Goal: Task Accomplishment & Management: Manage account settings

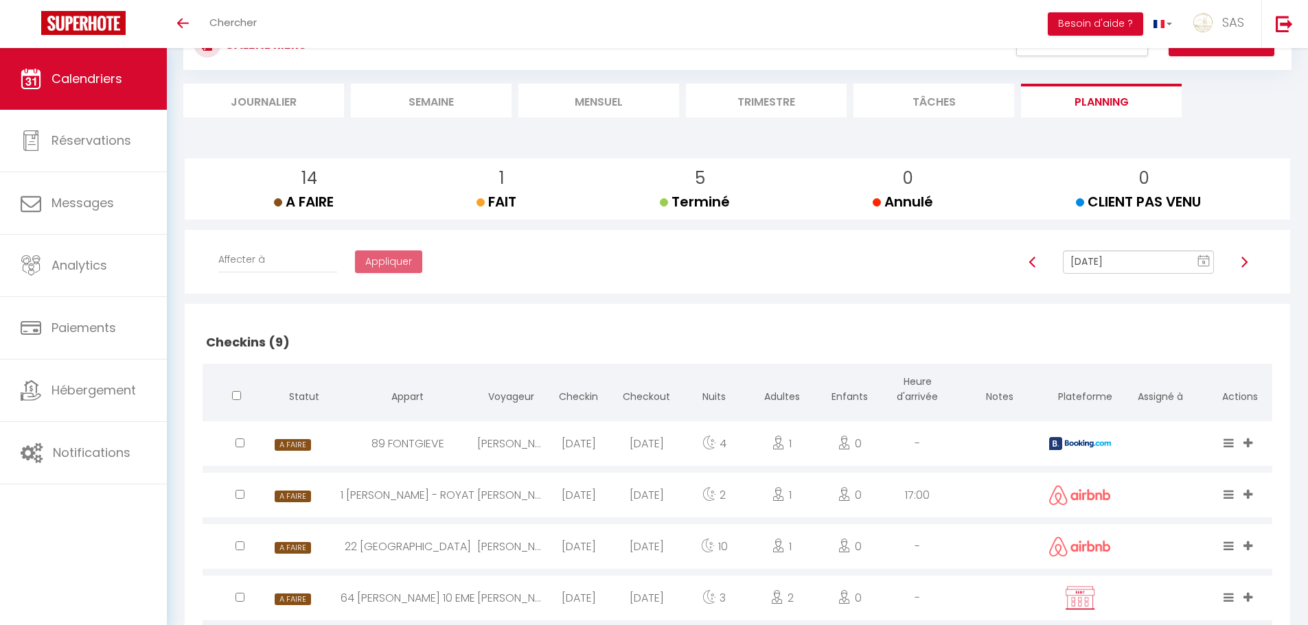
scroll to position [137, 0]
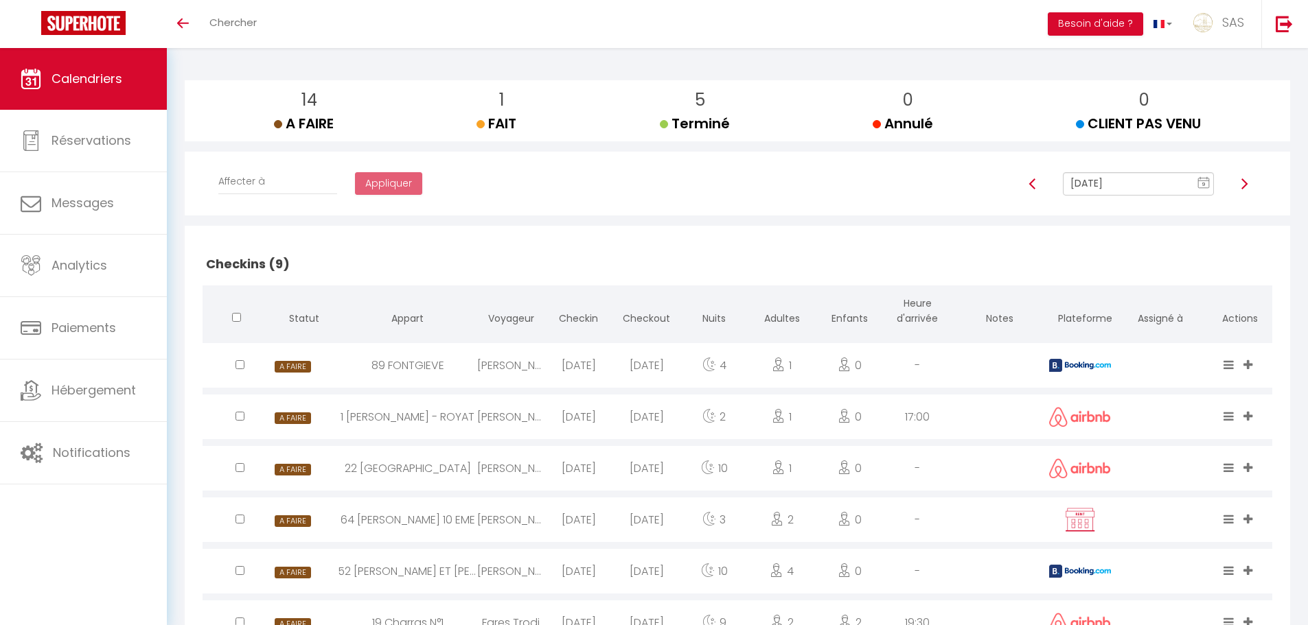
click at [1140, 187] on input "[DATE]" at bounding box center [1138, 183] width 151 height 23
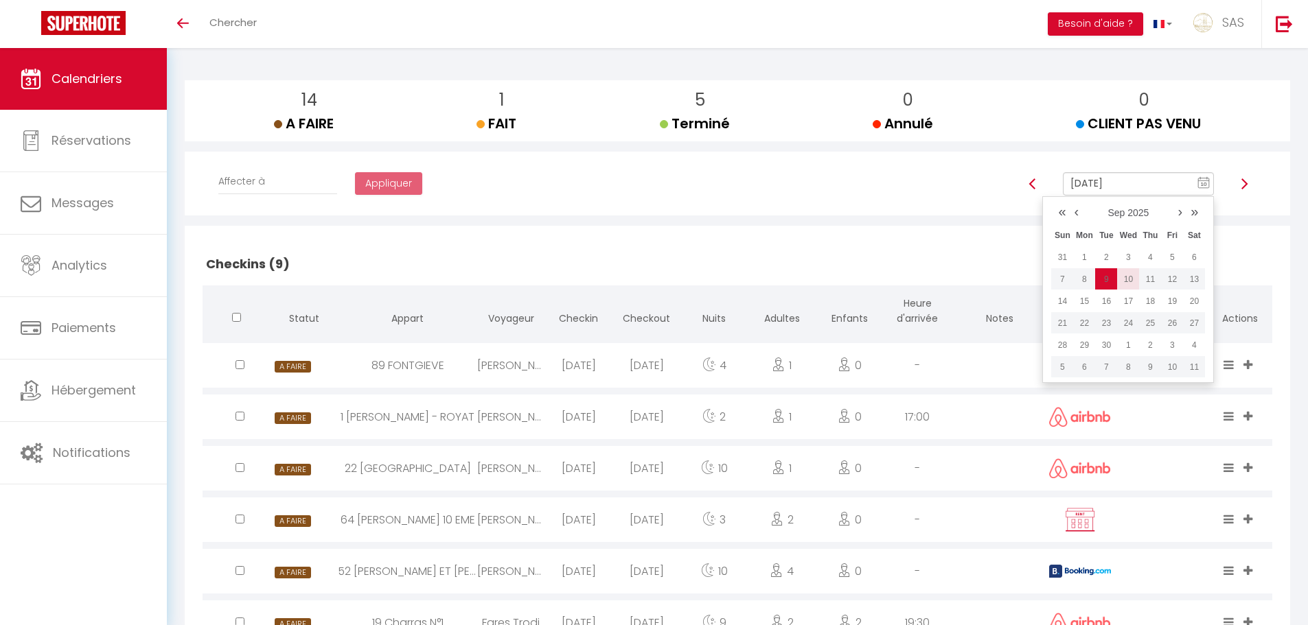
click at [1126, 277] on td "10" at bounding box center [1128, 279] width 22 height 22
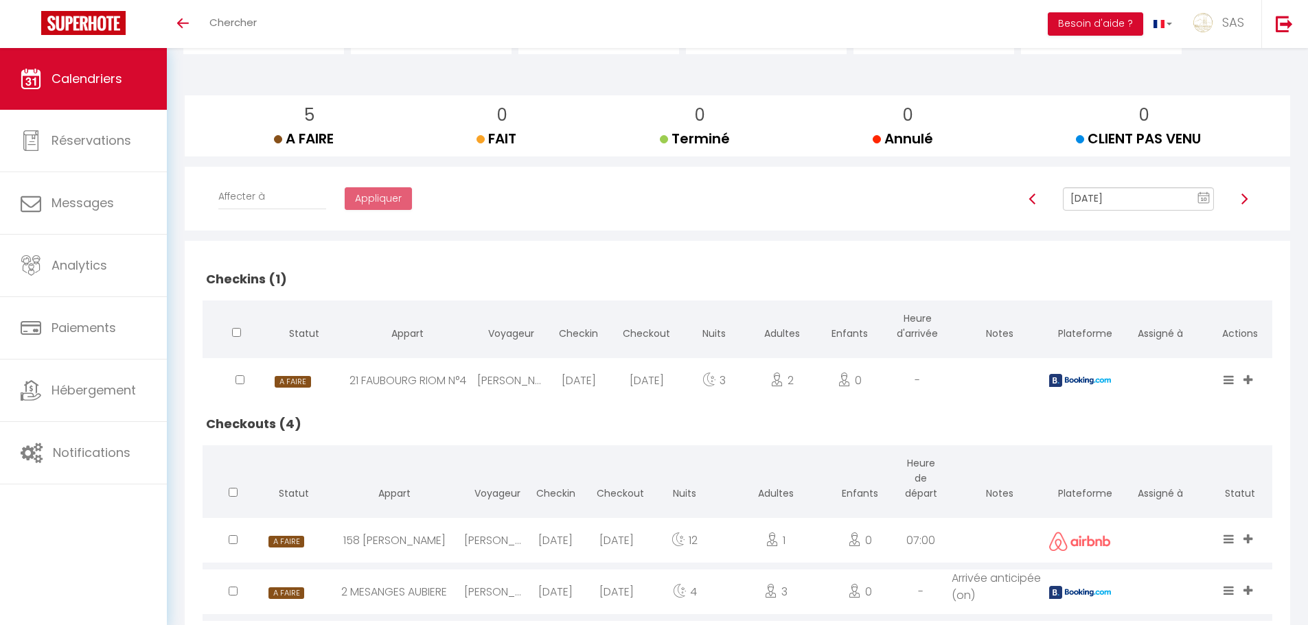
scroll to position [121, 0]
click at [1094, 198] on input "[DATE]" at bounding box center [1138, 200] width 151 height 23
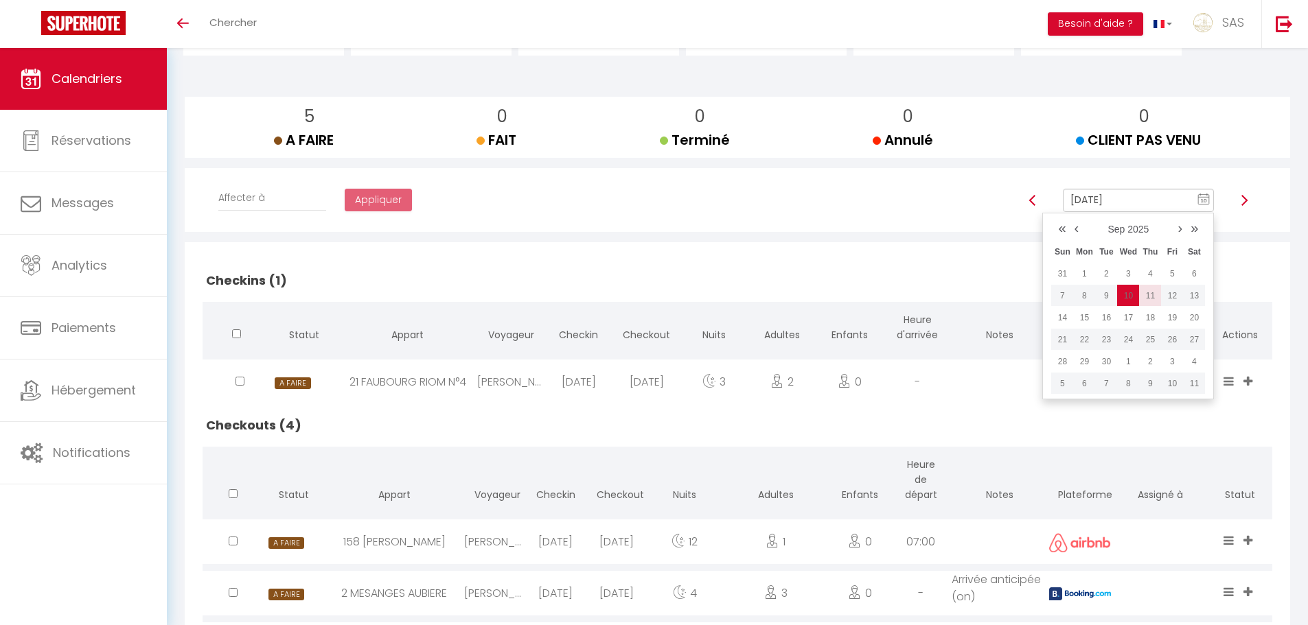
click at [1148, 301] on td "11" at bounding box center [1150, 296] width 22 height 22
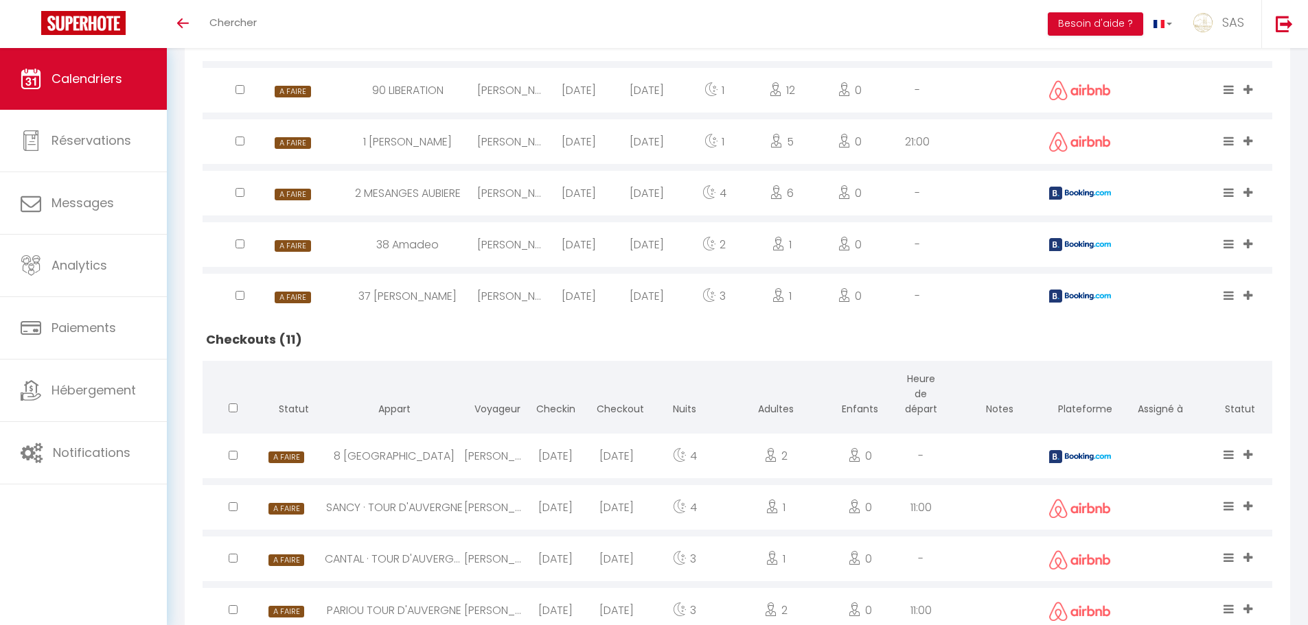
scroll to position [104, 0]
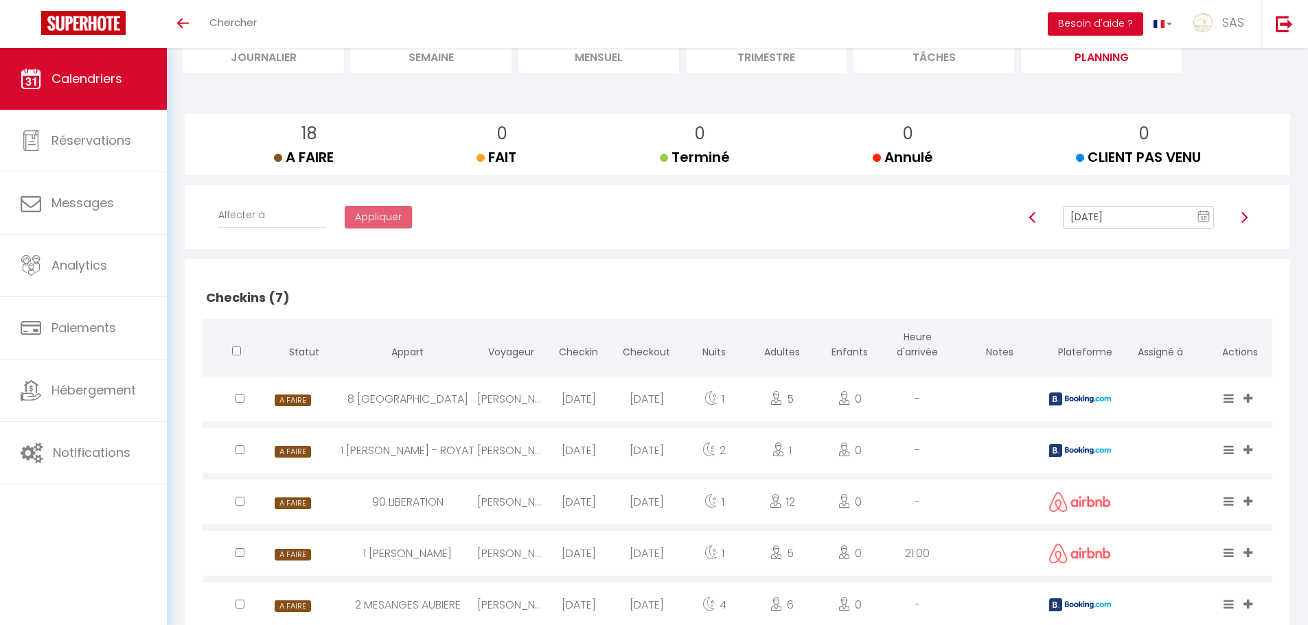
click at [1103, 214] on input "Sep 11, 2025" at bounding box center [1138, 217] width 151 height 23
click at [1129, 314] on td "10" at bounding box center [1128, 313] width 22 height 22
type input "[DATE]"
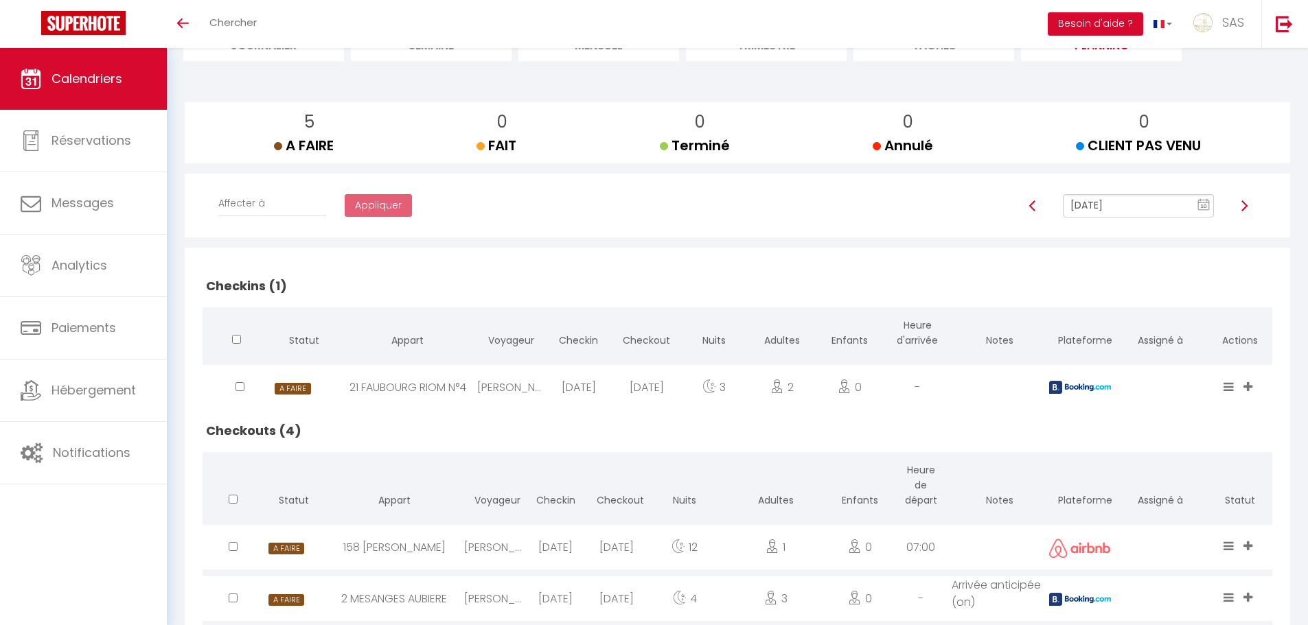
scroll to position [0, 0]
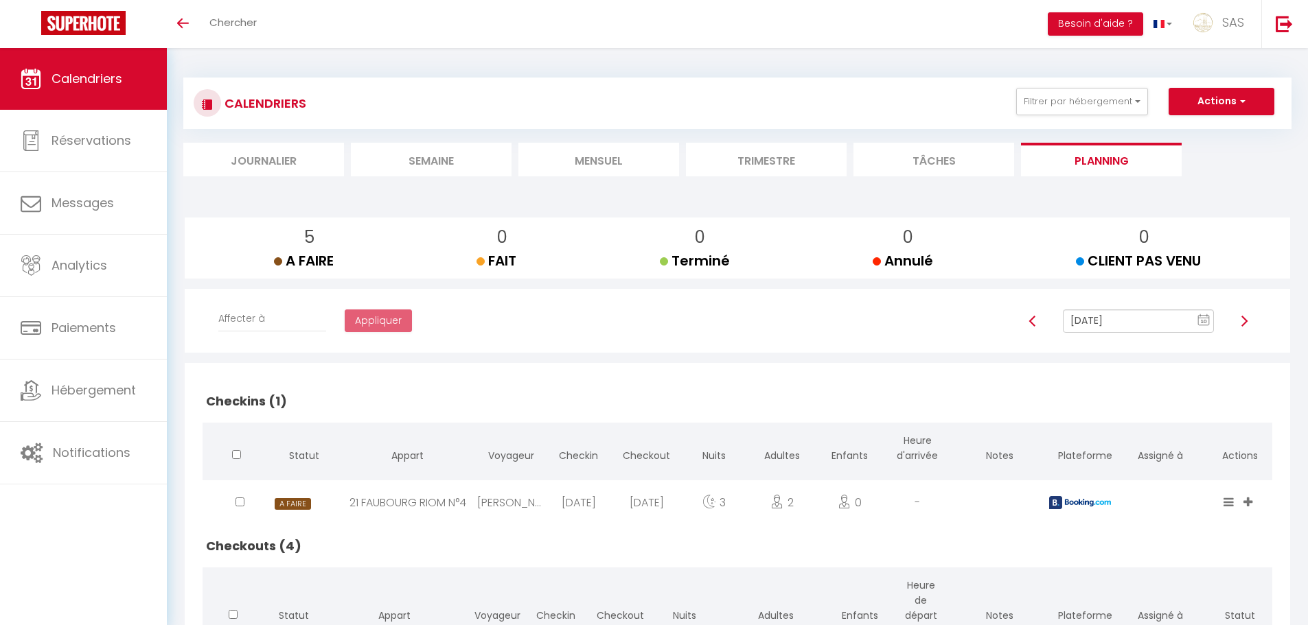
click at [572, 156] on li "Mensuel" at bounding box center [598, 160] width 161 height 34
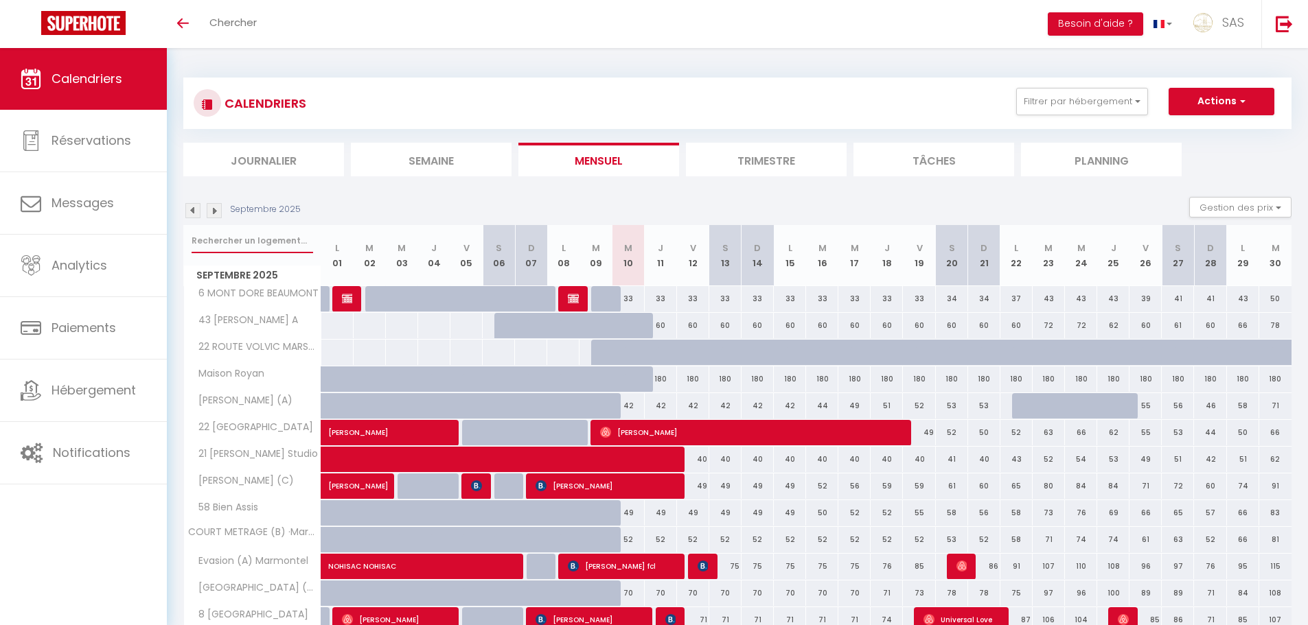
click at [240, 240] on input "text" at bounding box center [253, 241] width 122 height 25
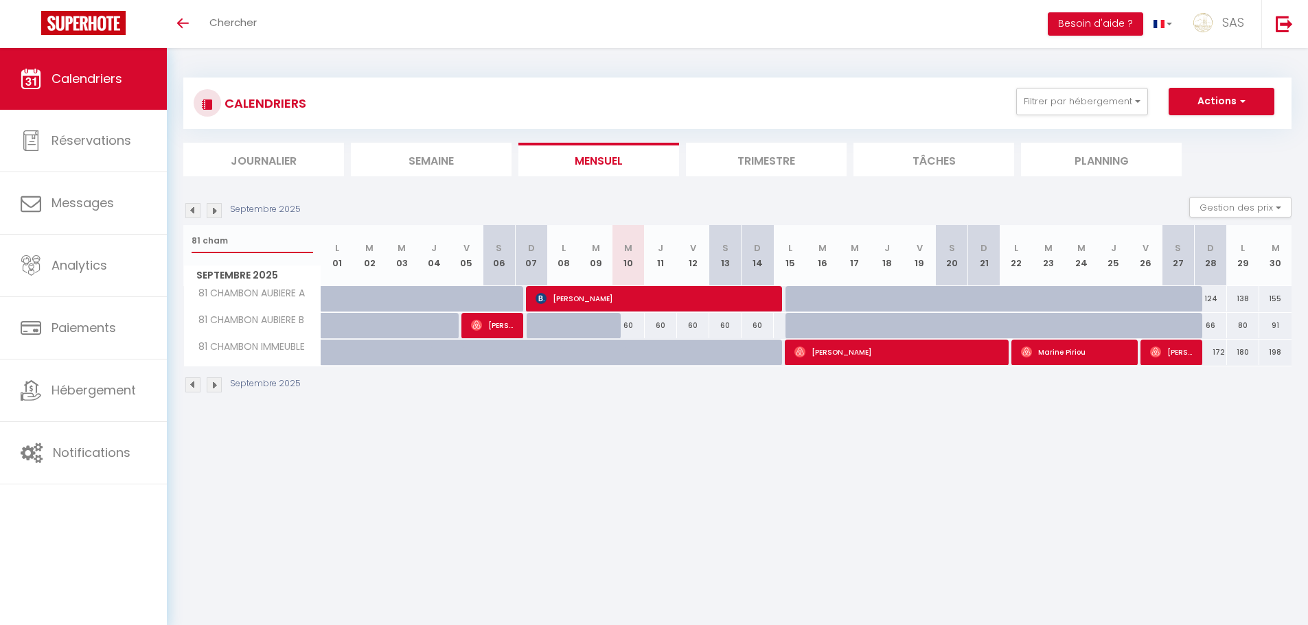
type input "81 cham"
click at [218, 216] on img at bounding box center [214, 210] width 15 height 15
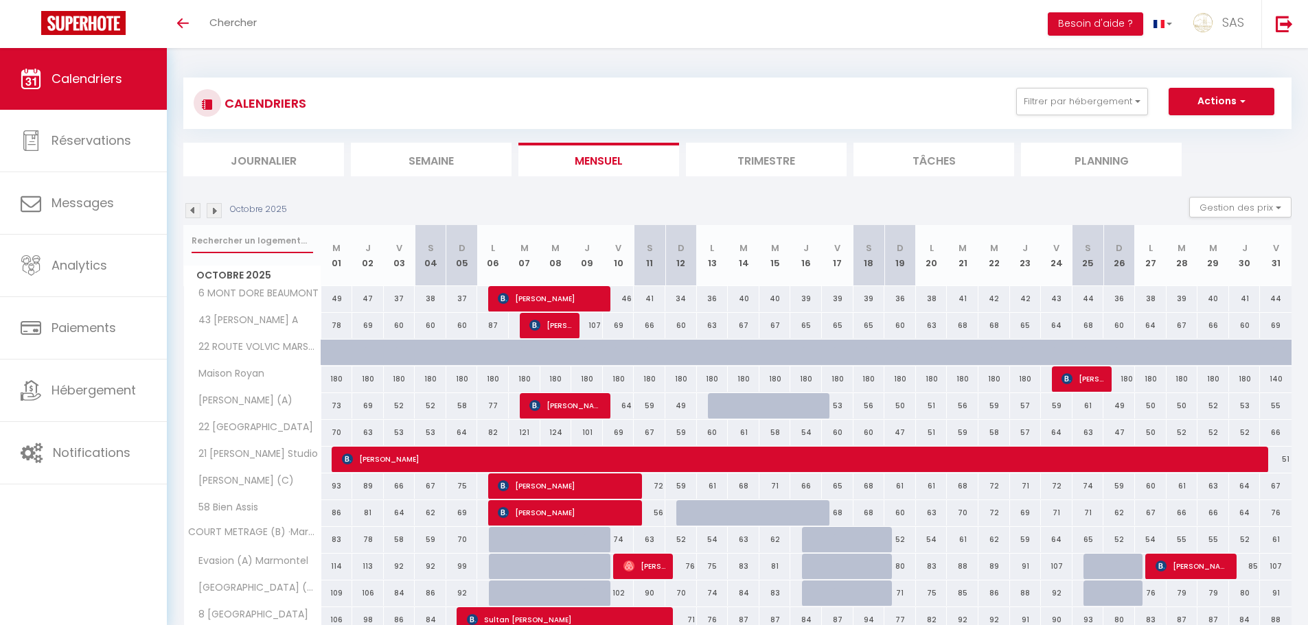
click at [227, 233] on input "text" at bounding box center [253, 241] width 122 height 25
click at [1086, 105] on button "Filtrer par hébergement" at bounding box center [1082, 101] width 132 height 27
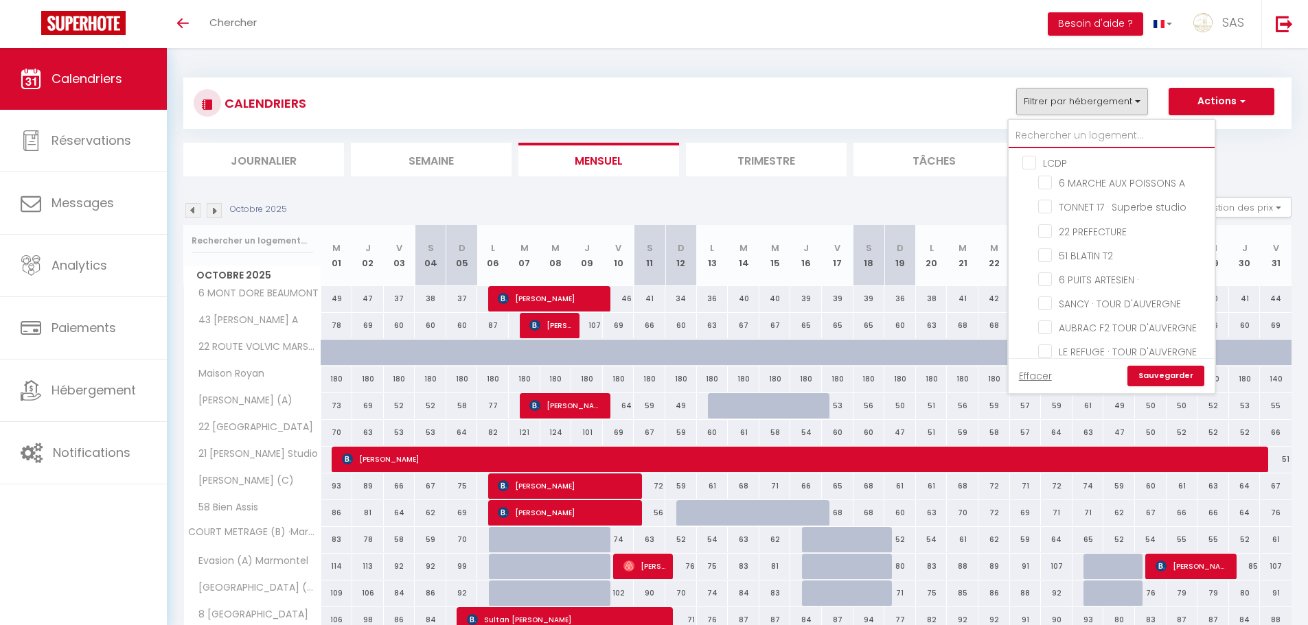
click at [1053, 124] on input "text" at bounding box center [1112, 136] width 206 height 25
type input "c"
checkbox input "false"
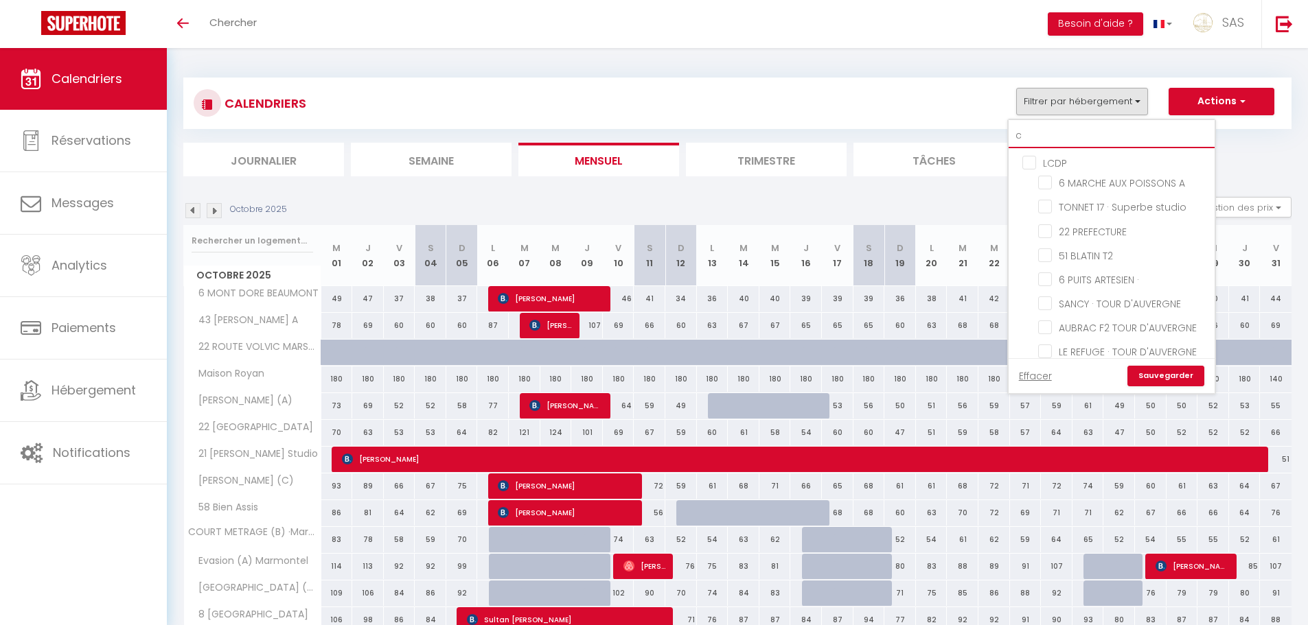
checkbox input "false"
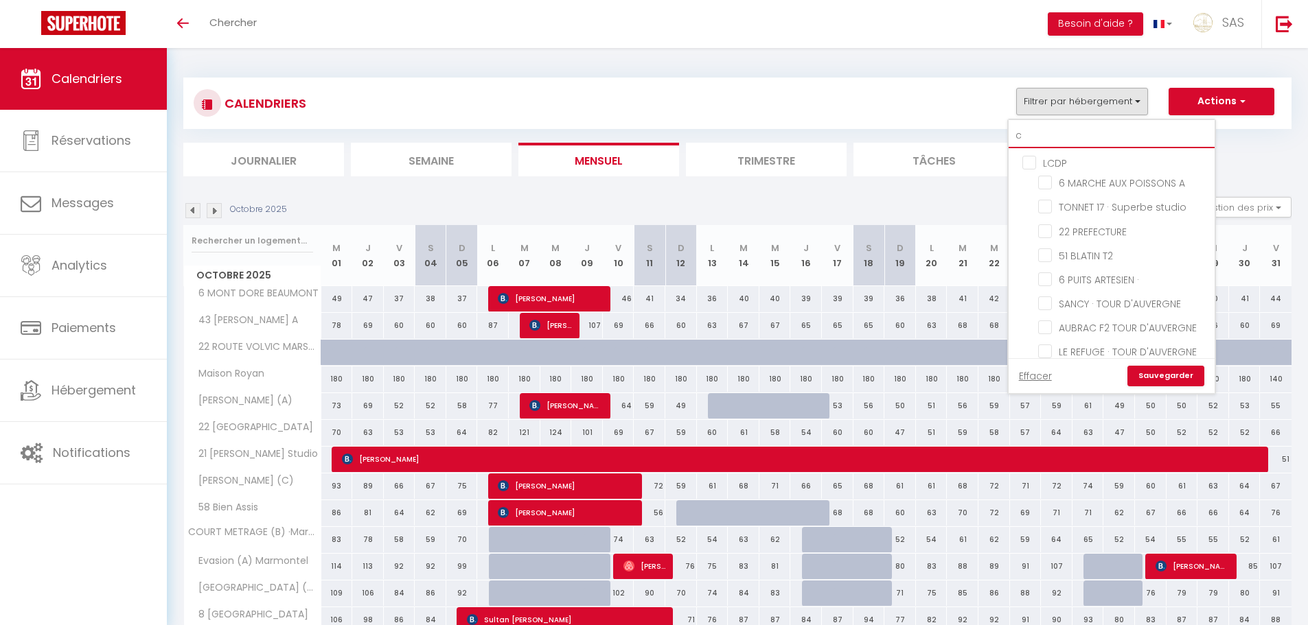
checkbox input "false"
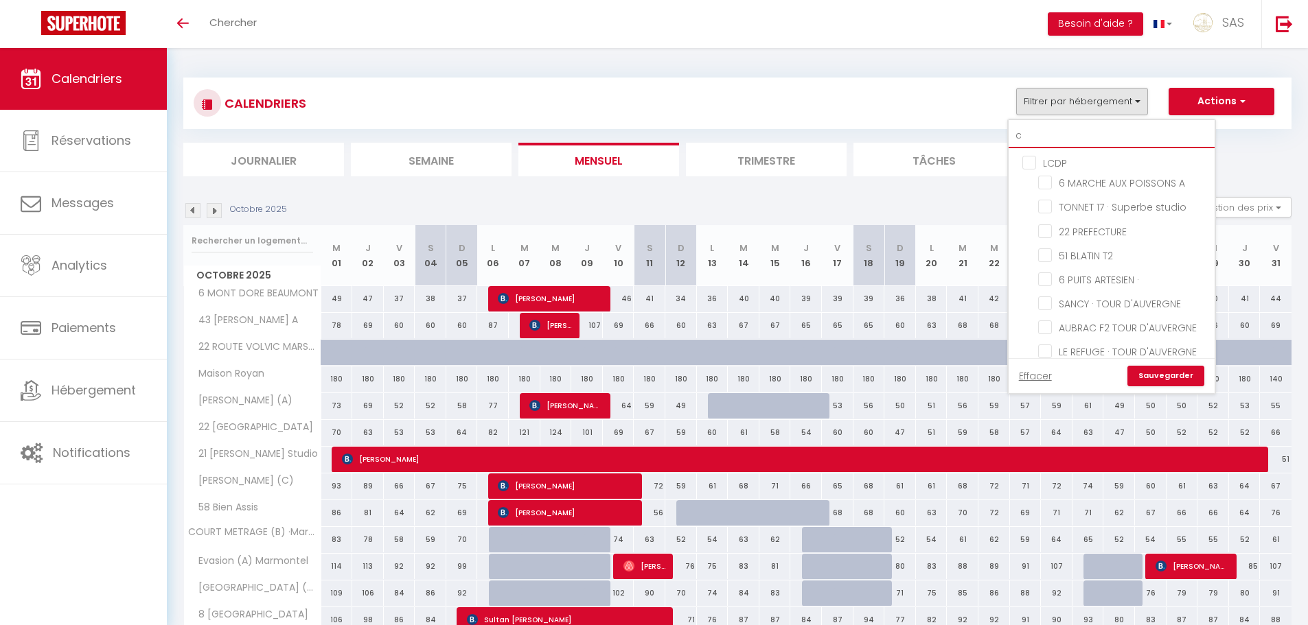
checkbox input "false"
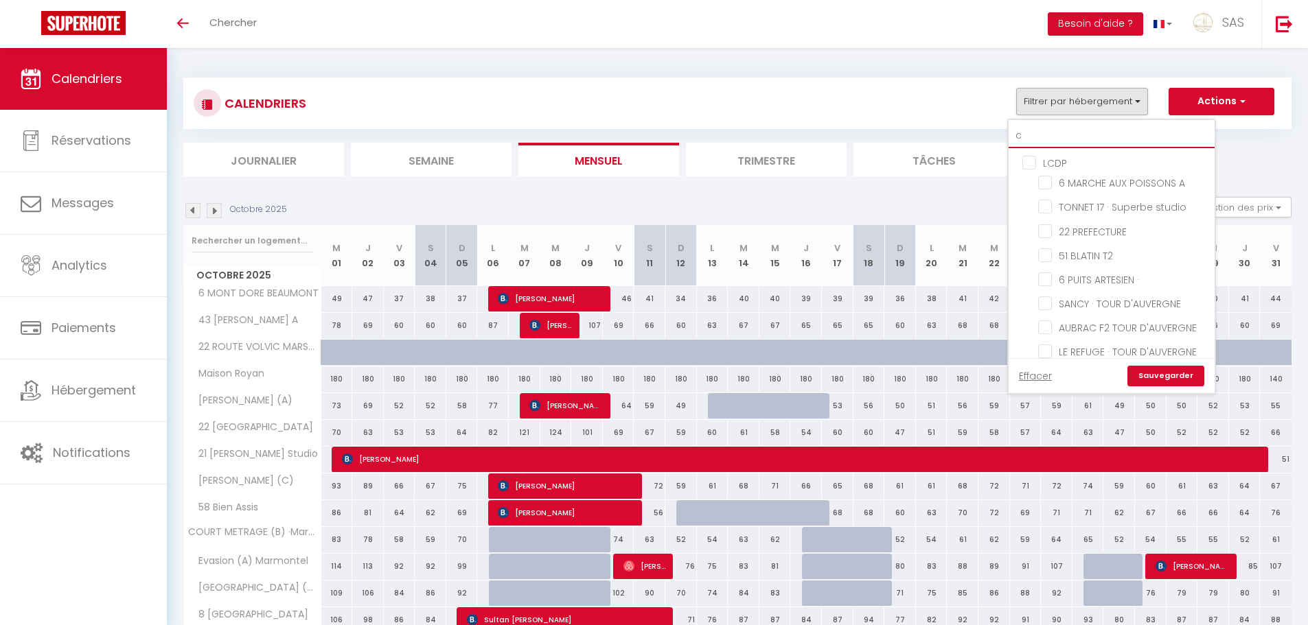
checkbox input "false"
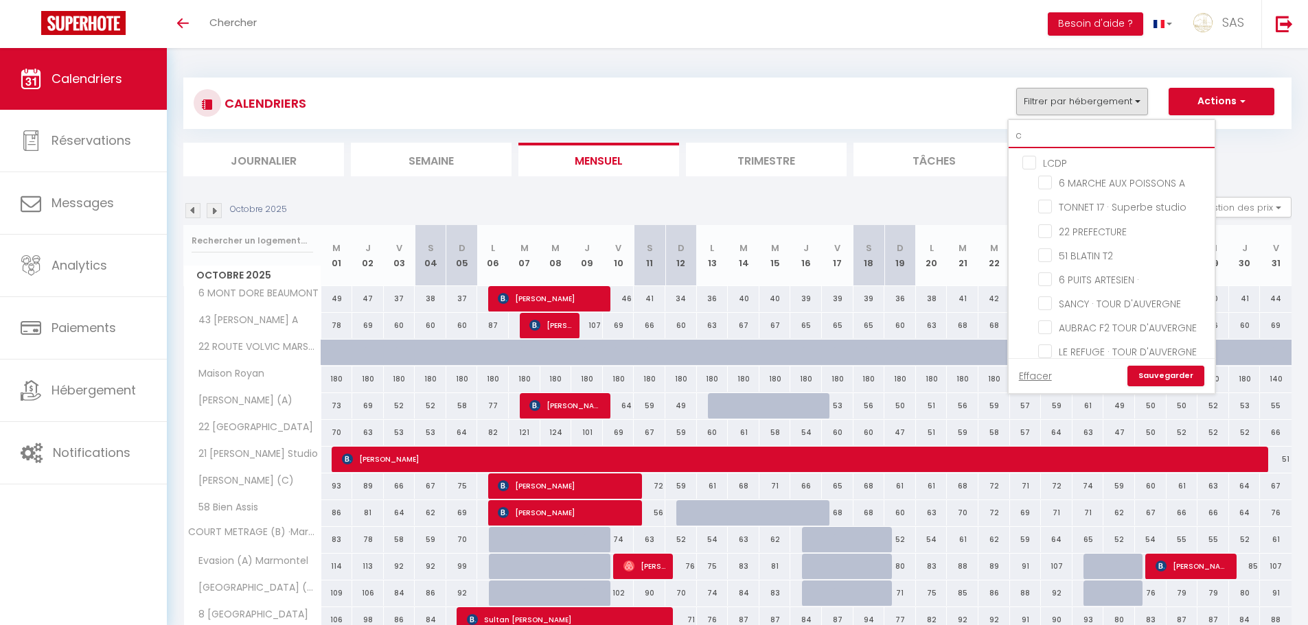
checkbox input "false"
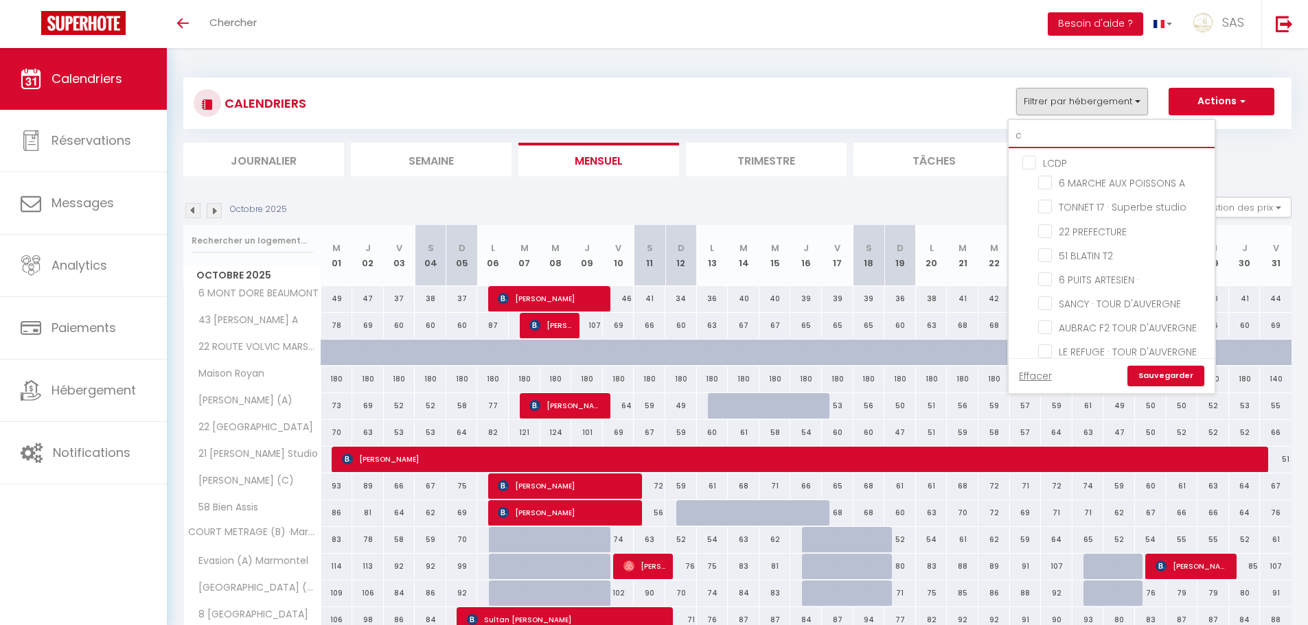
checkbox input "false"
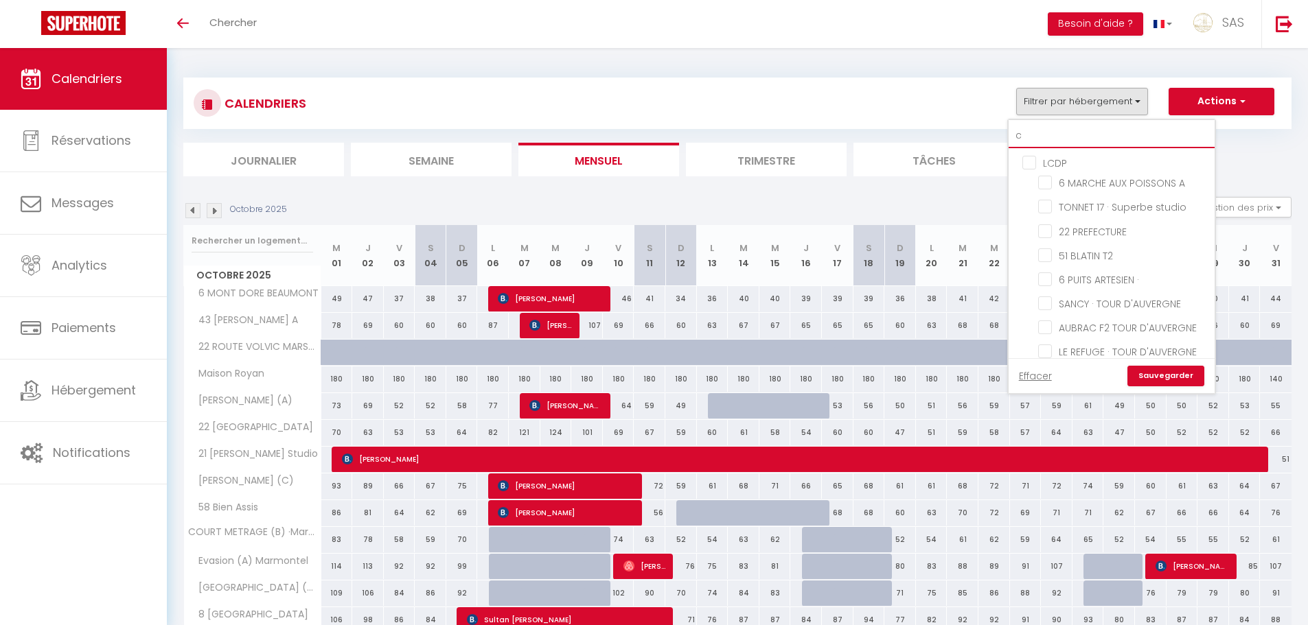
checkbox input "false"
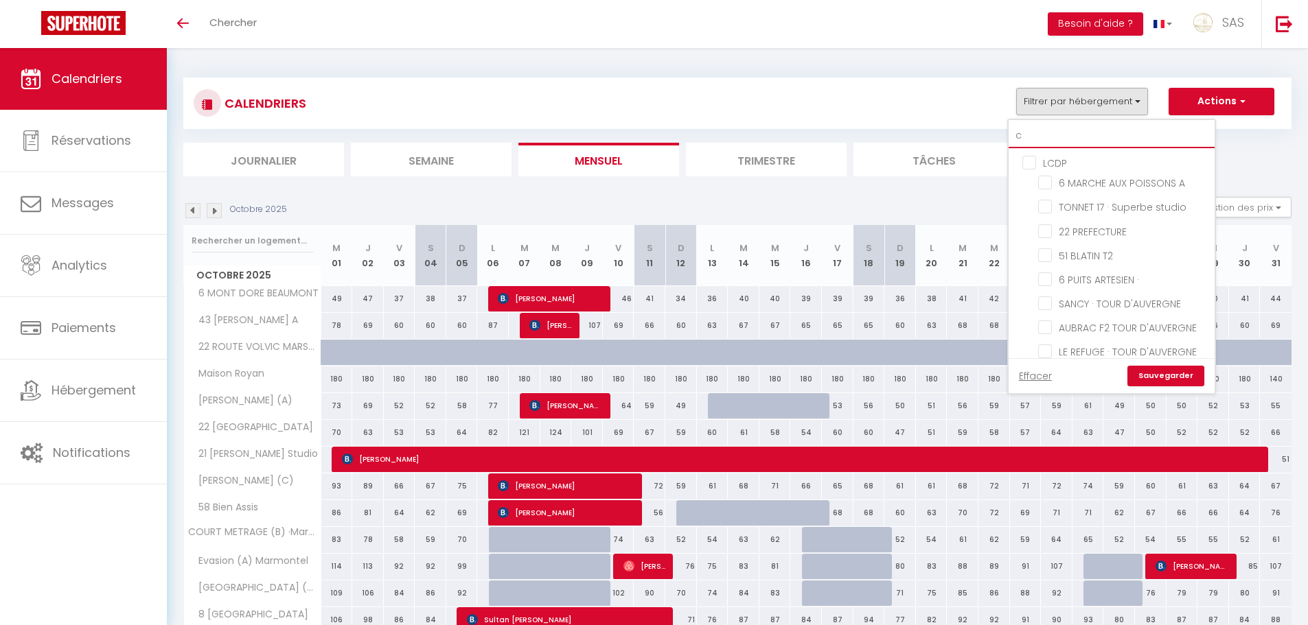
checkbox input "false"
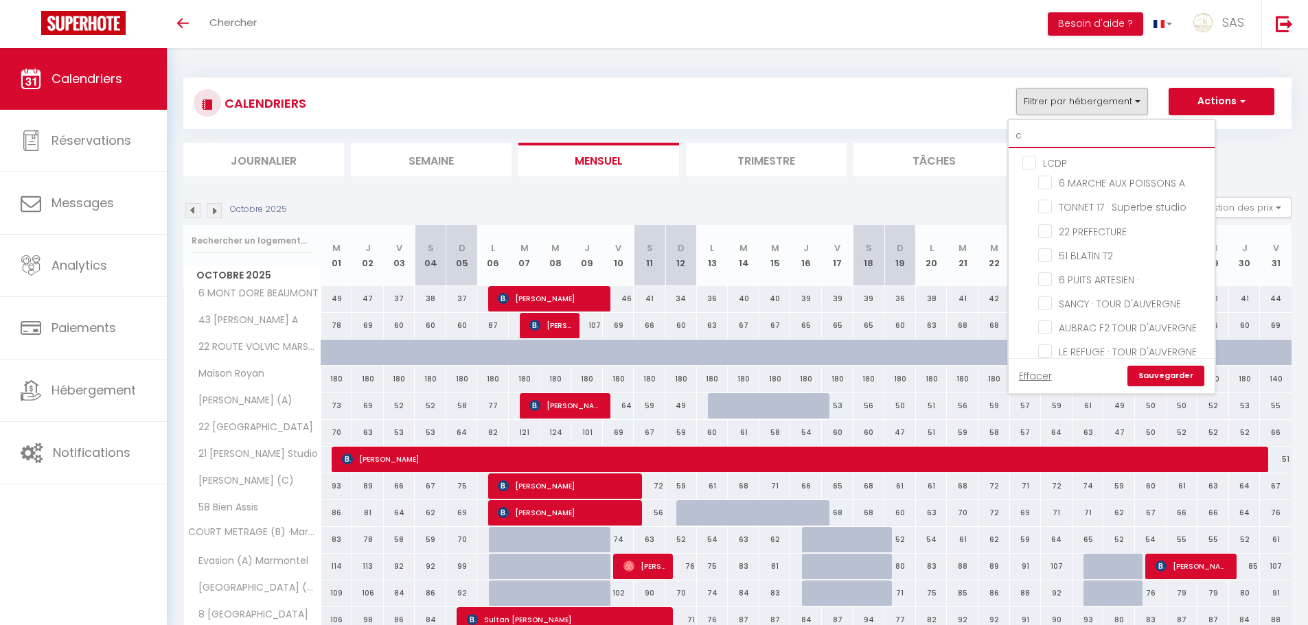
checkbox input "false"
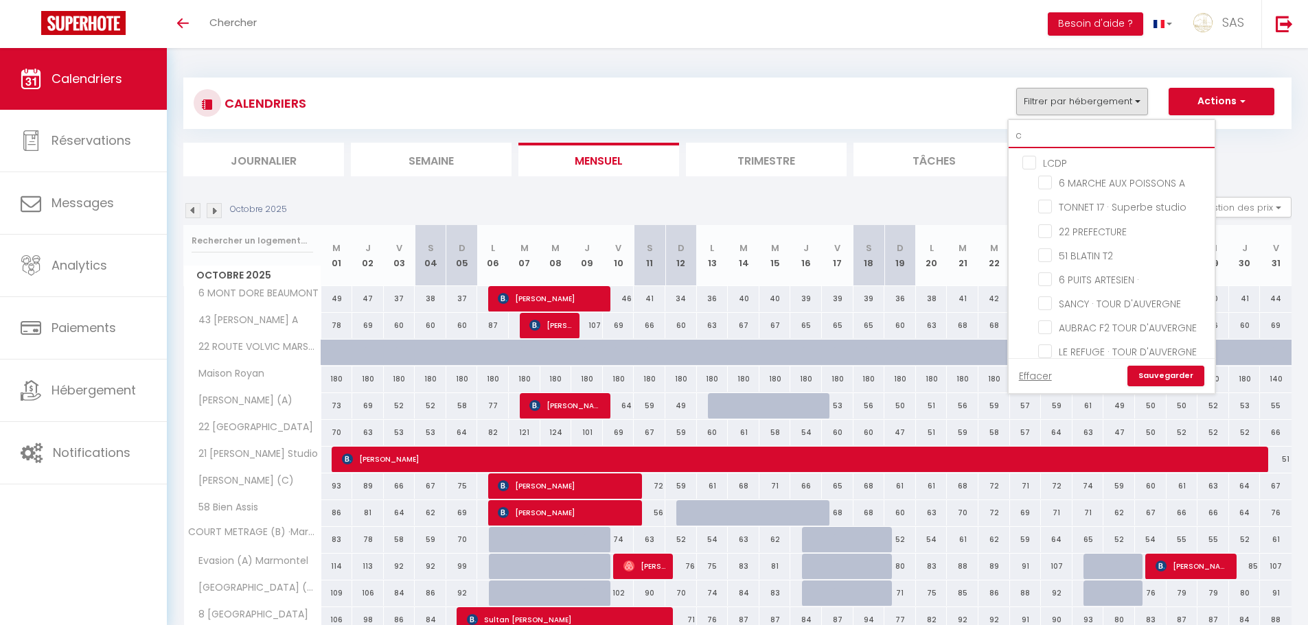
checkbox input "false"
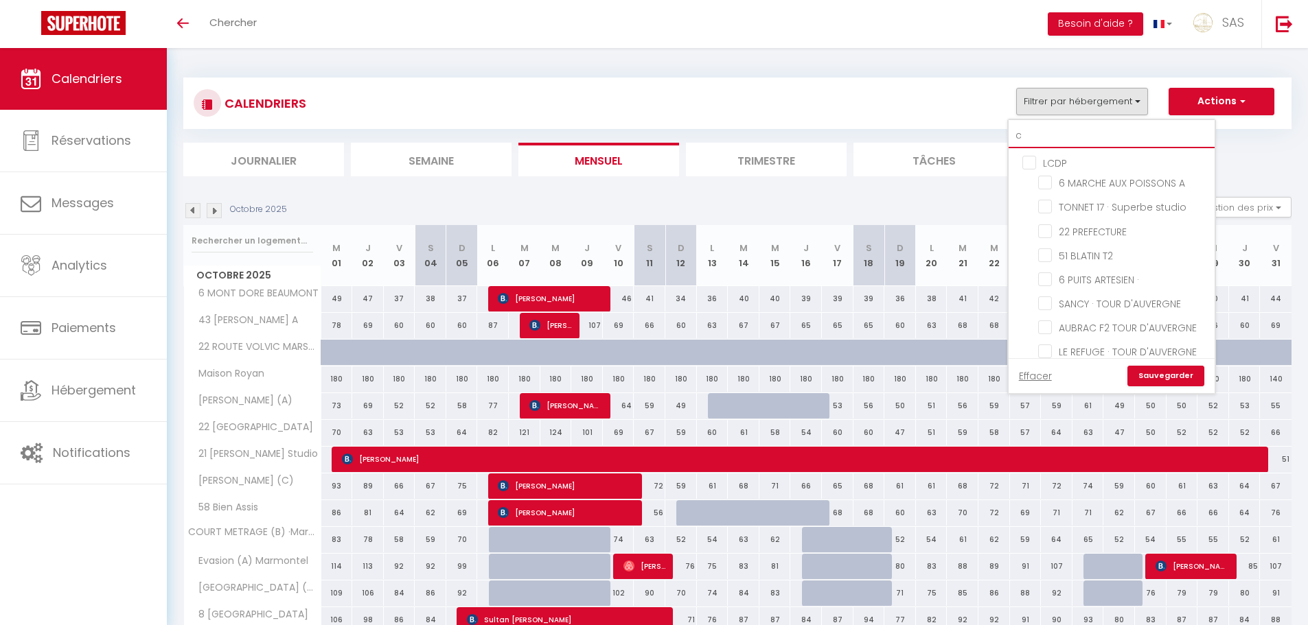
checkbox input "false"
type input "cha"
checkbox input "false"
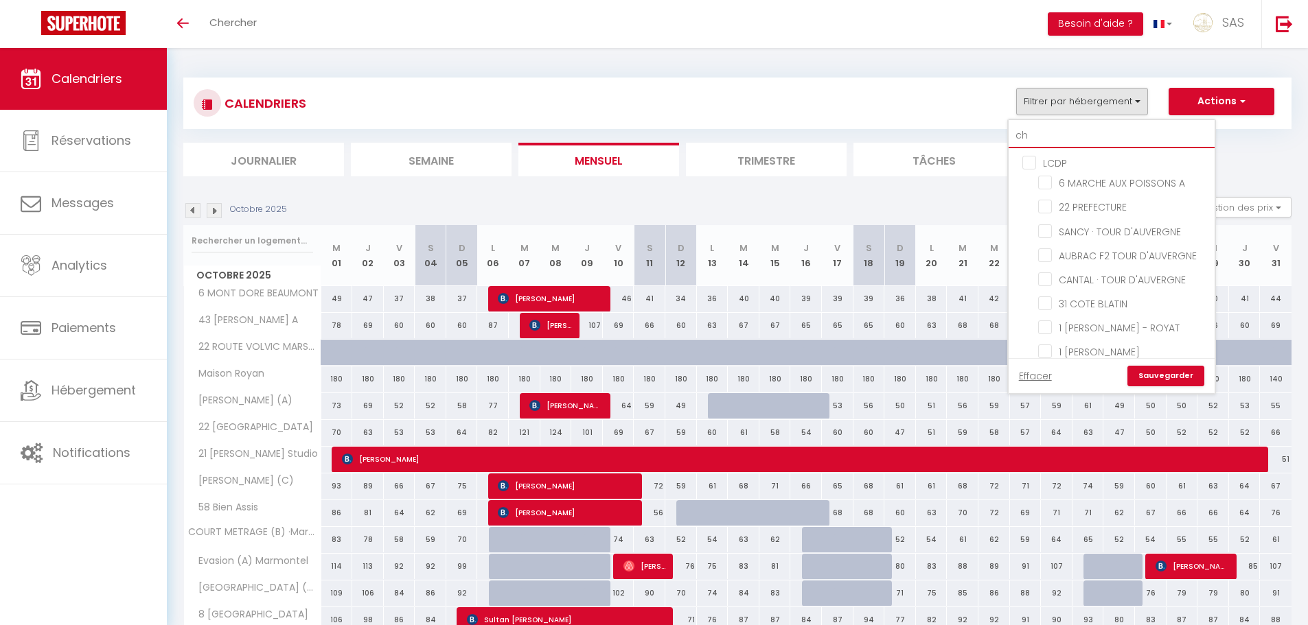
checkbox input "false"
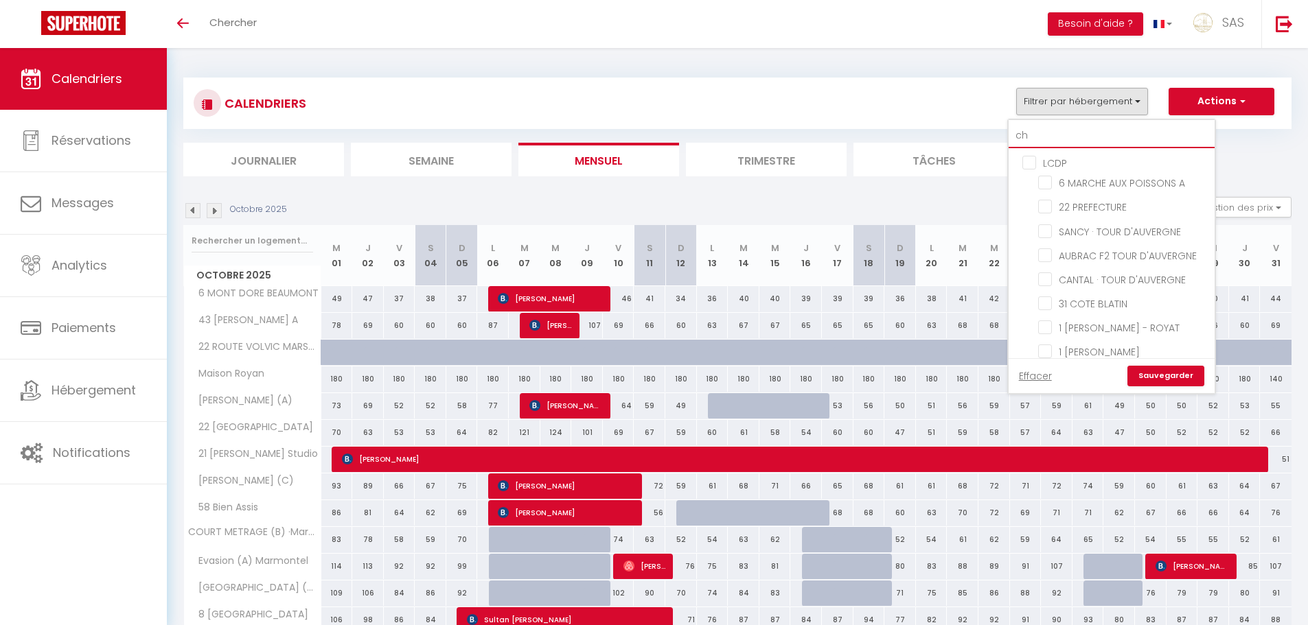
checkbox input "false"
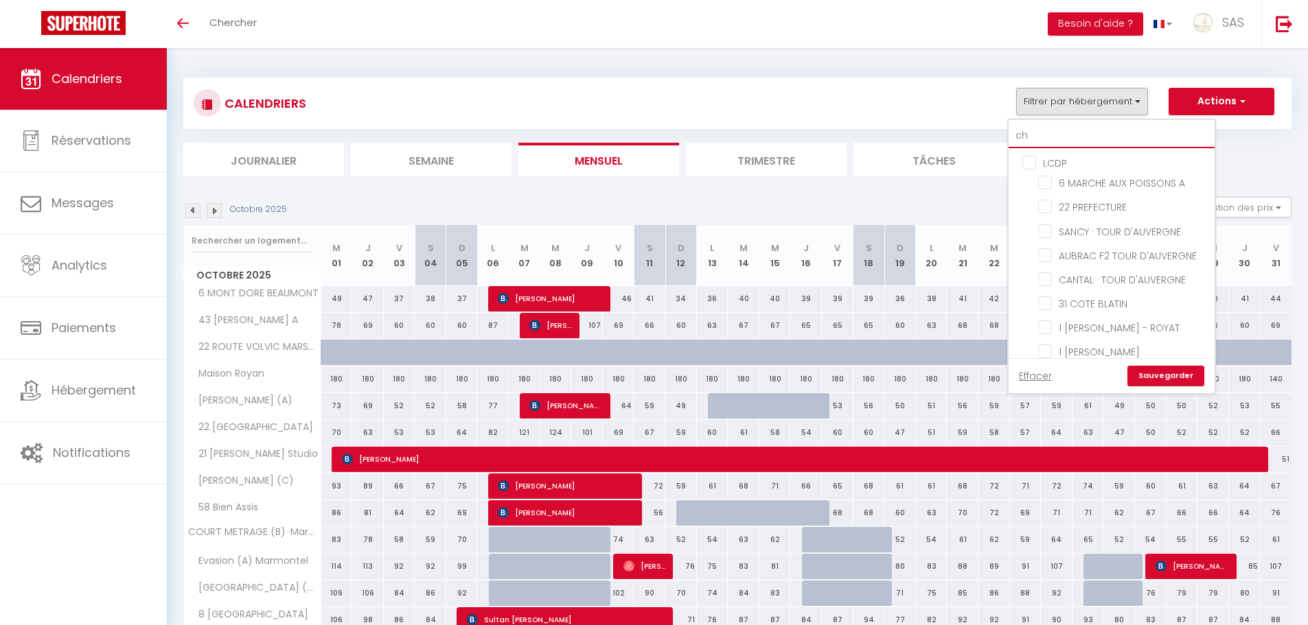
checkbox input "false"
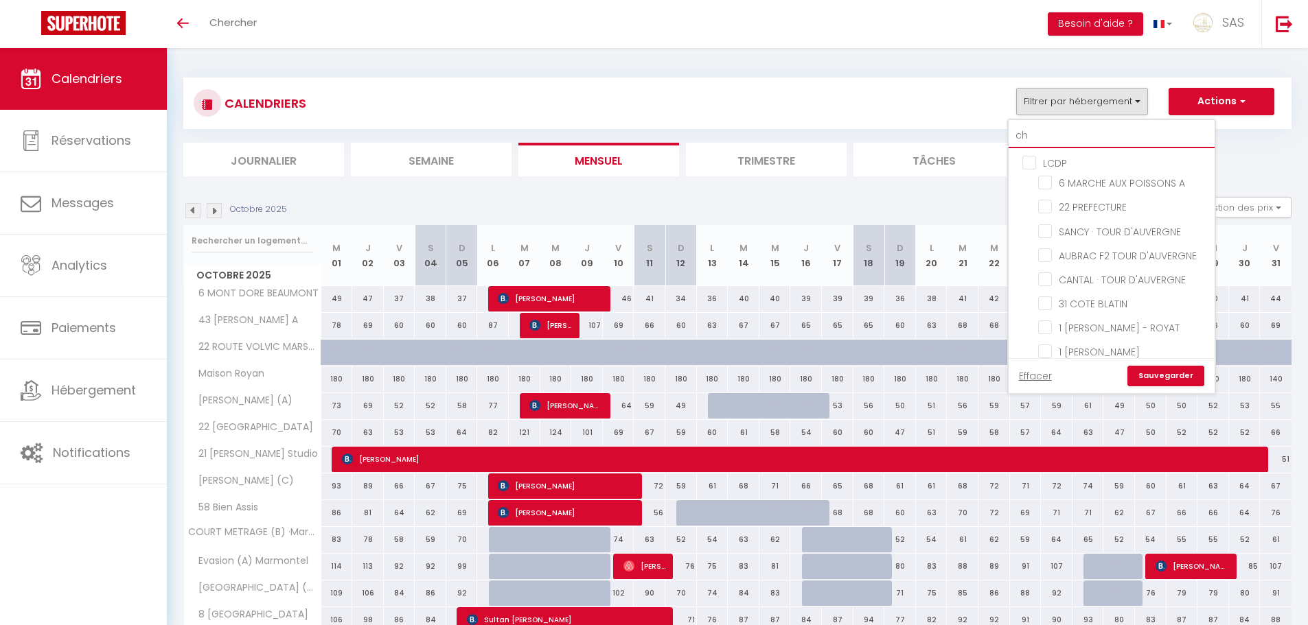
checkbox input "false"
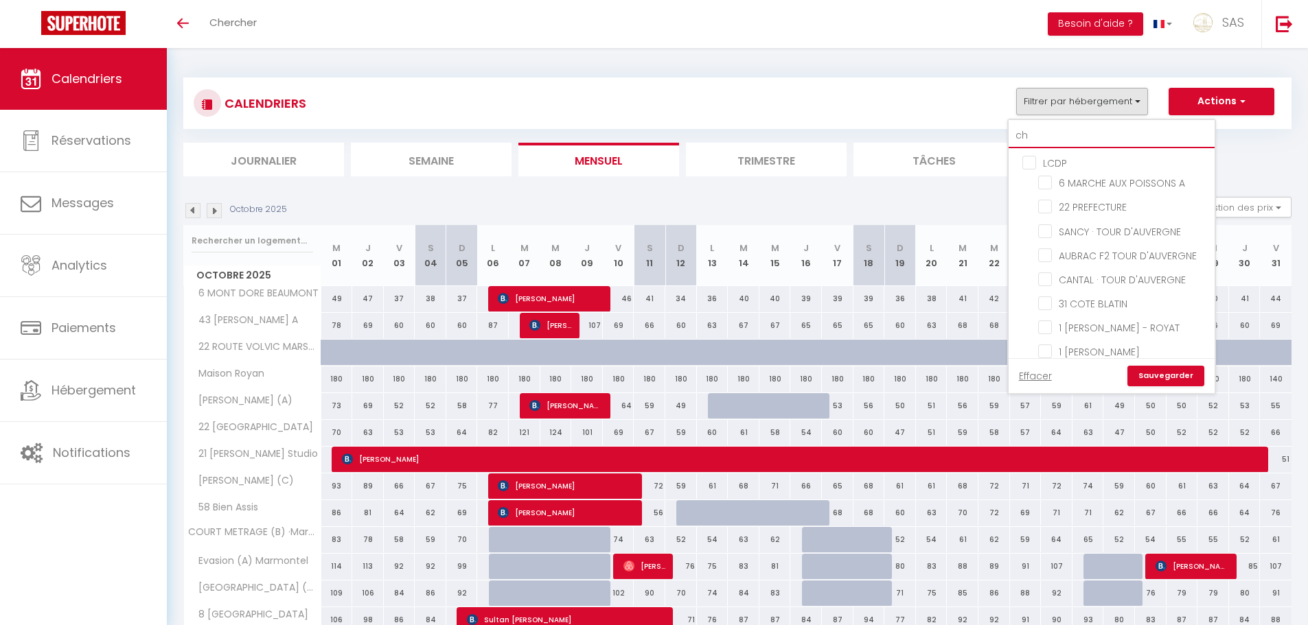
checkbox input "false"
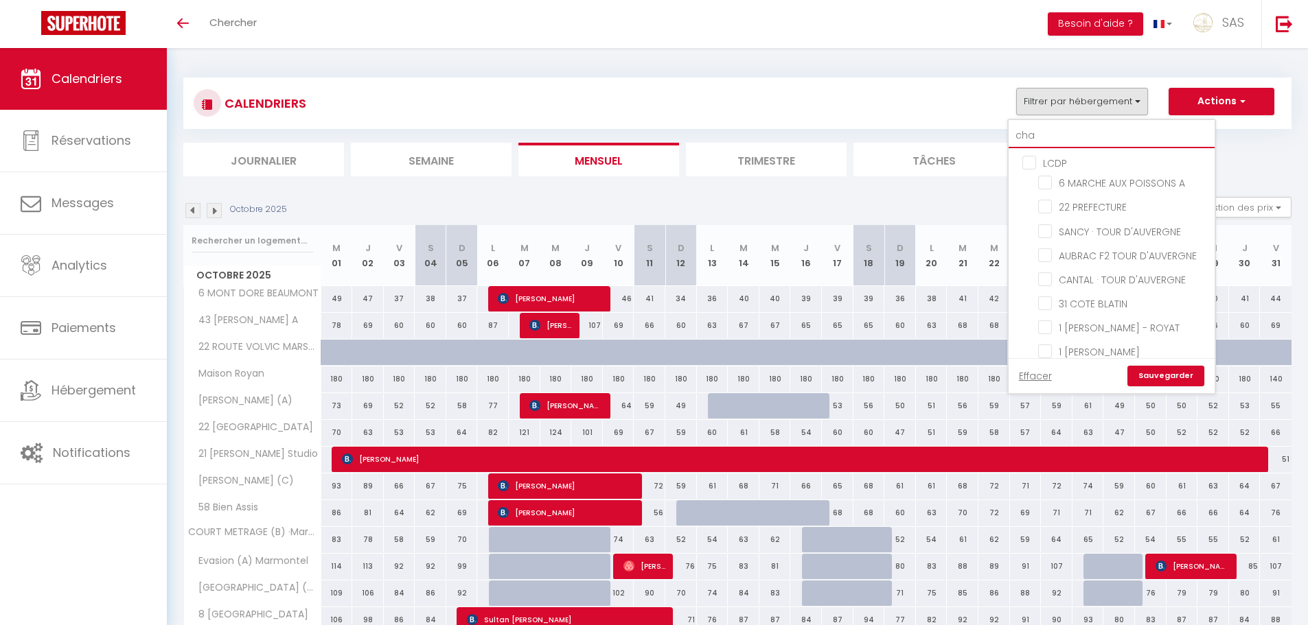
checkbox input "false"
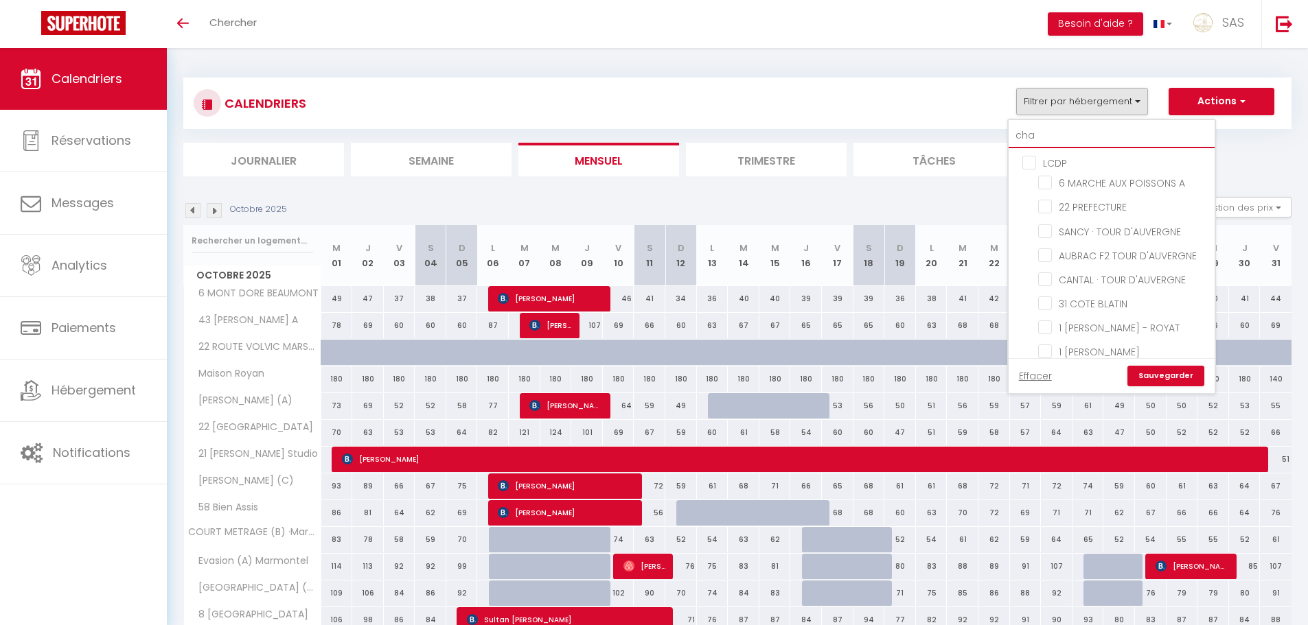
checkbox input "false"
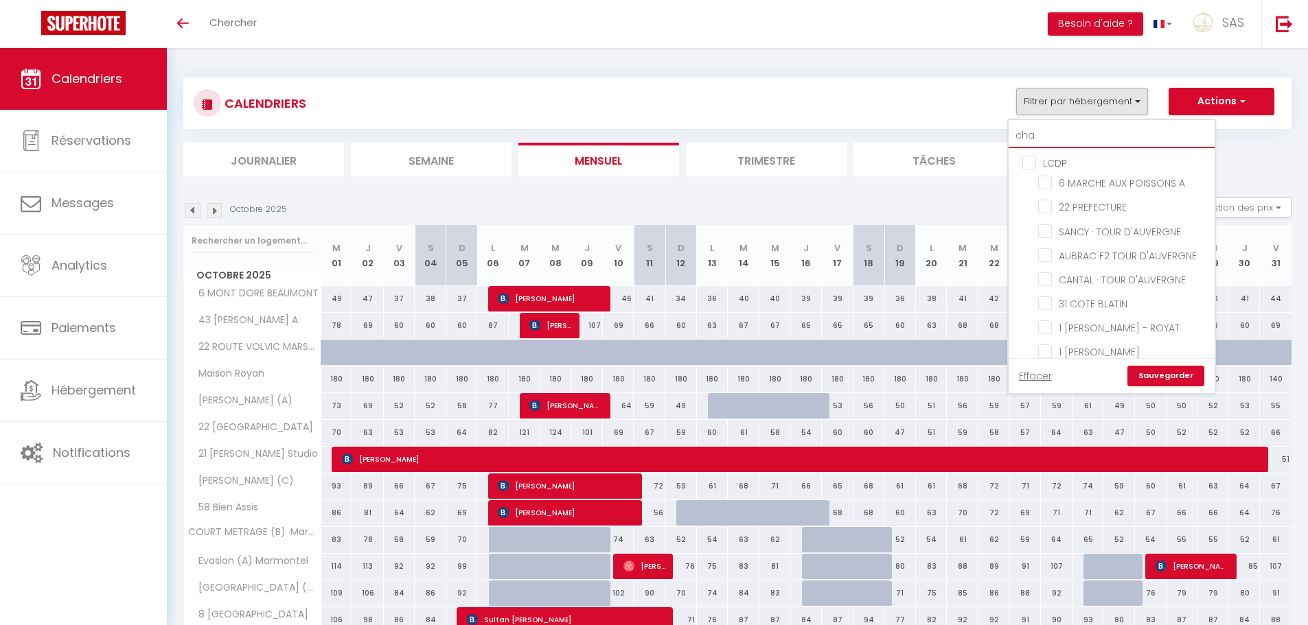
checkbox input "false"
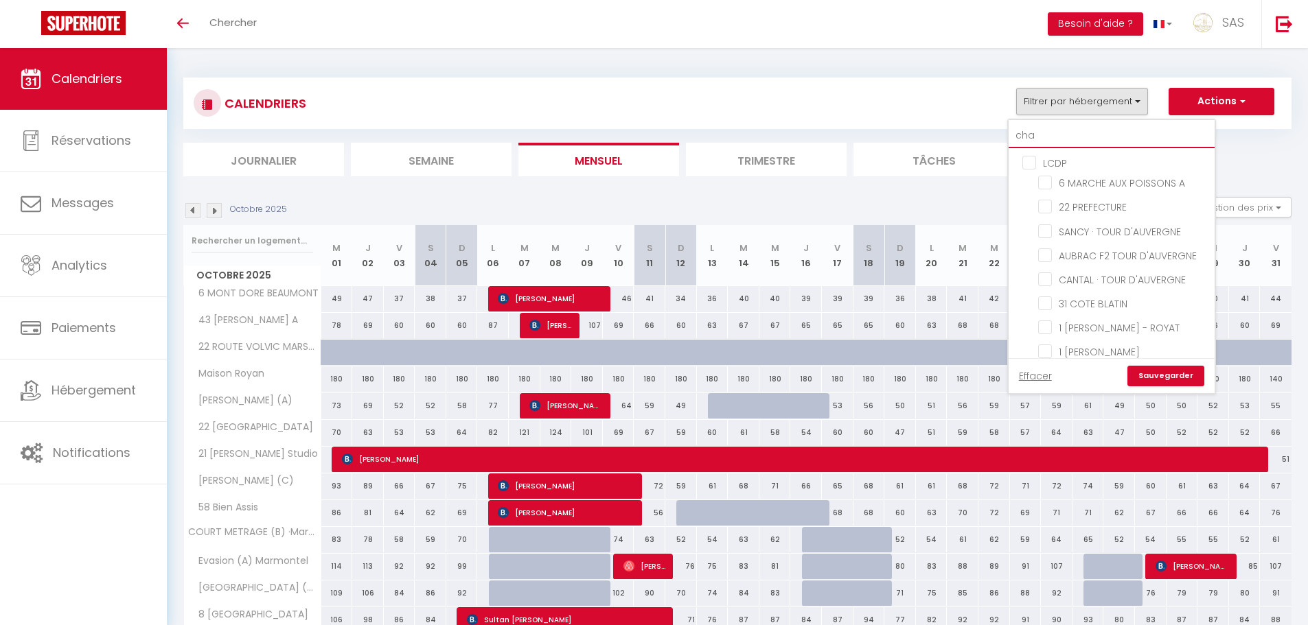
checkbox input "false"
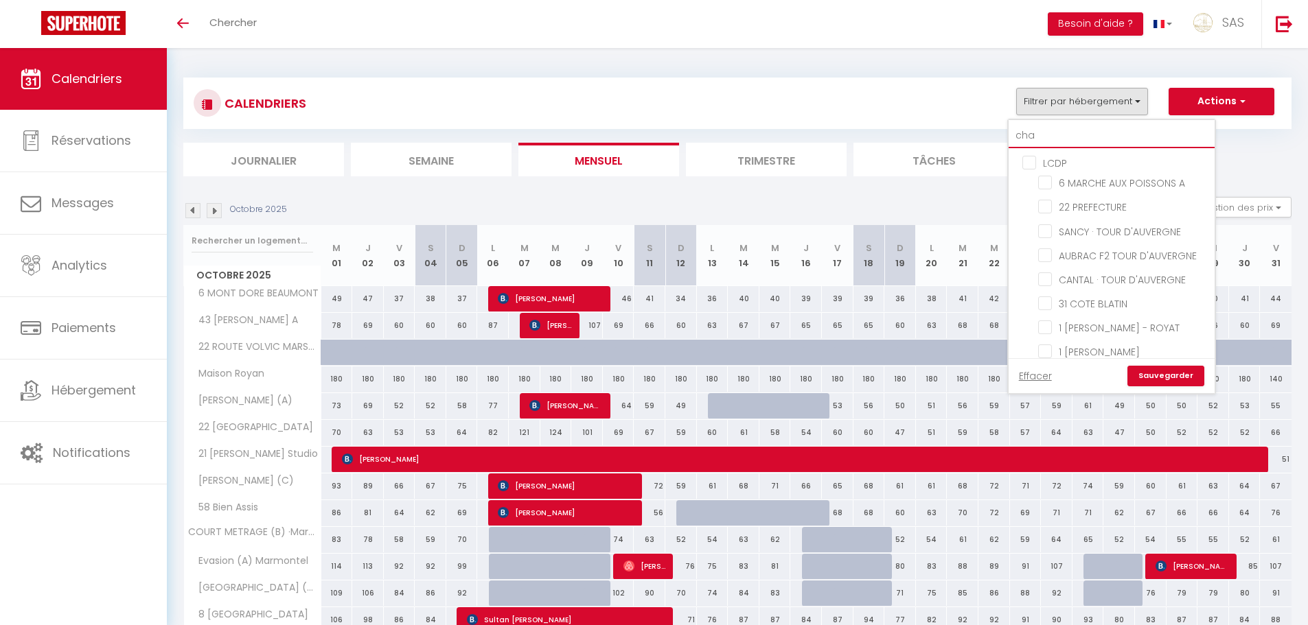
checkbox input "false"
type input "cham"
checkbox input "false"
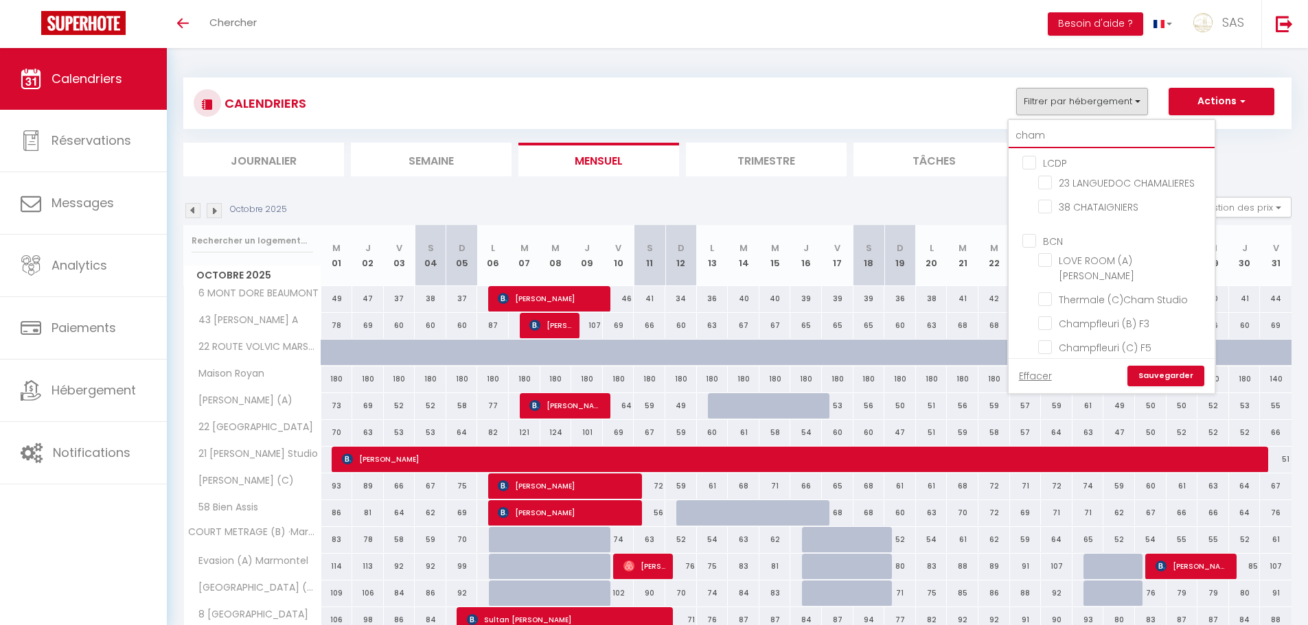
checkbox input "false"
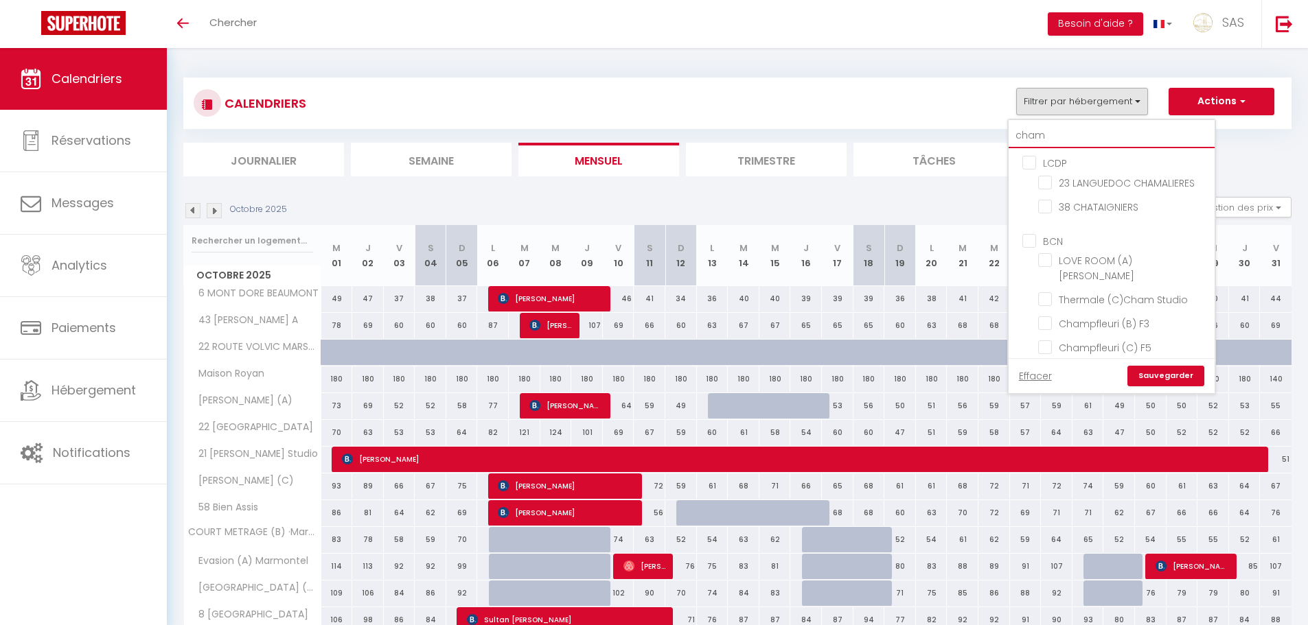
checkbox input "false"
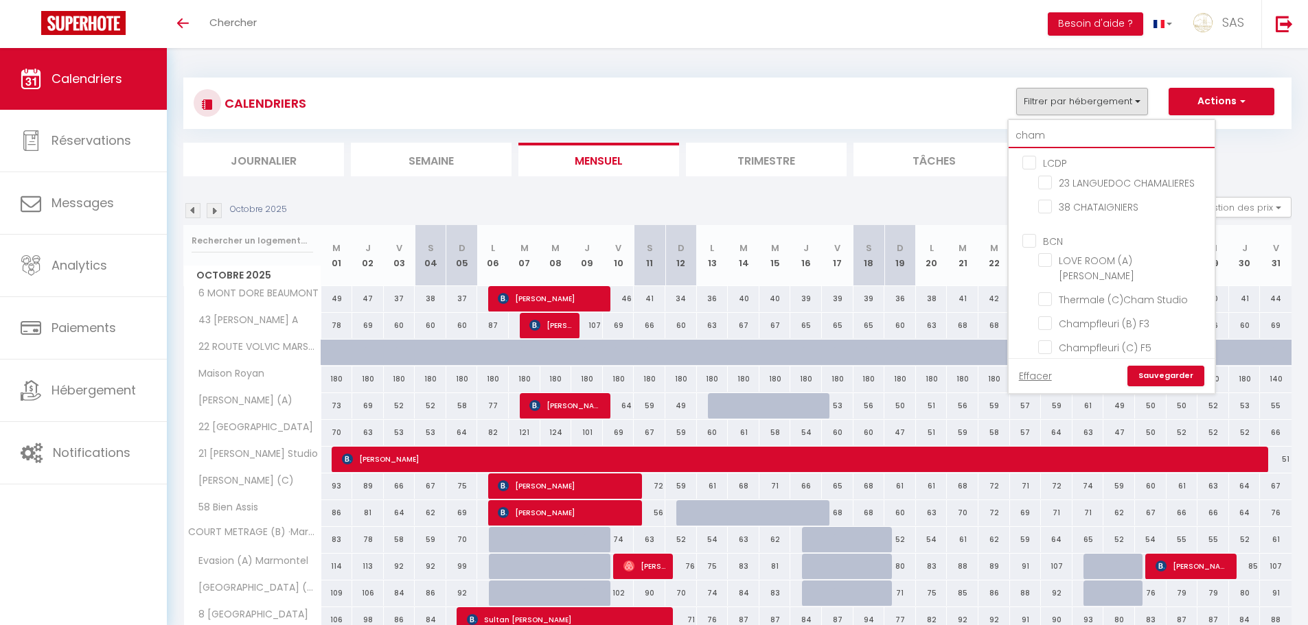
checkbox input "false"
type input "chamb"
checkbox input "false"
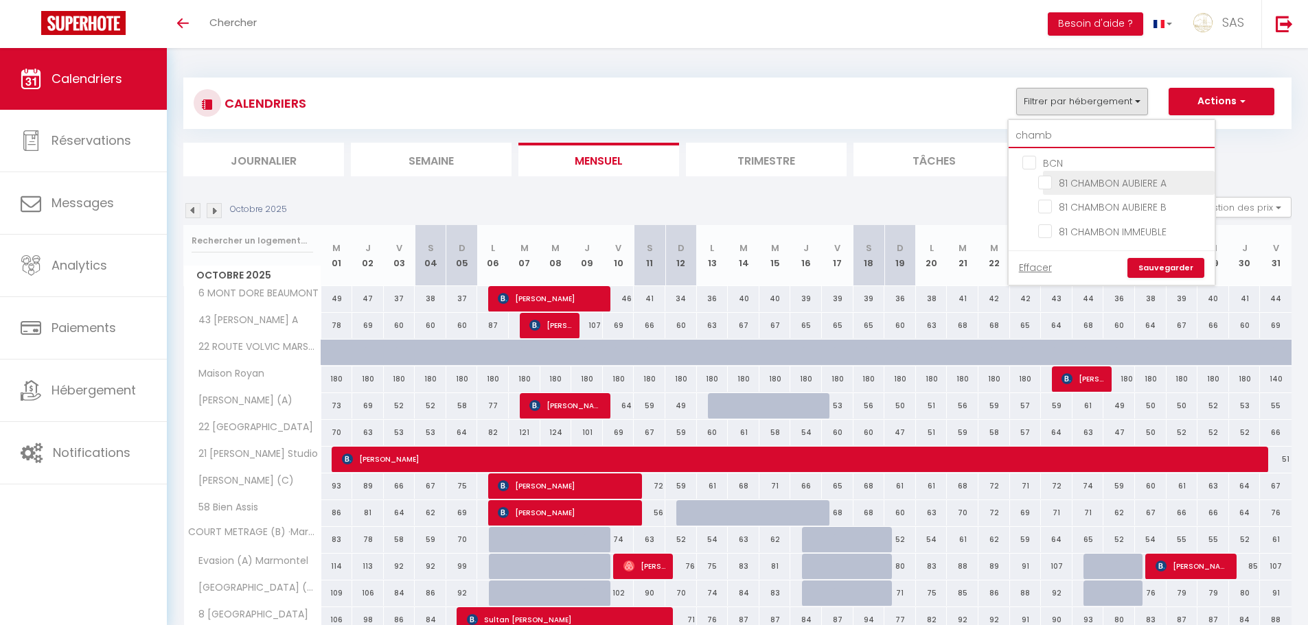
type input "chambo"
checkbox input "false"
type input "chambon"
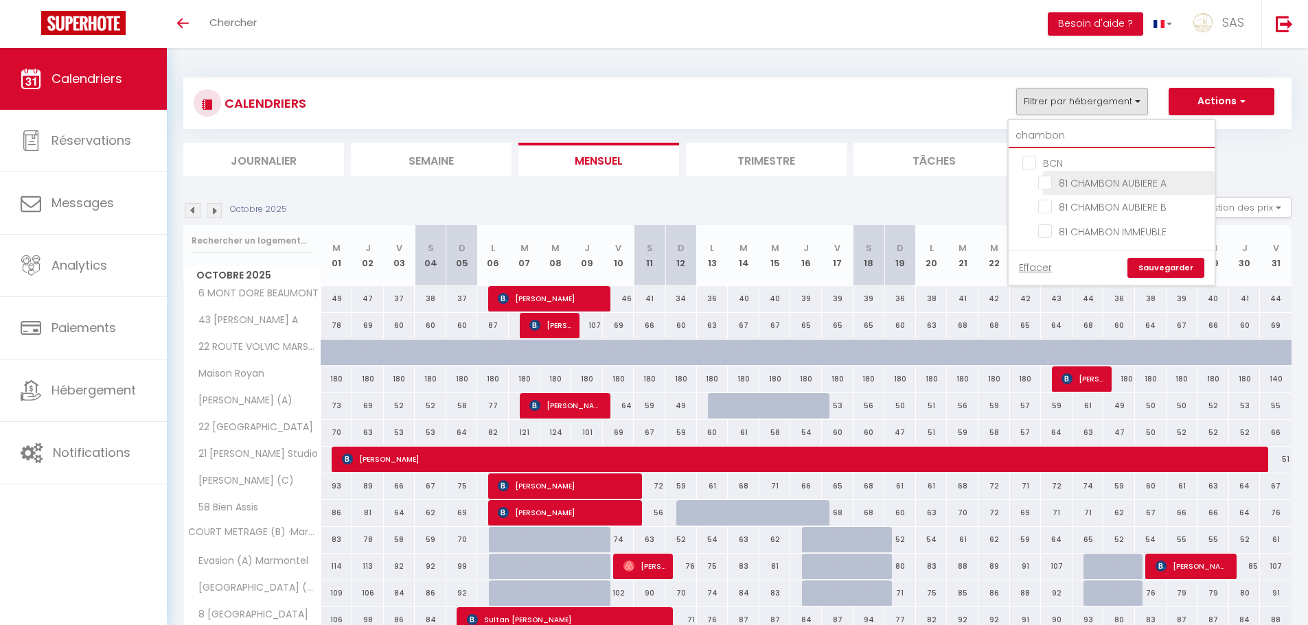
checkbox input "false"
type input "chambon"
click at [1094, 240] on li "81 CHAMBON IMMEUBLE" at bounding box center [1129, 231] width 172 height 24
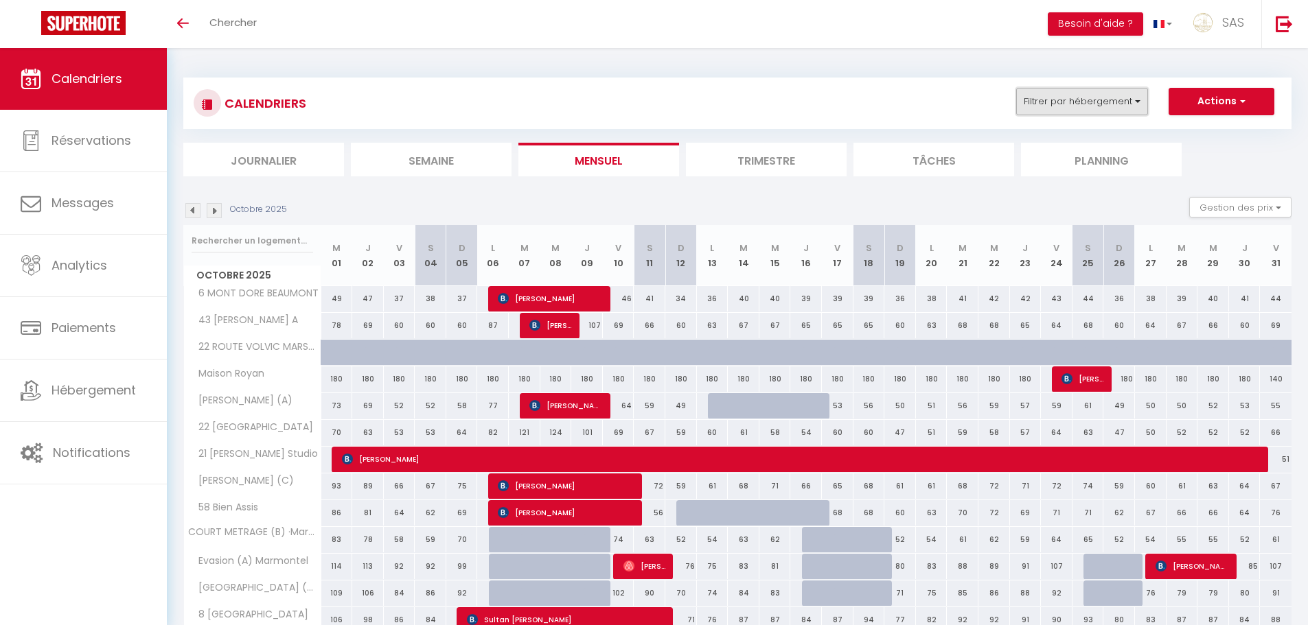
click at [1053, 93] on button "Filtrer par hébergement" at bounding box center [1082, 101] width 132 height 27
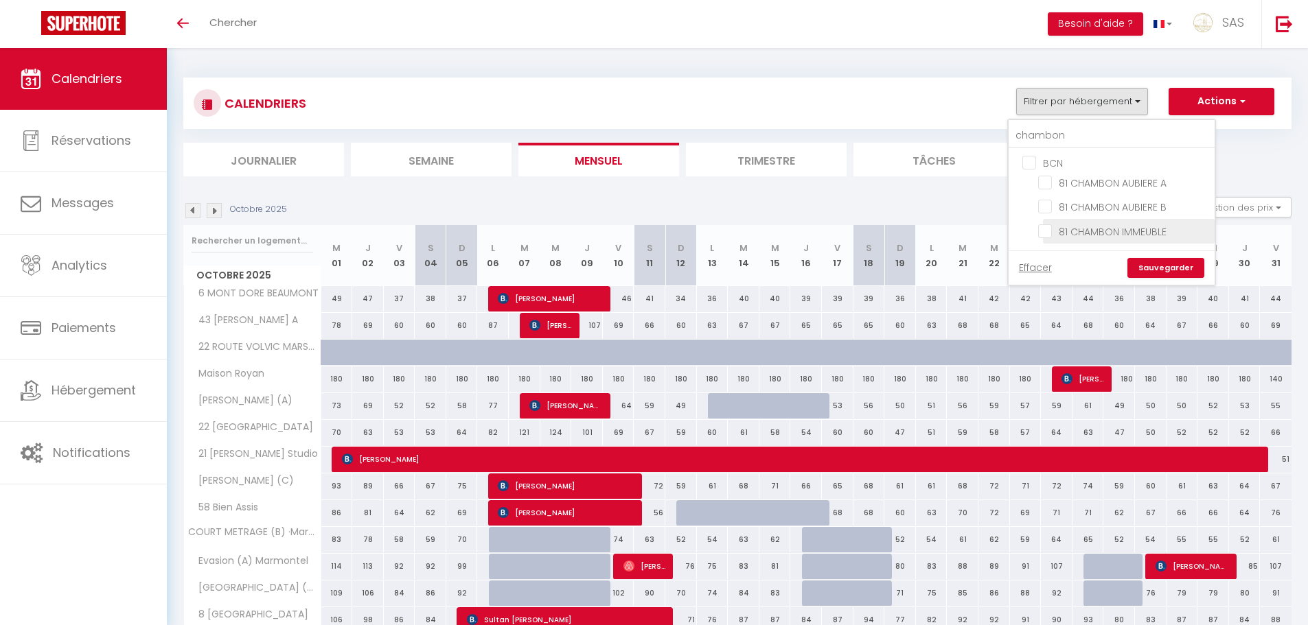
click at [1104, 236] on input "81 CHAMBON IMMEUBLE" at bounding box center [1124, 230] width 172 height 14
checkbox input "true"
checkbox input "false"
click at [1169, 268] on link "Sauvegarder" at bounding box center [1165, 268] width 77 height 21
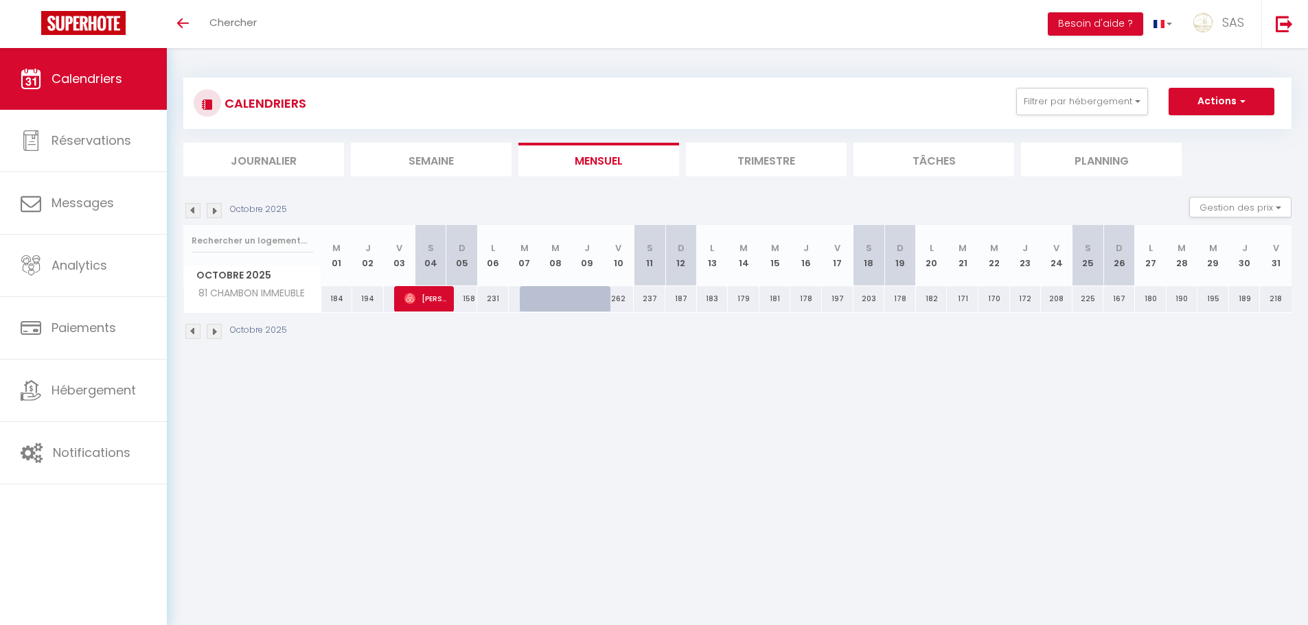
click at [216, 212] on img at bounding box center [214, 210] width 15 height 15
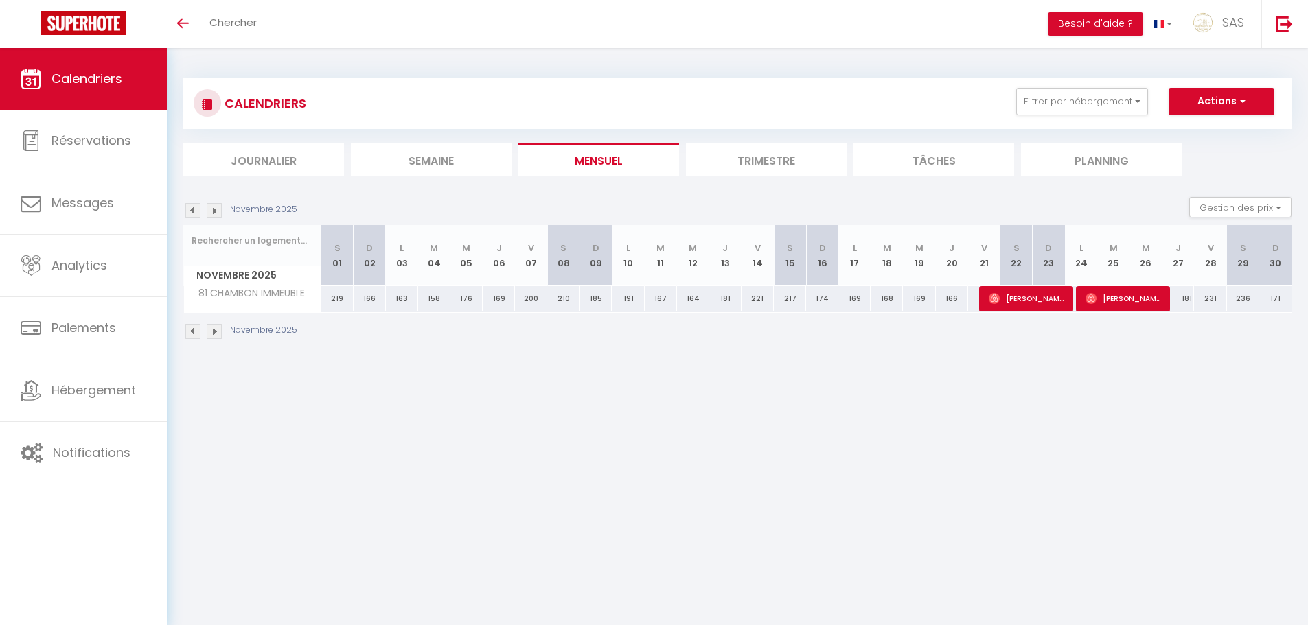
click at [192, 214] on img at bounding box center [192, 210] width 15 height 15
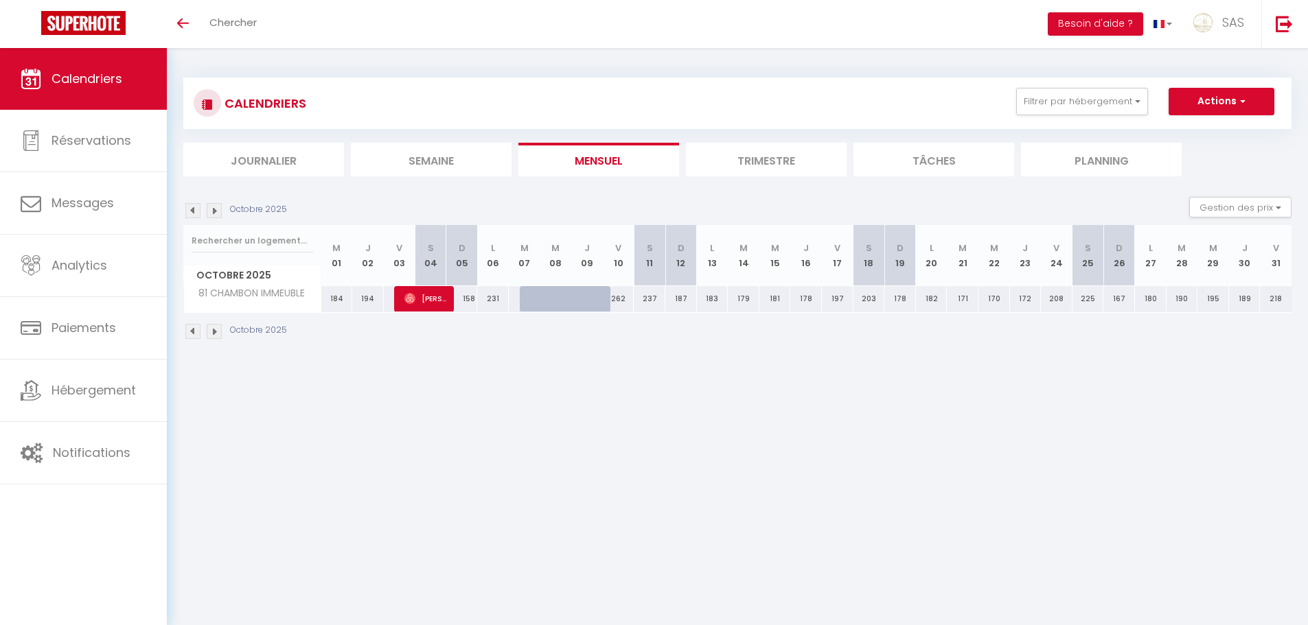
click at [191, 213] on img at bounding box center [192, 210] width 15 height 15
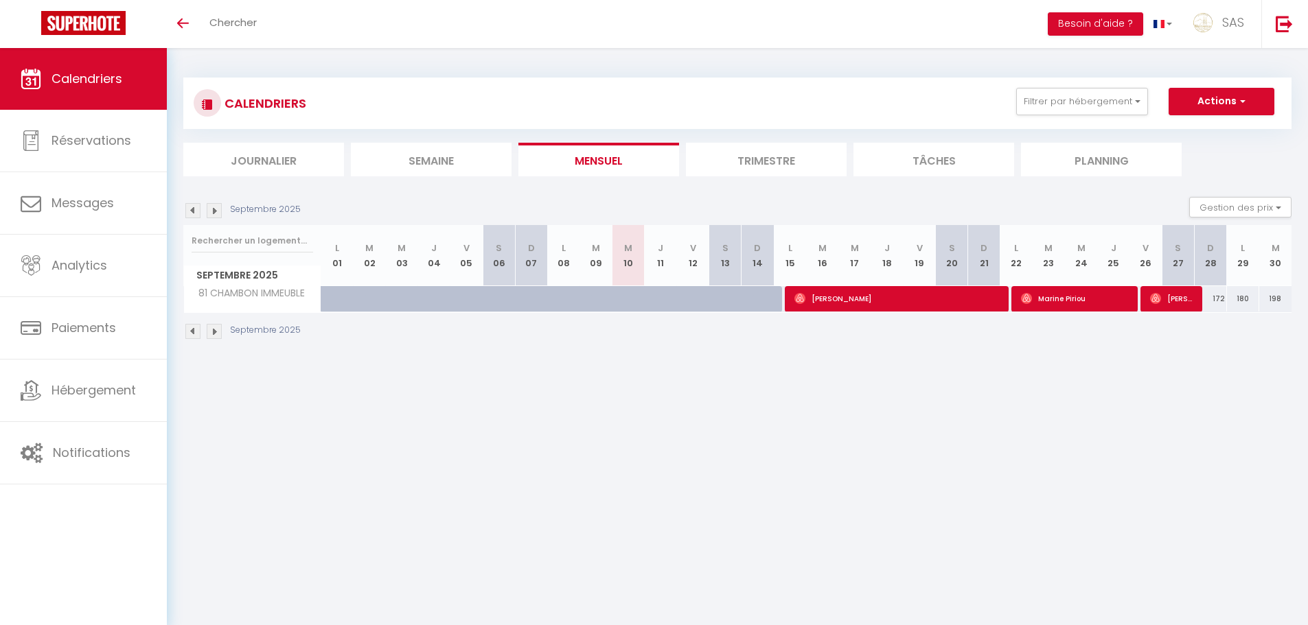
click at [214, 206] on img at bounding box center [214, 210] width 15 height 15
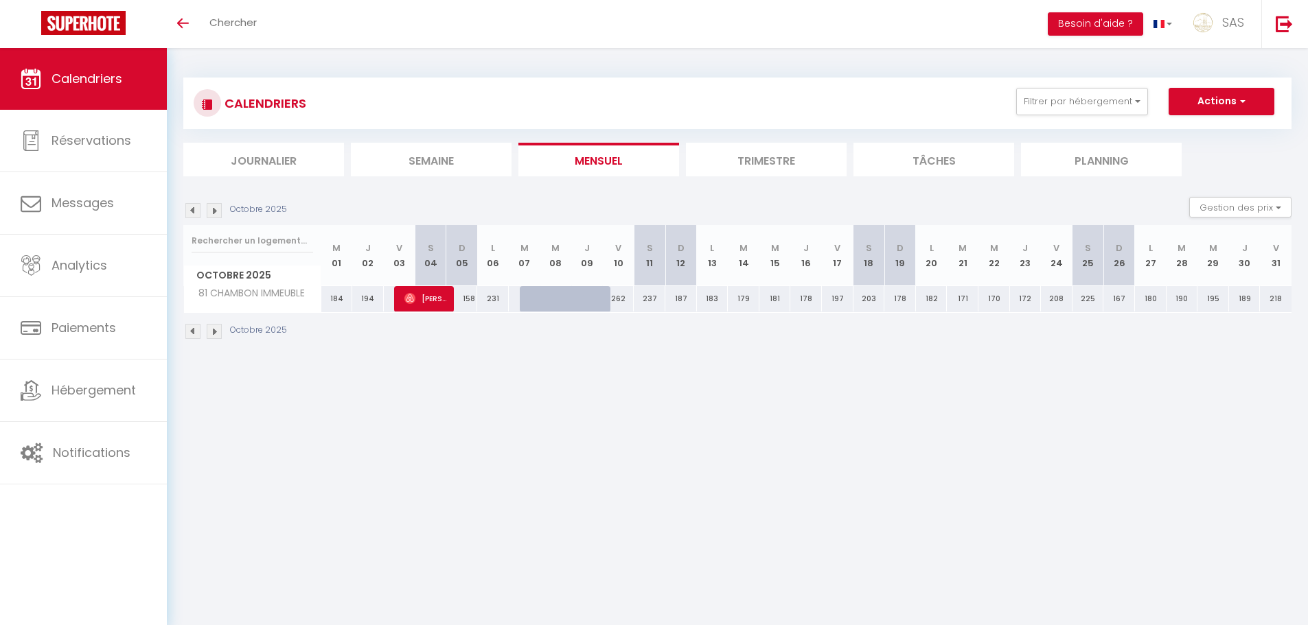
click at [191, 209] on img at bounding box center [192, 210] width 15 height 15
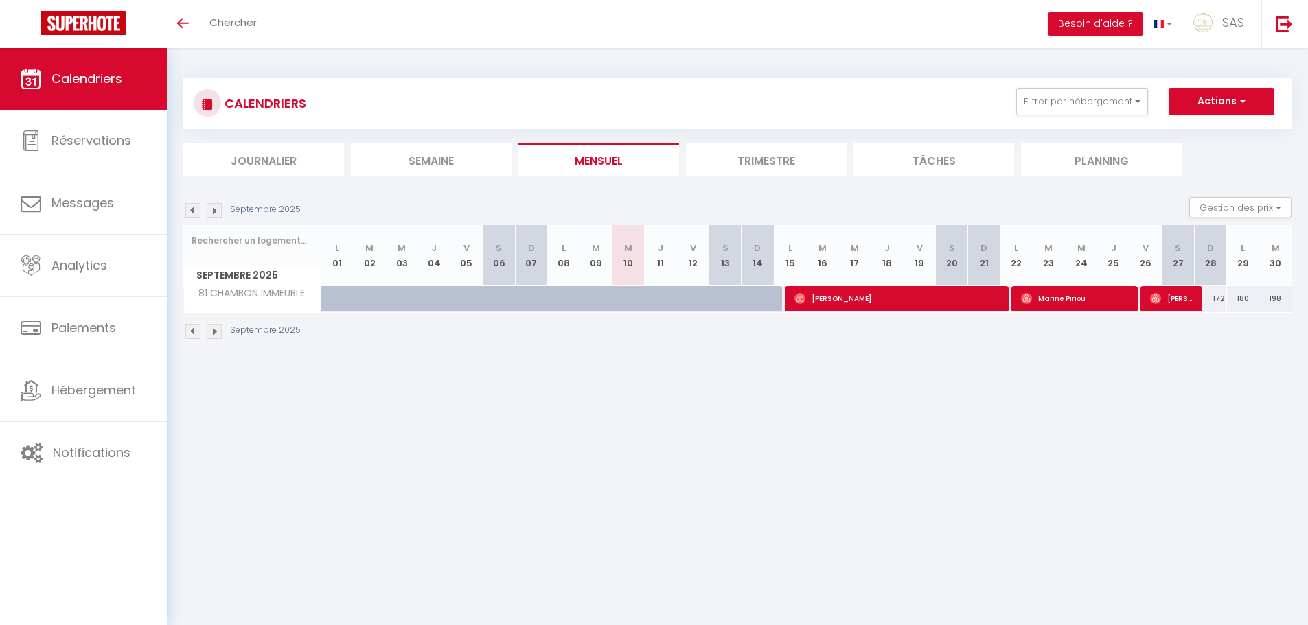
click at [716, 298] on div at bounding box center [725, 299] width 32 height 26
checkbox input "false"
type input "173"
type input "Sam 13 Septembre 2025"
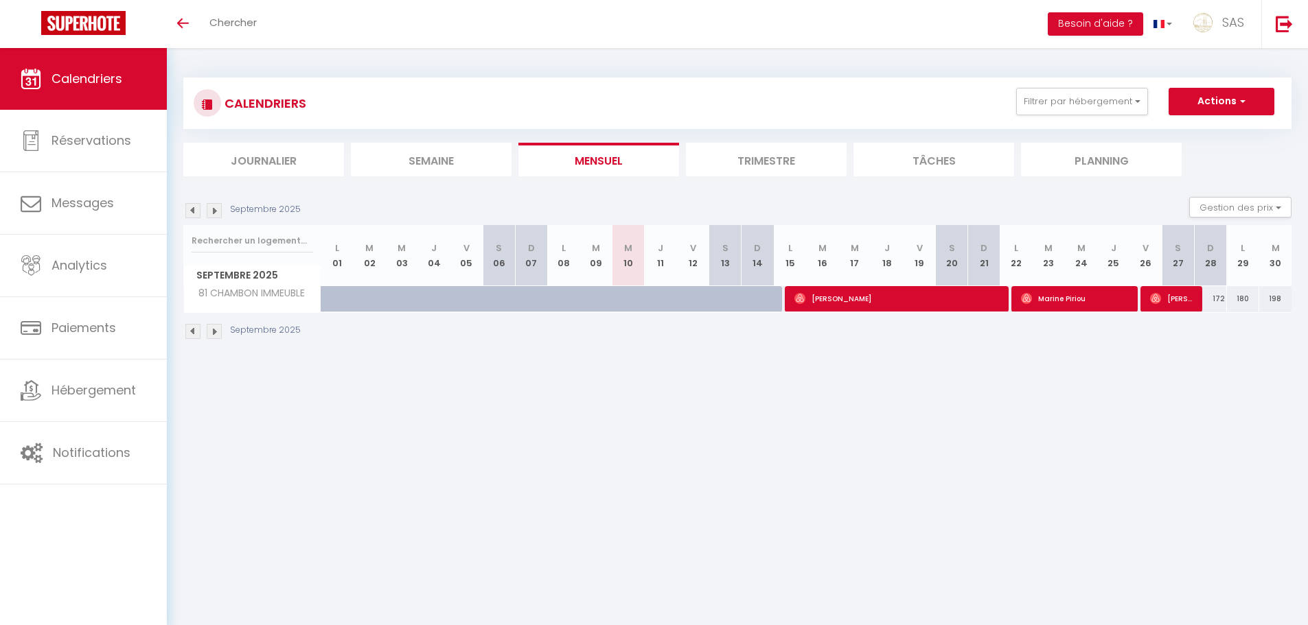
type input "Dim 14 Septembre 2025"
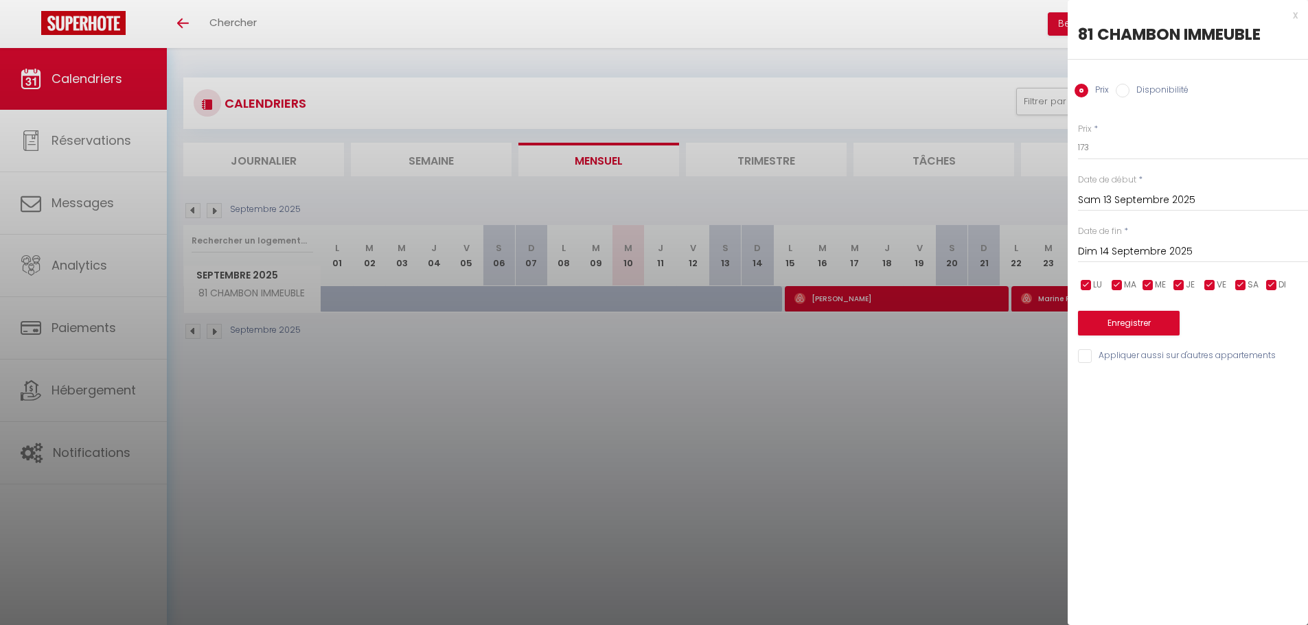
click at [714, 305] on div at bounding box center [654, 312] width 1308 height 625
checkbox input "false"
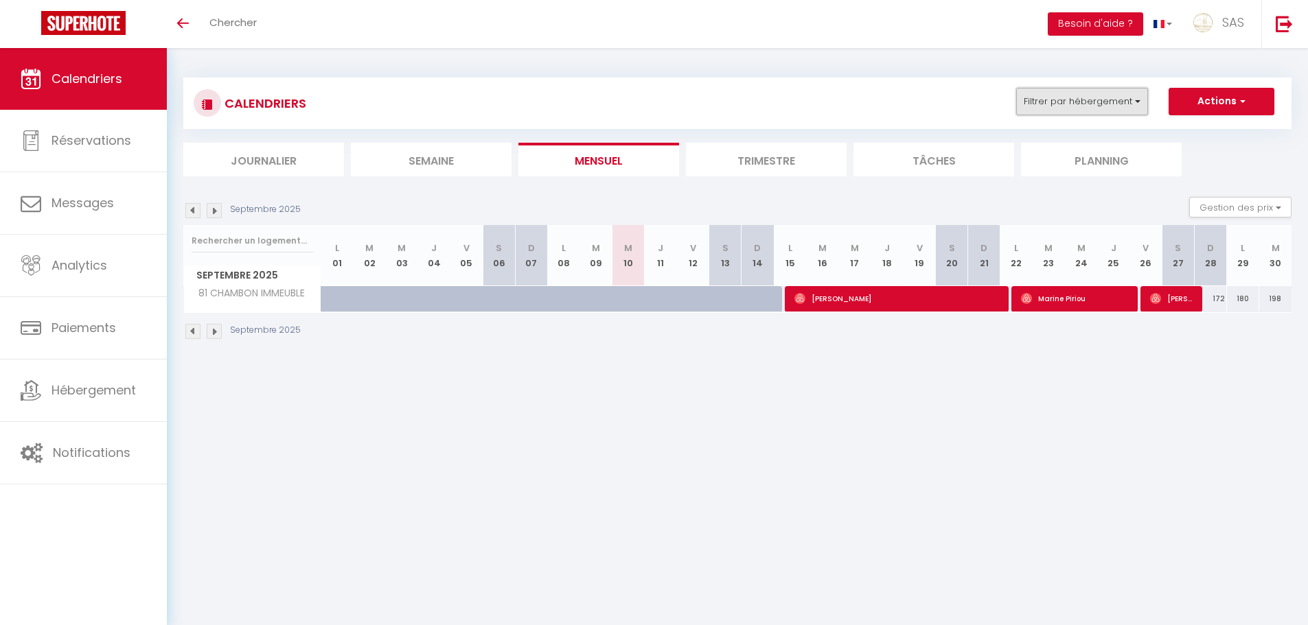
click at [1083, 94] on button "Filtrer par hébergement" at bounding box center [1082, 101] width 132 height 27
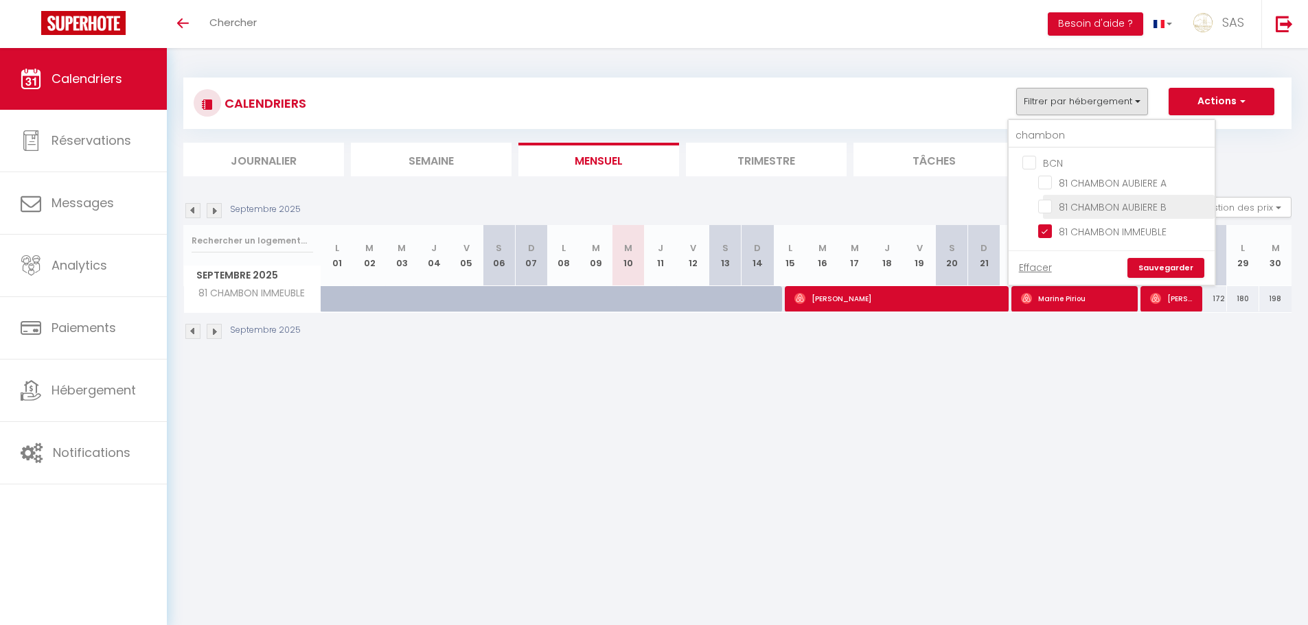
click at [1066, 204] on input "81 CHAMBON AUBIERE B" at bounding box center [1124, 206] width 172 height 14
checkbox input "true"
click at [1068, 172] on li "81 CHAMBON AUBIERE A" at bounding box center [1129, 183] width 172 height 24
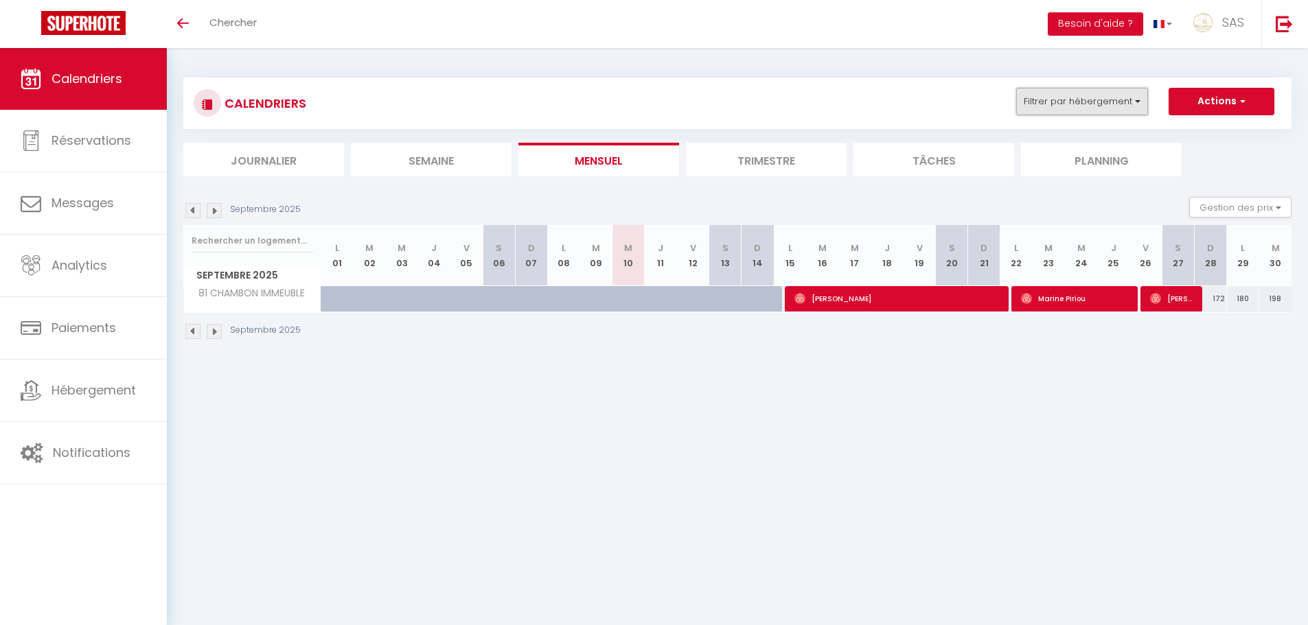
click at [1070, 93] on button "Filtrer par hébergement" at bounding box center [1082, 101] width 132 height 27
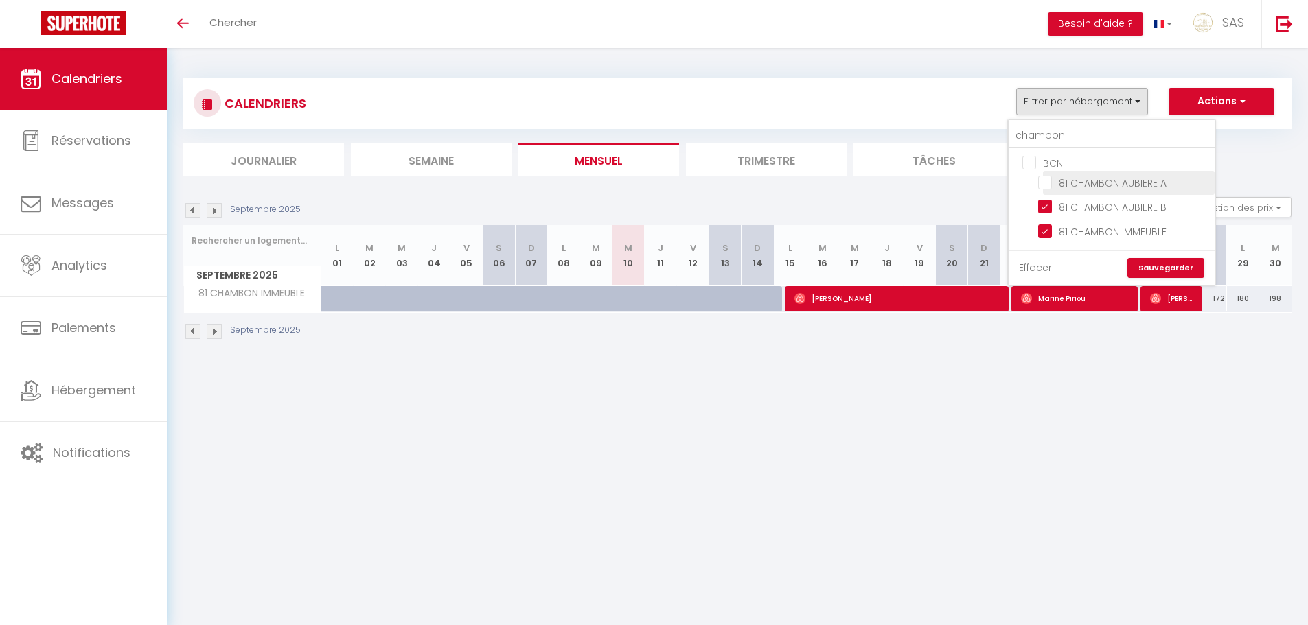
click at [1077, 191] on label "81 CHAMBON AUBIERE A" at bounding box center [1109, 183] width 115 height 15
click at [1077, 189] on input "81 CHAMBON AUBIERE A" at bounding box center [1124, 182] width 172 height 14
checkbox input "true"
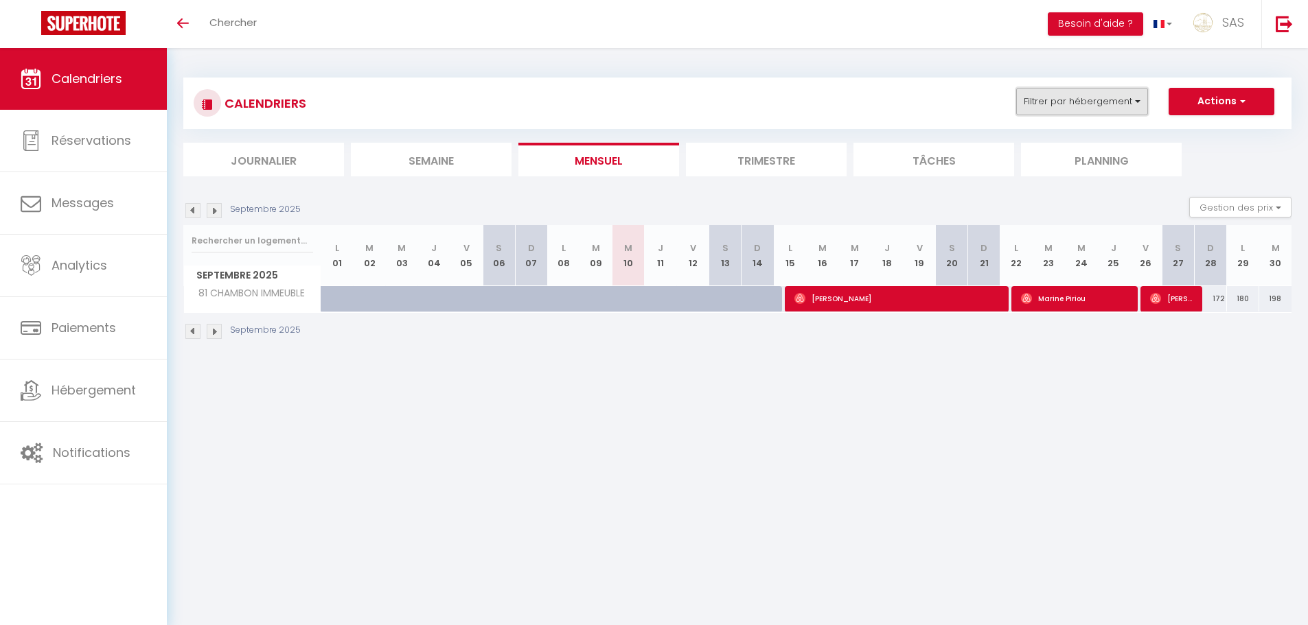
click at [1068, 92] on button "Filtrer par hébergement" at bounding box center [1082, 101] width 132 height 27
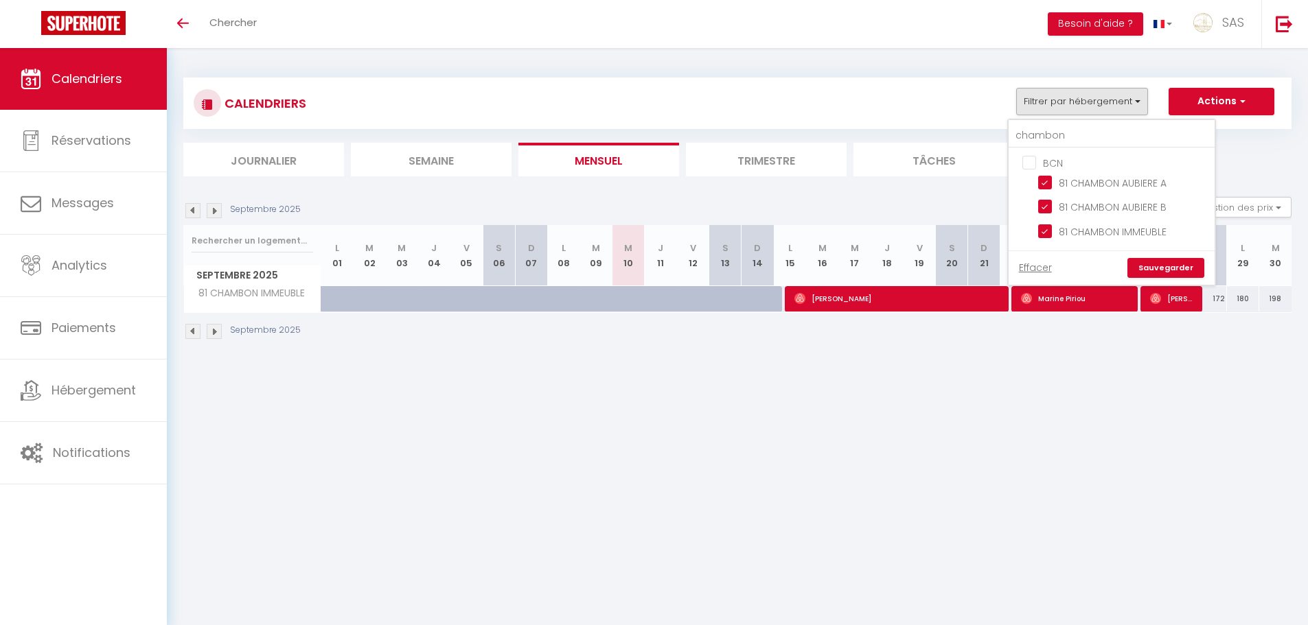
click at [1149, 264] on link "Sauvegarder" at bounding box center [1165, 268] width 77 height 21
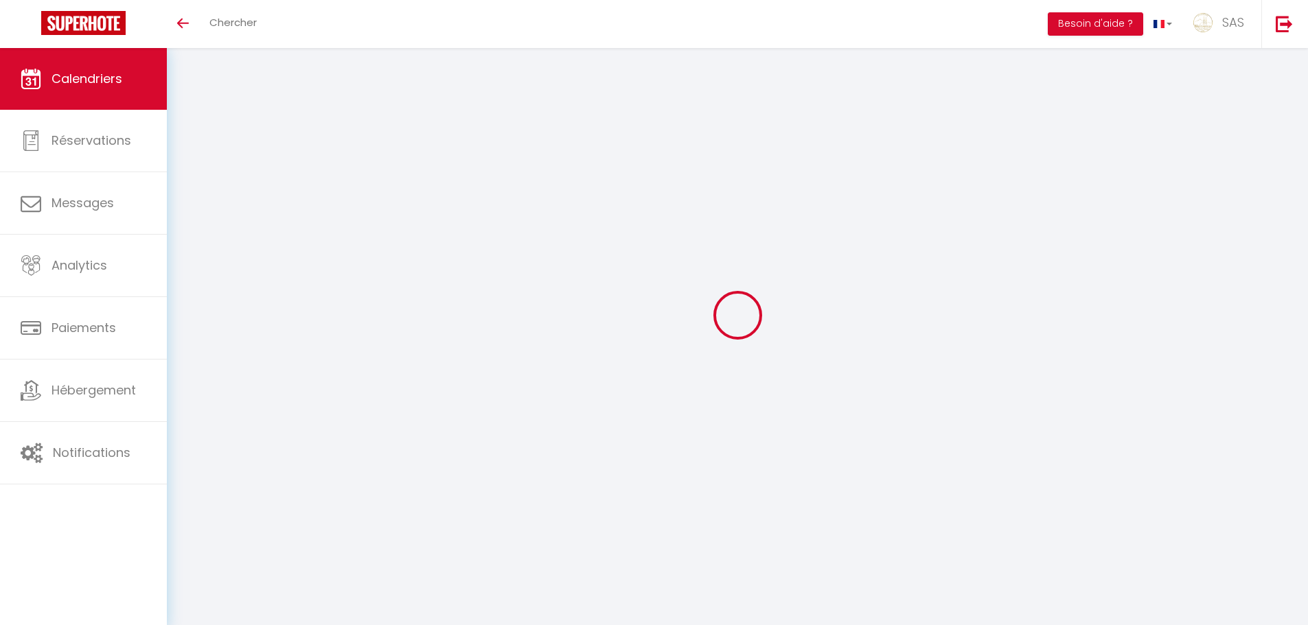
select select
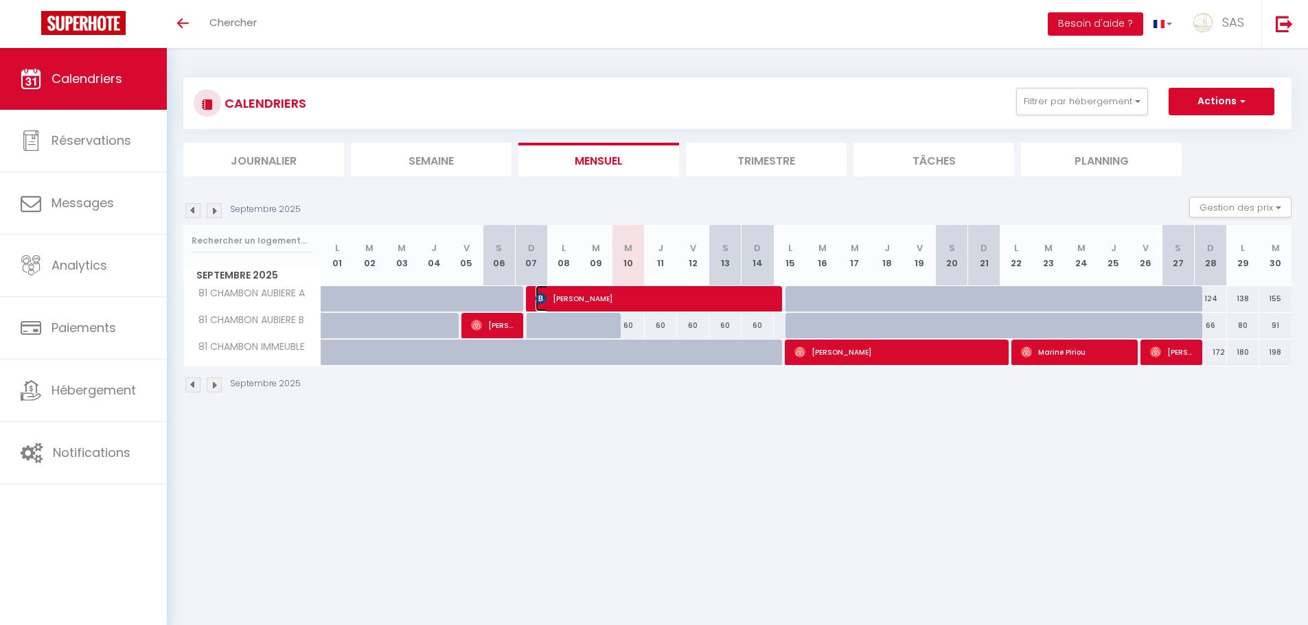
click at [622, 297] on span "Stephane Gauer" at bounding box center [654, 299] width 237 height 26
select select "OK"
select select "0"
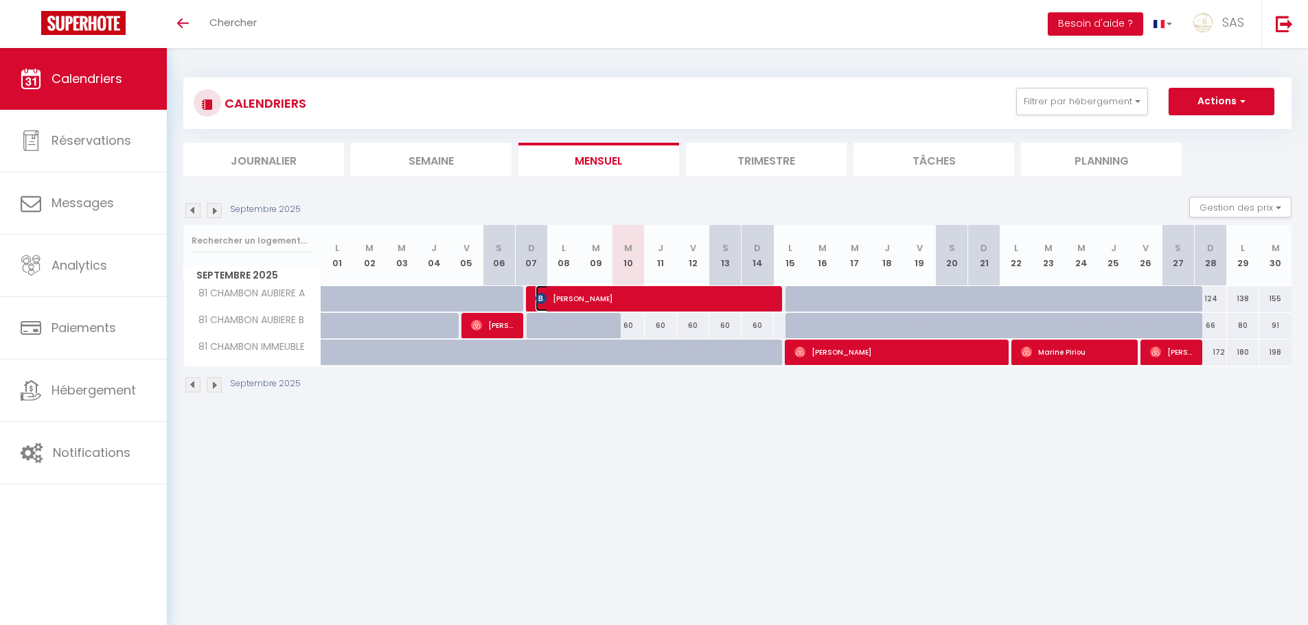
select select "1"
select select
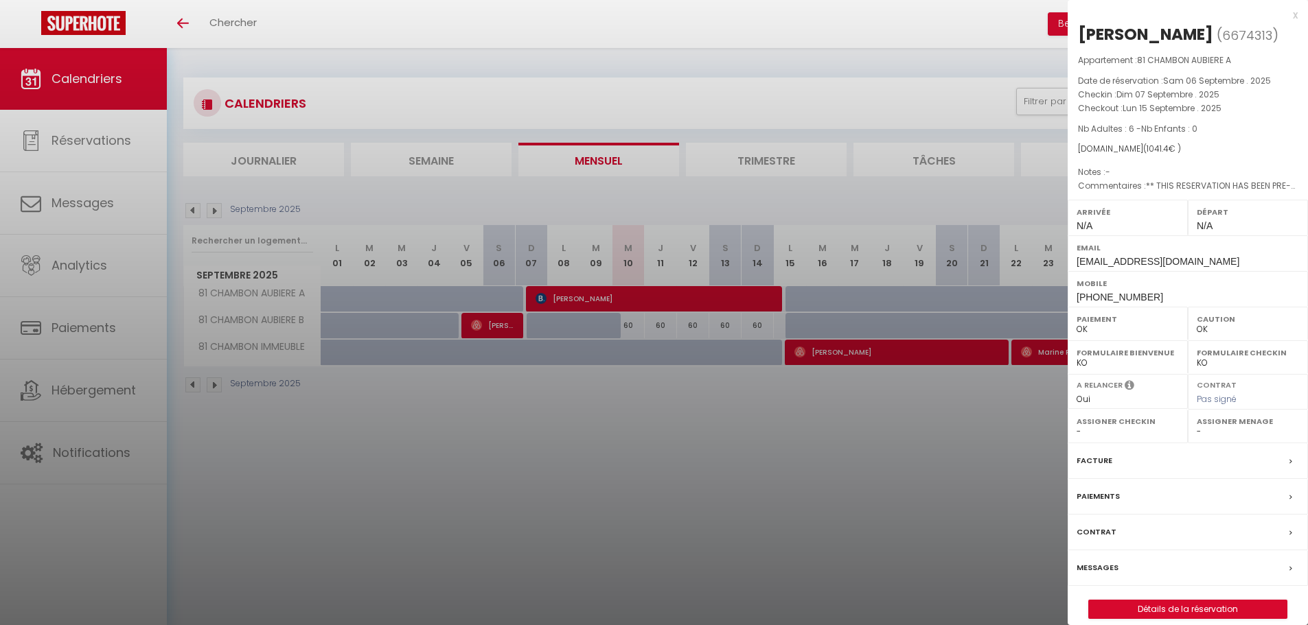
click at [783, 473] on div at bounding box center [654, 312] width 1308 height 625
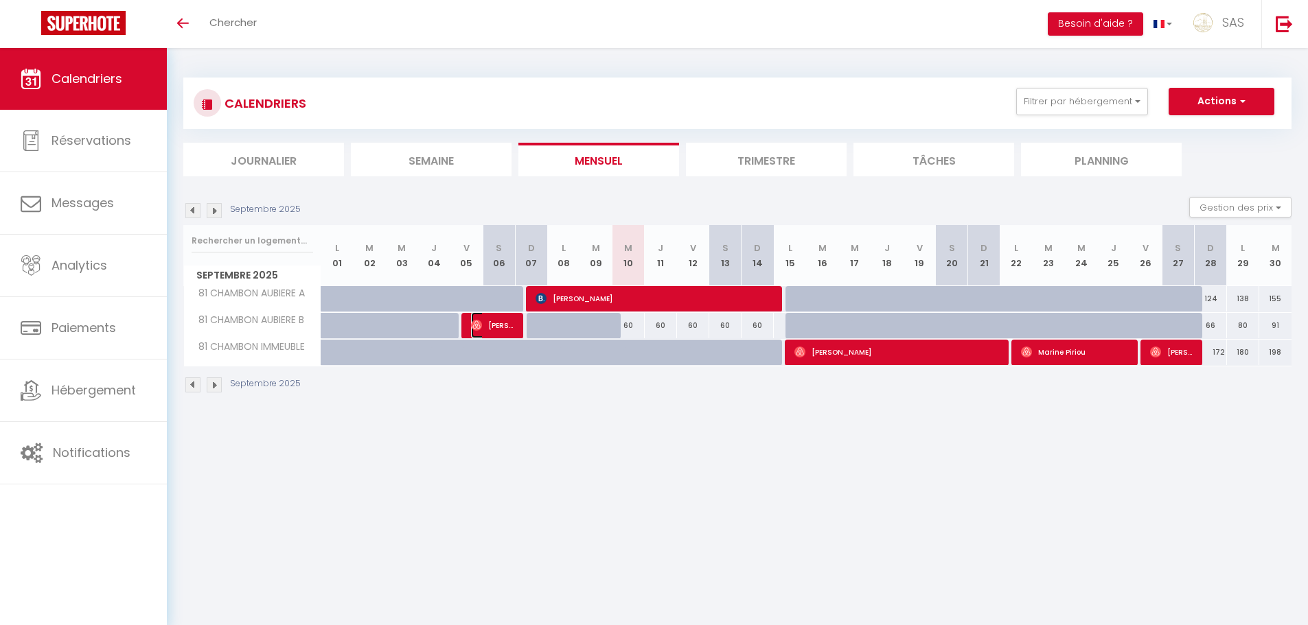
click at [498, 325] on span "Pauline Bellanger" at bounding box center [492, 325] width 43 height 26
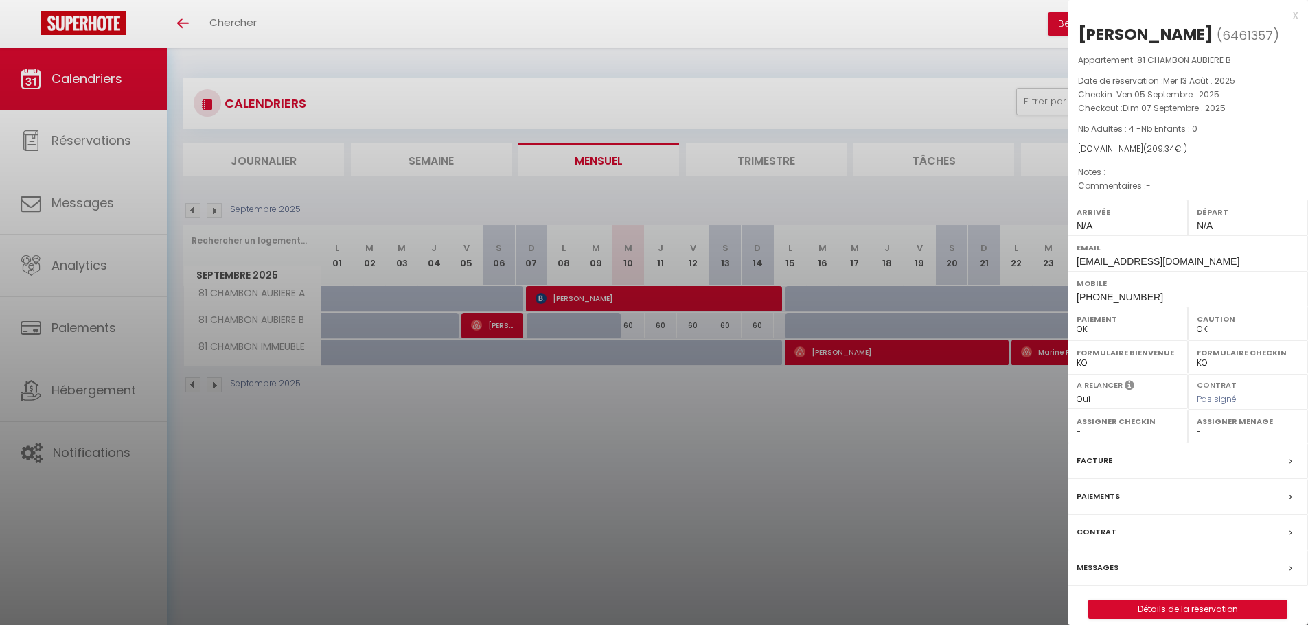
click at [501, 329] on div at bounding box center [654, 312] width 1308 height 625
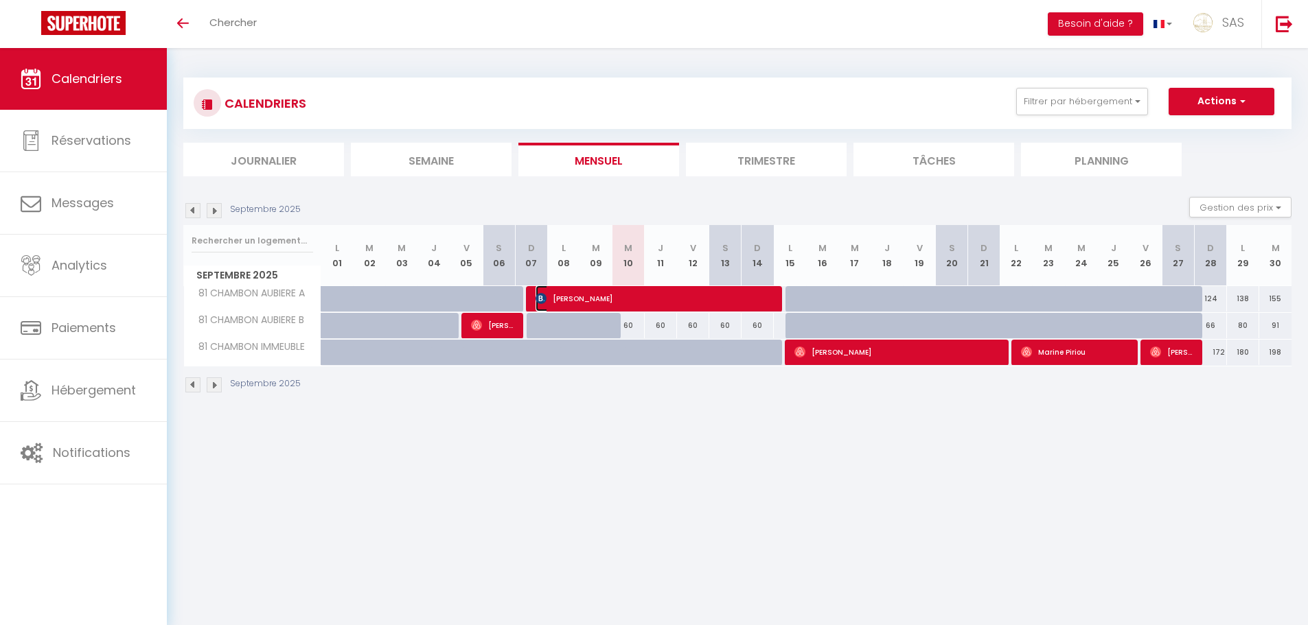
click at [638, 298] on span "Stephane Gauer" at bounding box center [654, 299] width 237 height 26
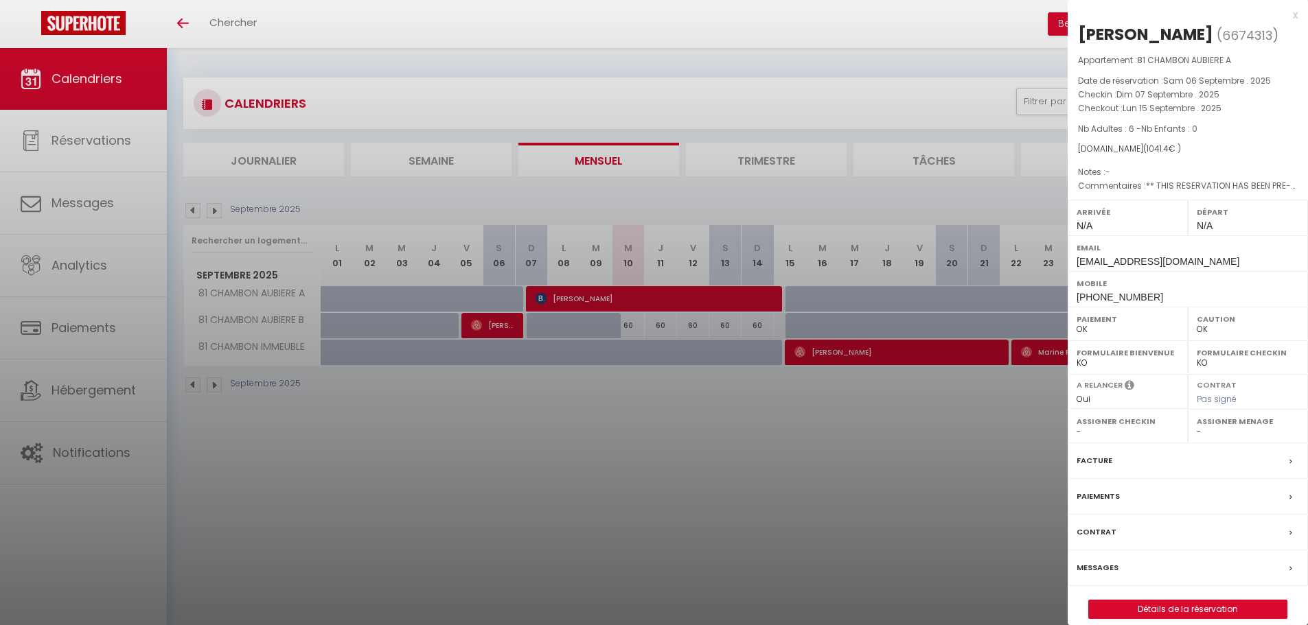
click at [638, 298] on div at bounding box center [654, 312] width 1308 height 625
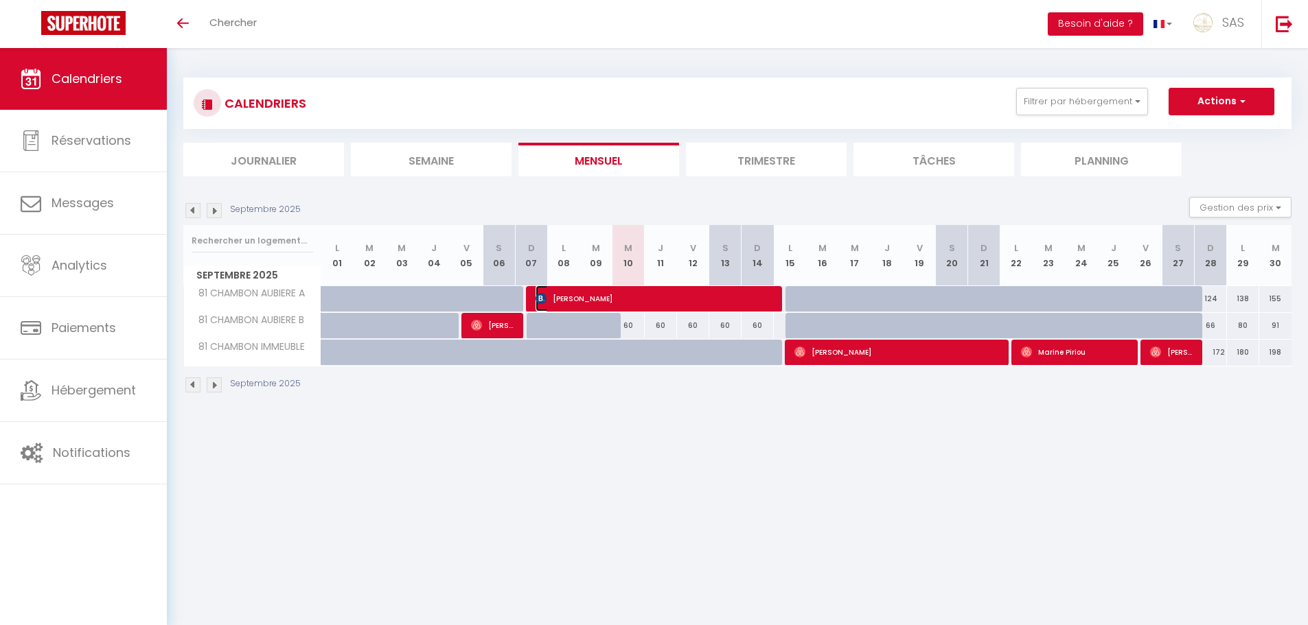
click at [639, 306] on span "Stephane Gauer" at bounding box center [654, 299] width 237 height 26
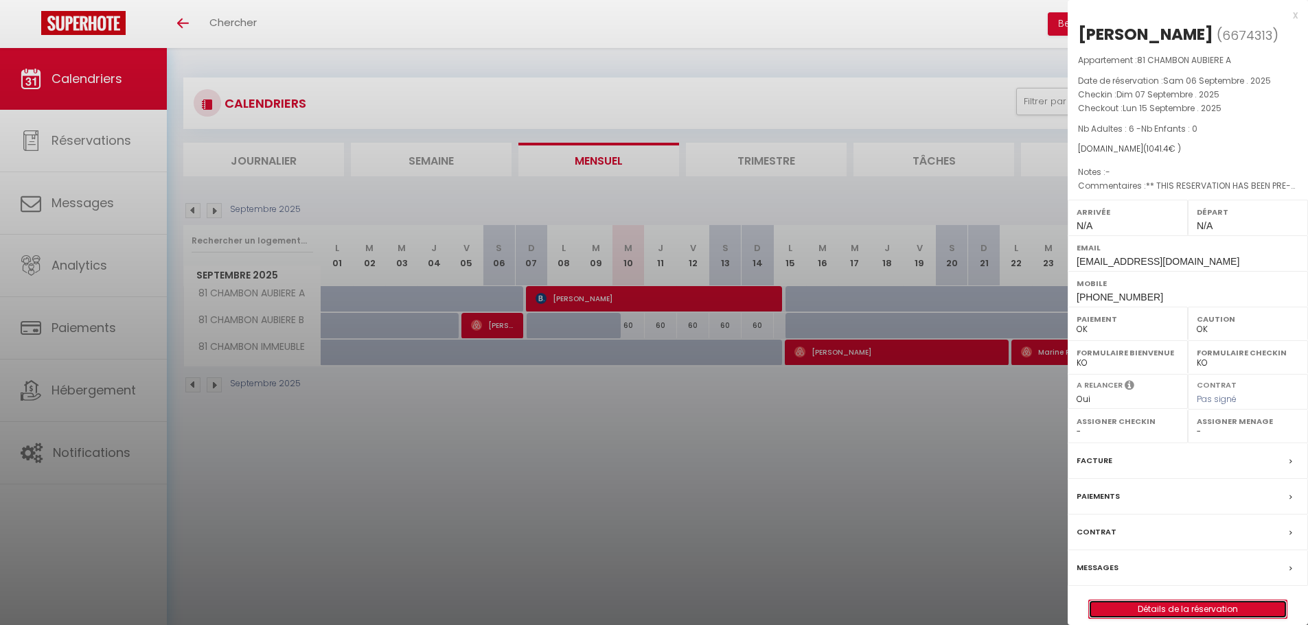
click at [1163, 614] on link "Détails de la réservation" at bounding box center [1188, 610] width 198 height 18
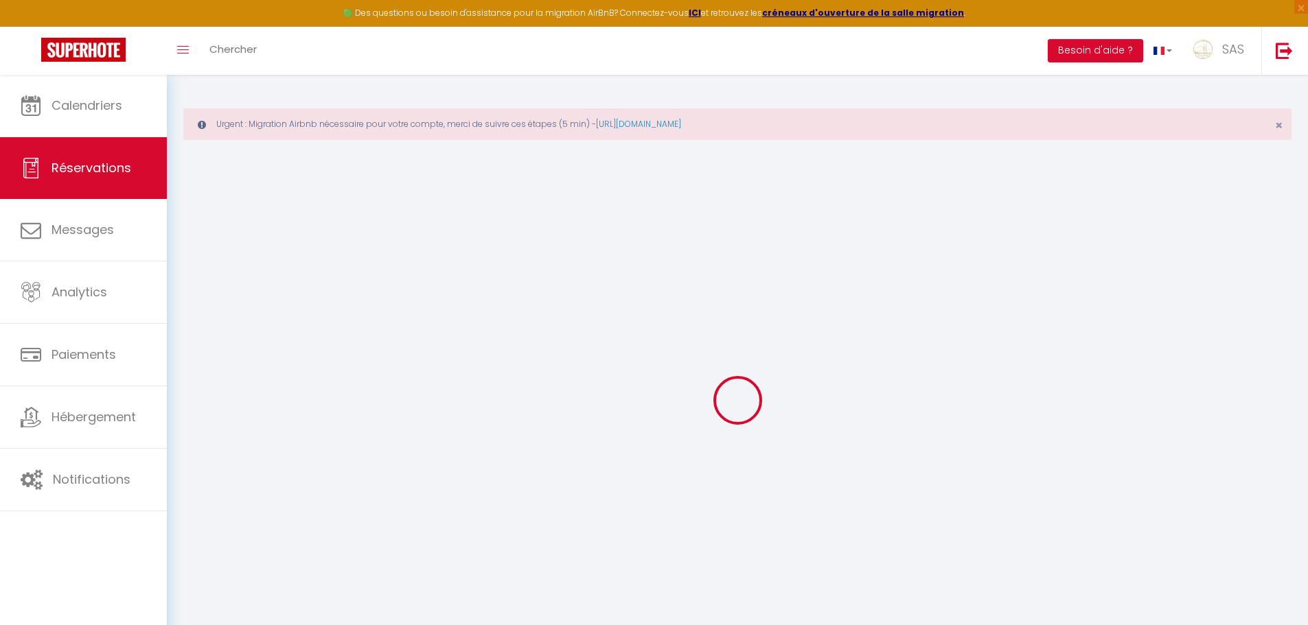
type input "Stephane"
type input "Gauer"
type input "sgauer.336254@guest.booking.com"
type input "+33785283936"
type input "125 The Strand"
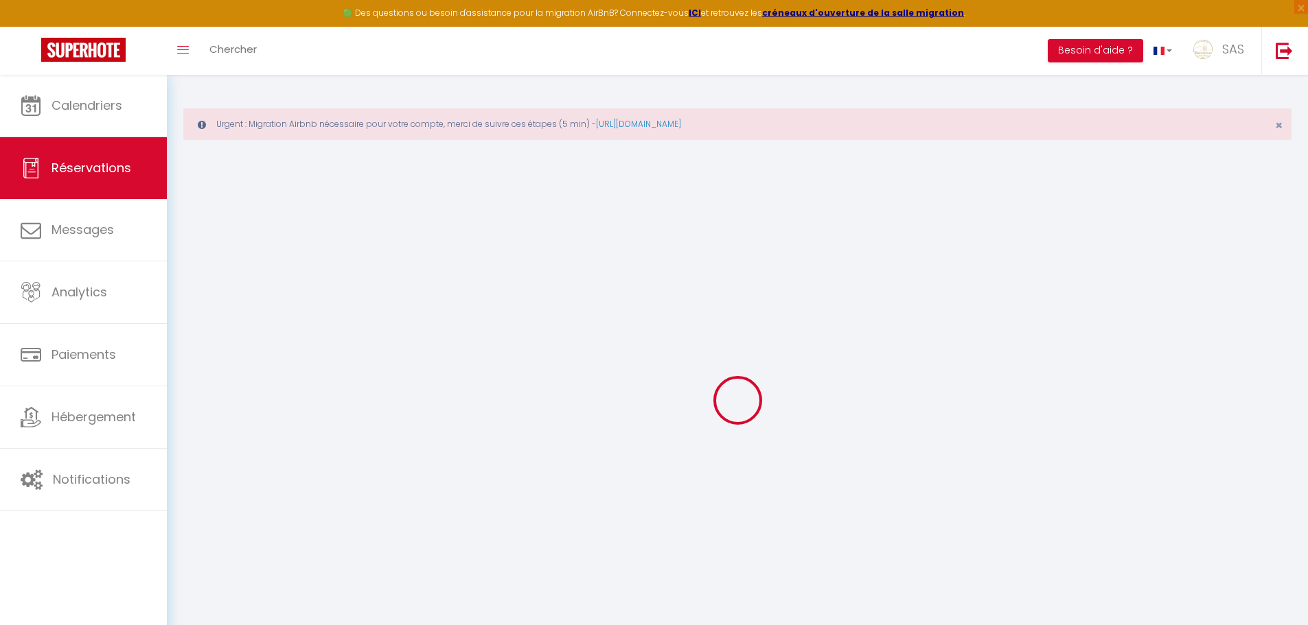
type input "Parnell"
select select "FR"
type input "150.19"
type input "14.58"
select select "59524"
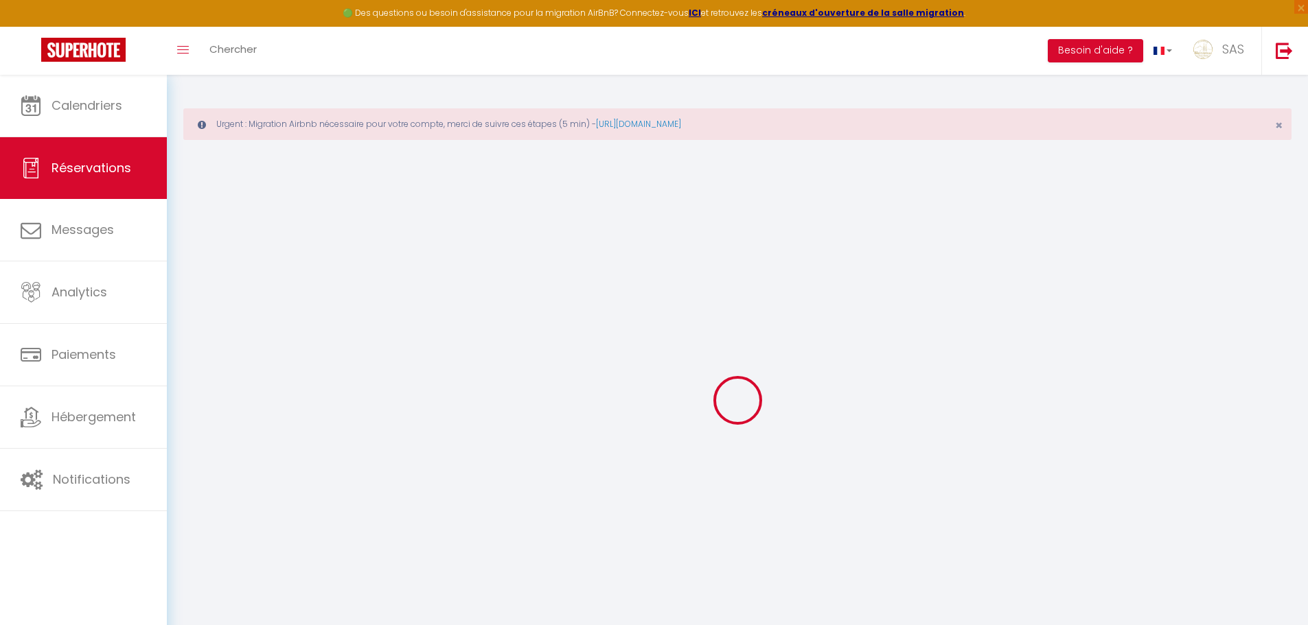
select select "1"
select select
type input "6"
select select "12"
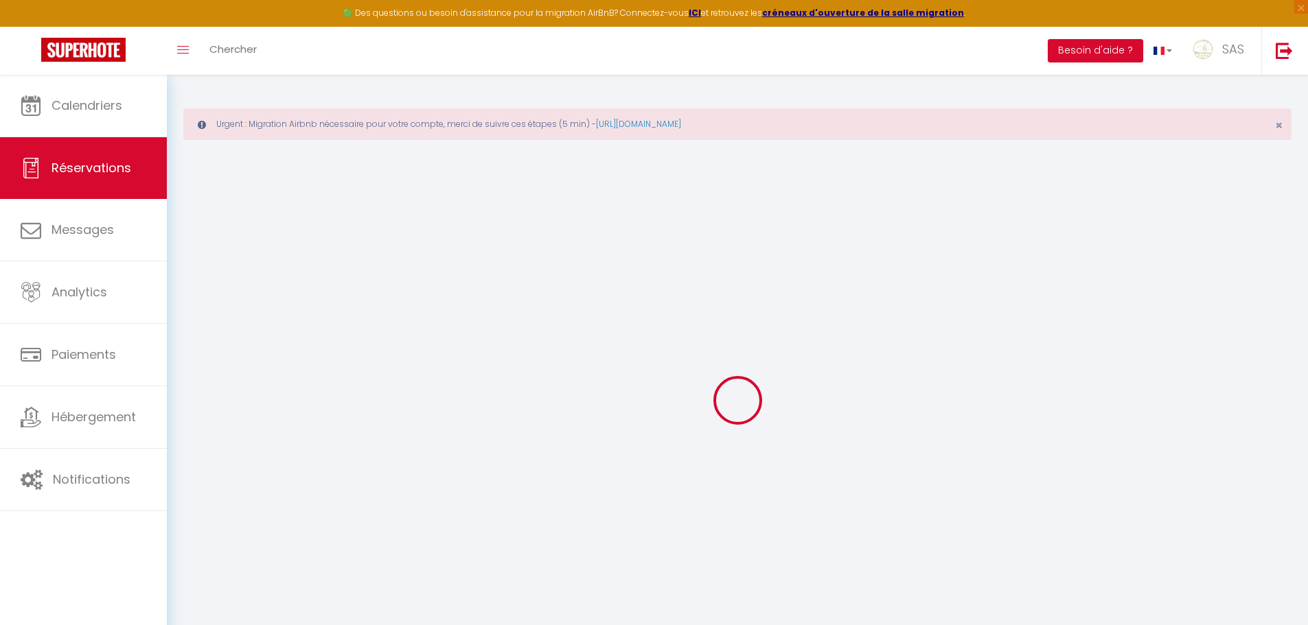
select select "15"
type input "882.3"
checkbox input "false"
type input "0"
select select "2"
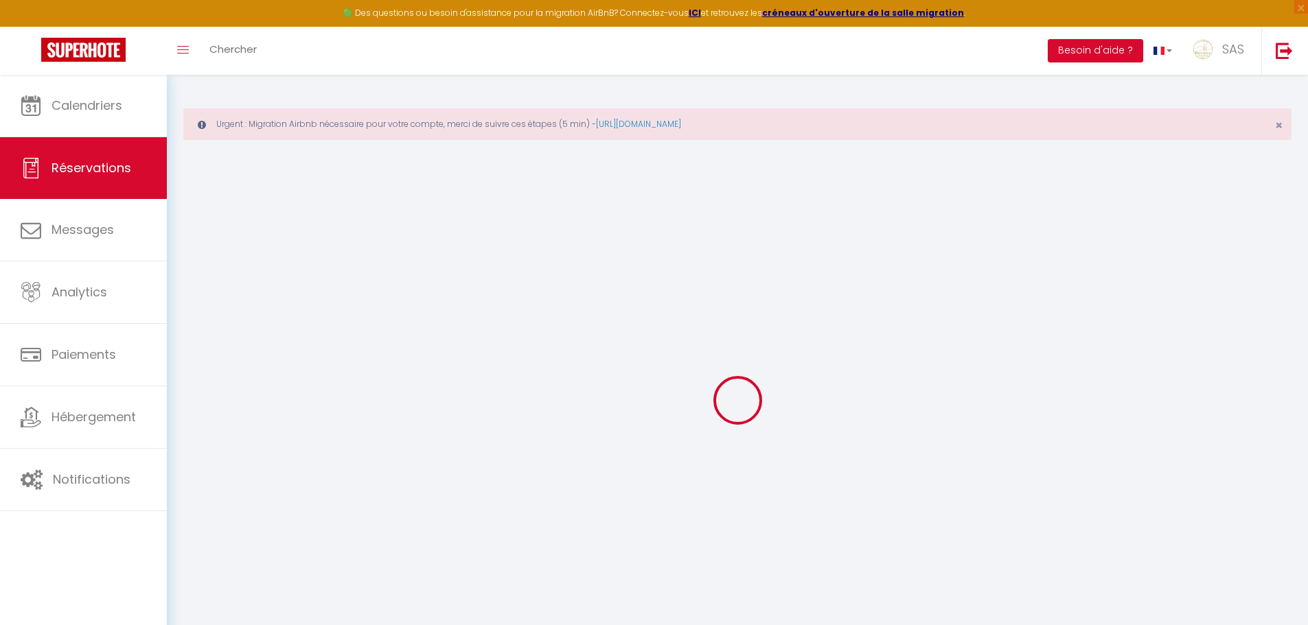
type input "0"
select select
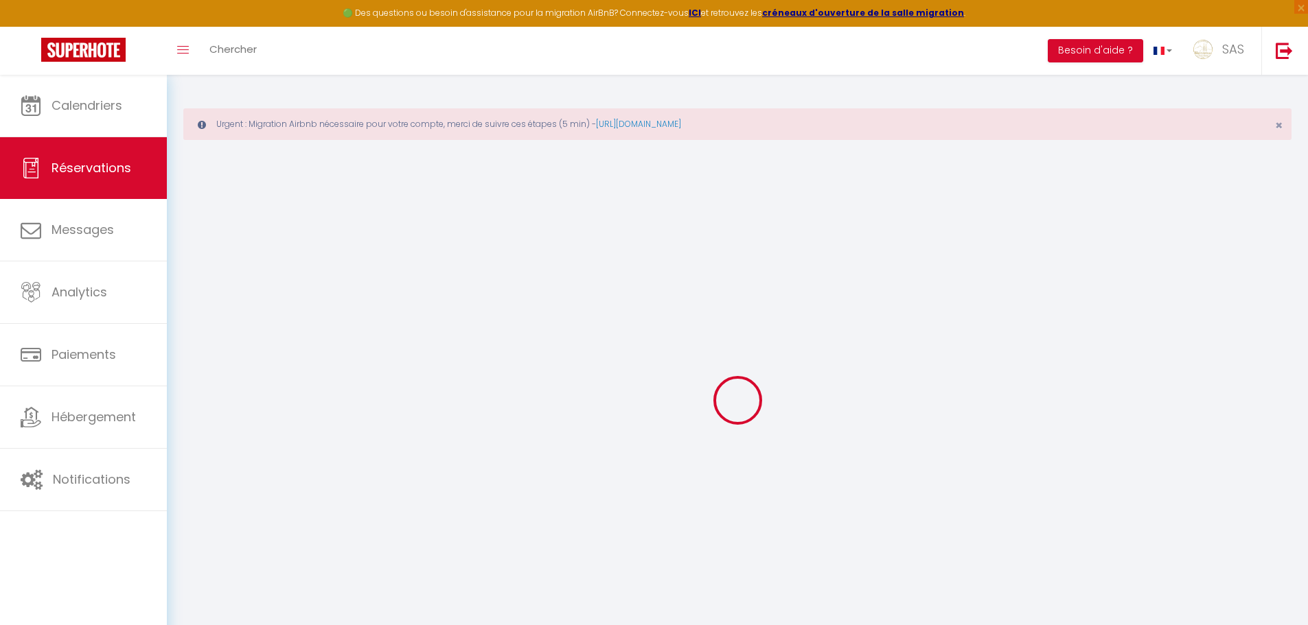
checkbox input "false"
select select
checkbox input "false"
select select
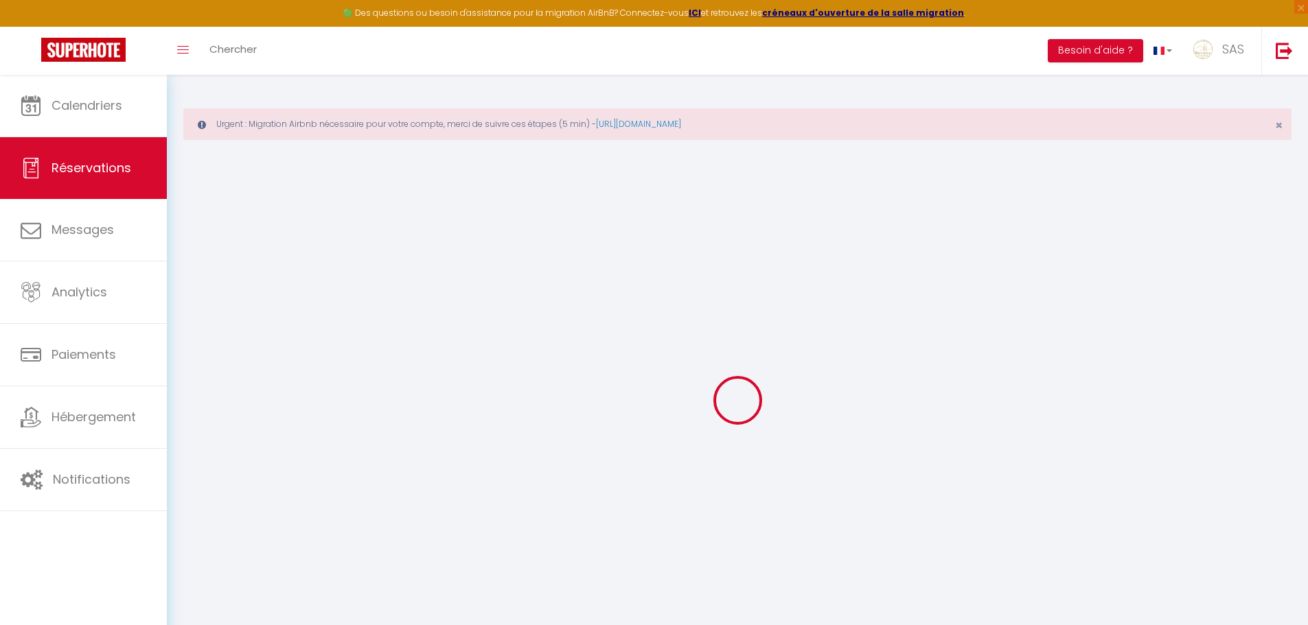
select select
checkbox input "false"
select select
checkbox input "false"
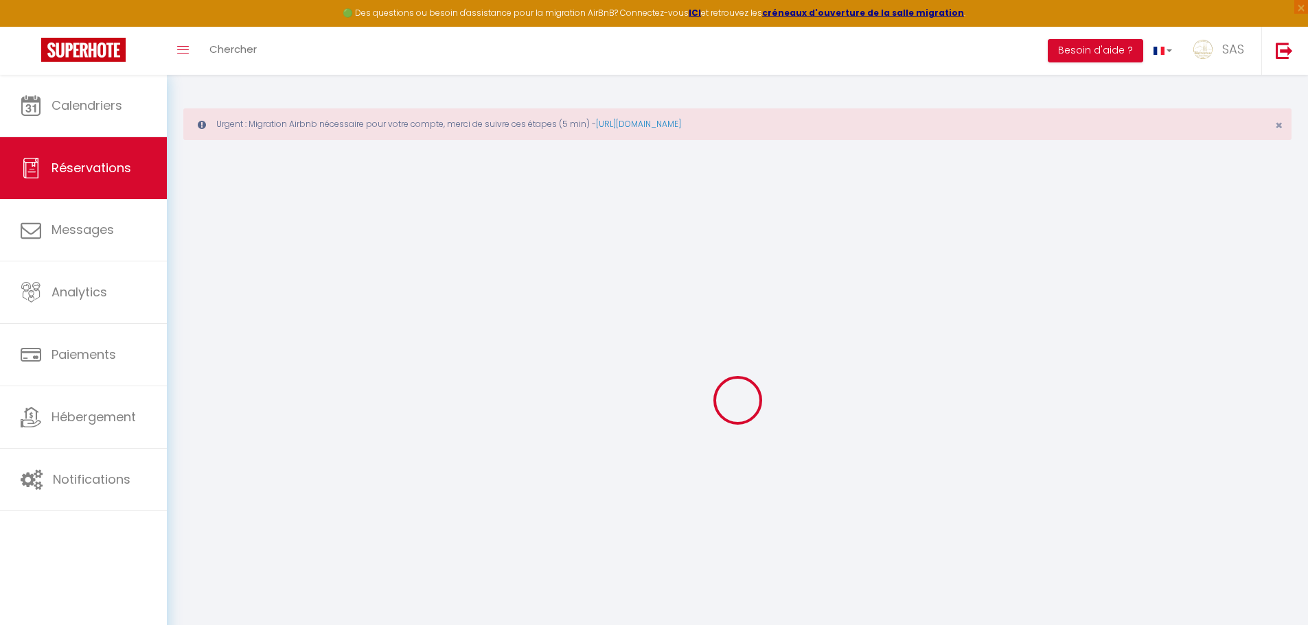
type textarea "** THIS RESERVATION HAS BEEN PRE-PAID ** 0 Ils quittent l'établissement précéde…"
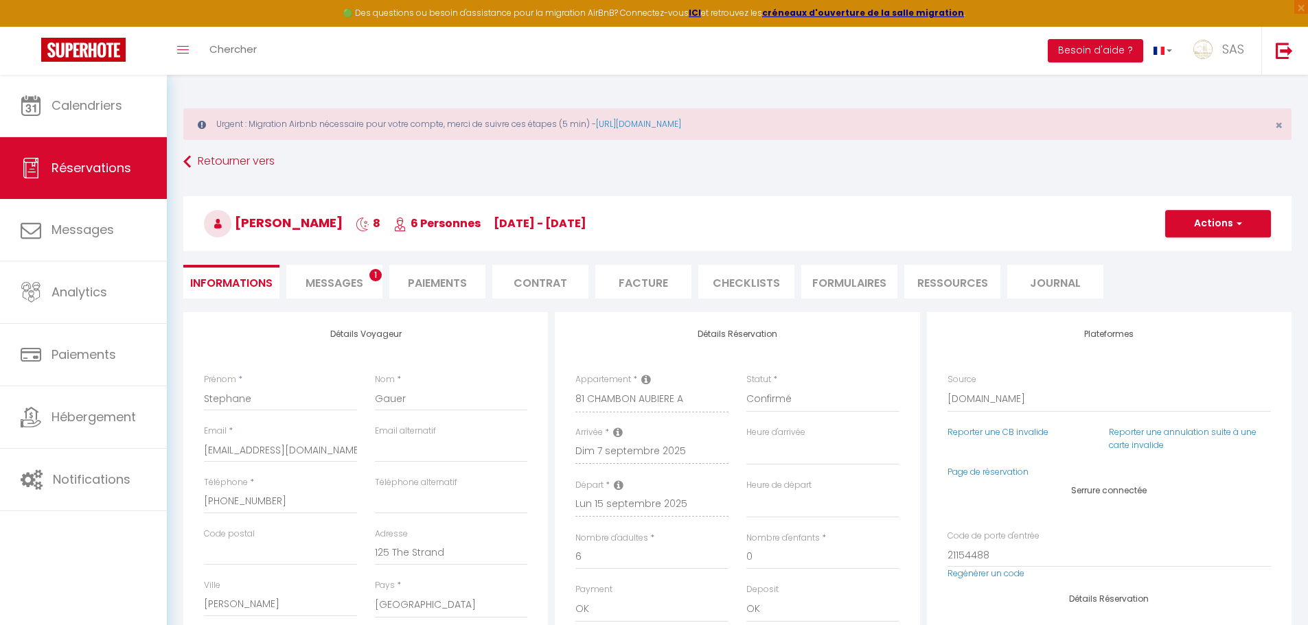
type input "119"
type input "40.1"
select select
checkbox input "false"
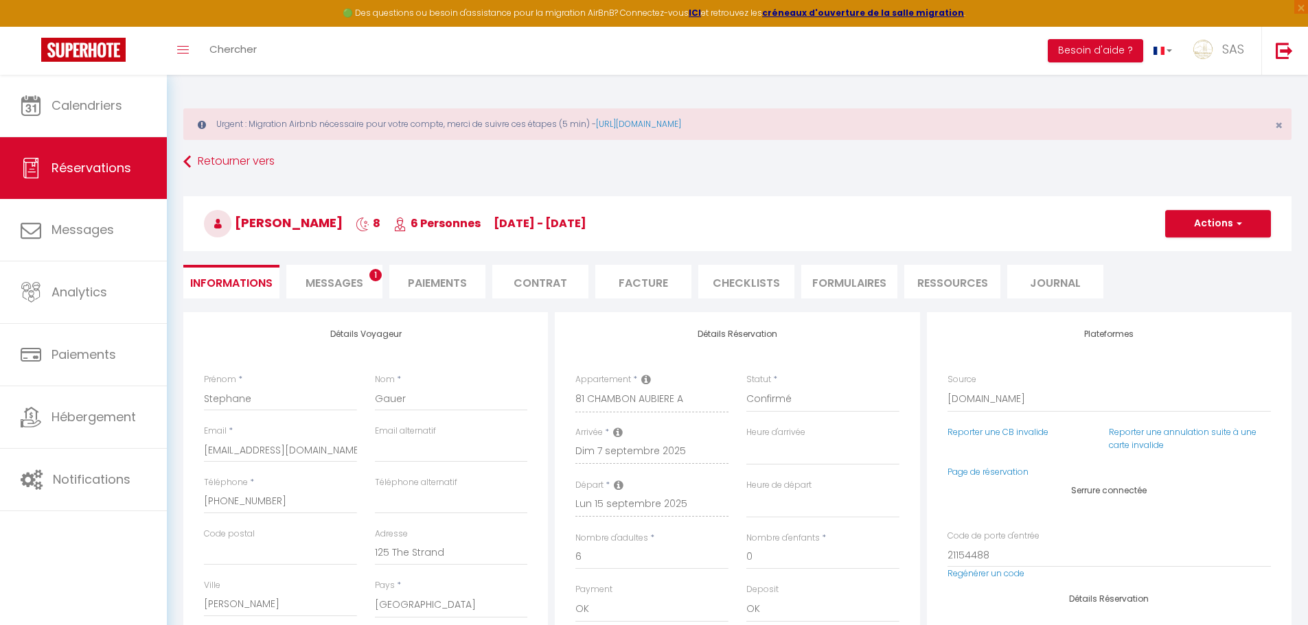
select select
click at [353, 283] on span "Messages" at bounding box center [335, 283] width 58 height 16
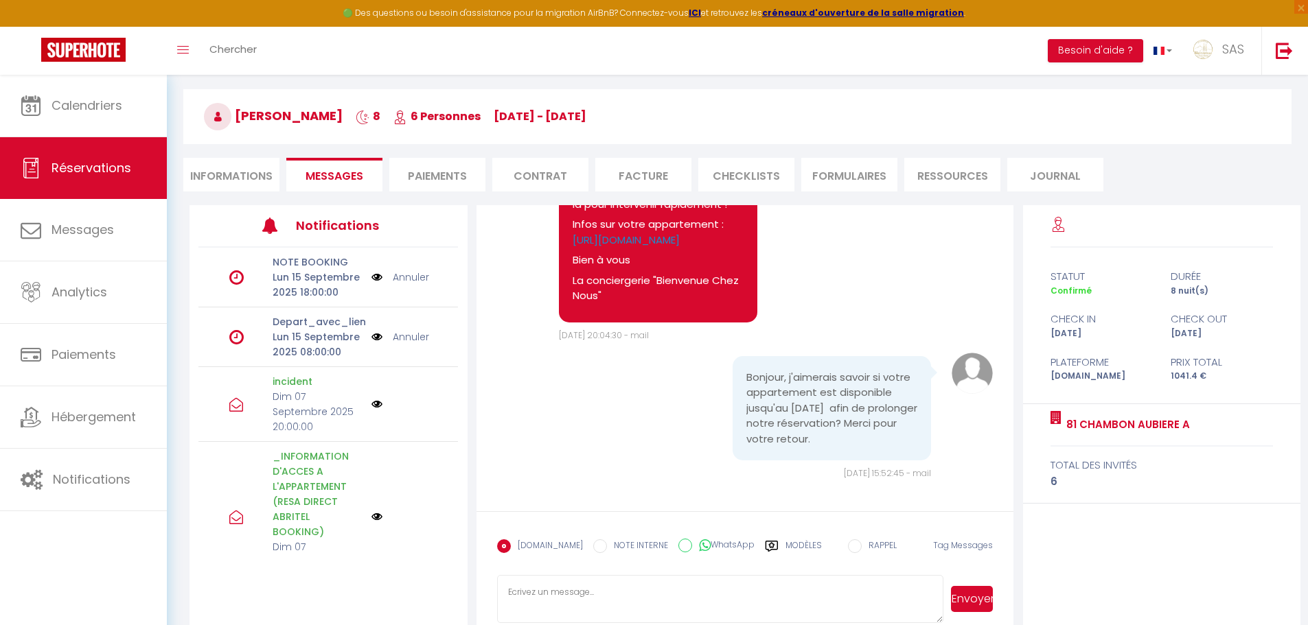
scroll to position [132, 0]
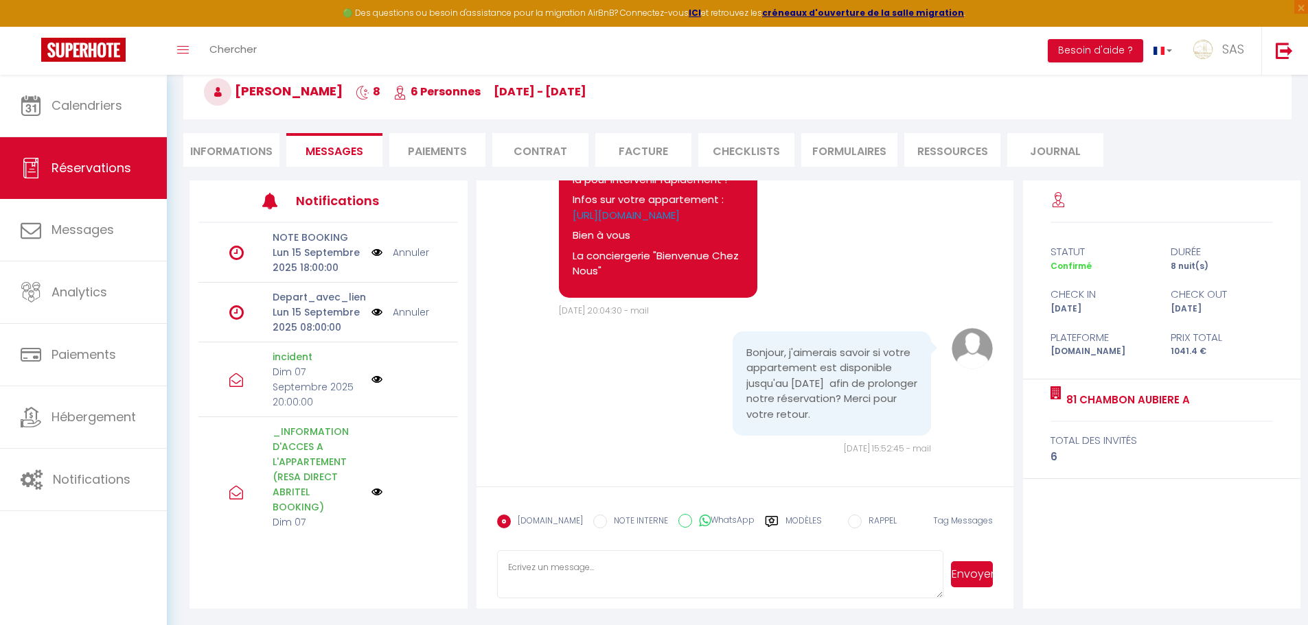
click at [225, 141] on li "Informations" at bounding box center [231, 150] width 96 height 34
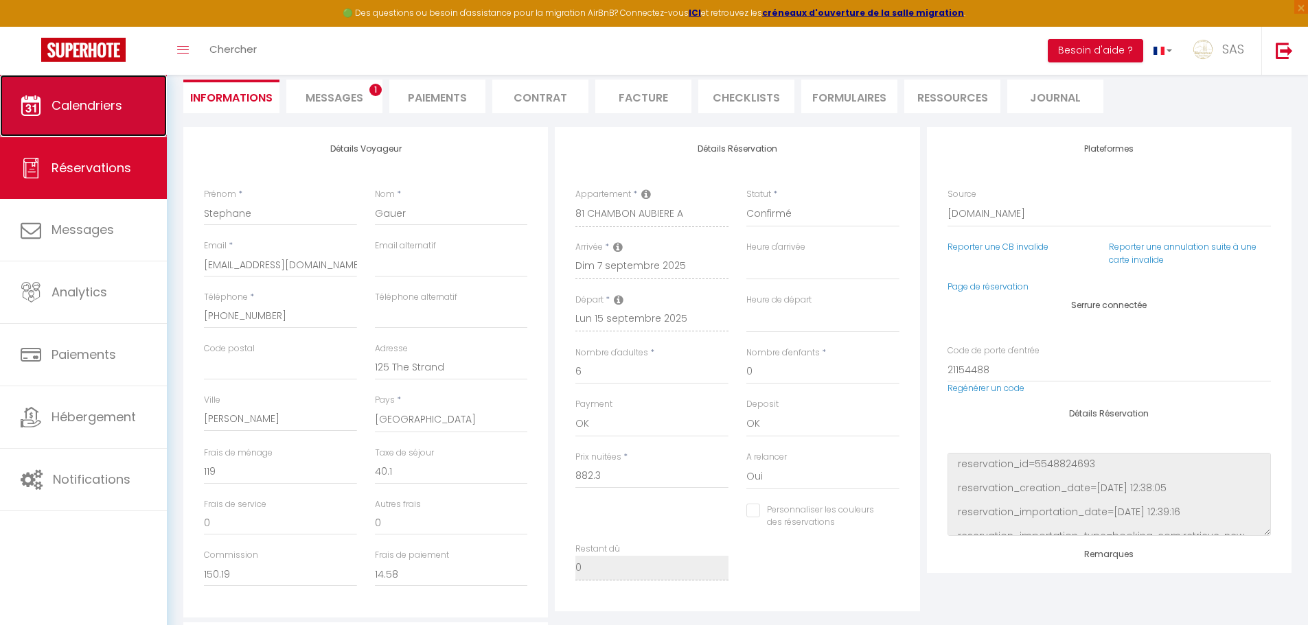
click at [138, 122] on link "Calendriers" at bounding box center [83, 106] width 167 height 62
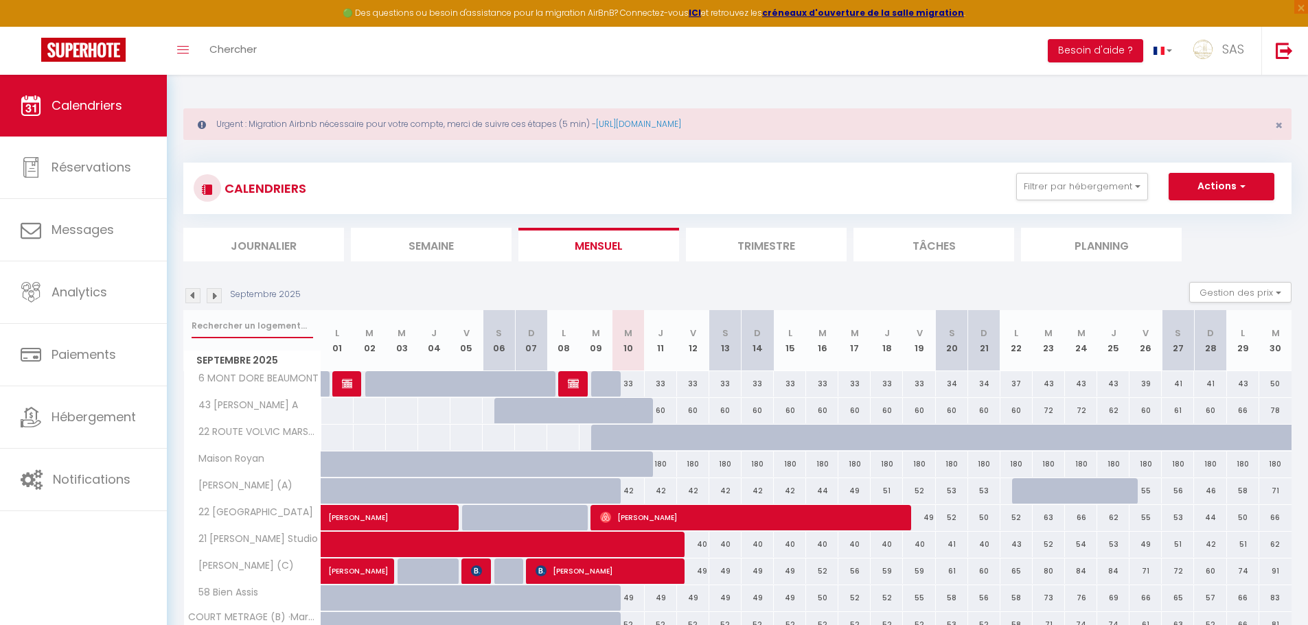
click at [274, 330] on input "text" at bounding box center [253, 326] width 122 height 25
click at [1072, 243] on li "Planning" at bounding box center [1101, 245] width 161 height 34
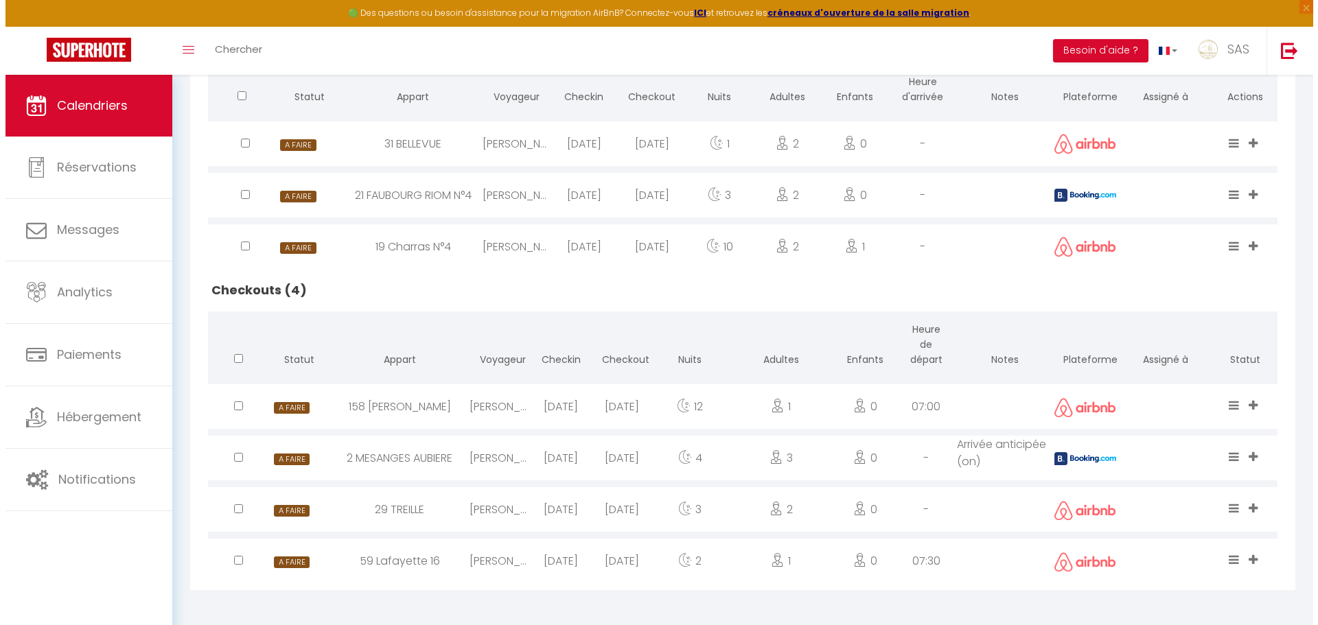
scroll to position [446, 0]
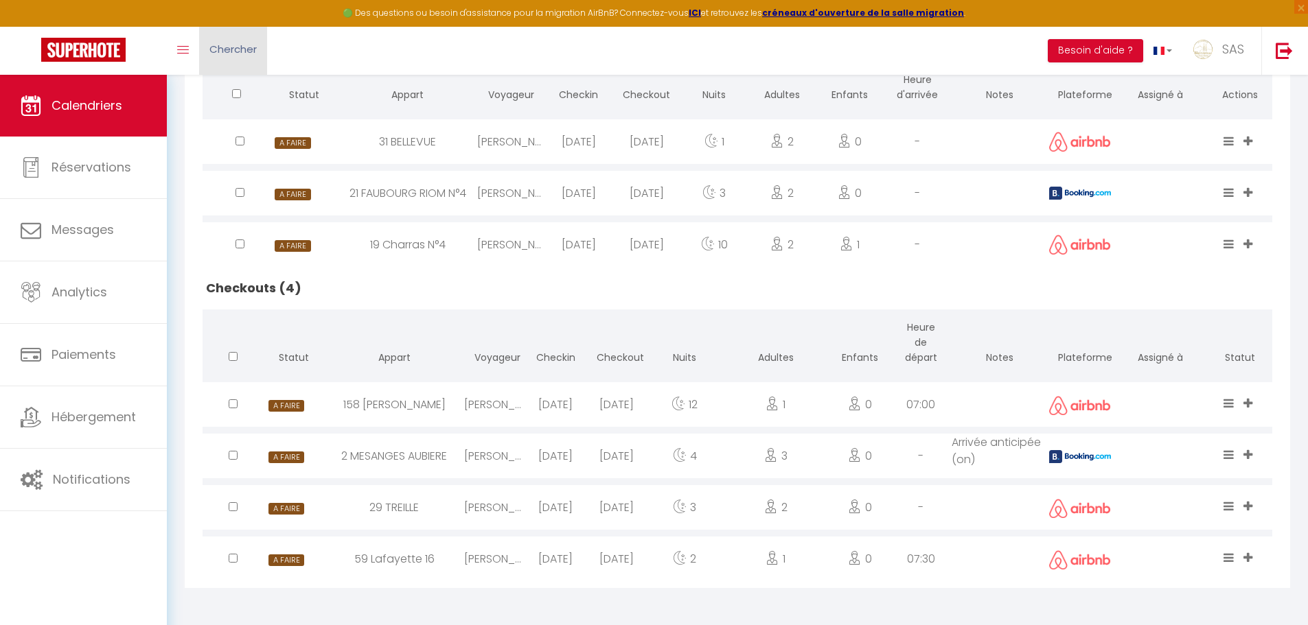
click at [231, 45] on span "Chercher" at bounding box center [232, 49] width 47 height 14
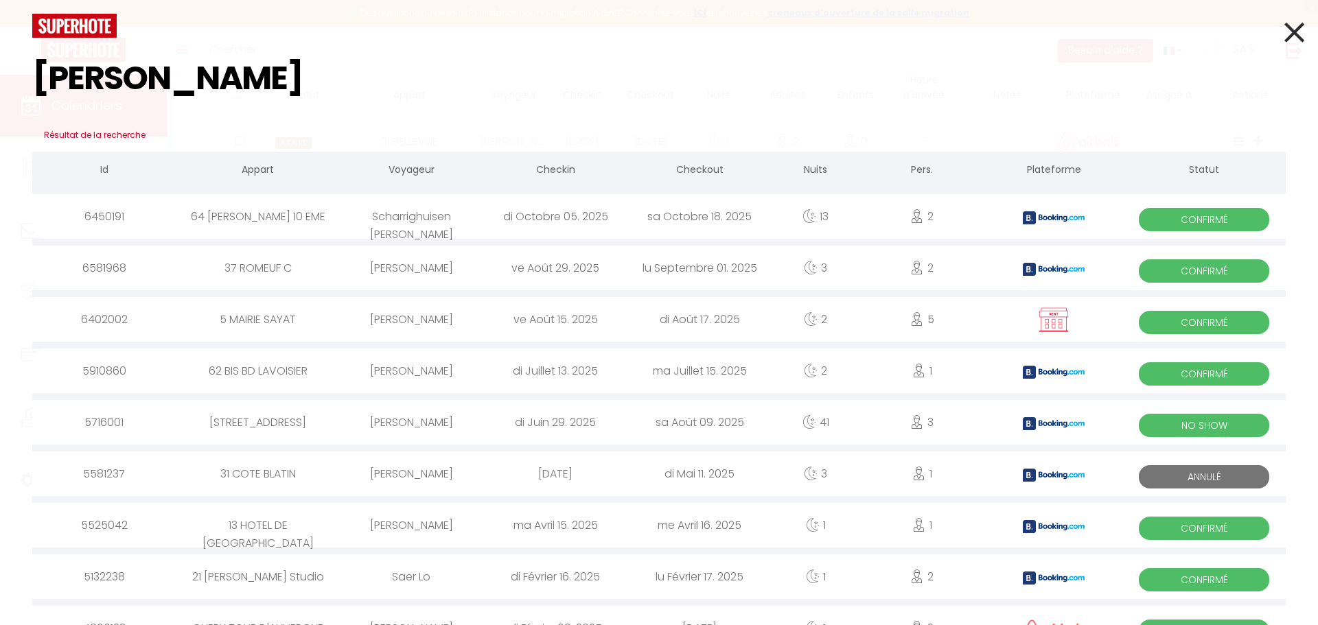
click at [390, 270] on div "marcel chauchard" at bounding box center [411, 268] width 144 height 45
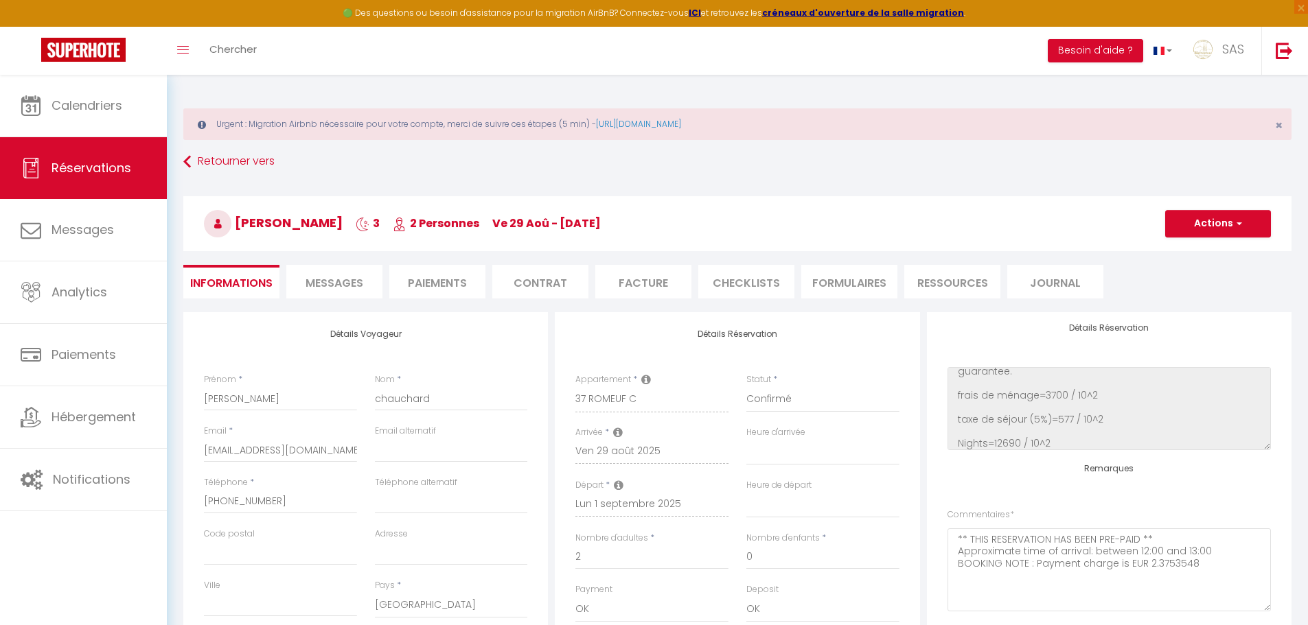
click at [320, 282] on span "Messages" at bounding box center [335, 283] width 58 height 16
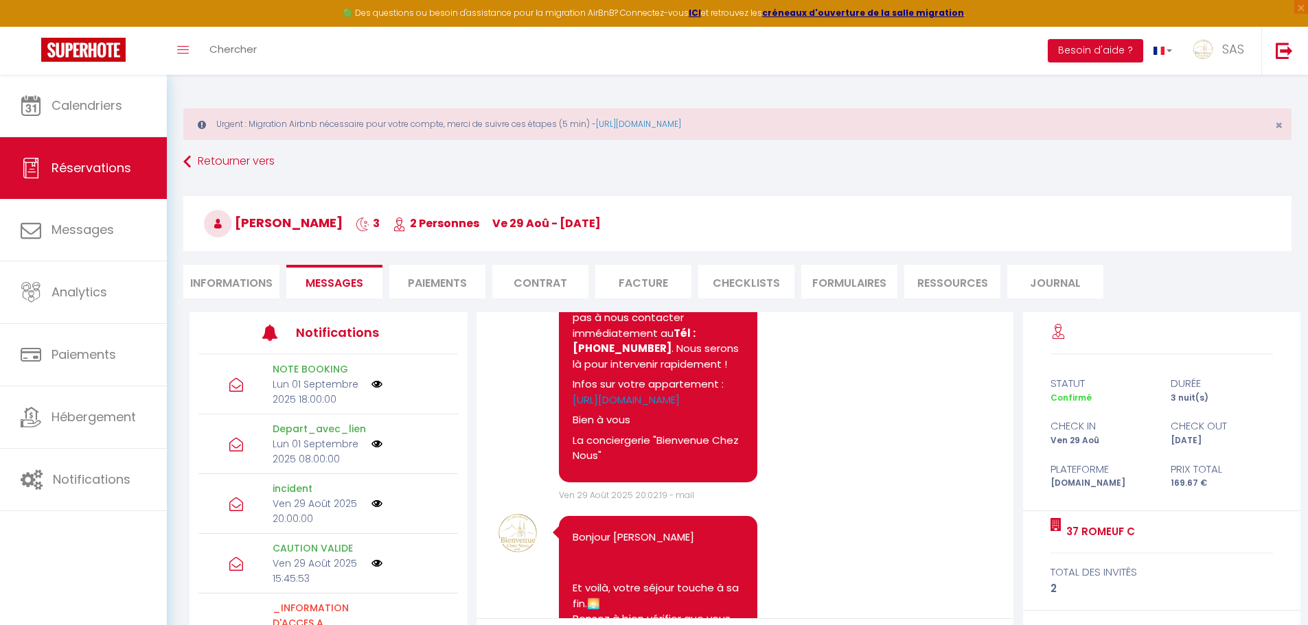
scroll to position [4531, 0]
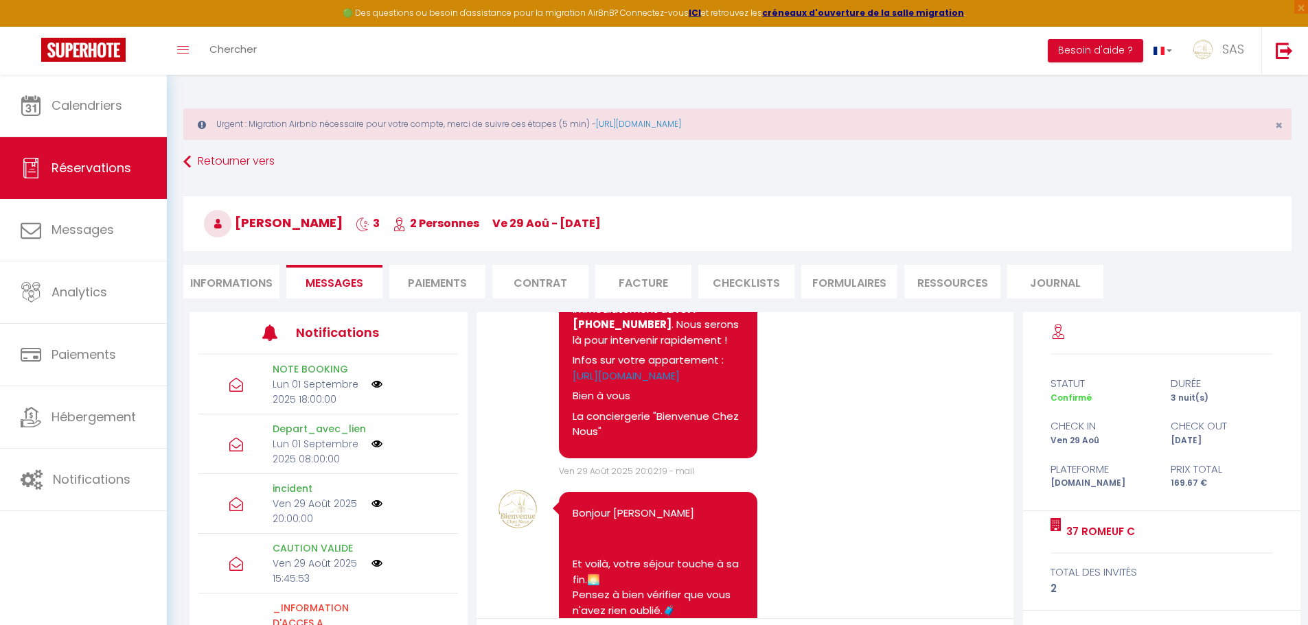
click at [241, 290] on li "Informations" at bounding box center [231, 282] width 96 height 34
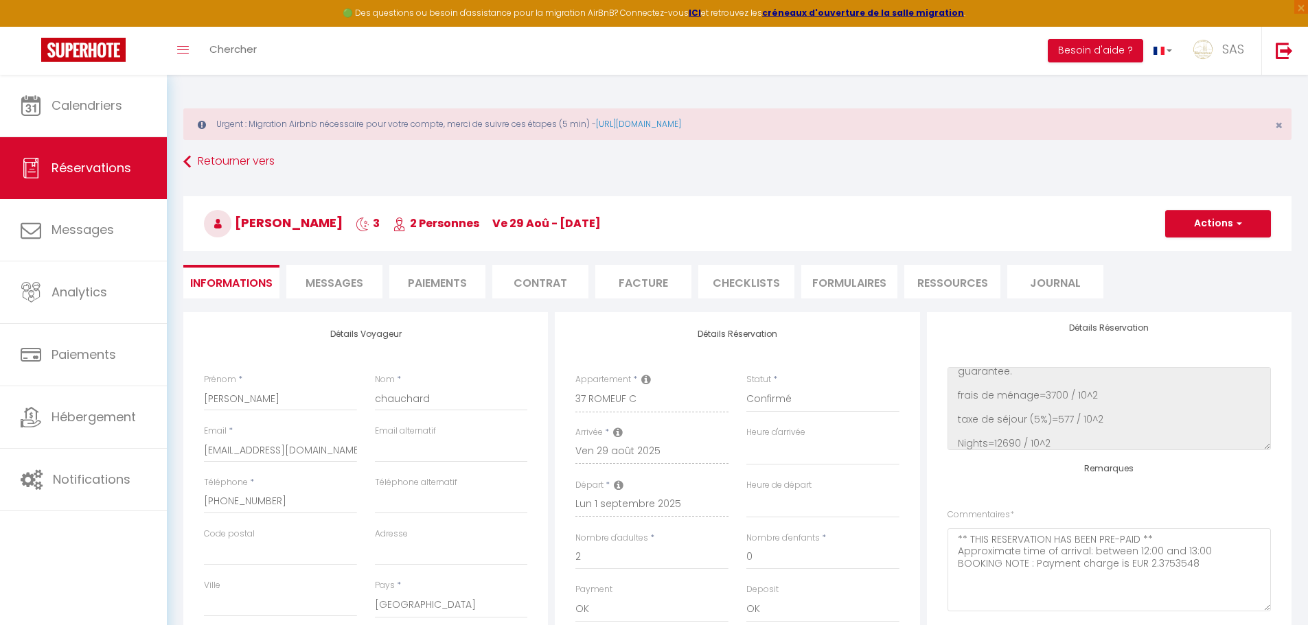
scroll to position [367, 0]
click at [363, 286] on span "Messages" at bounding box center [335, 283] width 58 height 16
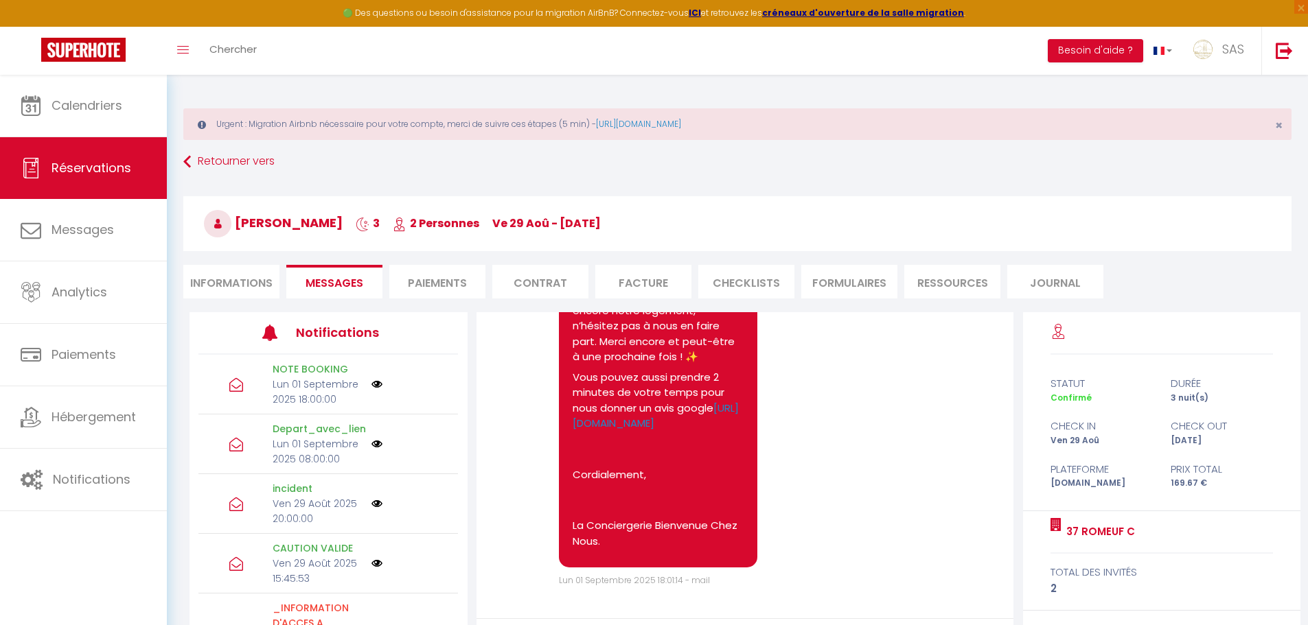
scroll to position [132, 0]
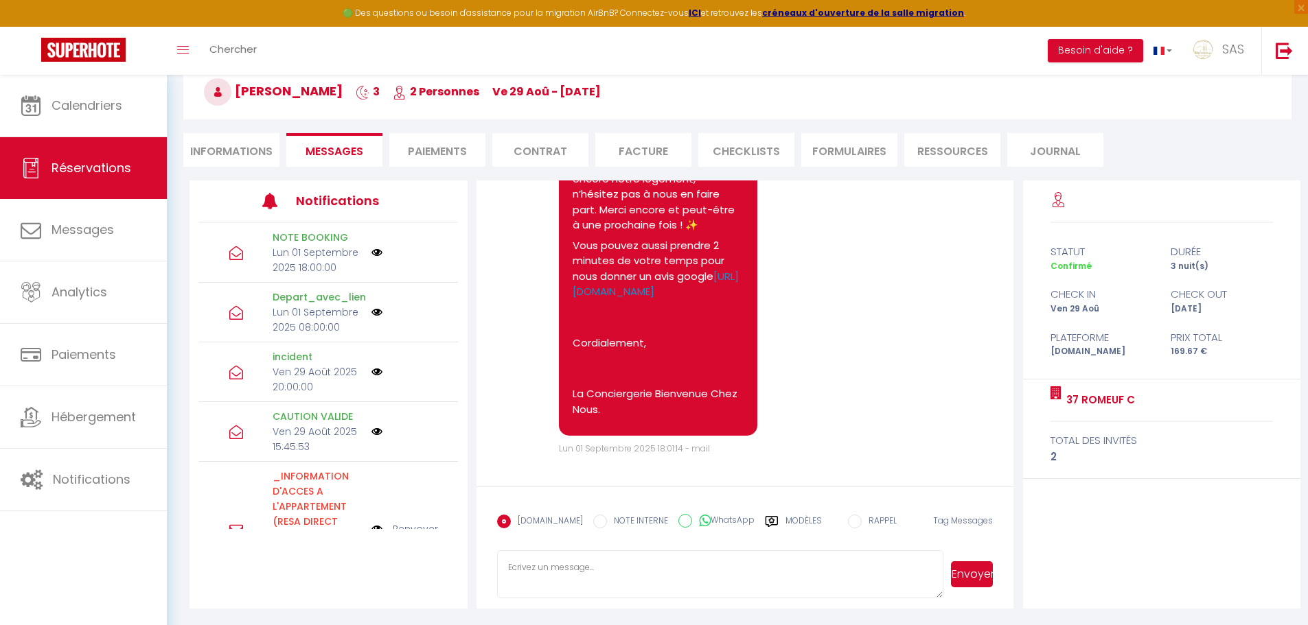
click at [557, 571] on textarea at bounding box center [720, 575] width 447 height 48
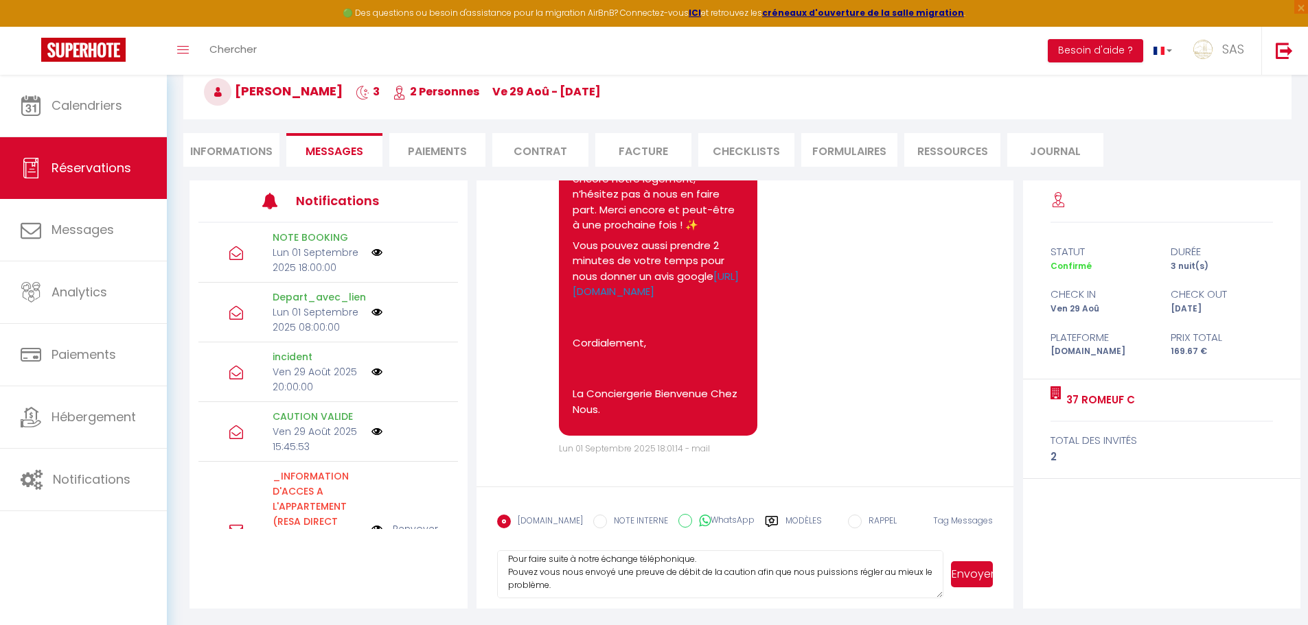
scroll to position [0, 0]
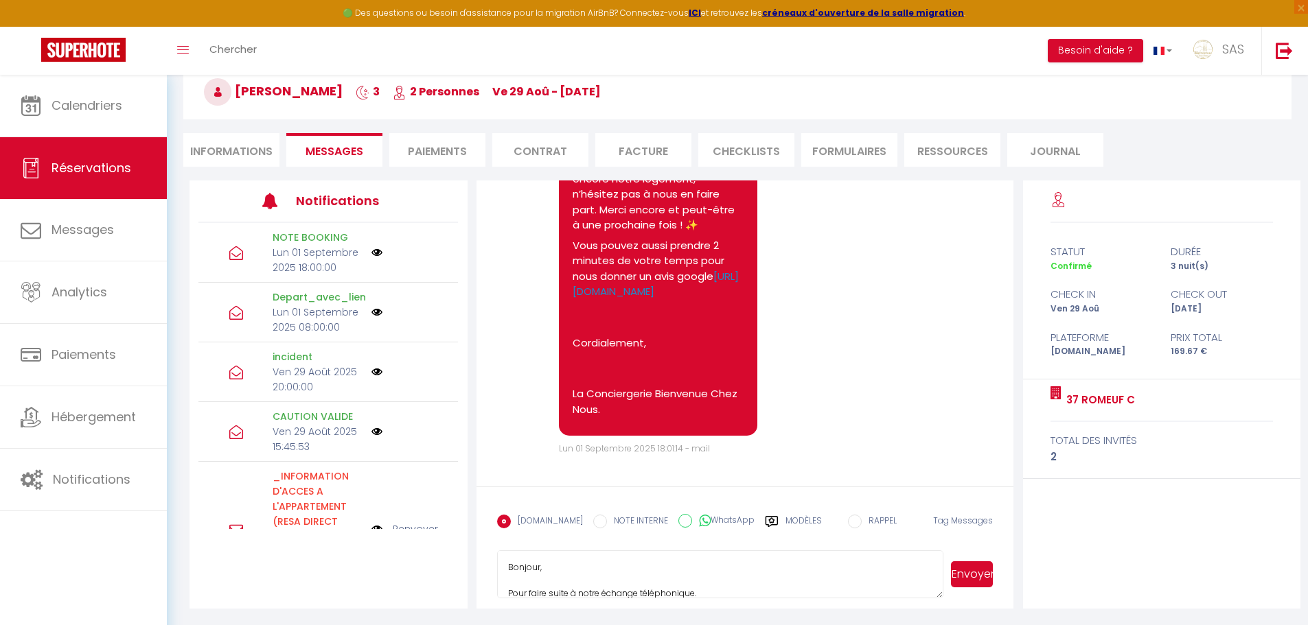
click at [630, 585] on textarea "Bonjour, Pour faire suite à notre échange téléphonique. Pouvez vous nous envoyé…" at bounding box center [720, 575] width 447 height 48
click at [966, 576] on button "Envoyer" at bounding box center [972, 575] width 42 height 26
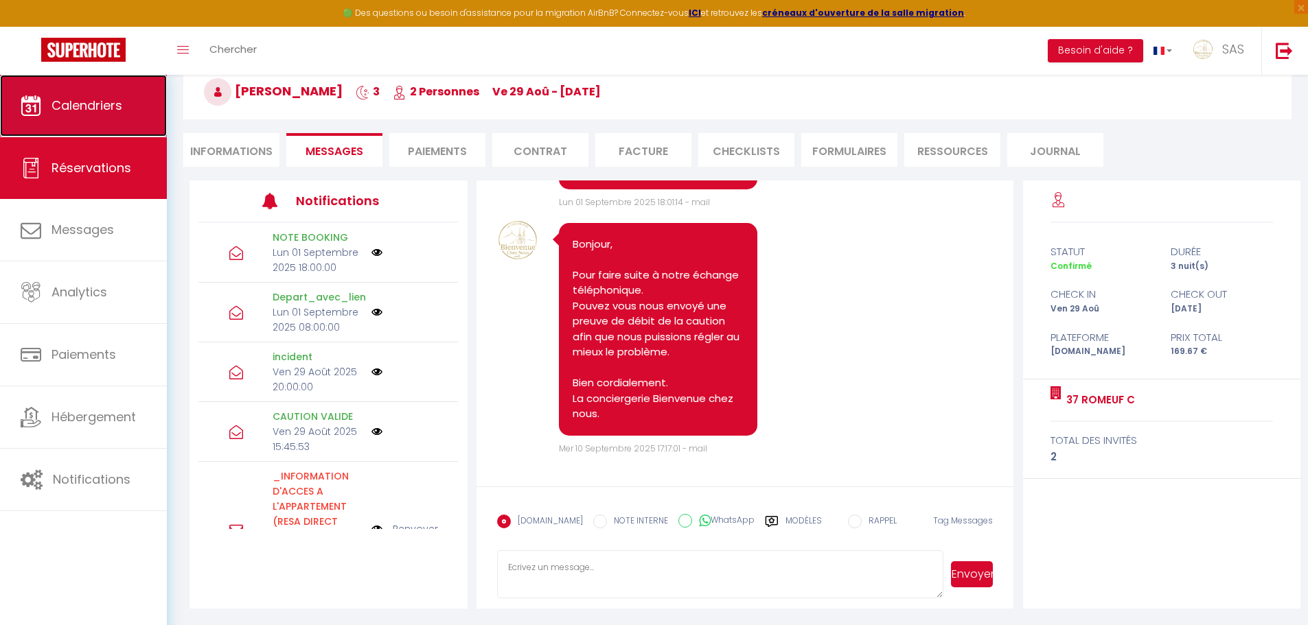
click at [68, 93] on link "Calendriers" at bounding box center [83, 106] width 167 height 62
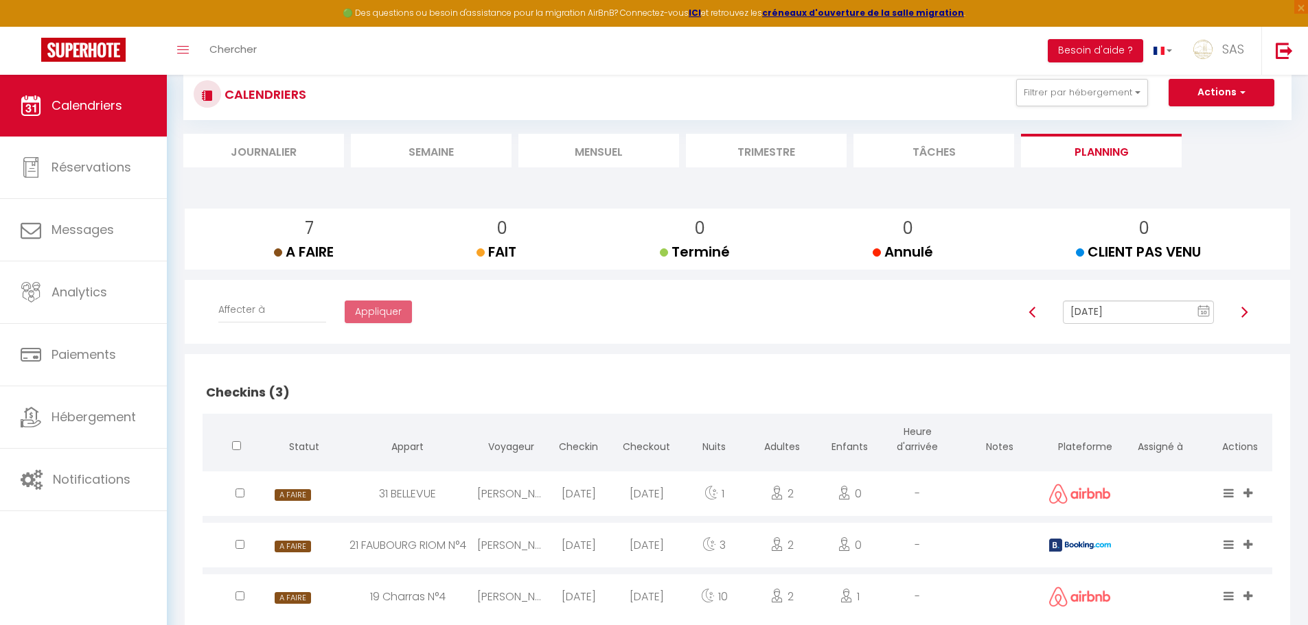
scroll to position [275, 0]
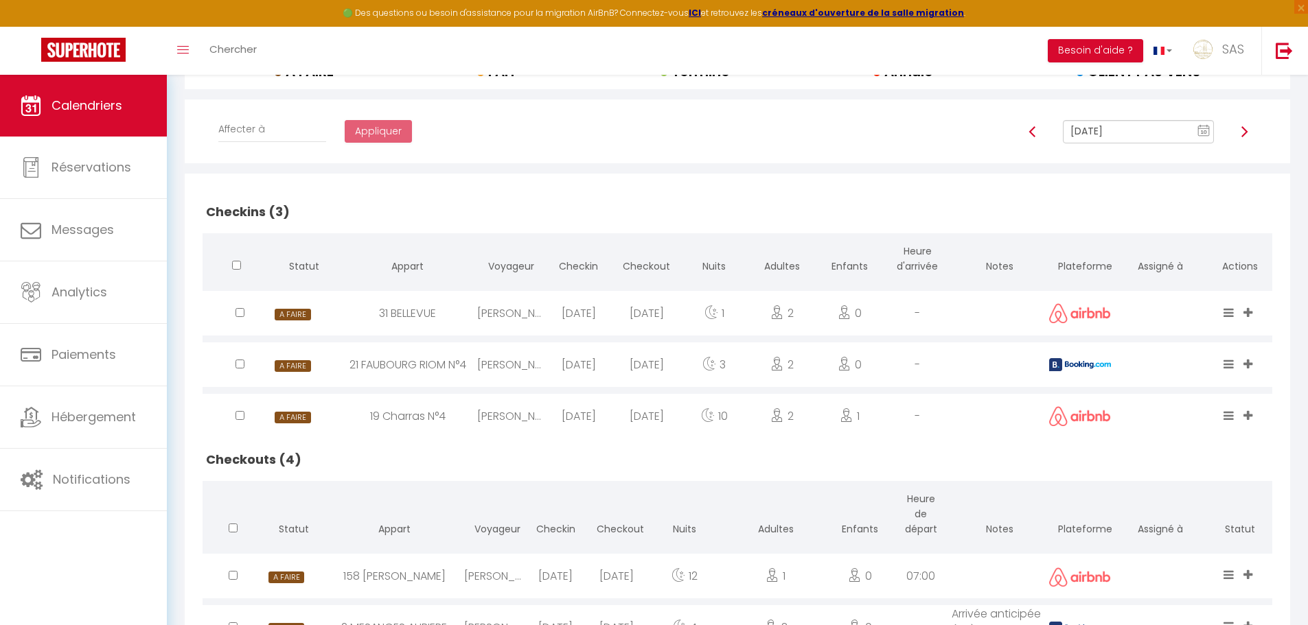
click at [544, 422] on div "[PERSON_NAME]" at bounding box center [511, 416] width 68 height 45
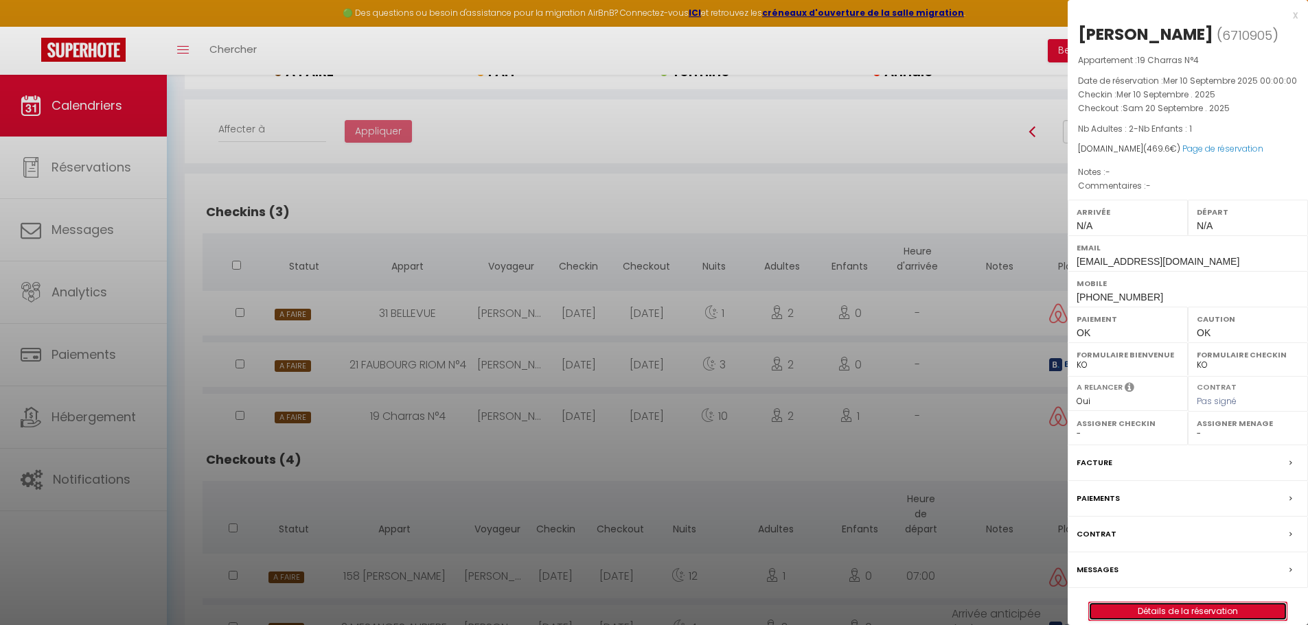
click at [1185, 610] on link "Détails de la réservation" at bounding box center [1188, 612] width 198 height 18
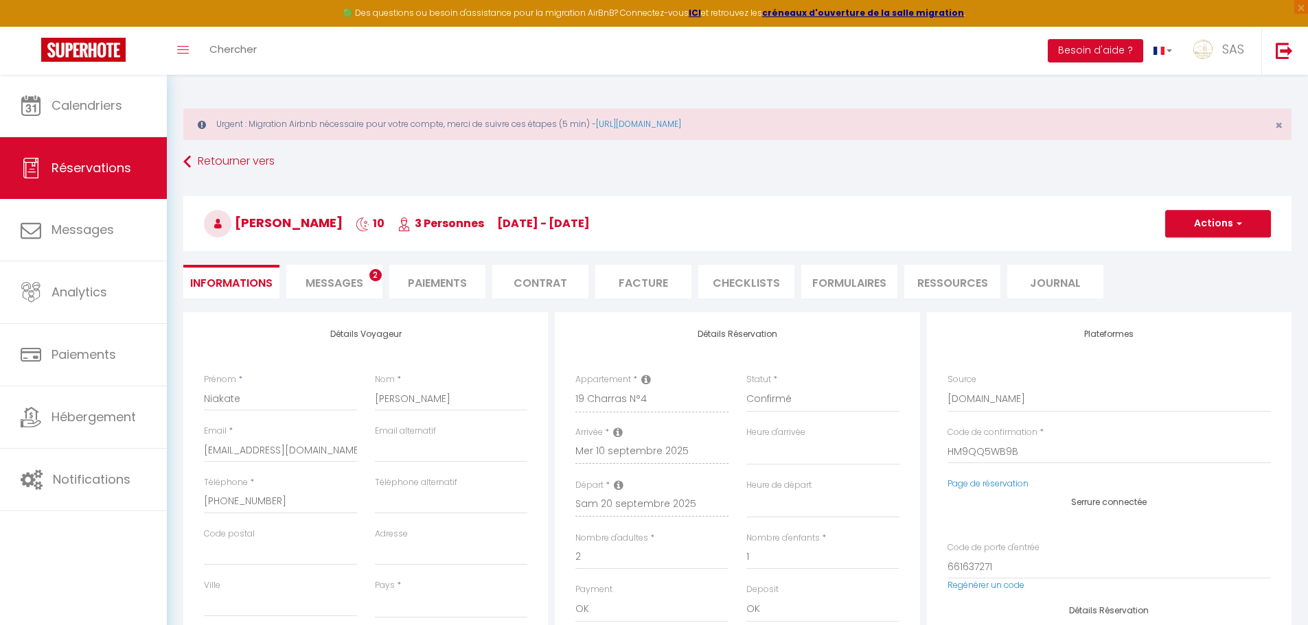
click at [302, 285] on li "Messages 2" at bounding box center [334, 282] width 96 height 34
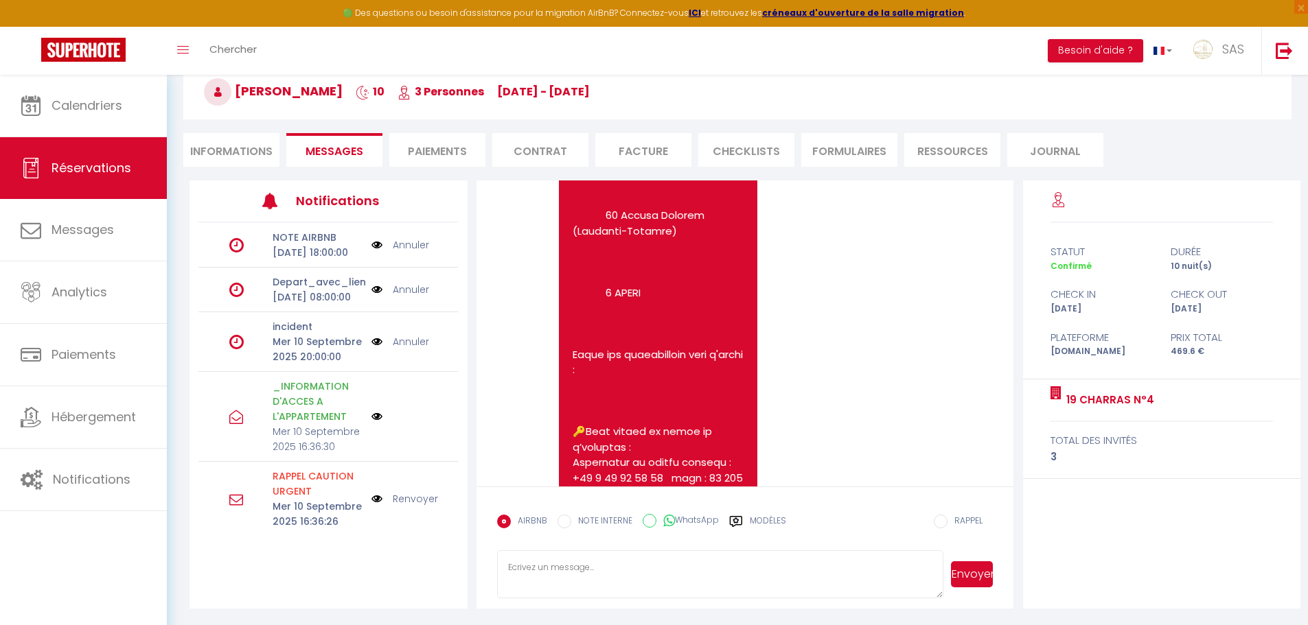
scroll to position [1896, 0]
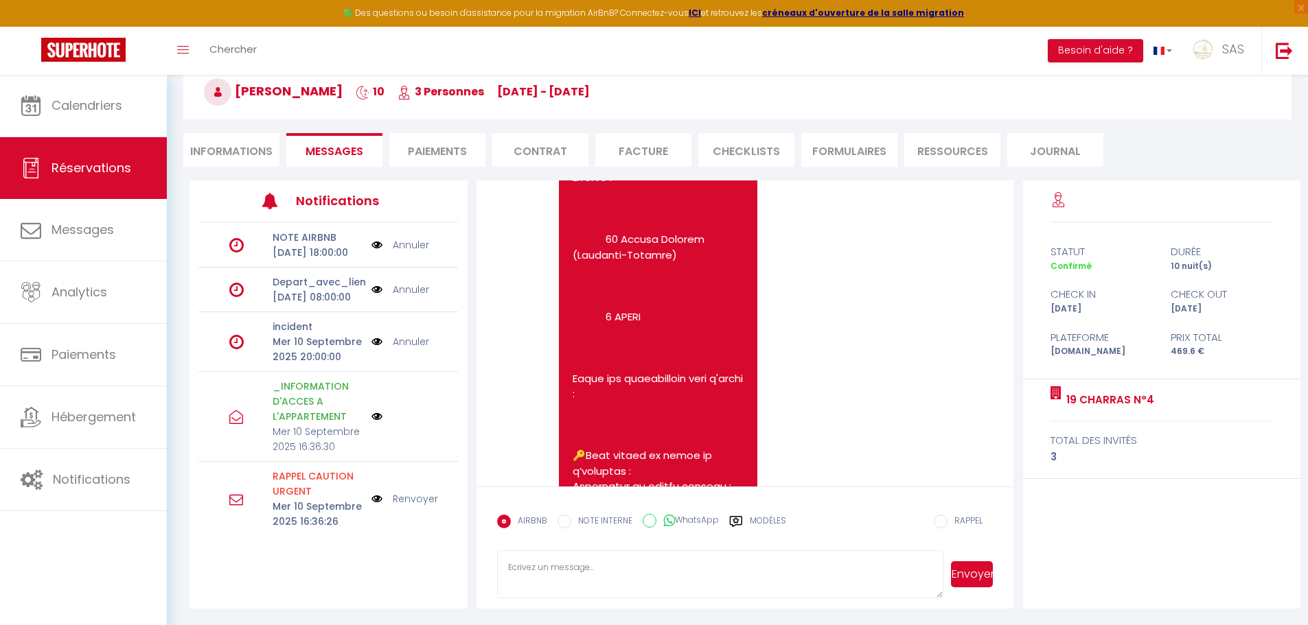
click at [222, 156] on li "Informations" at bounding box center [231, 150] width 96 height 34
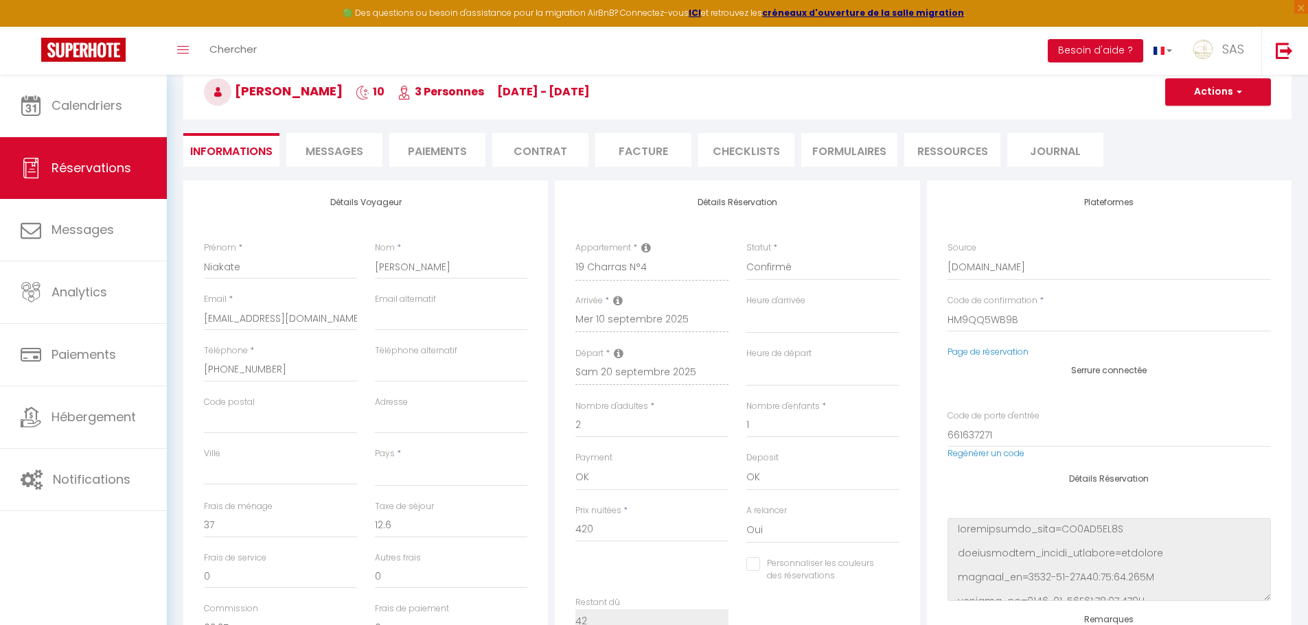
click at [358, 155] on span "Messages" at bounding box center [335, 151] width 58 height 16
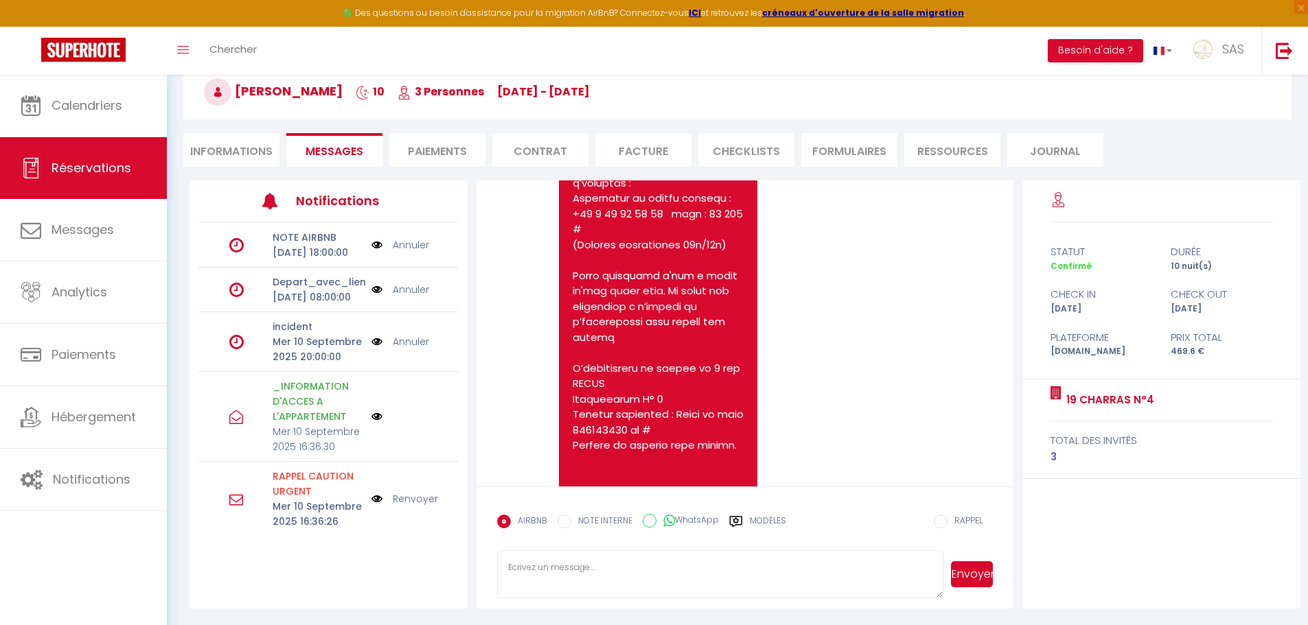
scroll to position [2170, 0]
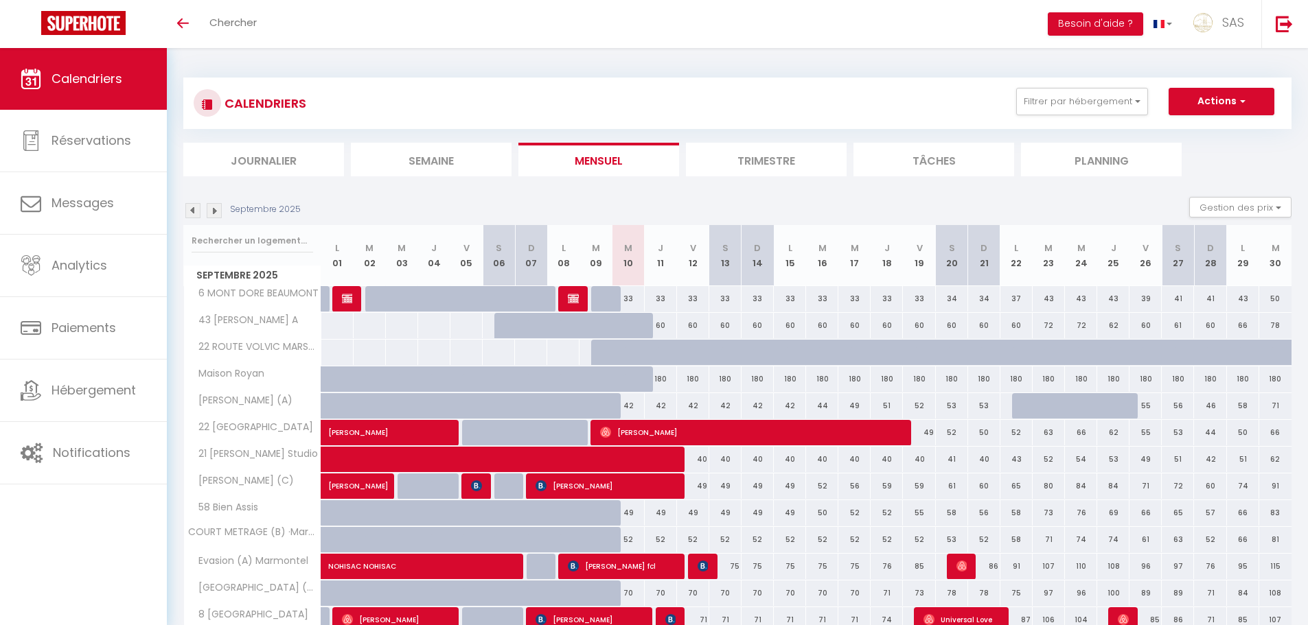
click at [218, 224] on div "Septembre 2025 Gestion des prix Nb Nuits minimum Règles Disponibilité" at bounding box center [737, 211] width 1108 height 28
click at [220, 238] on input "text" at bounding box center [253, 241] width 122 height 25
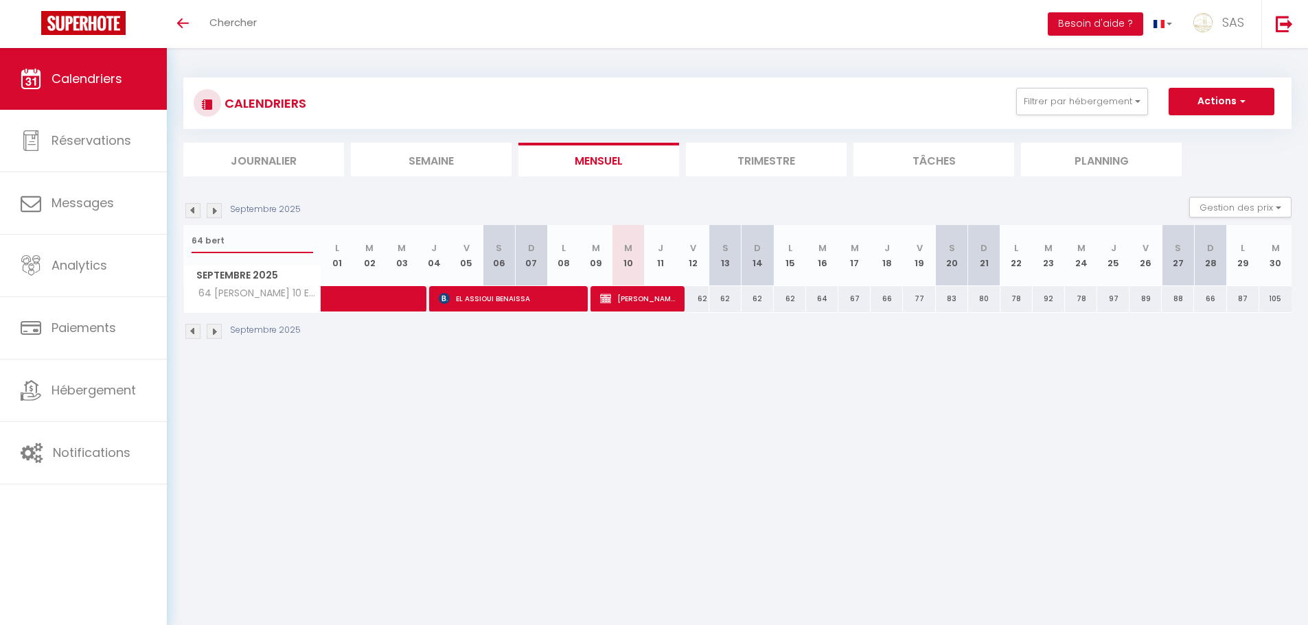
type input "64 bert"
click at [623, 286] on span "[PERSON_NAME]" at bounding box center [638, 299] width 76 height 26
select select "OK"
select select "0"
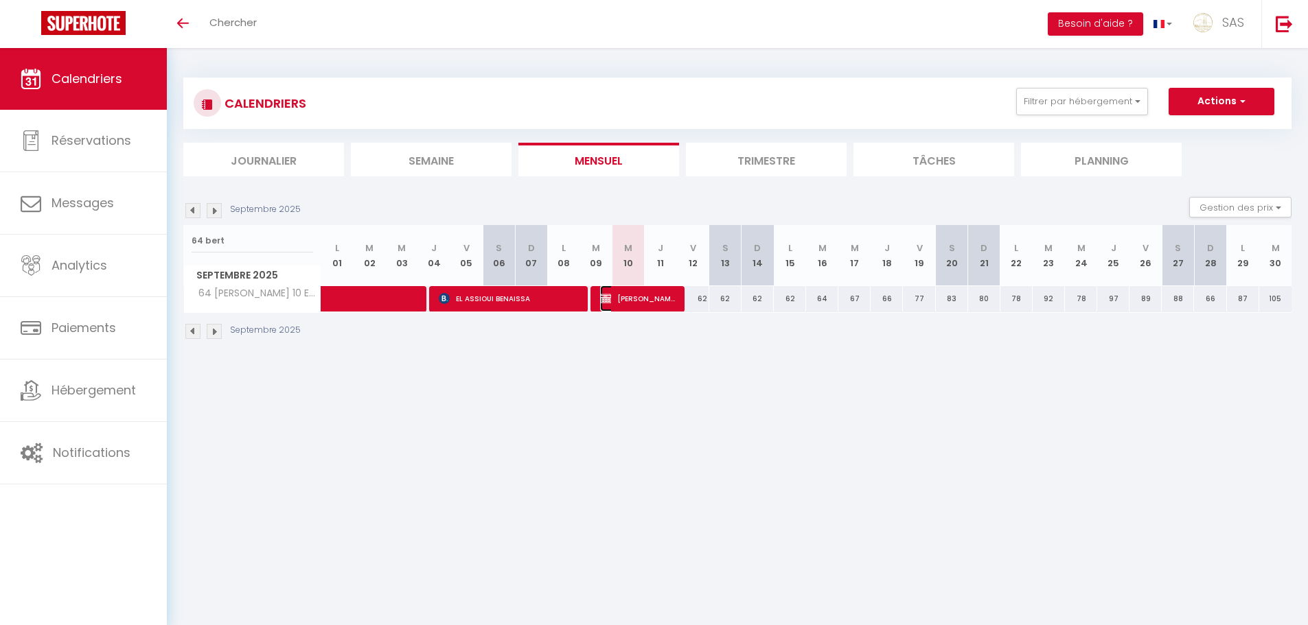
select select "0"
select select "1"
select select
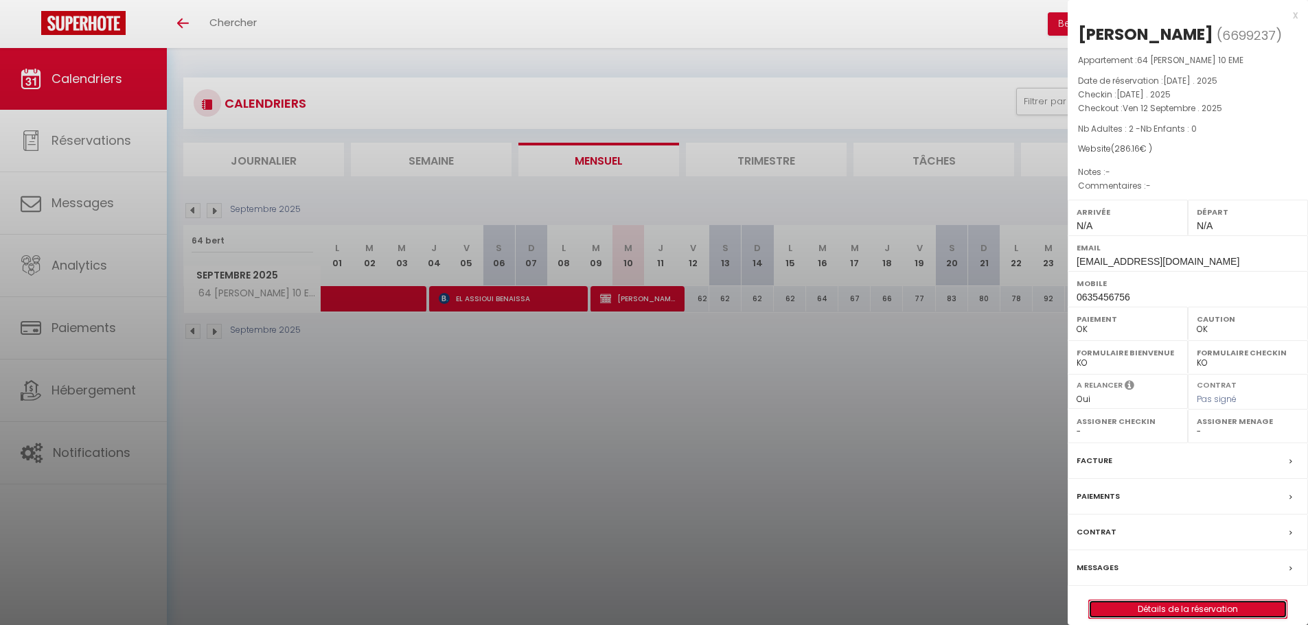
click at [1152, 610] on link "Détails de la réservation" at bounding box center [1188, 610] width 198 height 18
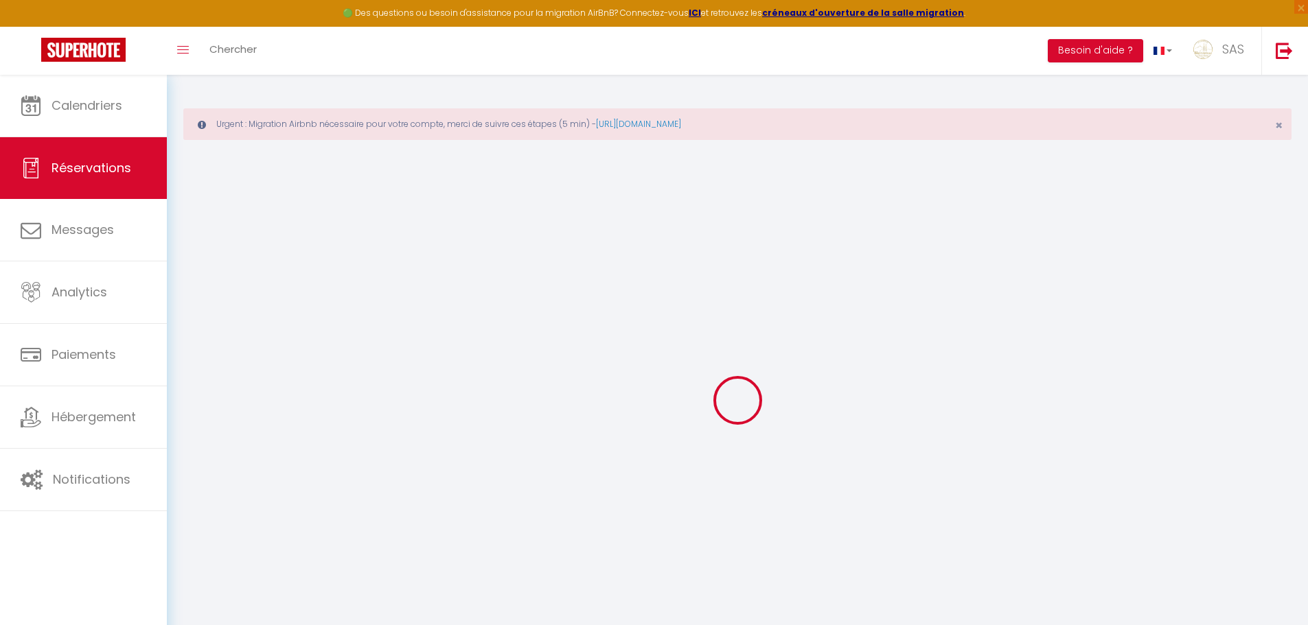
select select
checkbox input "false"
select select
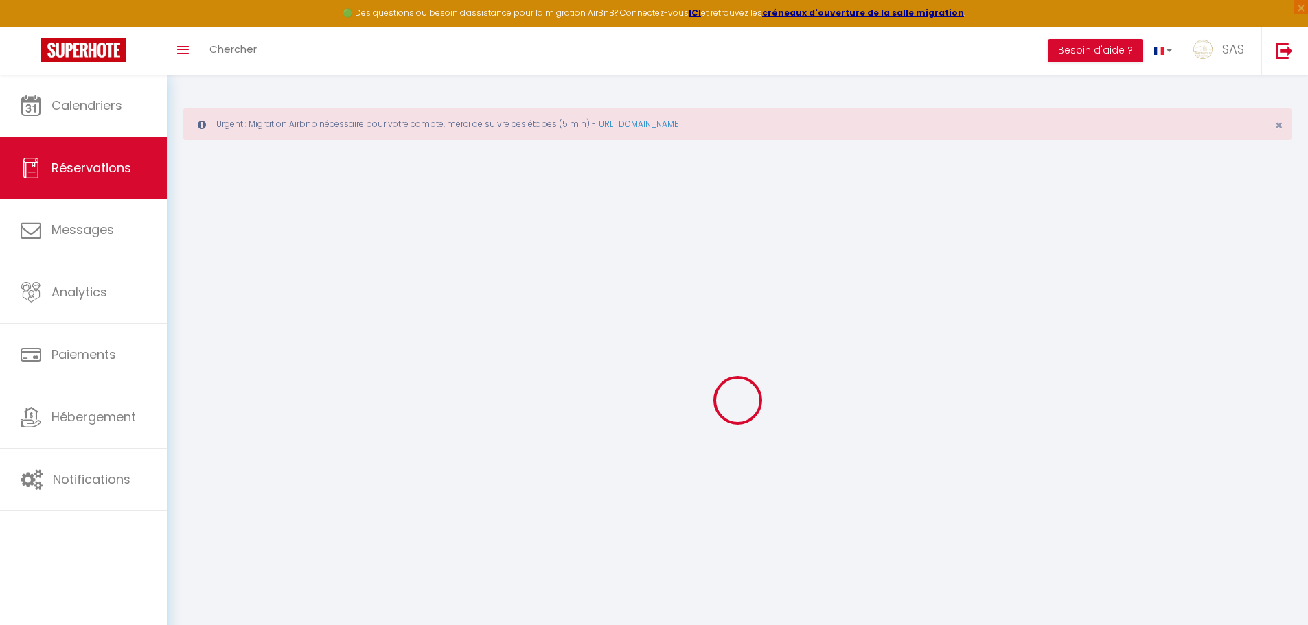
checkbox input "false"
select select
checkbox input "false"
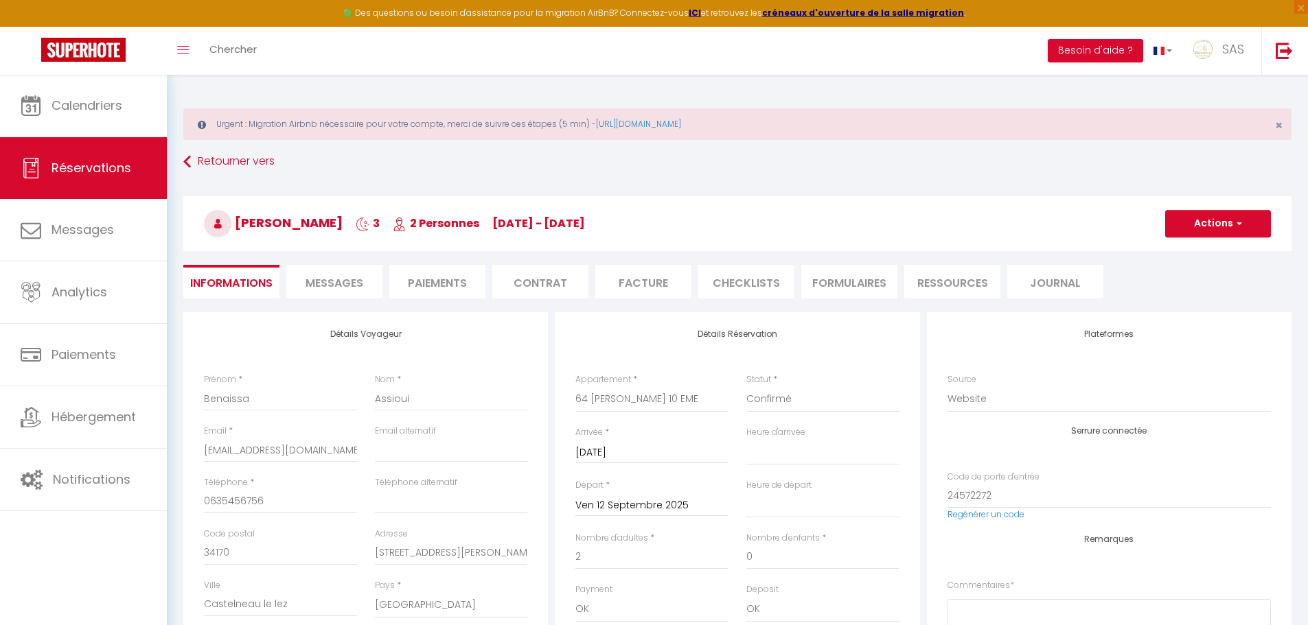
type input "77"
type input "12"
select select
checkbox input "false"
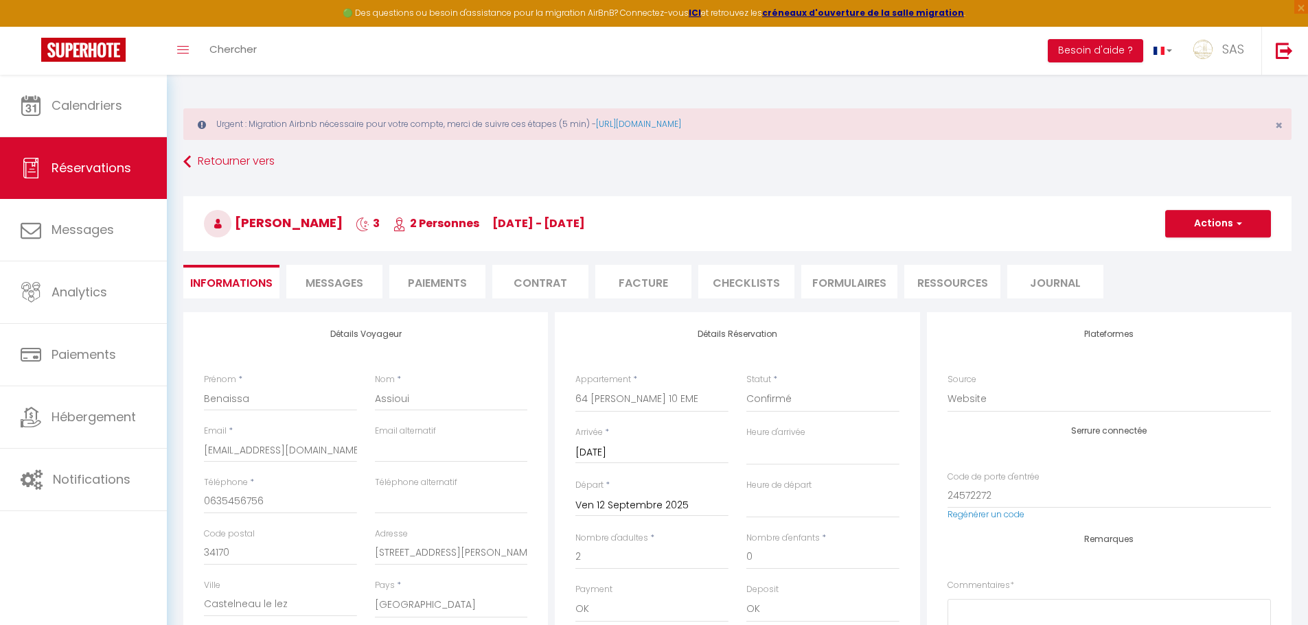
select select
click at [310, 277] on li "Messages" at bounding box center [334, 282] width 96 height 34
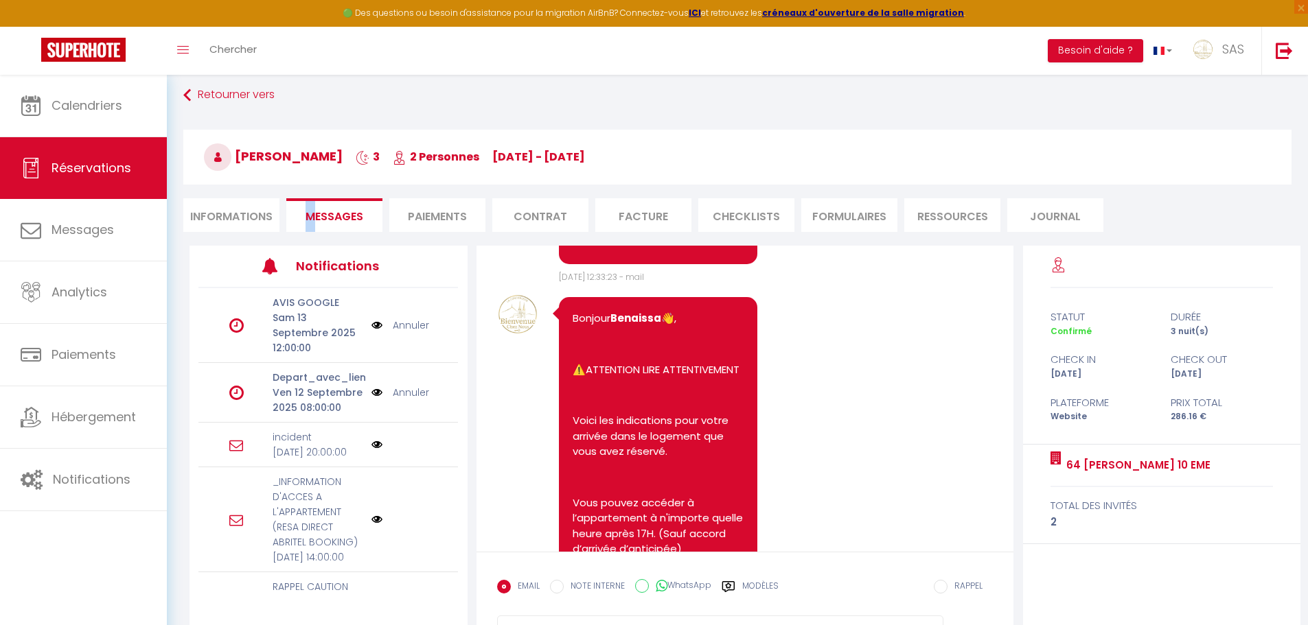
scroll to position [132, 0]
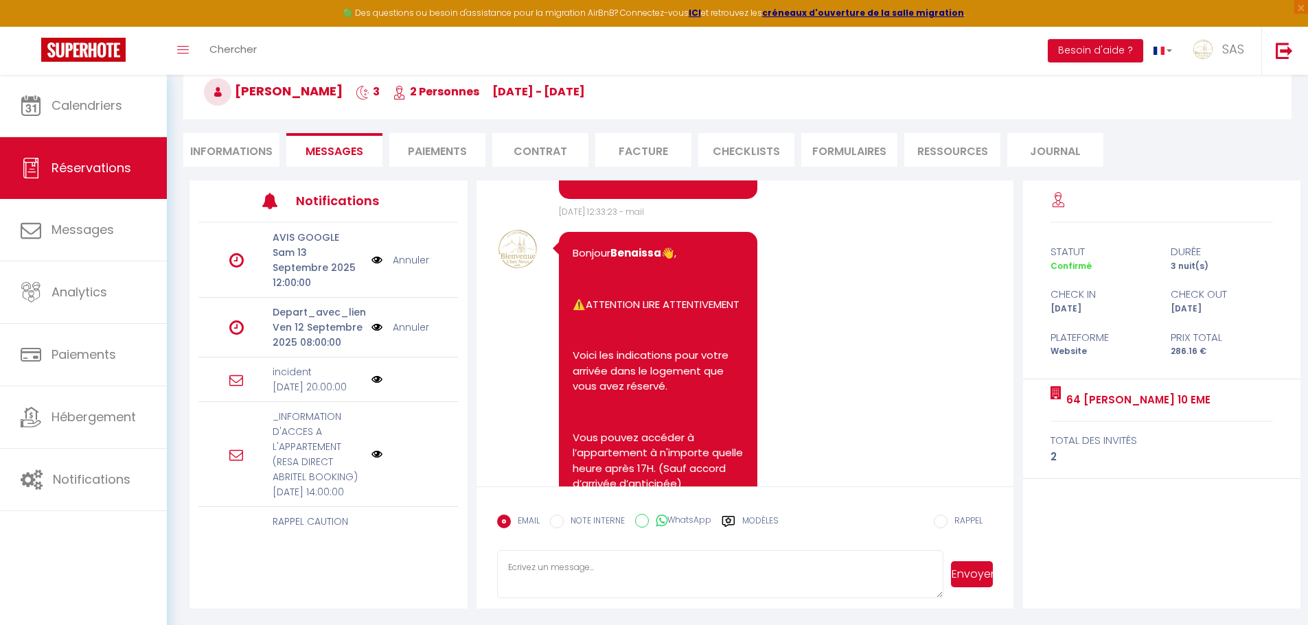
click at [617, 566] on textarea at bounding box center [720, 575] width 447 height 48
paste textarea "Bonjour, Nous vous informons qu’un contrôle au niveau de la plomberie sera effe…"
click at [823, 574] on textarea "Bonjour, Nous vous informons qu’un contrôle au niveau de la plomberie sera effe…" at bounding box center [720, 575] width 447 height 48
type textarea "Bonjour, Nous vous informons qu’un contrôle au niveau de la plomberie sera effe…"
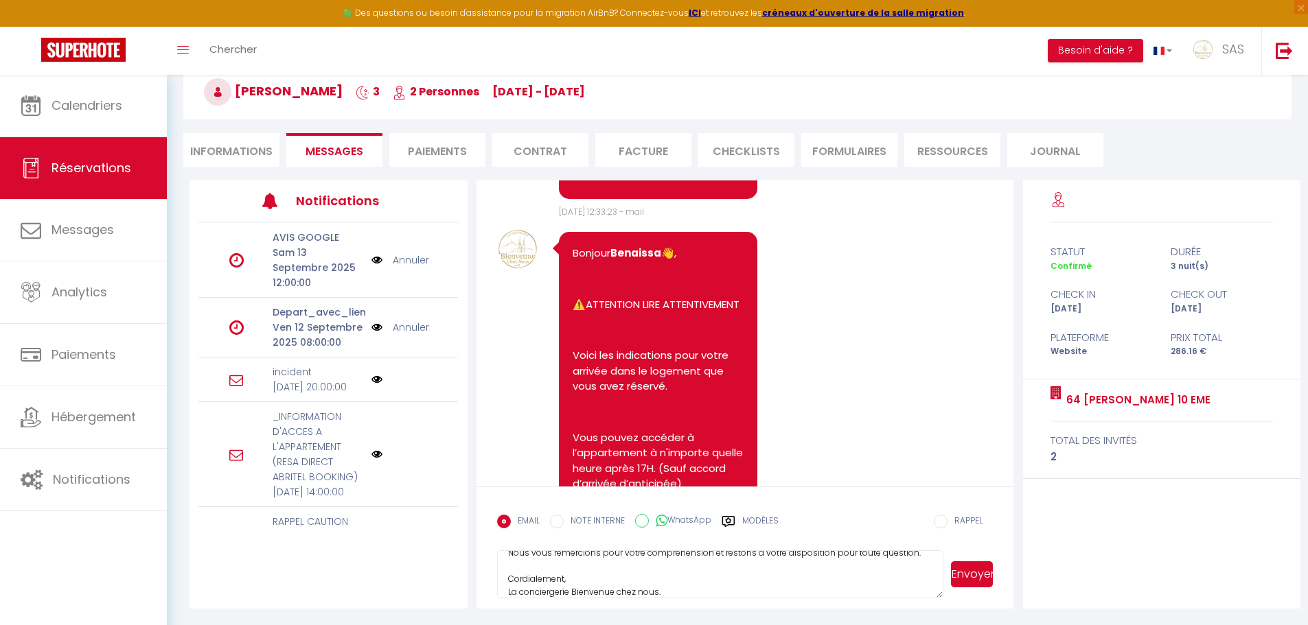
click at [975, 575] on button "Envoyer" at bounding box center [972, 575] width 42 height 26
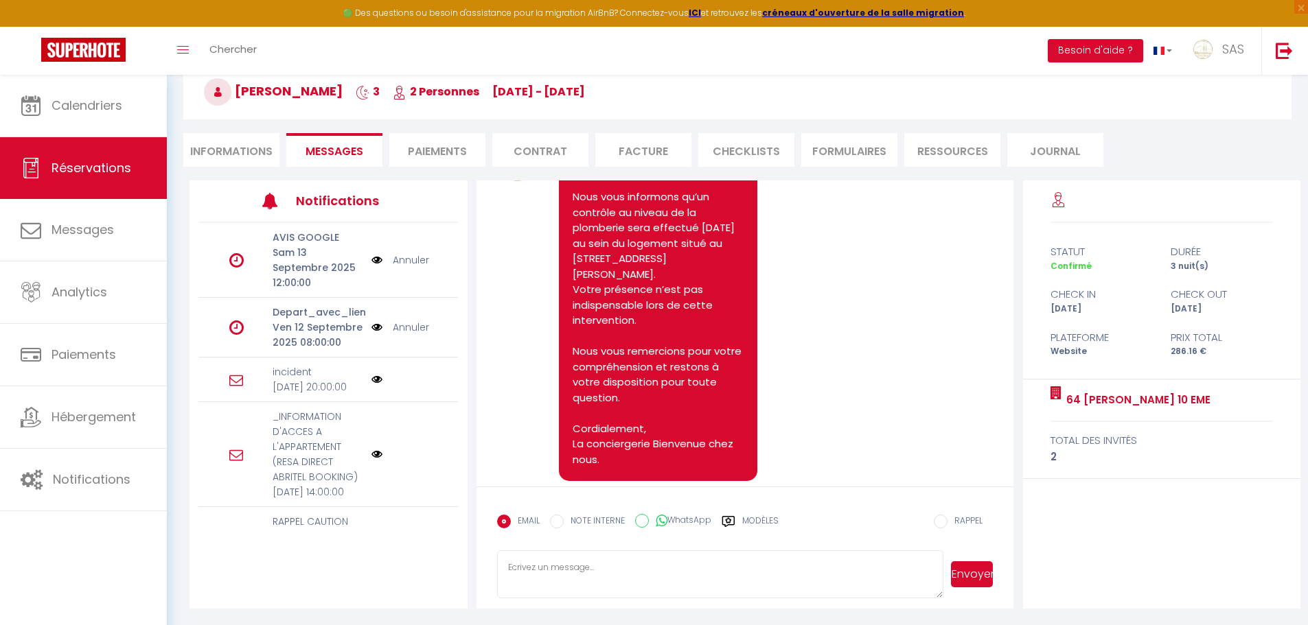
click at [240, 144] on li "Informations" at bounding box center [231, 150] width 96 height 34
select select
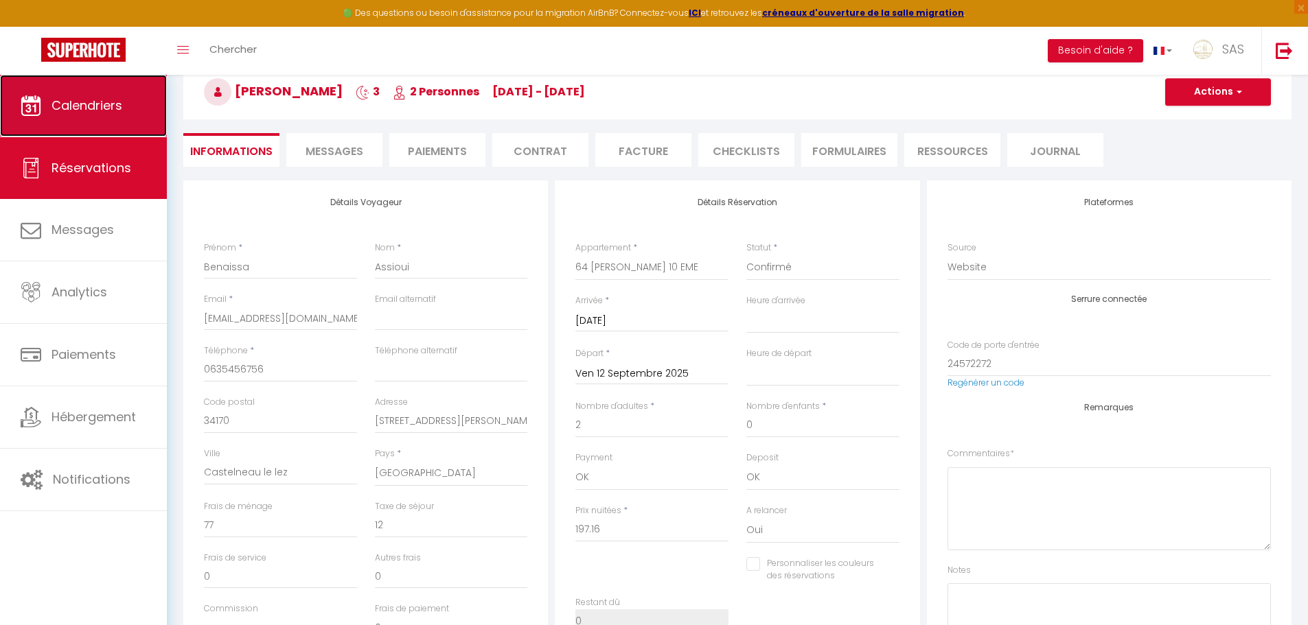
click at [72, 117] on link "Calendriers" at bounding box center [83, 106] width 167 height 62
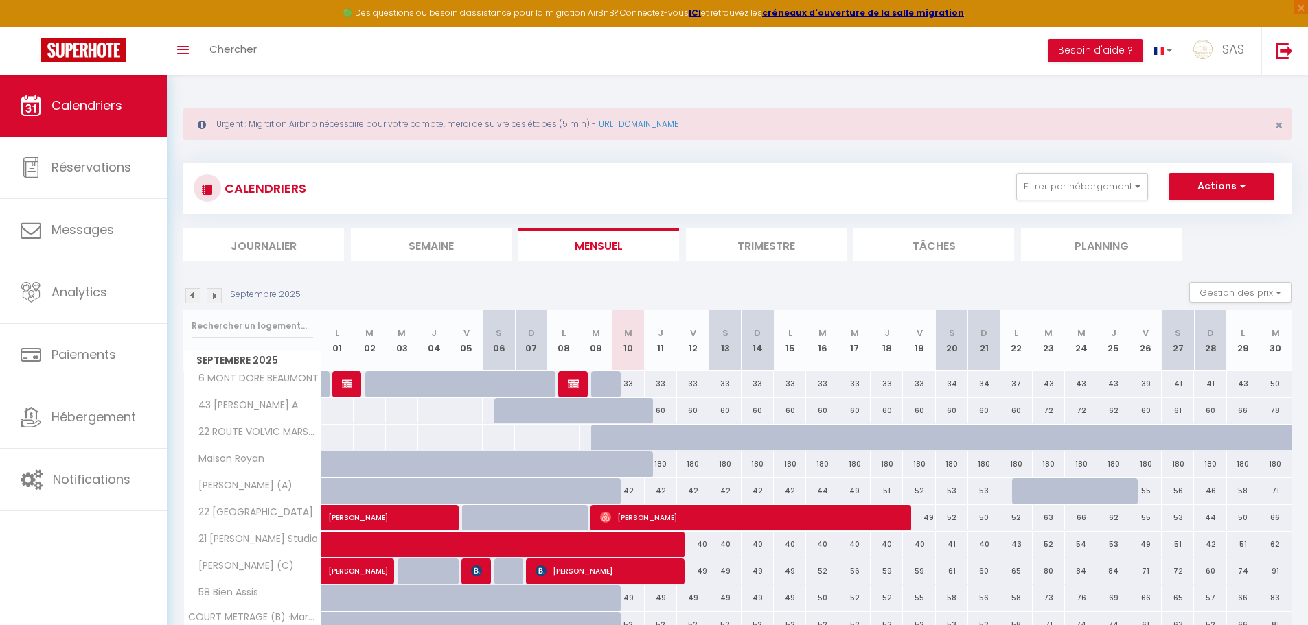
scroll to position [372, 0]
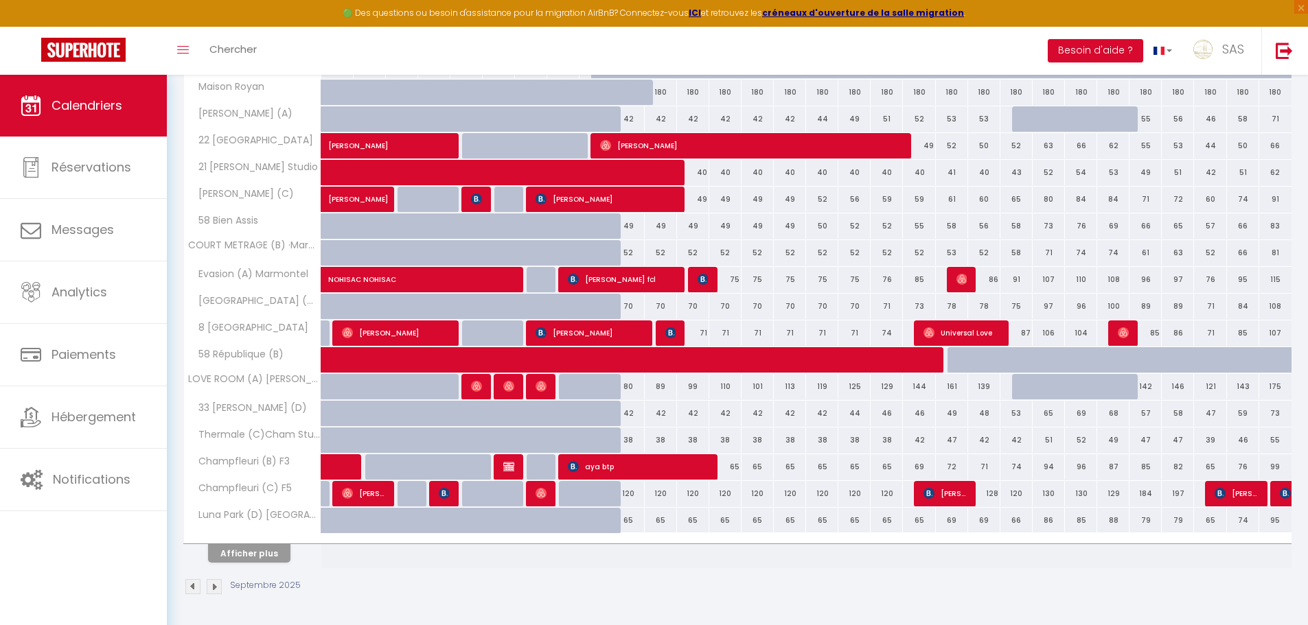
click at [992, 542] on tr "Afficher plus" at bounding box center [738, 551] width 1108 height 34
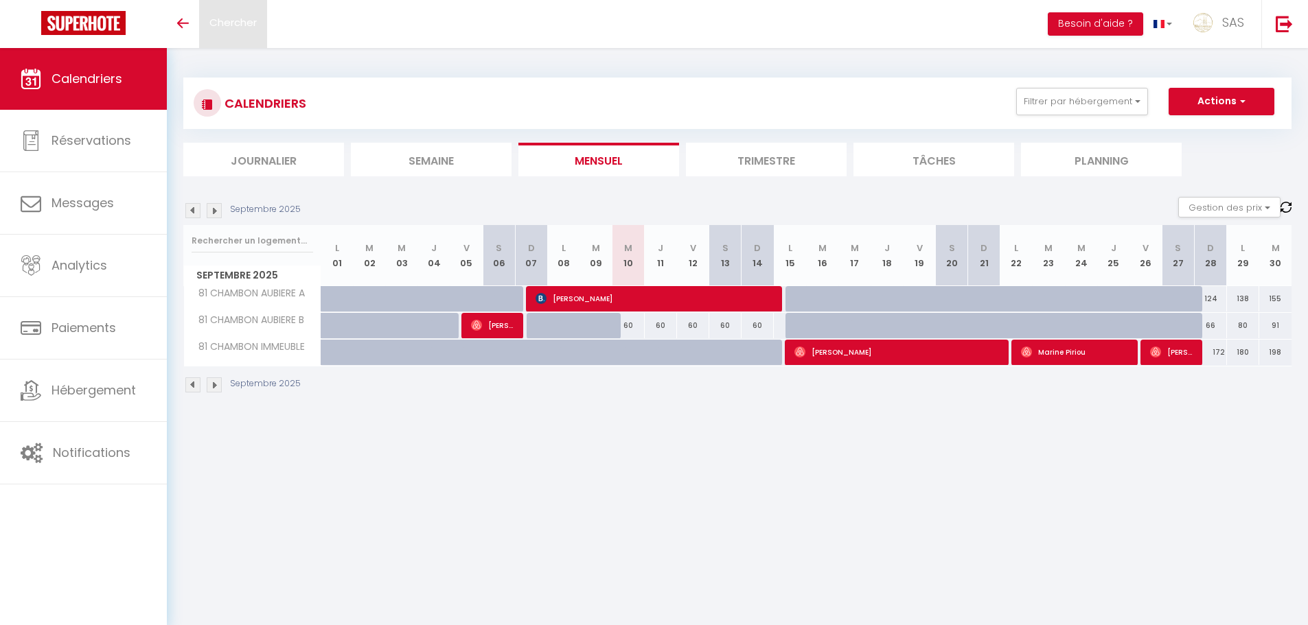
click at [241, 16] on span "Chercher" at bounding box center [232, 22] width 47 height 14
paste input "Moez Bouchallouf"
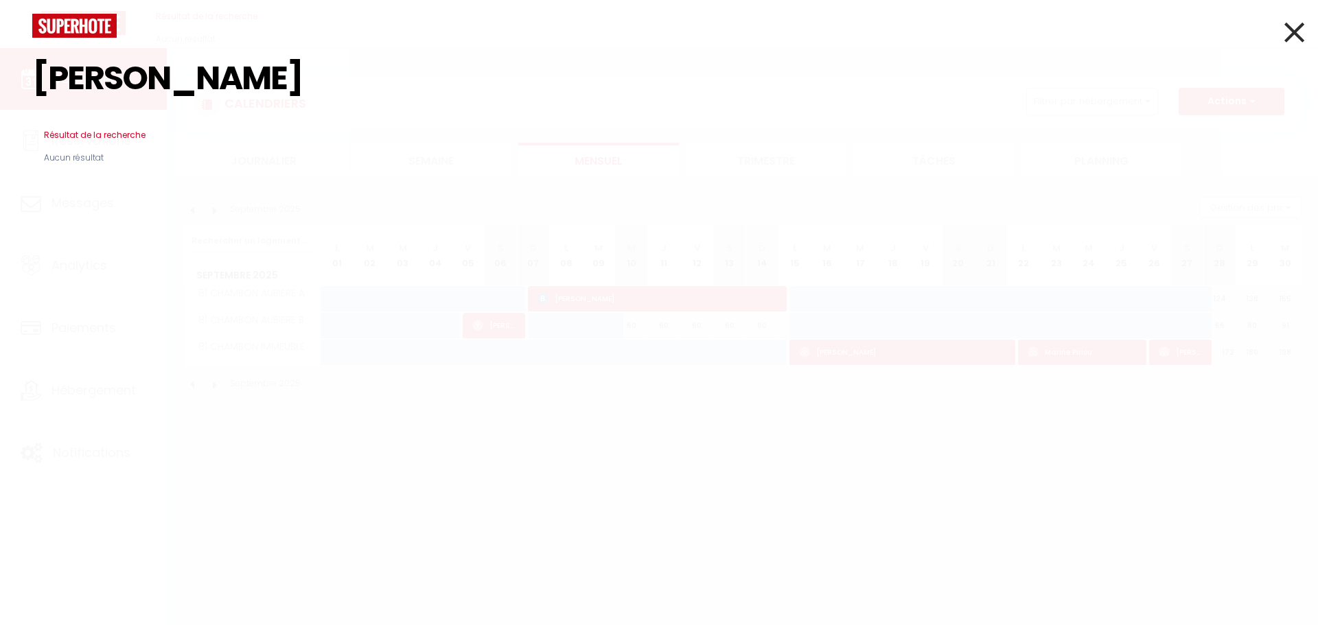
type input "Moez Bouchallouf"
click at [1298, 27] on icon at bounding box center [1295, 32] width 20 height 34
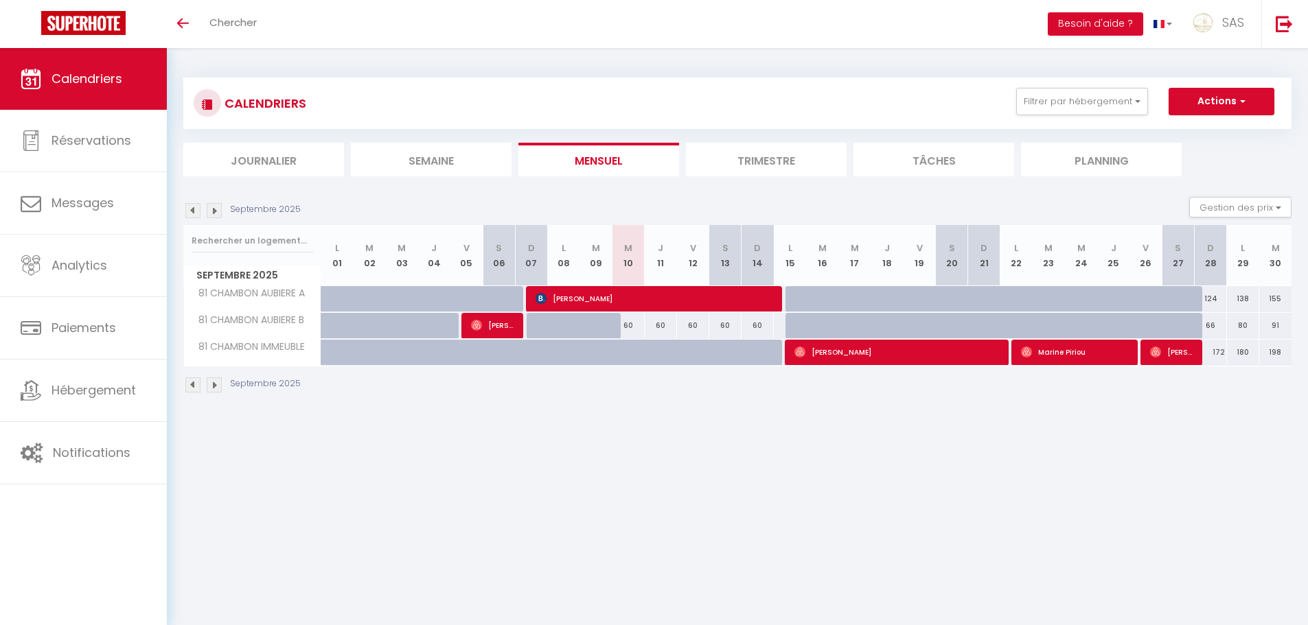
click at [986, 296] on div at bounding box center [996, 307] width 32 height 26
type input "157"
type input "Dim 21 Septembre 2025"
type input "Lun 22 Septembre 2025"
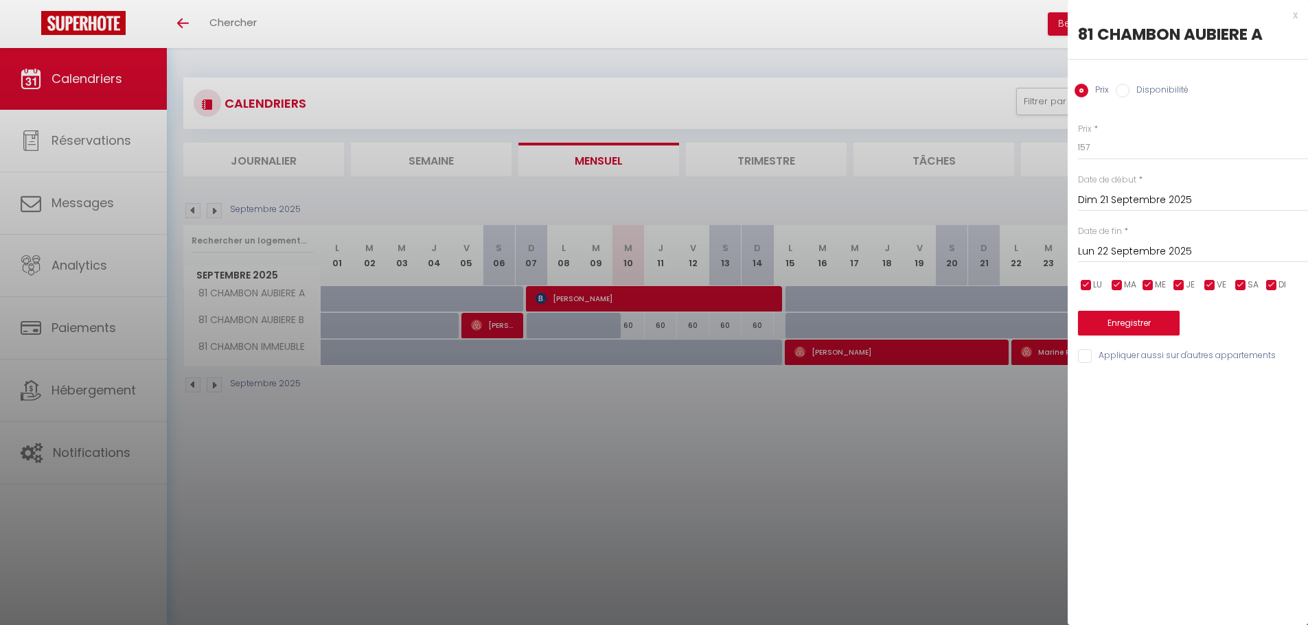
click at [1008, 463] on div at bounding box center [654, 312] width 1308 height 625
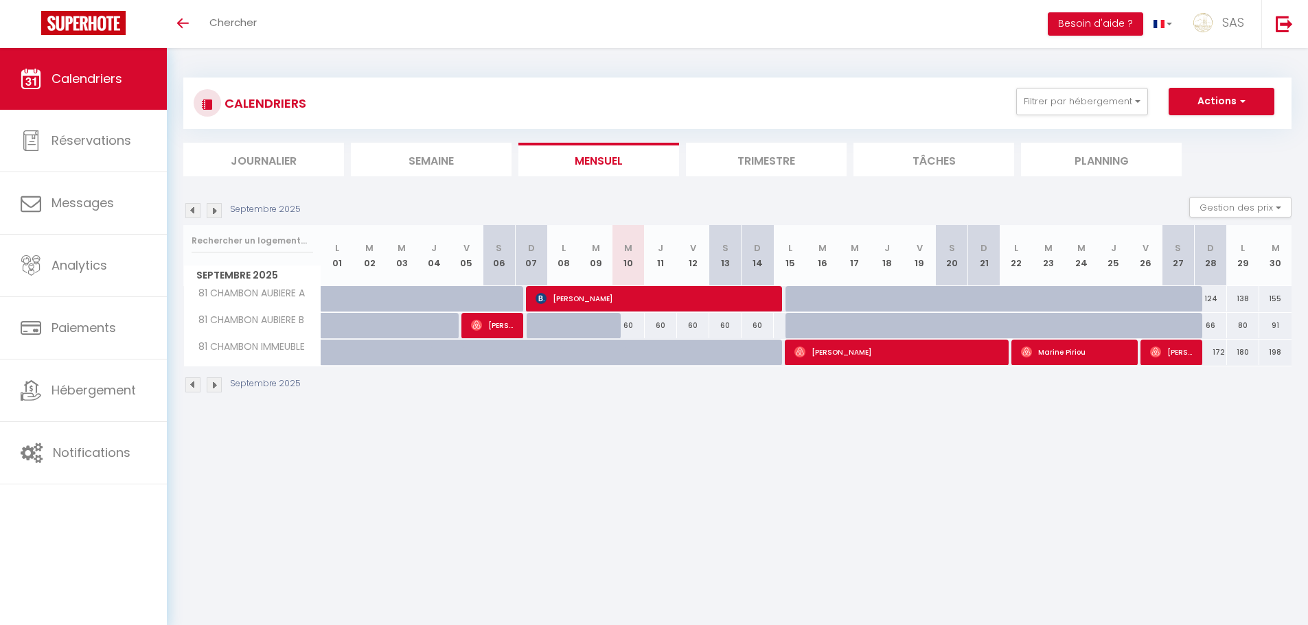
click at [954, 315] on div at bounding box center [952, 326] width 32 height 26
type input "80"
type input "Sam 20 Septembre 2025"
type input "Dim 21 Septembre 2025"
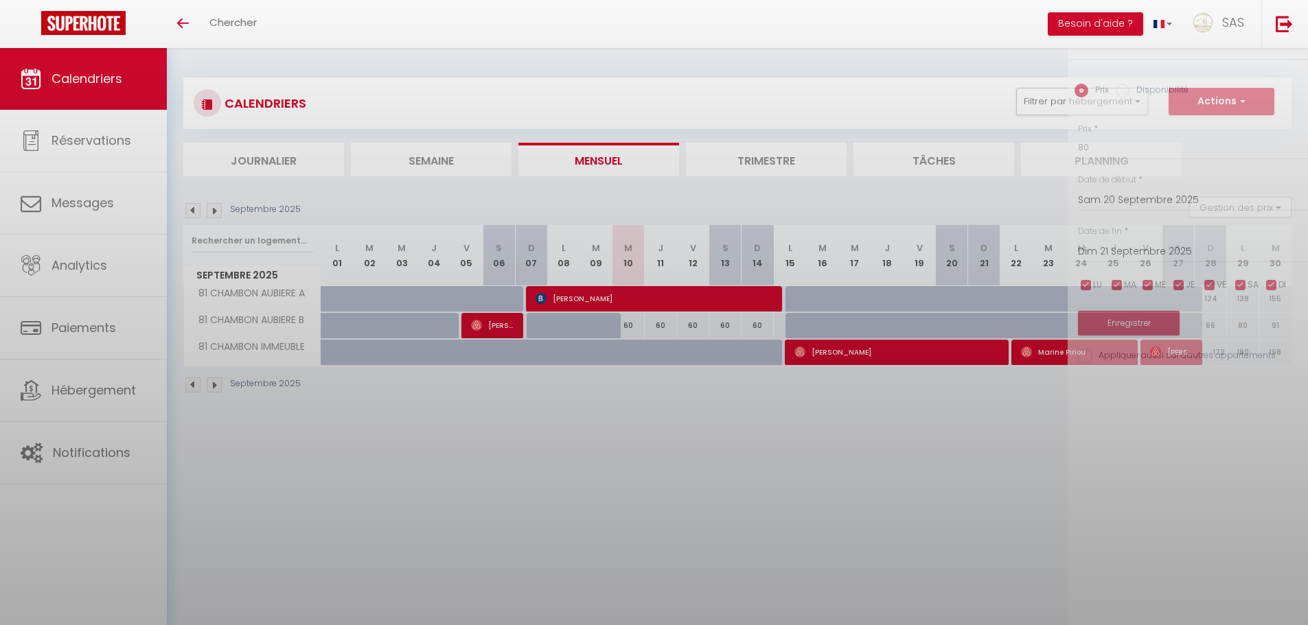
click at [956, 302] on div at bounding box center [654, 312] width 1308 height 625
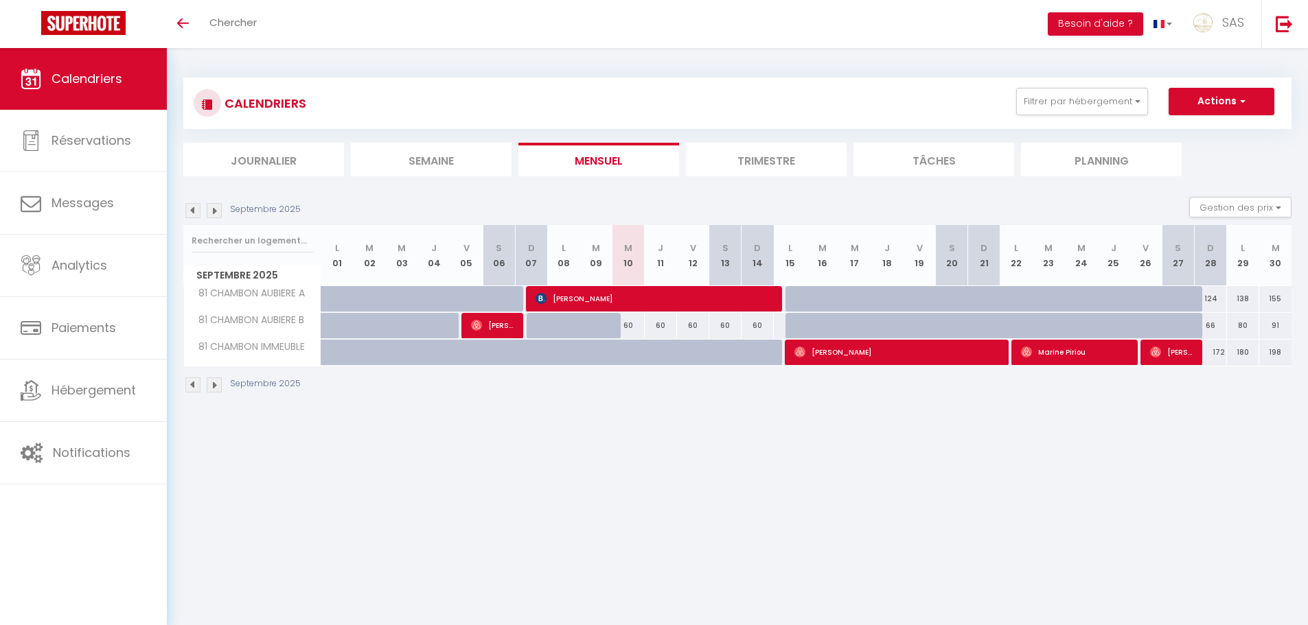
click at [1061, 307] on div at bounding box center [1060, 307] width 32 height 26
type input "158"
type input "Mar 23 Septembre 2025"
type input "Mer 24 Septembre 2025"
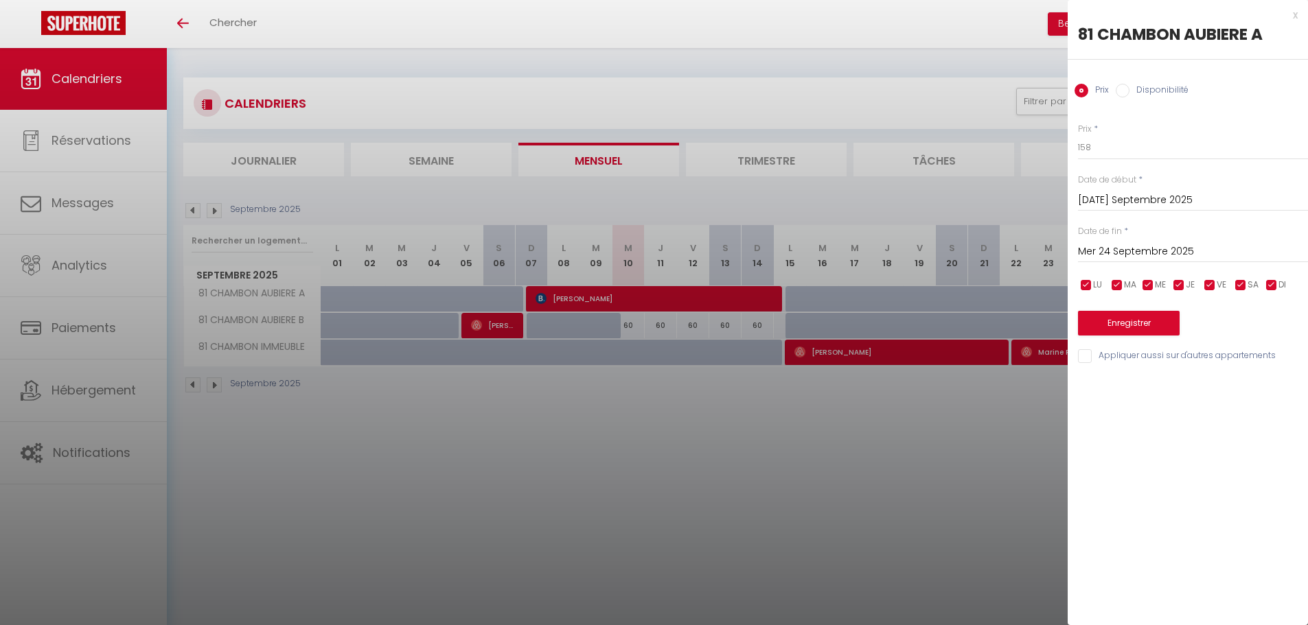
click at [1025, 402] on div at bounding box center [654, 312] width 1308 height 625
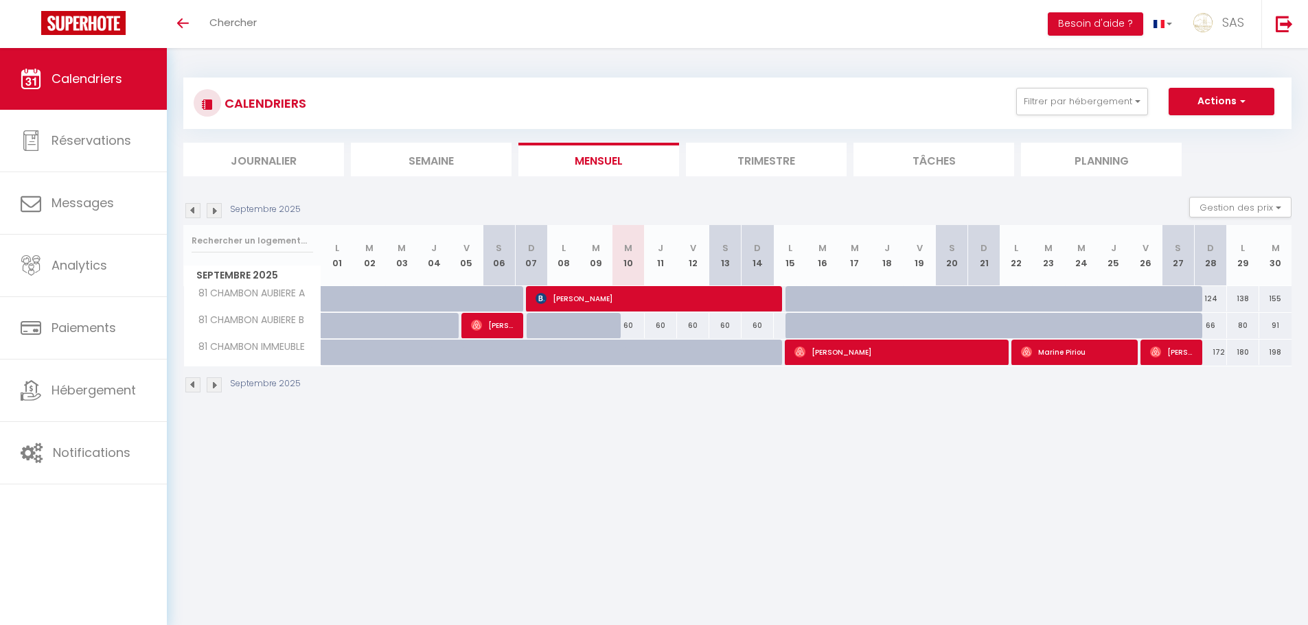
click at [215, 379] on img at bounding box center [214, 385] width 15 height 15
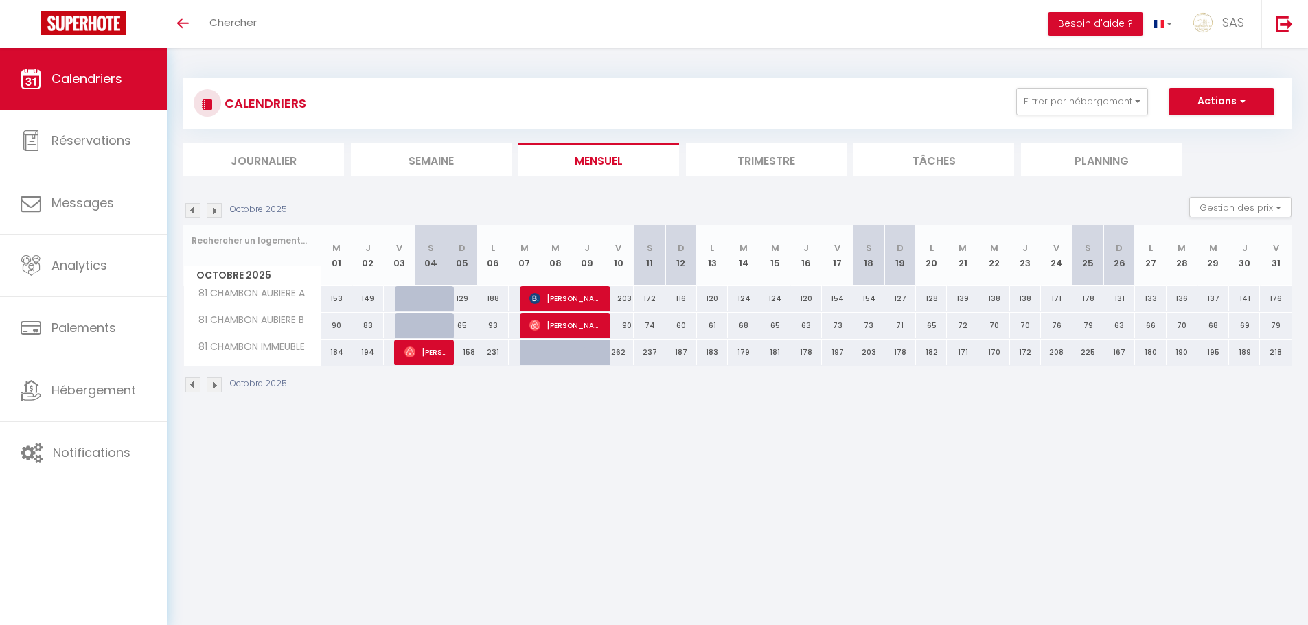
click at [183, 384] on div "CALENDRIERS Filtrer par hébergement LCDP 6 MARCHE AUX POISSONS A TONNET 17 · Su…" at bounding box center [737, 236] width 1141 height 376
click at [189, 385] on img at bounding box center [192, 385] width 15 height 15
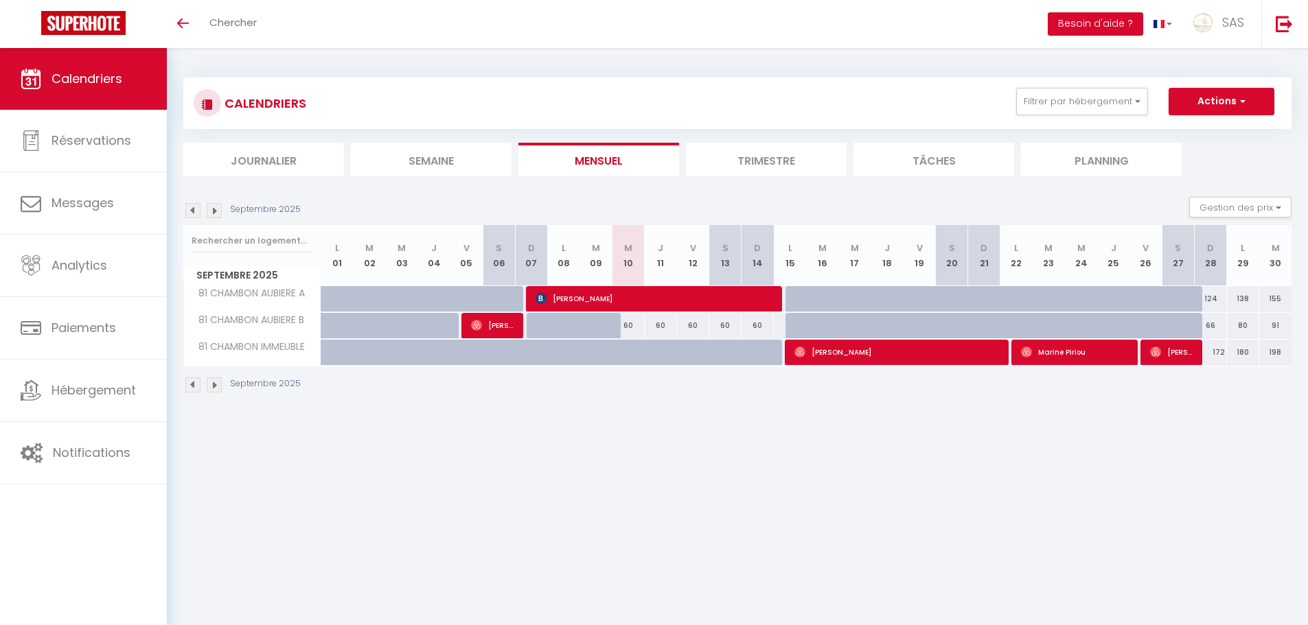
click at [1011, 367] on div "Septembre 2025 Gestion des prix Nb Nuits minimum Règles Disponibilité Septembre…" at bounding box center [737, 302] width 1108 height 210
click at [1039, 518] on body "🟢 Des questions ou besoin d'assistance pour la migration AirBnB? Connectez-vous…" at bounding box center [654, 360] width 1308 height 625
click at [630, 419] on body "🟢 Des questions ou besoin d'assistance pour la migration AirBnB? Connectez-vous…" at bounding box center [654, 360] width 1308 height 625
click at [1081, 99] on button "Filtrer par hébergement" at bounding box center [1082, 101] width 132 height 27
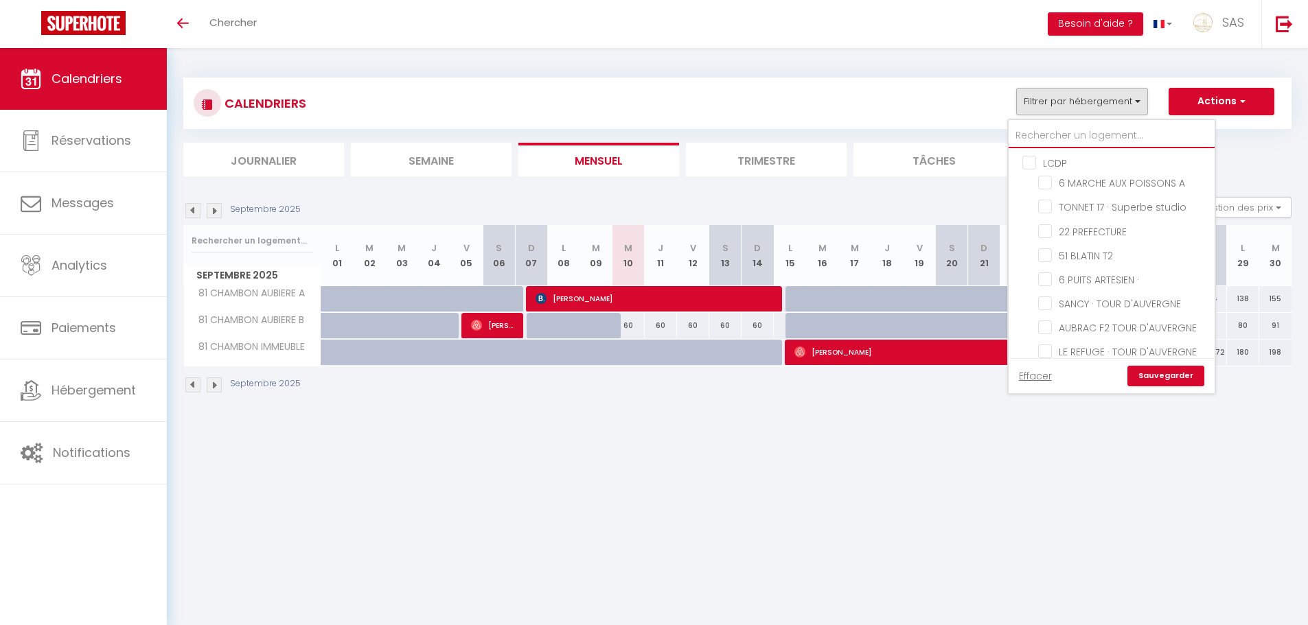
click at [1061, 138] on input "text" at bounding box center [1112, 136] width 206 height 25
click at [1120, 356] on input "81 CHAMBON AUBIERE A" at bounding box center [1124, 363] width 172 height 14
checkbox input "false"
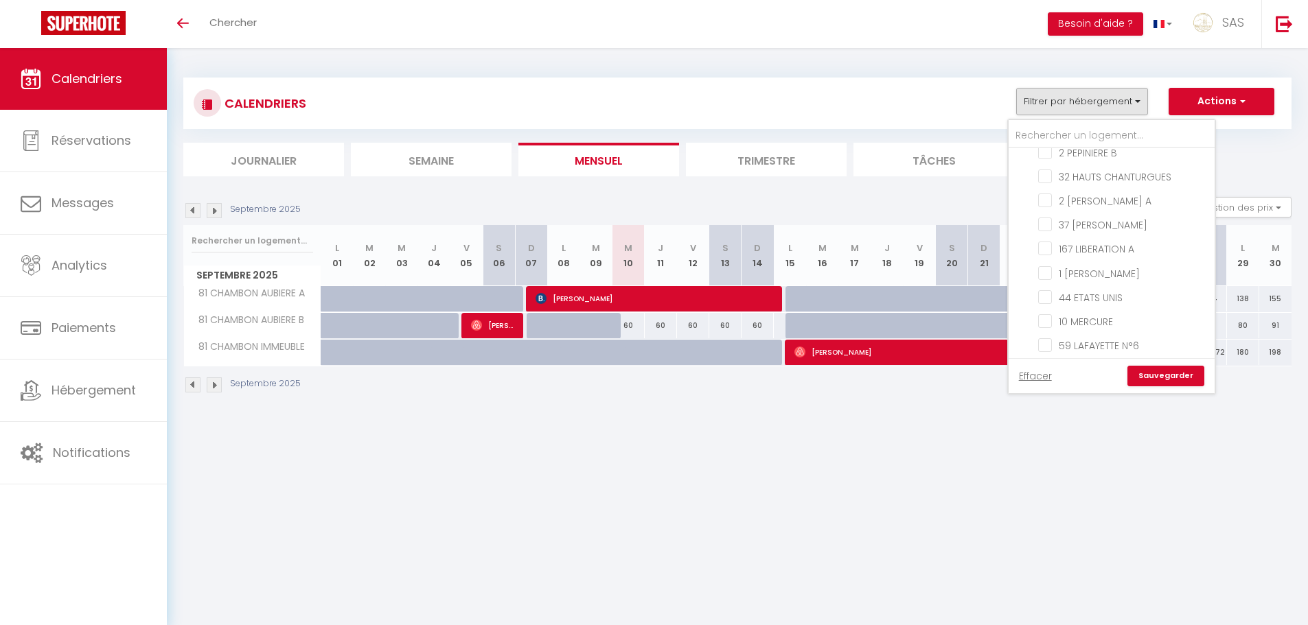
click at [1139, 459] on input "81 CHAMBON AUBIERE B" at bounding box center [1124, 466] width 172 height 14
checkbox input "false"
click at [1139, 483] on input "81 CHAMBON IMMEUBLE" at bounding box center [1124, 490] width 172 height 14
checkbox input "false"
click at [1159, 376] on link "Sauvegarder" at bounding box center [1165, 376] width 77 height 21
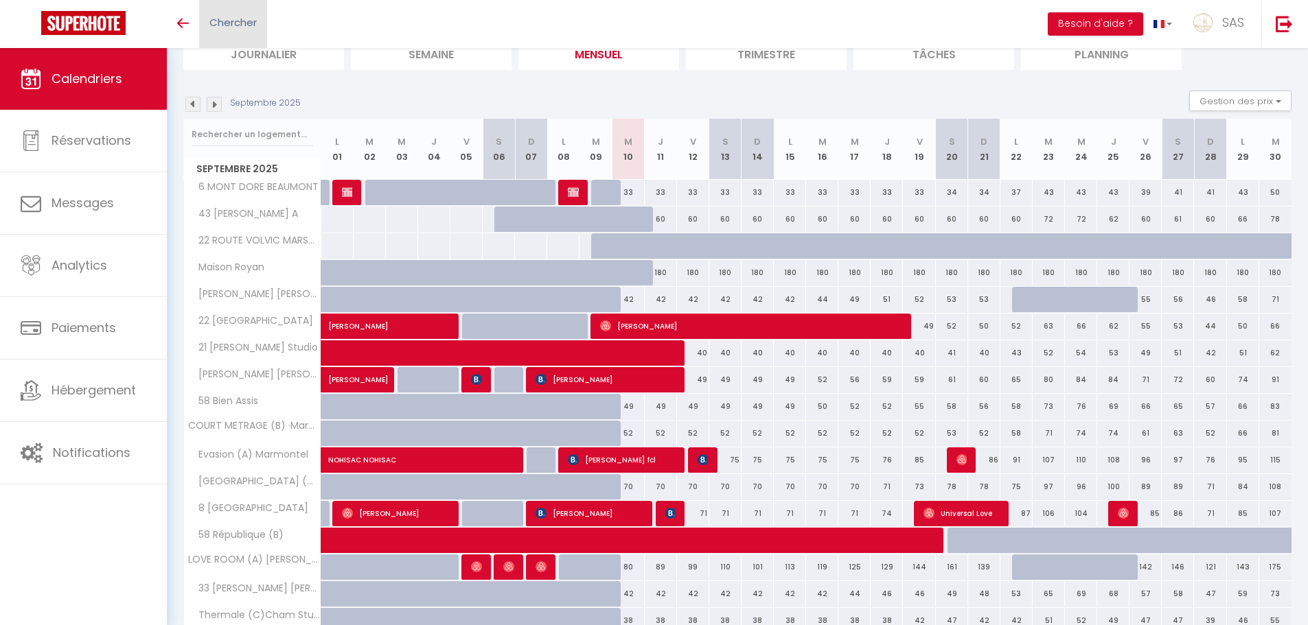
scroll to position [0, 0]
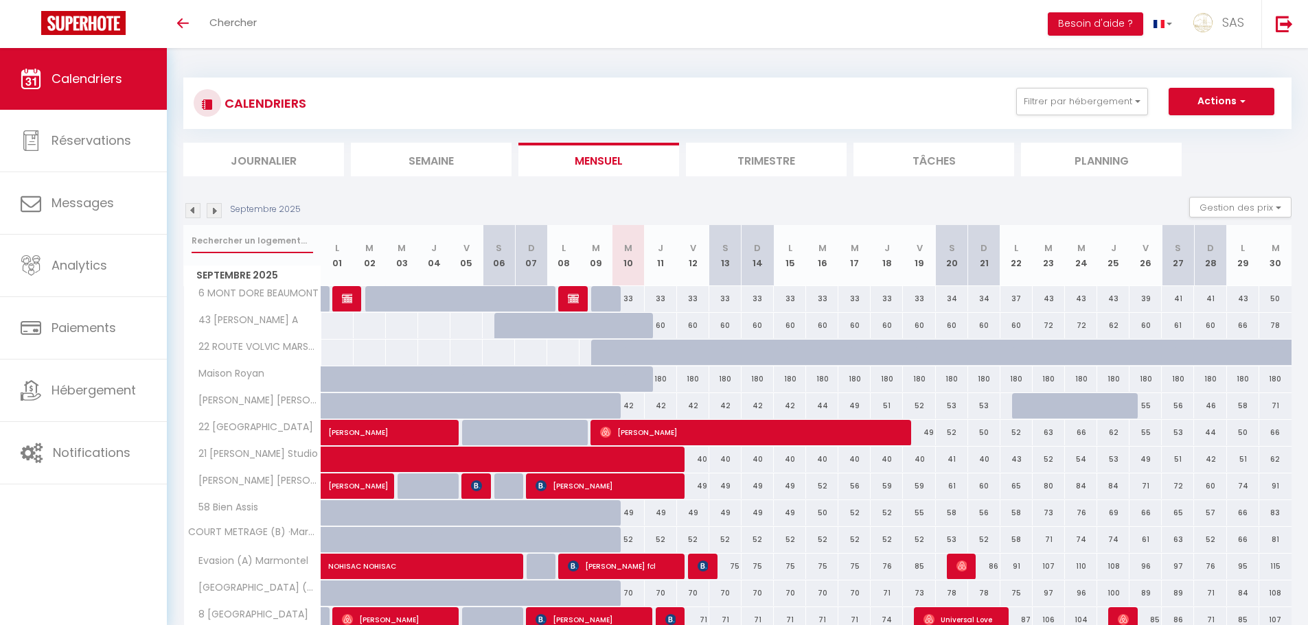
click at [236, 243] on input "text" at bounding box center [253, 241] width 122 height 25
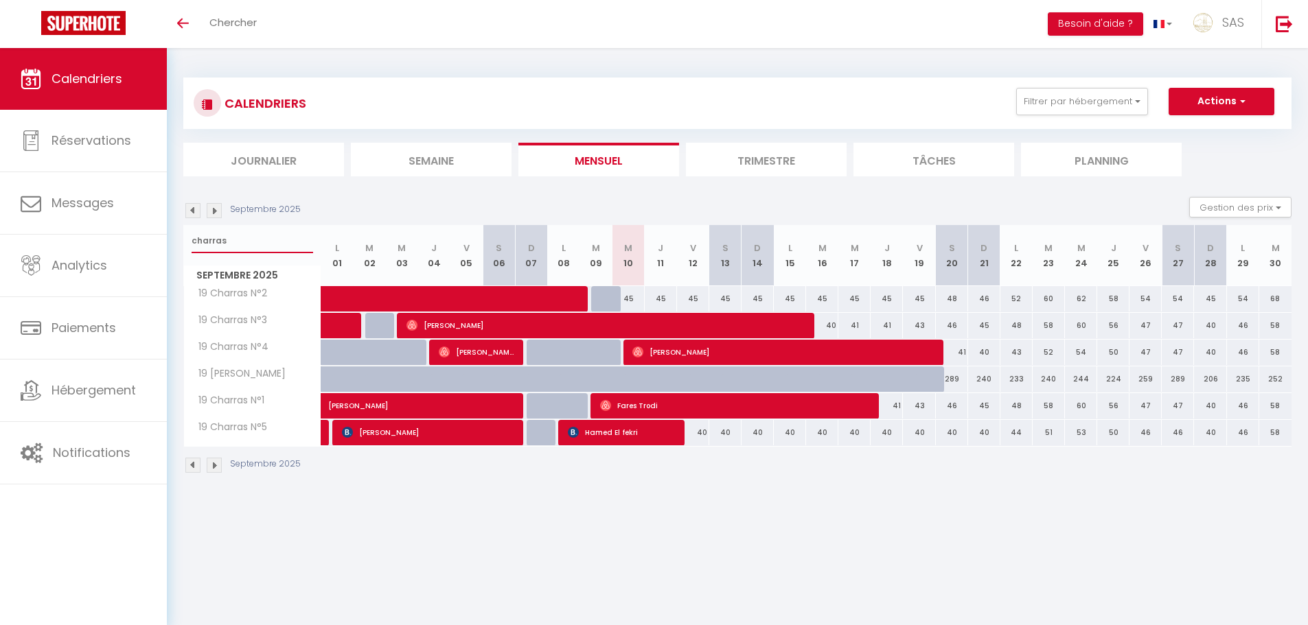
type input "charras"
click at [654, 357] on span "[PERSON_NAME]" at bounding box center [782, 352] width 301 height 26
select select "OK"
select select "0"
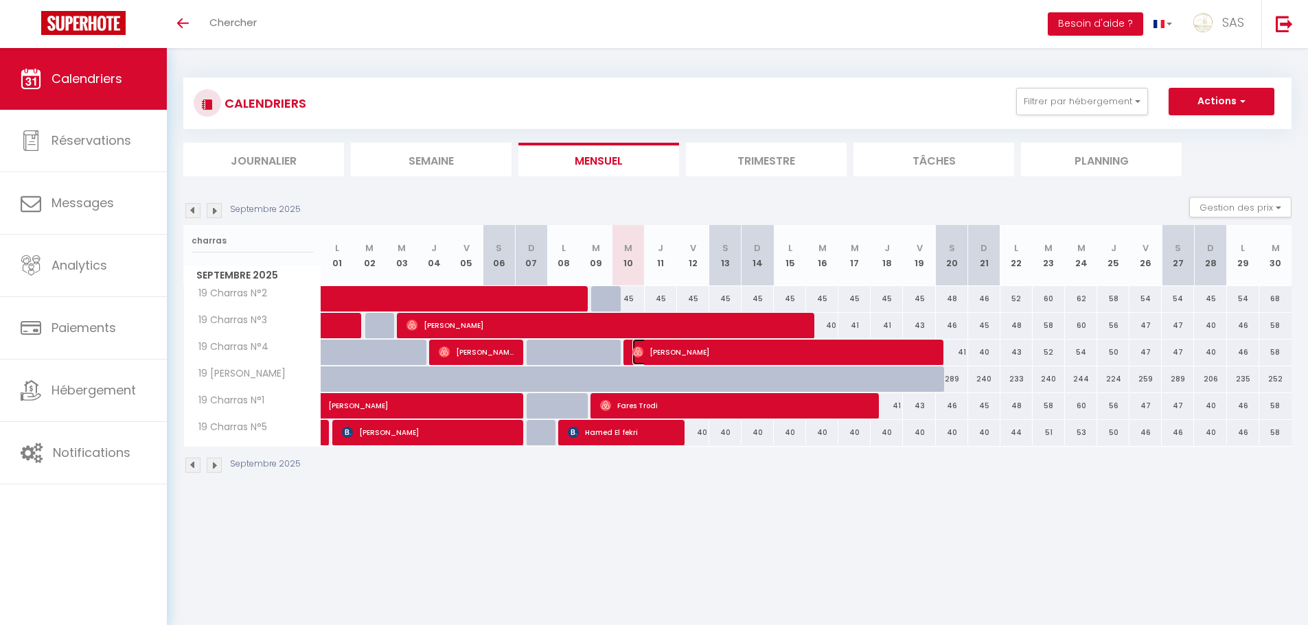
select select "0"
select select "1"
select select
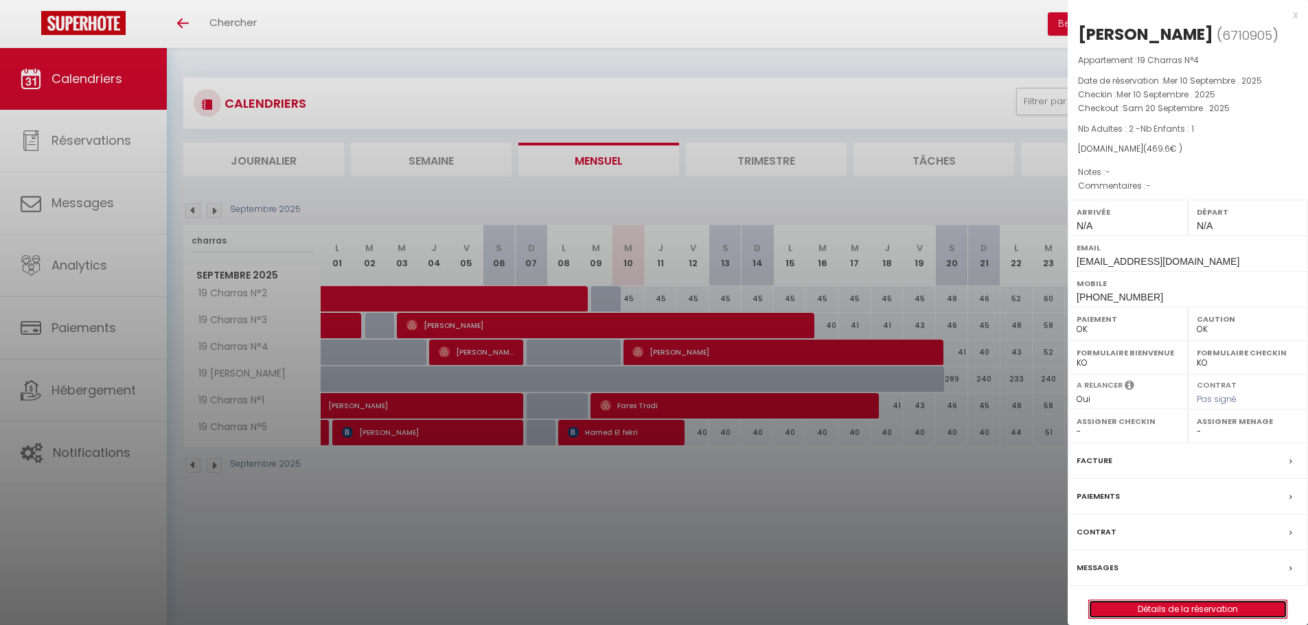
click at [1187, 604] on link "Détails de la réservation" at bounding box center [1188, 610] width 198 height 18
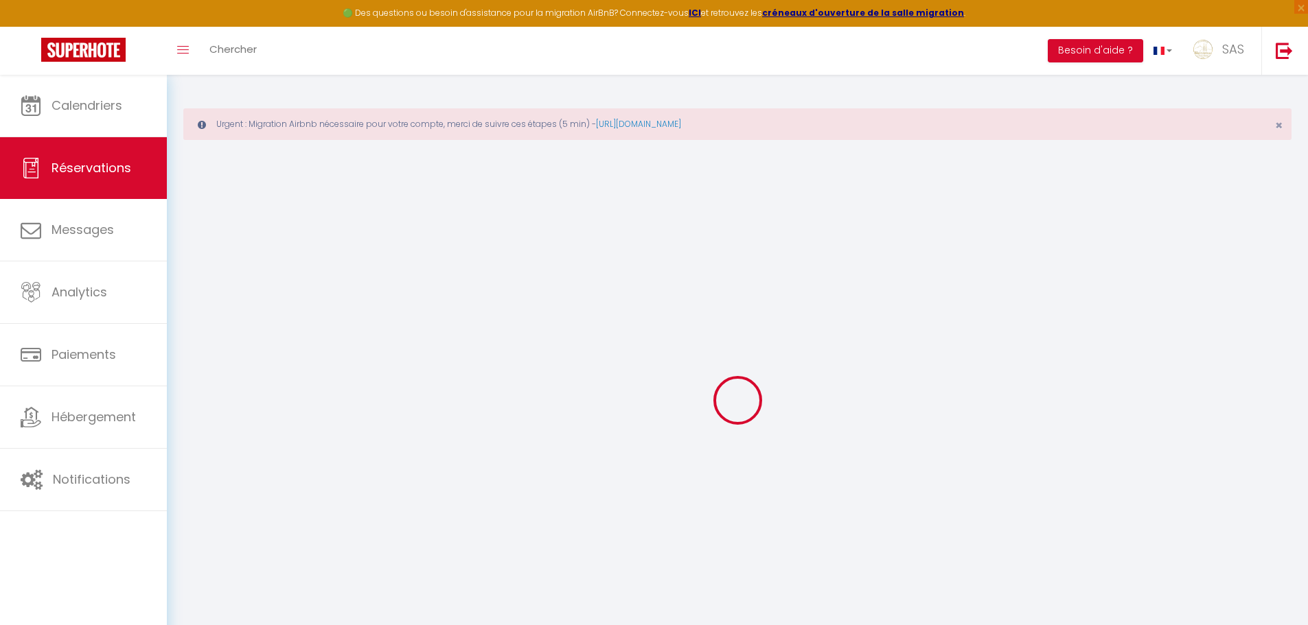
type input "Niakate"
type input "Mohamed"
type input "hy6x2aeuv3g8c5kjsf4crsebvktq@reply.superhote.com"
type input "+33745658663"
select select
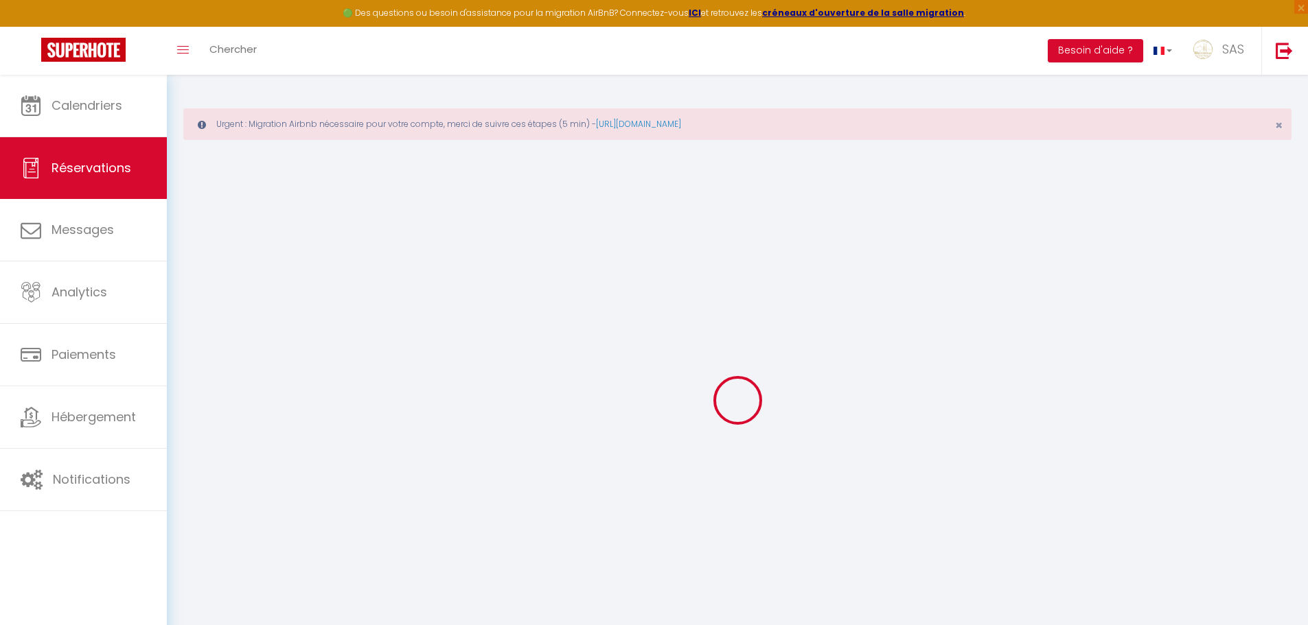
type input "62.25"
select select "58774"
select select "1"
select select
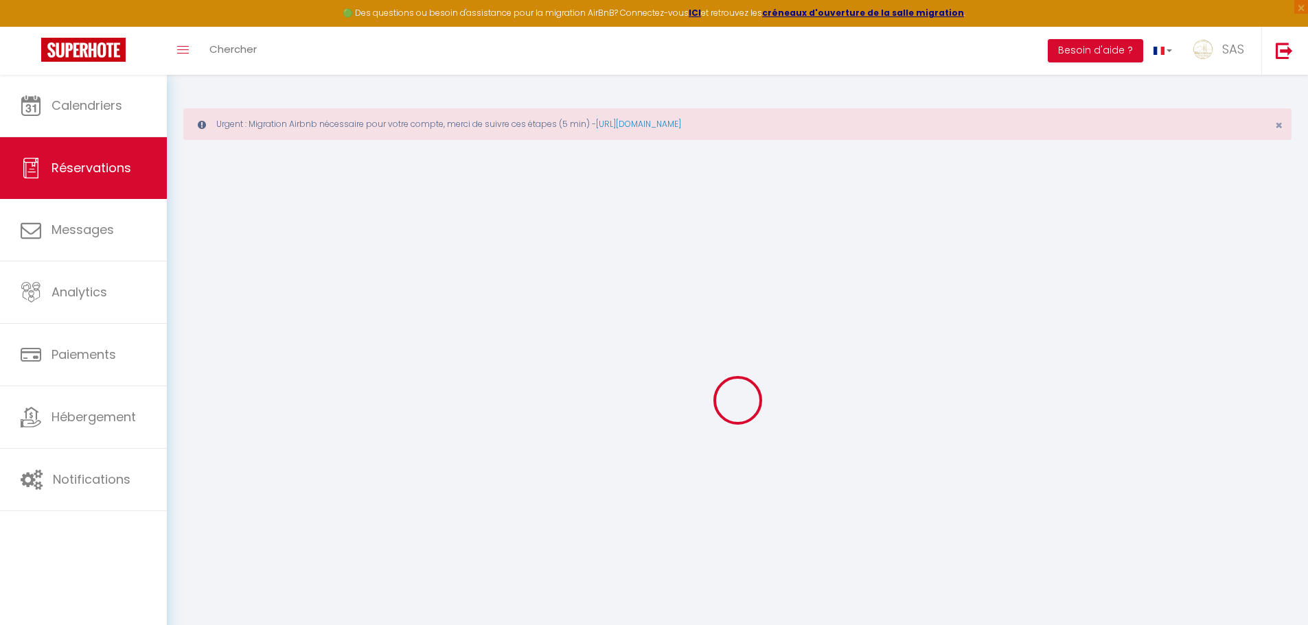
type input "2"
type input "1"
select select "12"
select select
type input "420"
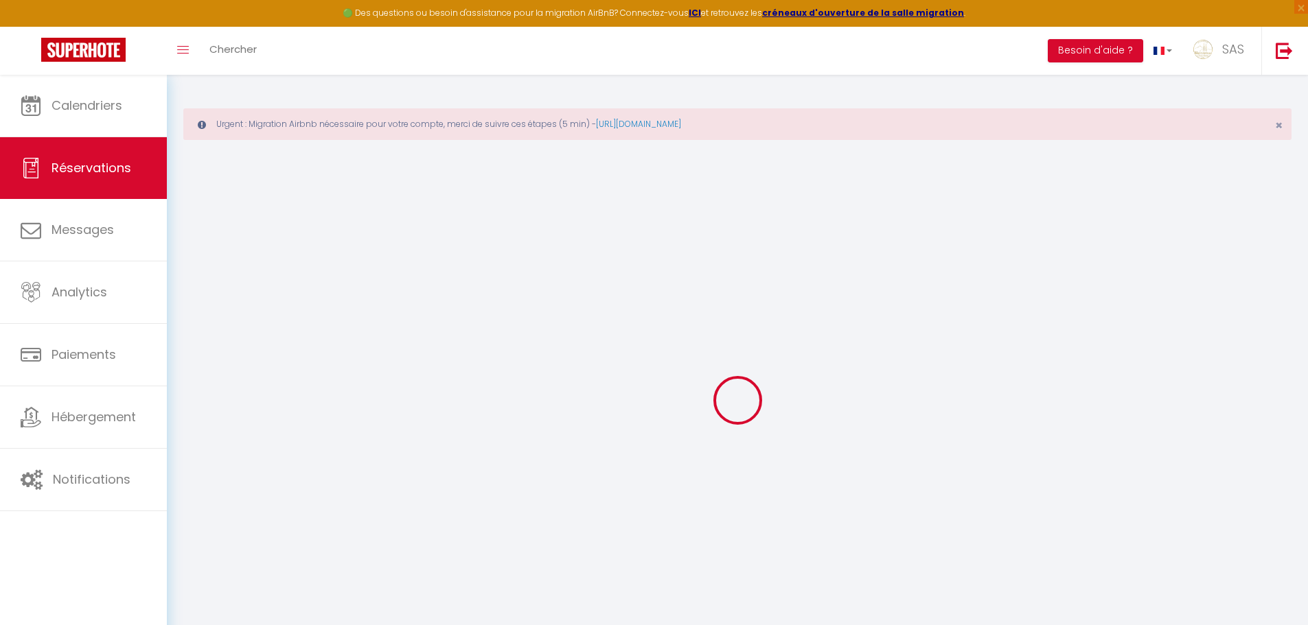
checkbox input "false"
type input "42"
select select "1"
type input "0"
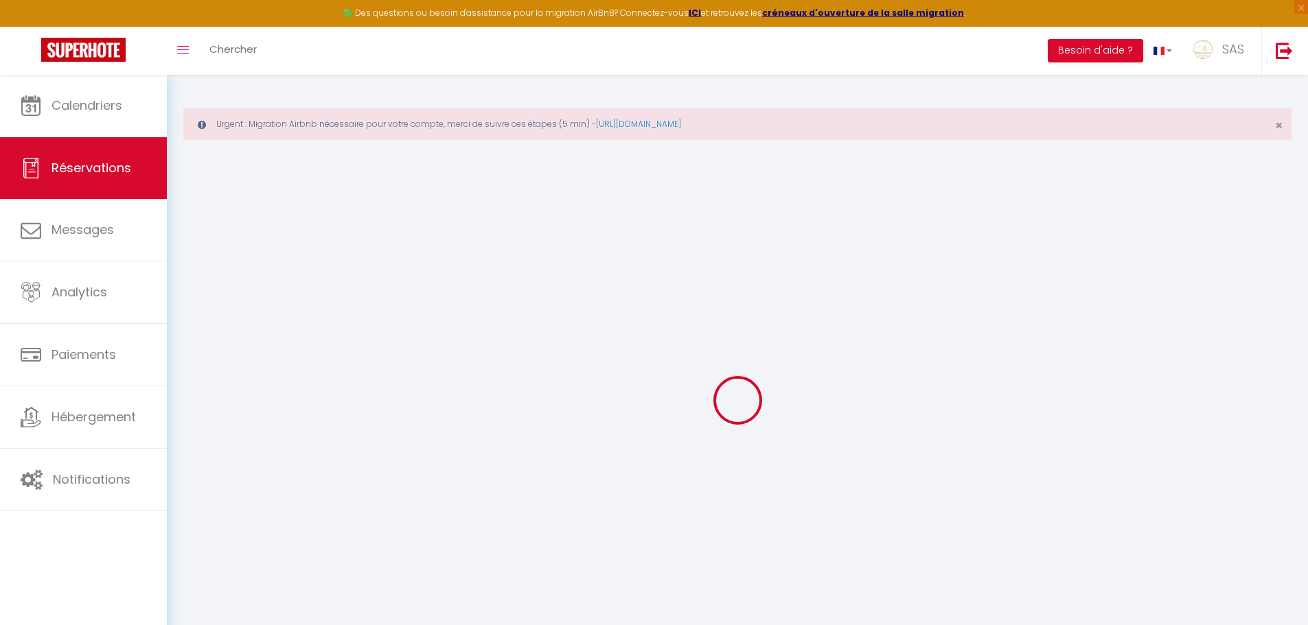
type input "0"
select select
select select "15"
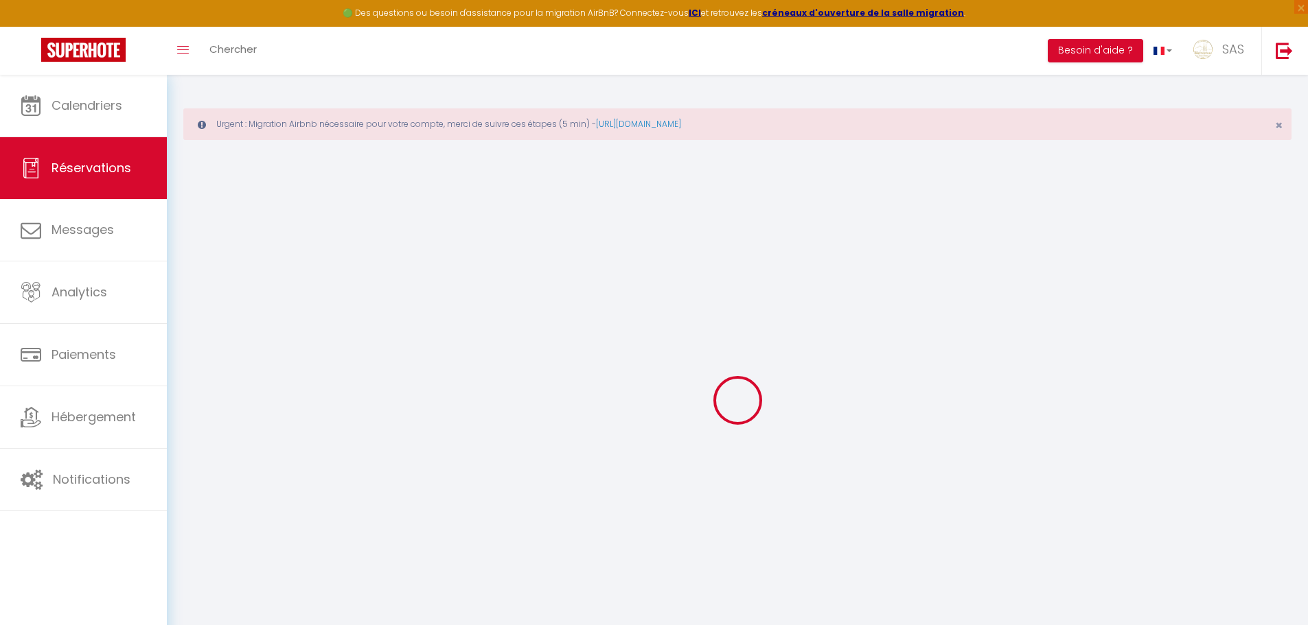
checkbox input "false"
select select
checkbox input "false"
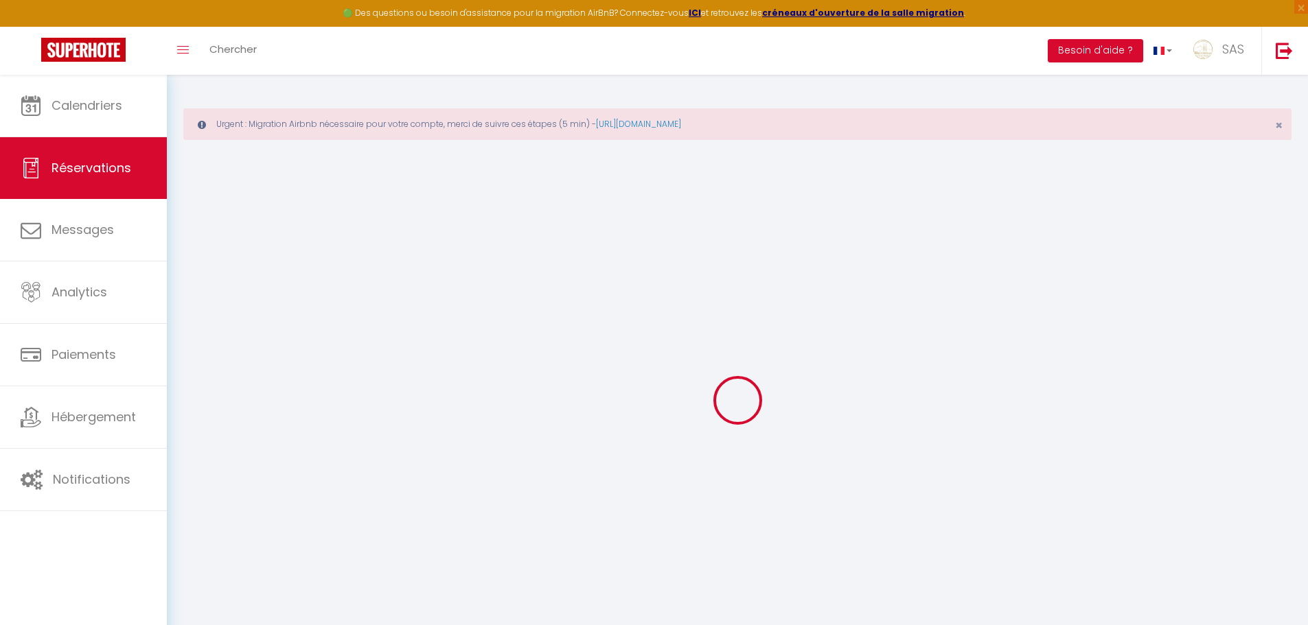
select select
checkbox input "false"
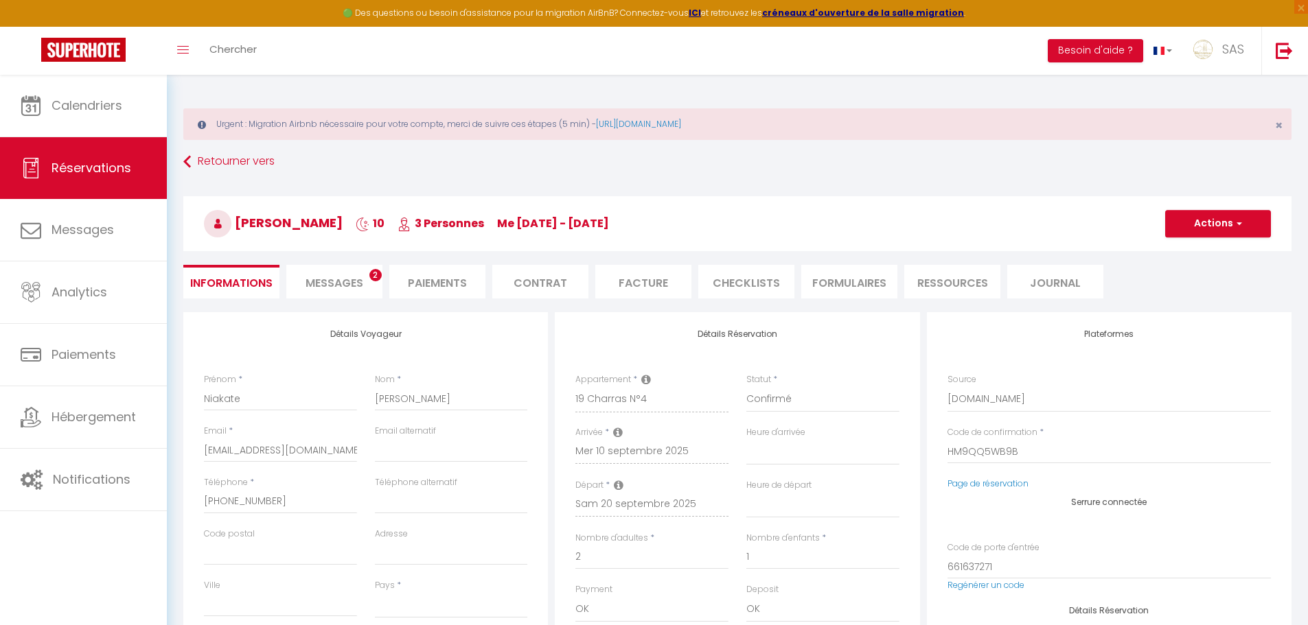
click at [369, 277] on li "Messages 2" at bounding box center [334, 282] width 96 height 34
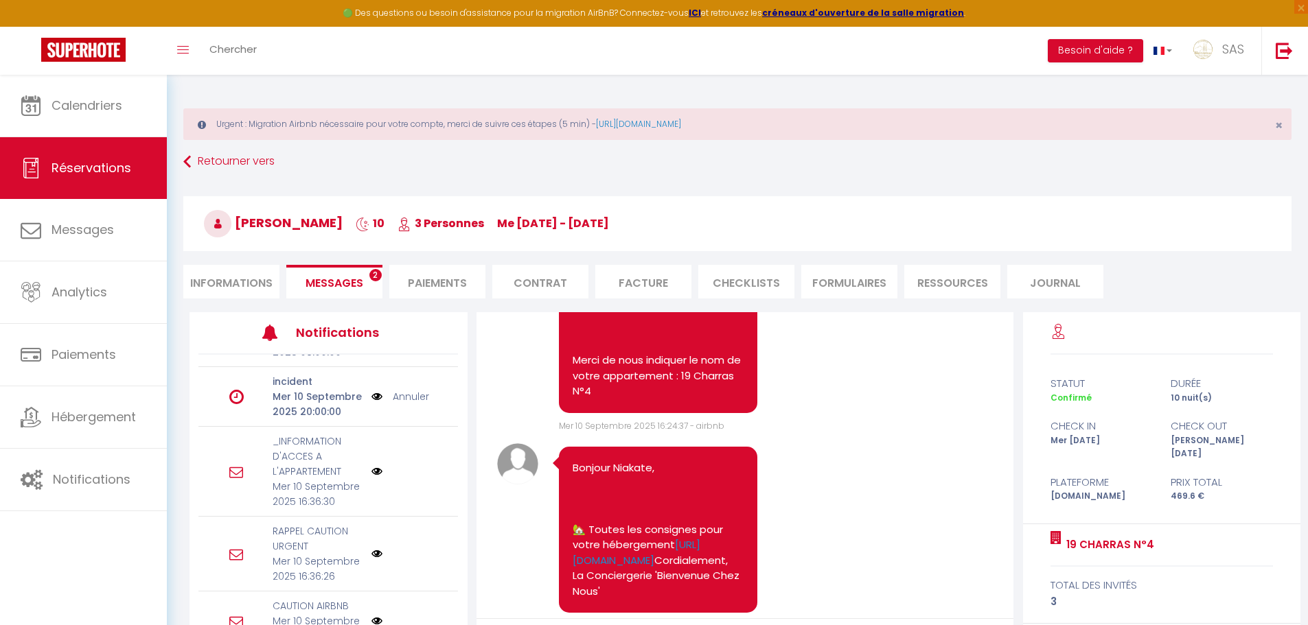
scroll to position [1413, 0]
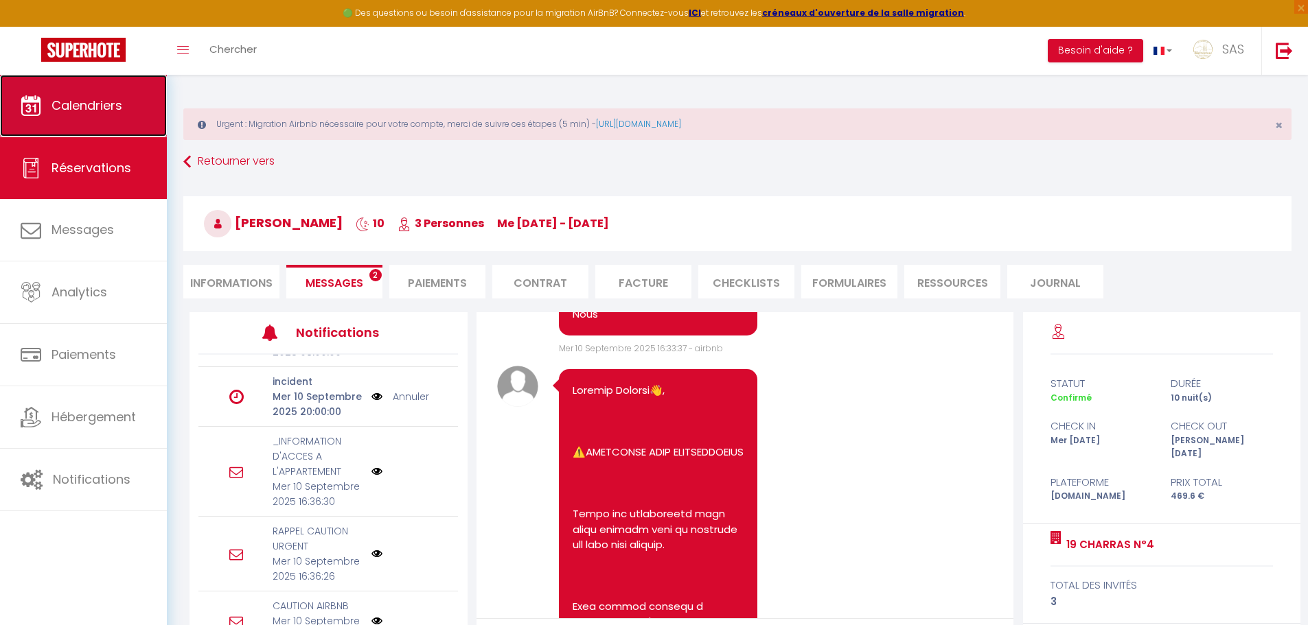
click at [94, 113] on span "Calendriers" at bounding box center [86, 105] width 71 height 17
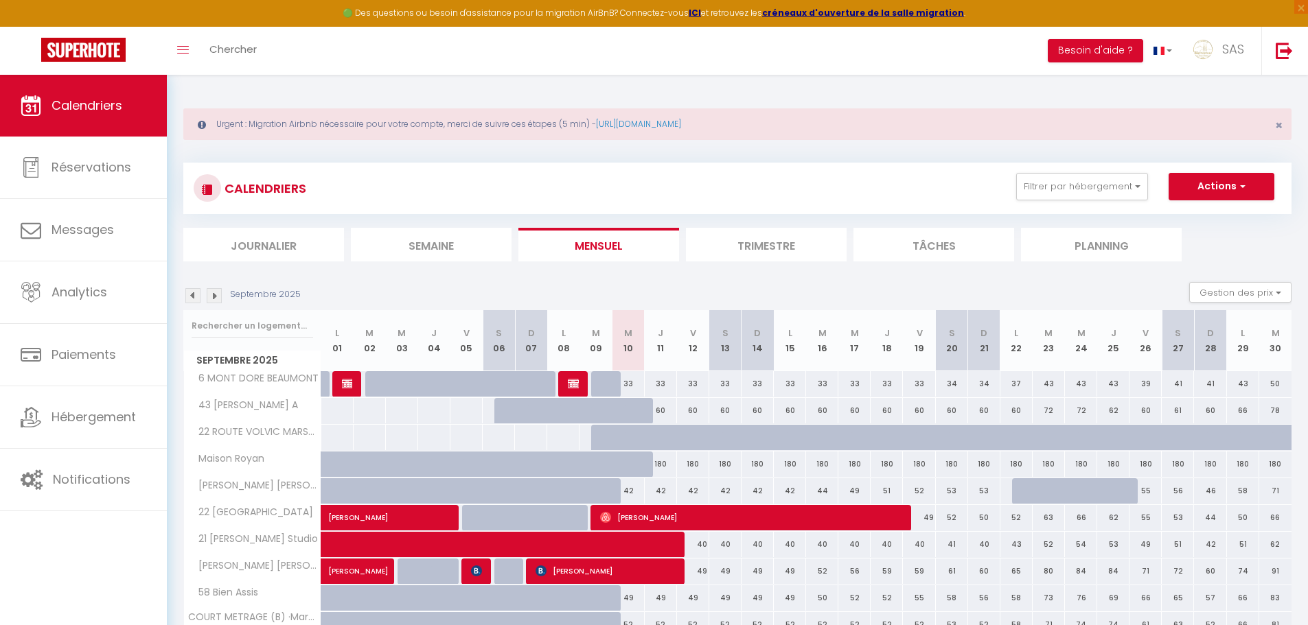
click at [1034, 244] on li "Planning" at bounding box center [1101, 245] width 161 height 34
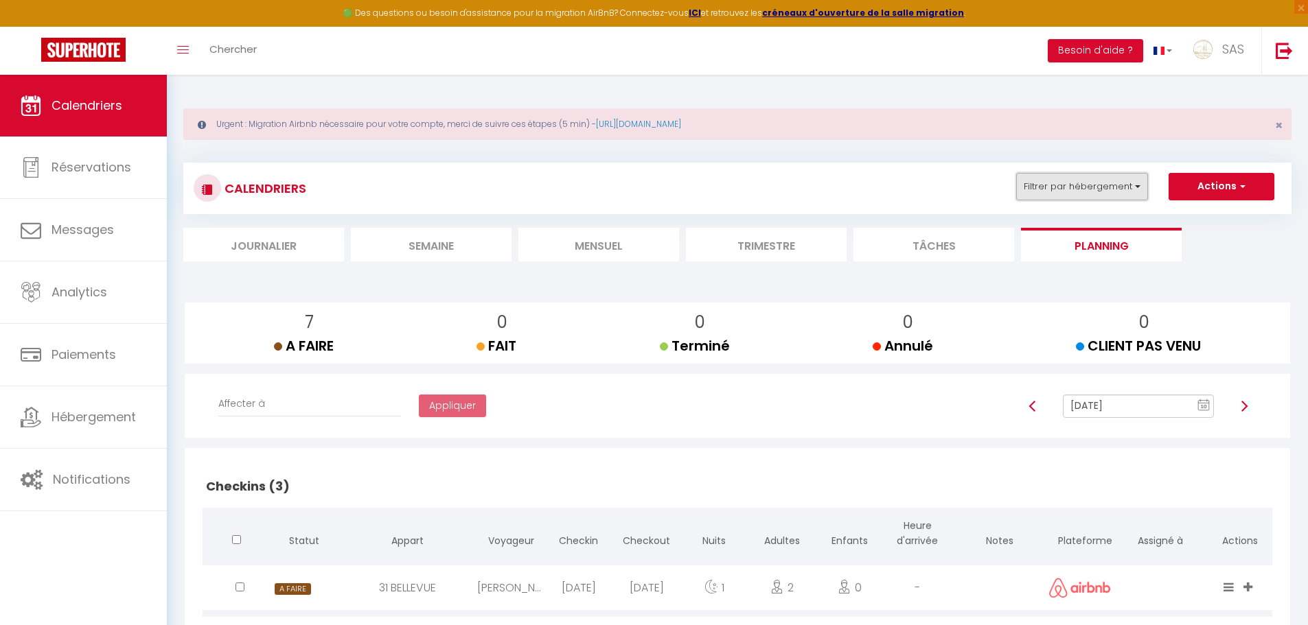
click at [1132, 185] on button "Filtrer par hébergement" at bounding box center [1082, 186] width 132 height 27
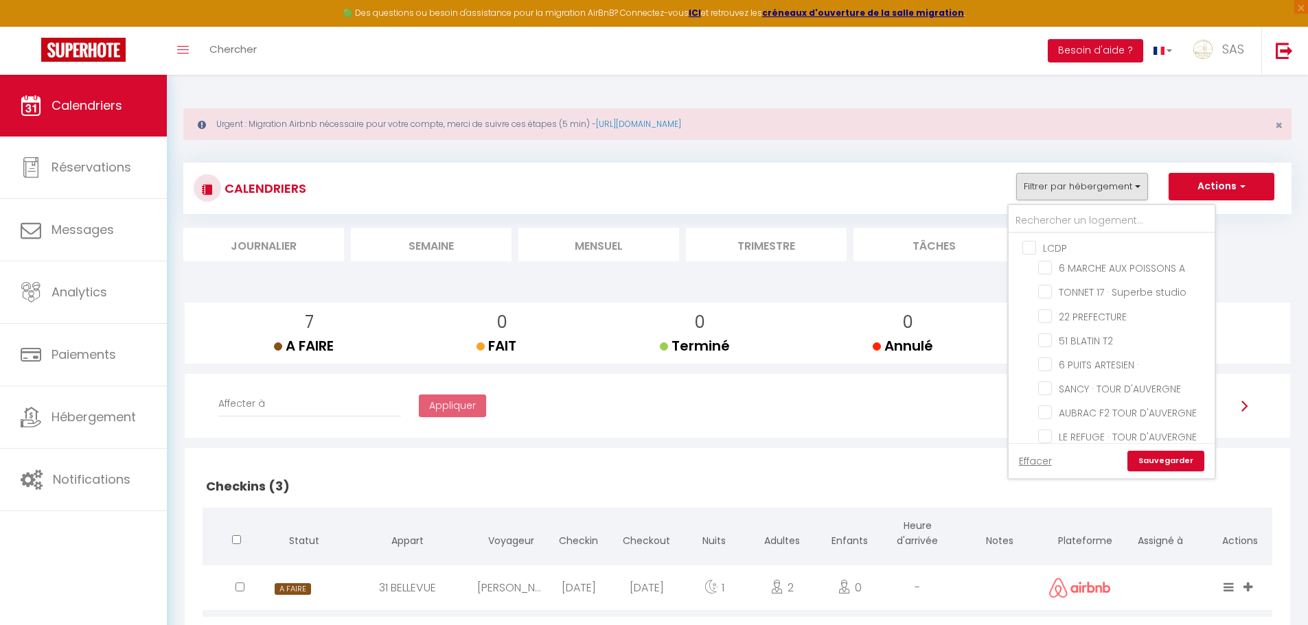
click at [821, 168] on div "CALENDRIERS Filtrer par hébergement LCDP 6 MARCHE AUX POISSONS A TONNET 17 · Su…" at bounding box center [737, 188] width 1108 height 51
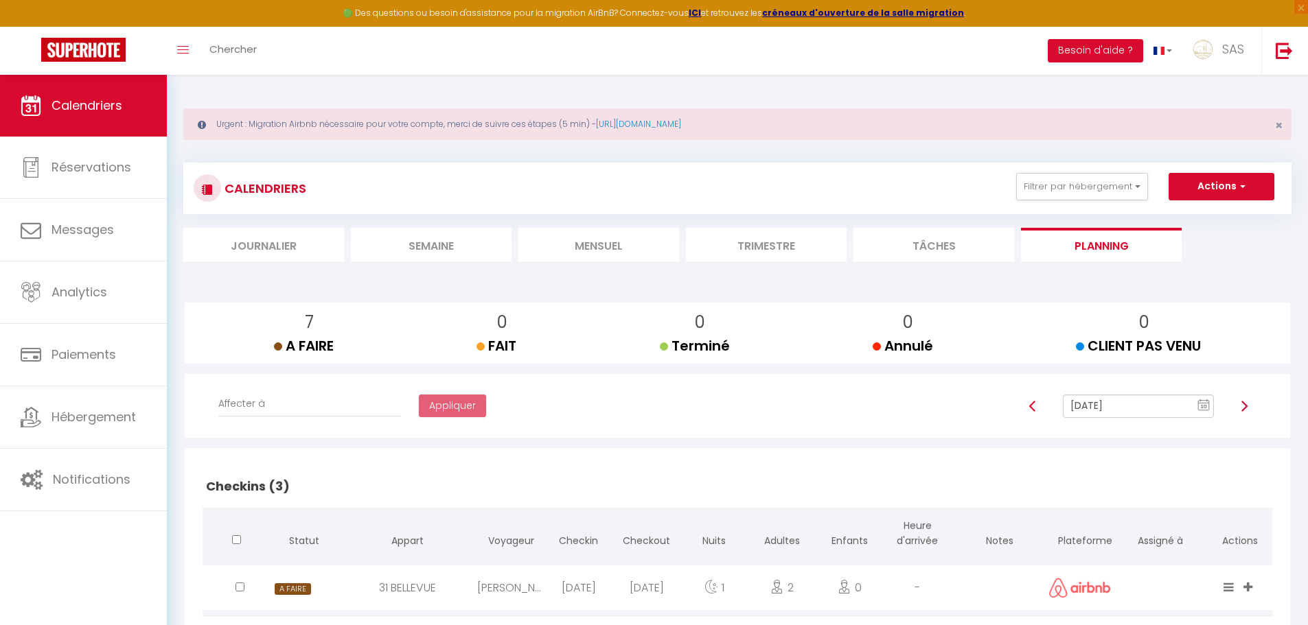
click at [1106, 411] on input "[DATE]" at bounding box center [1138, 406] width 151 height 23
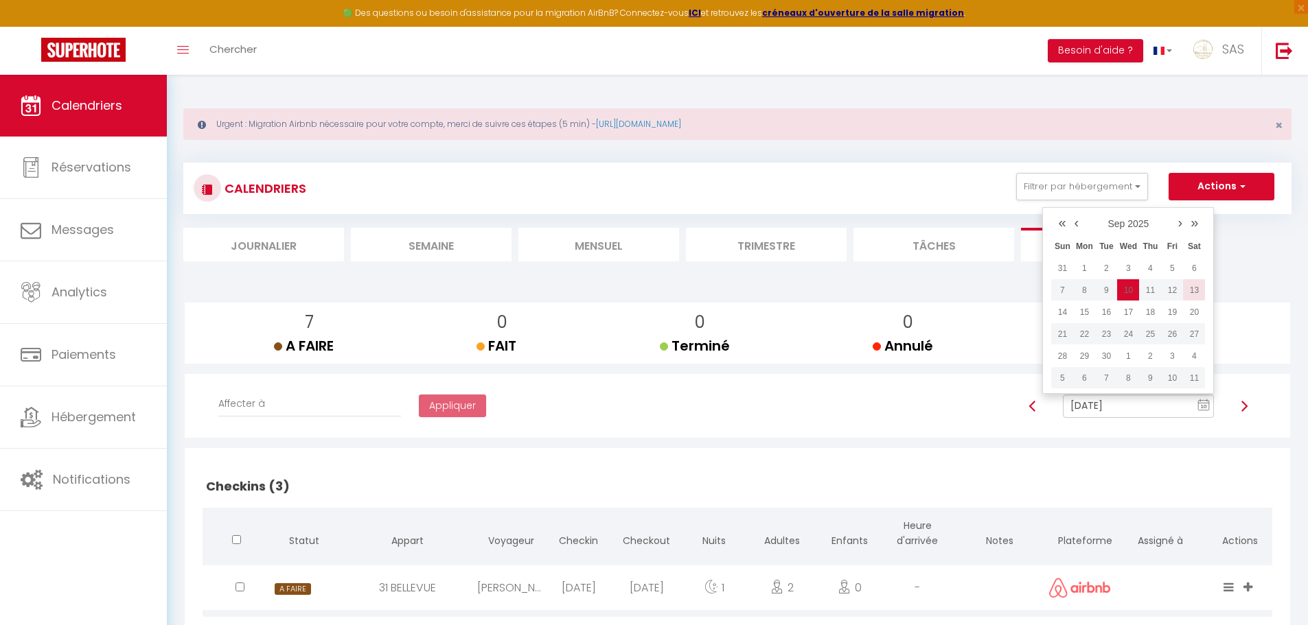
click at [1194, 290] on td "13" at bounding box center [1194, 290] width 22 height 22
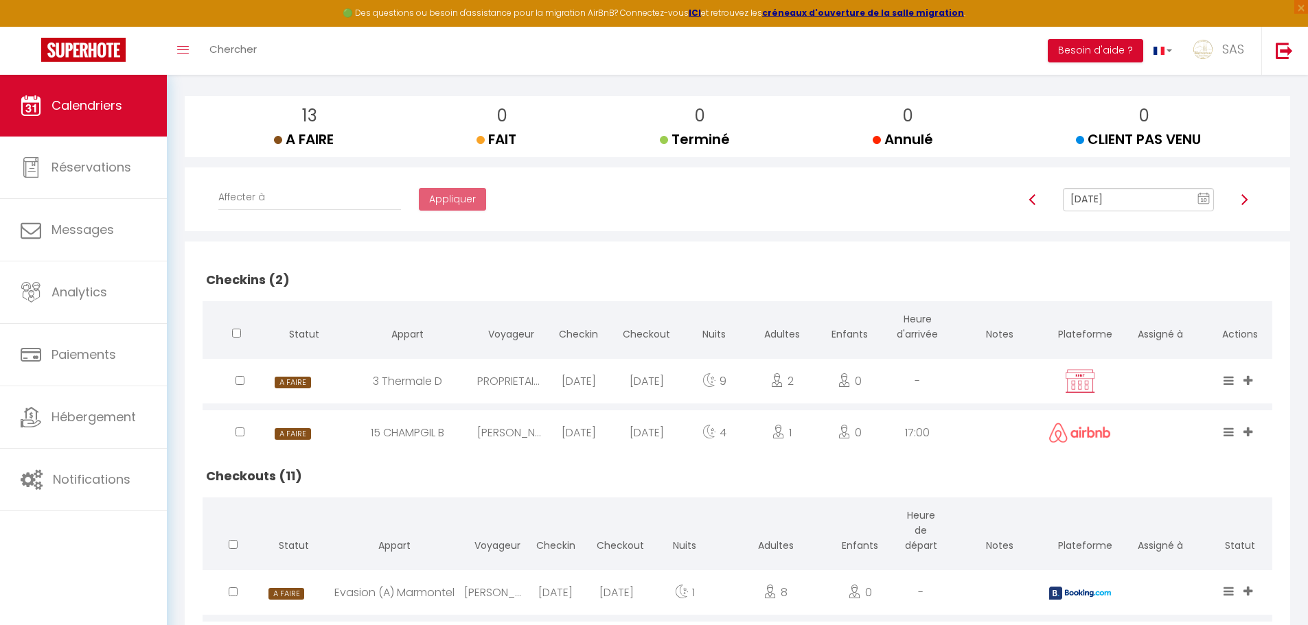
scroll to position [69, 0]
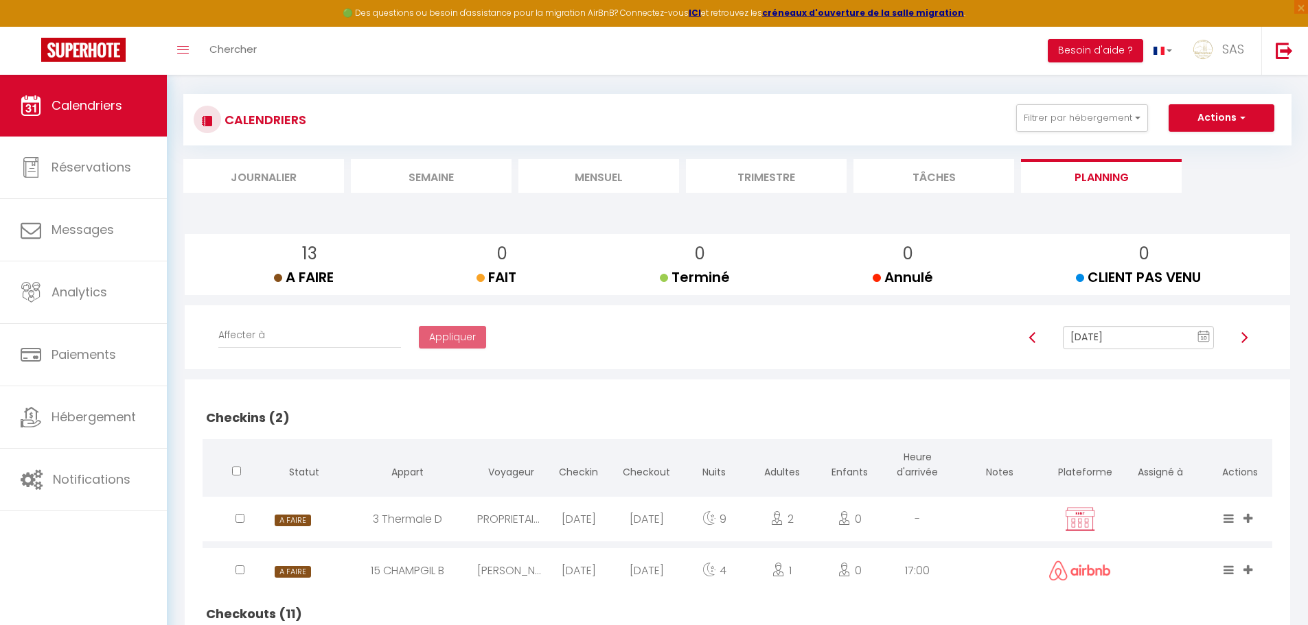
click at [1104, 341] on input "Sep 13, 2025" at bounding box center [1138, 337] width 151 height 23
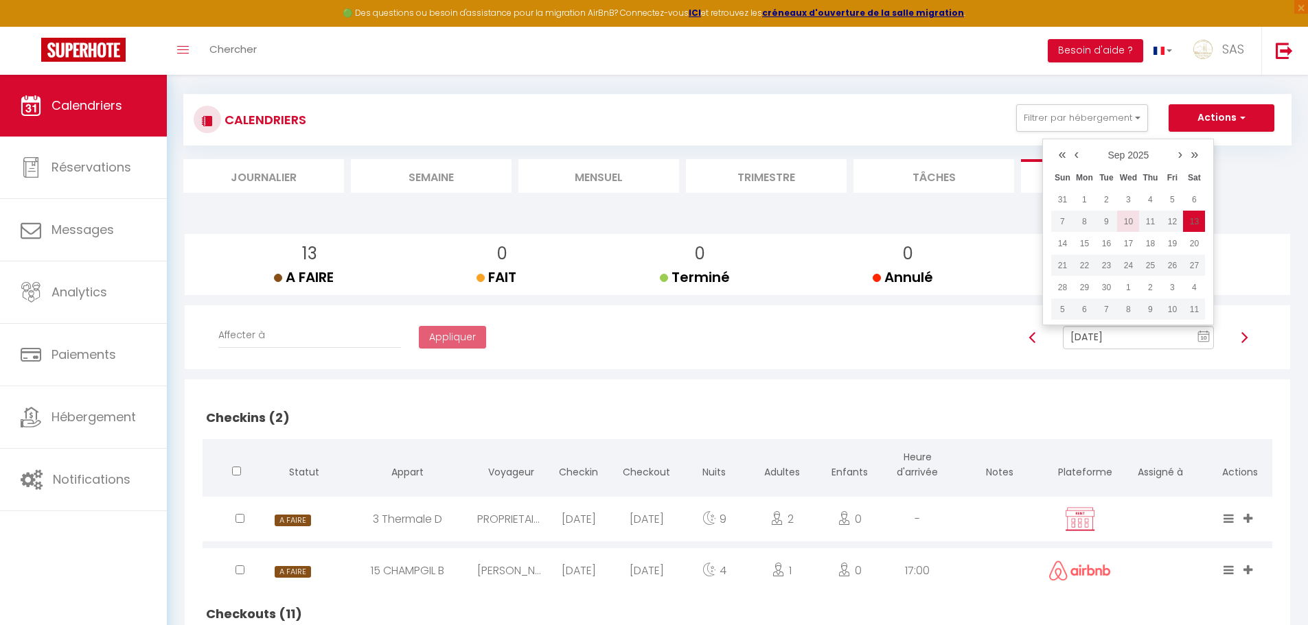
click at [1126, 222] on td "10" at bounding box center [1128, 222] width 22 height 22
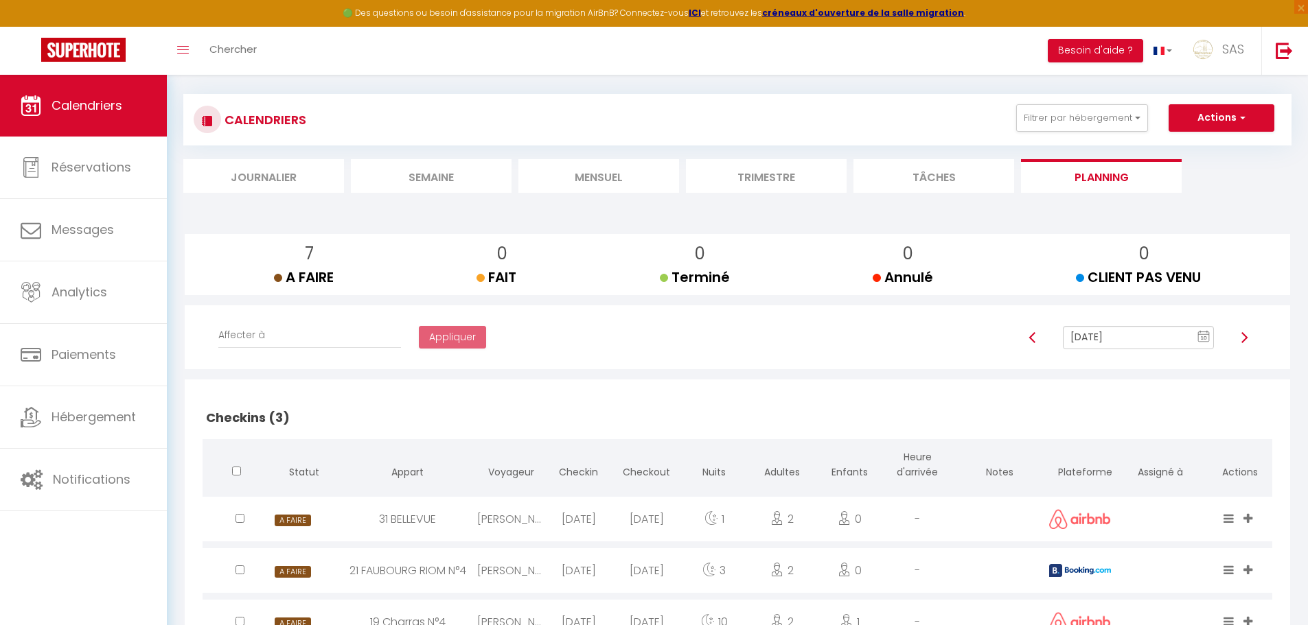
click at [1110, 327] on input "[DATE]" at bounding box center [1138, 337] width 151 height 23
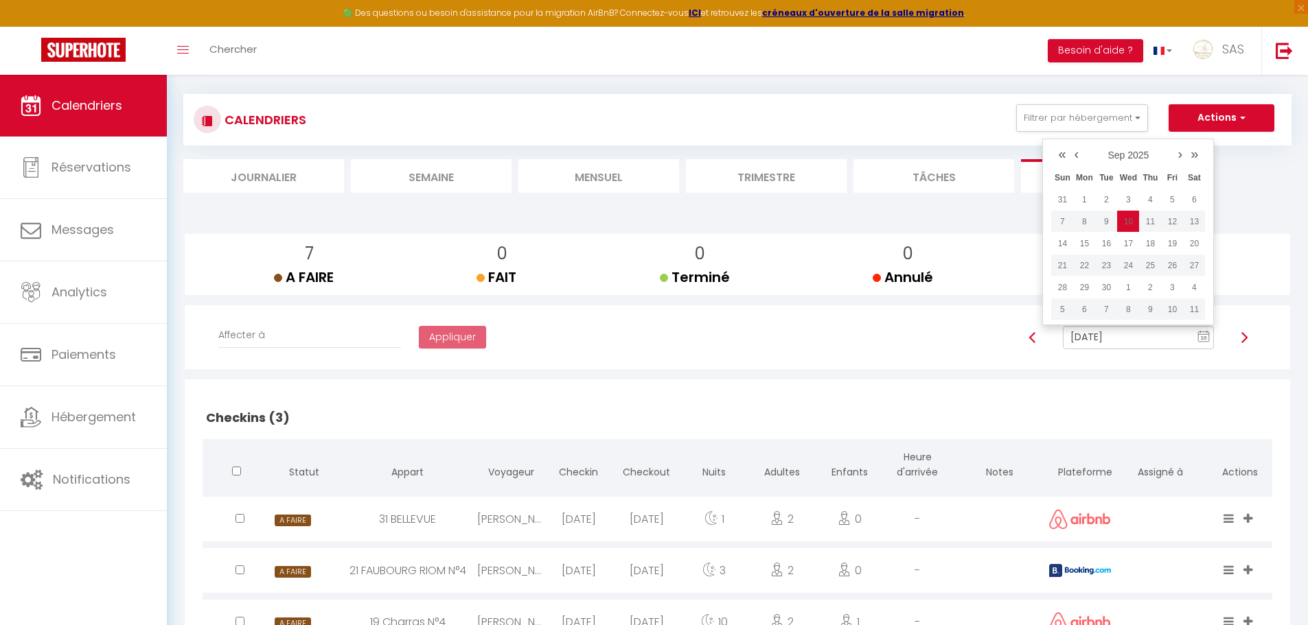
click at [1108, 334] on input "[DATE]" at bounding box center [1138, 337] width 151 height 23
click at [1180, 156] on link "›" at bounding box center [1180, 153] width 13 height 21
click at [1107, 225] on td "7" at bounding box center [1106, 222] width 22 height 22
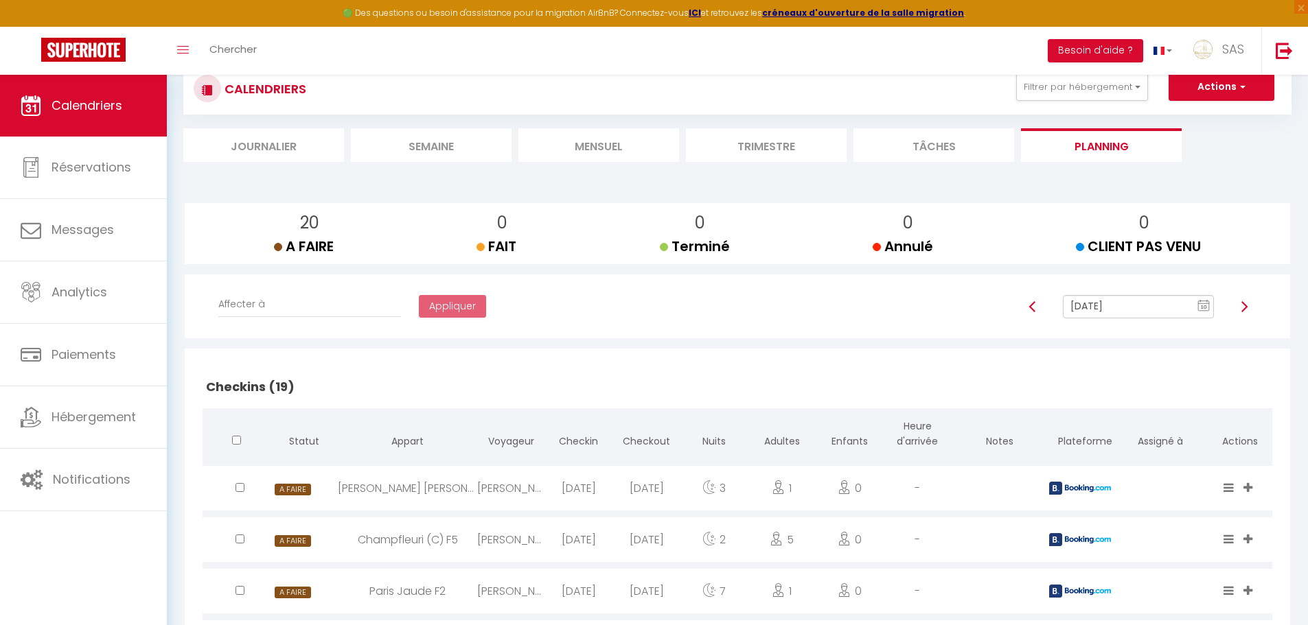
scroll to position [86, 0]
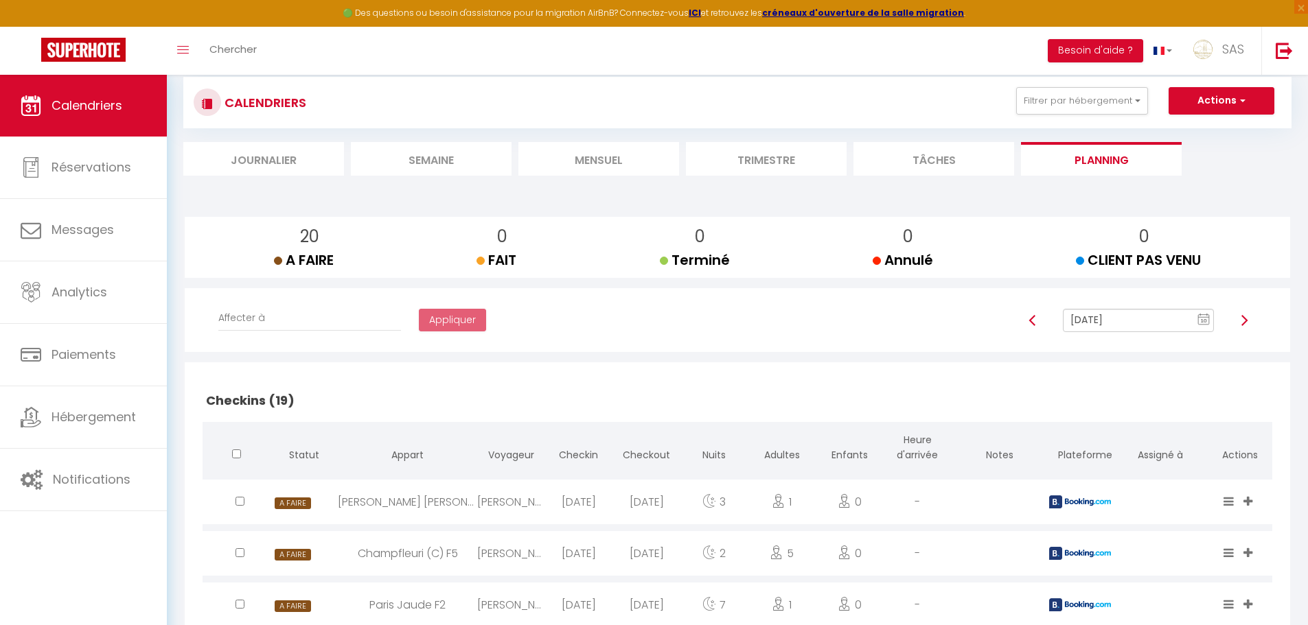
click at [1108, 317] on input "Oct 07, 2025" at bounding box center [1138, 320] width 151 height 23
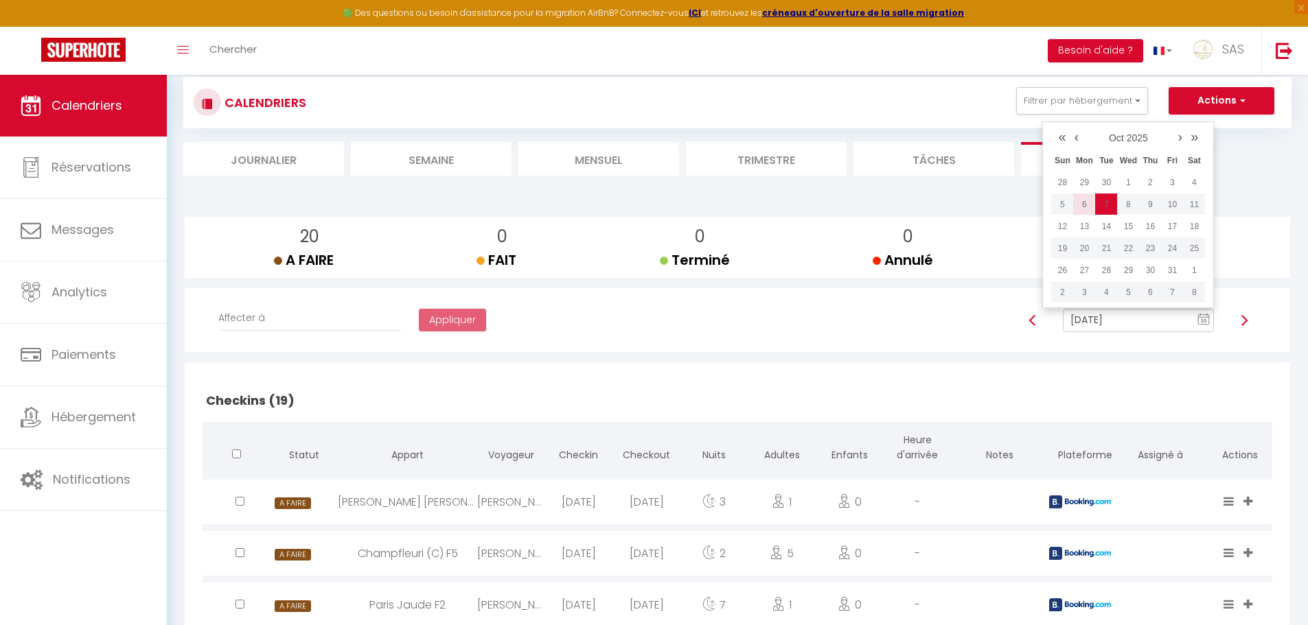
click at [1083, 209] on td "6" at bounding box center [1084, 205] width 22 height 22
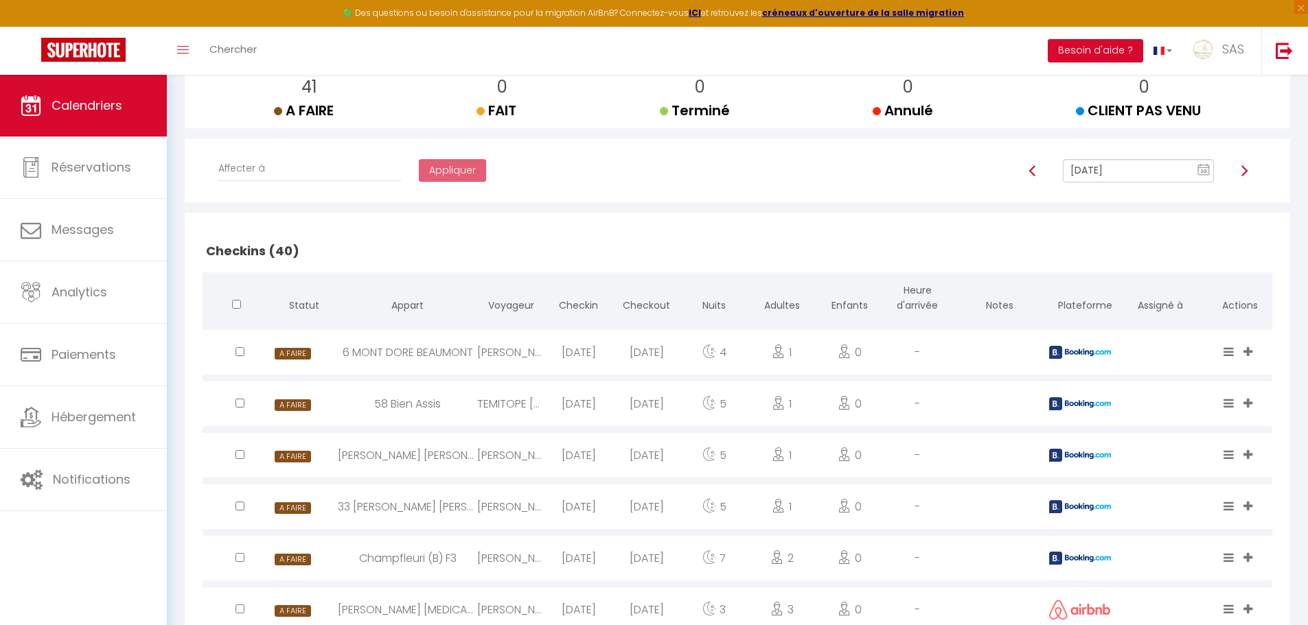
scroll to position [24, 0]
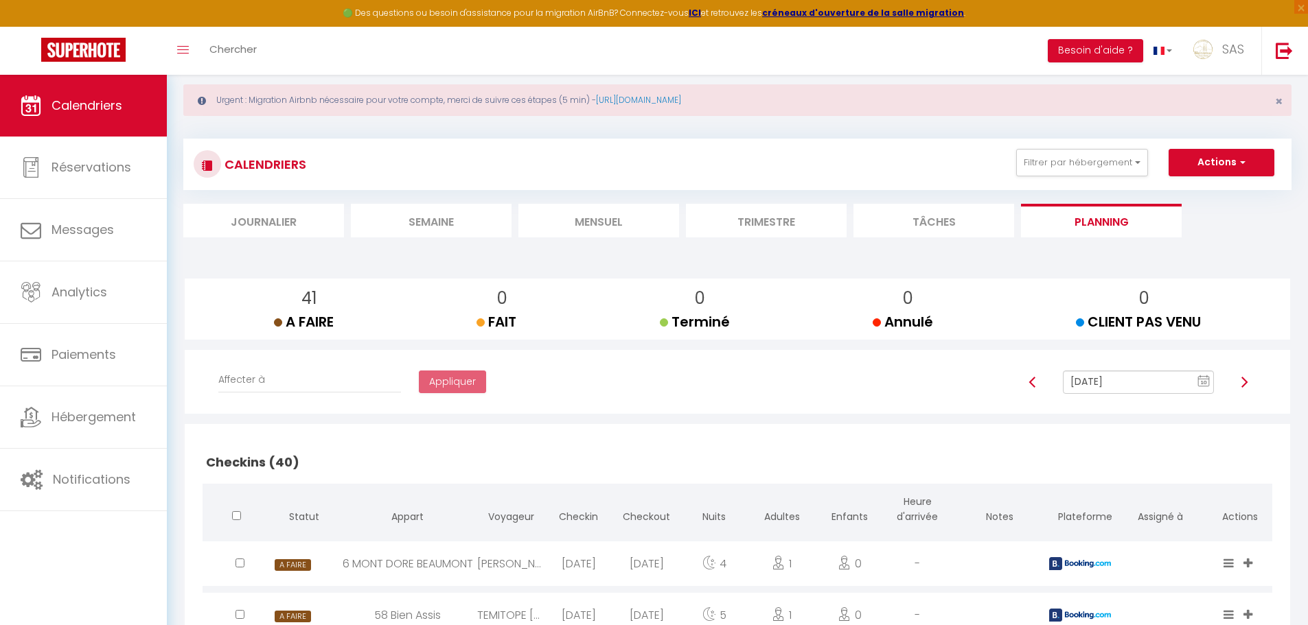
click at [1092, 378] on input "Oct 06, 2025" at bounding box center [1138, 382] width 151 height 23
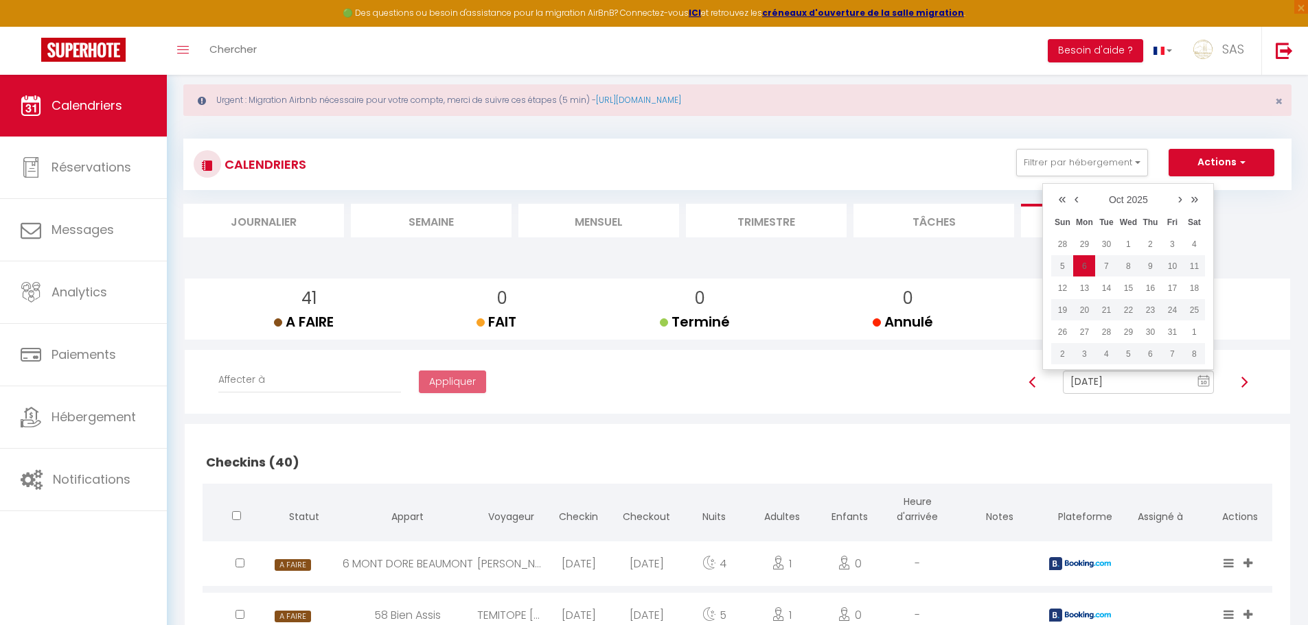
click at [1114, 380] on input "Oct 06, 2025" at bounding box center [1138, 382] width 151 height 23
click at [1176, 266] on td "10" at bounding box center [1172, 266] width 22 height 22
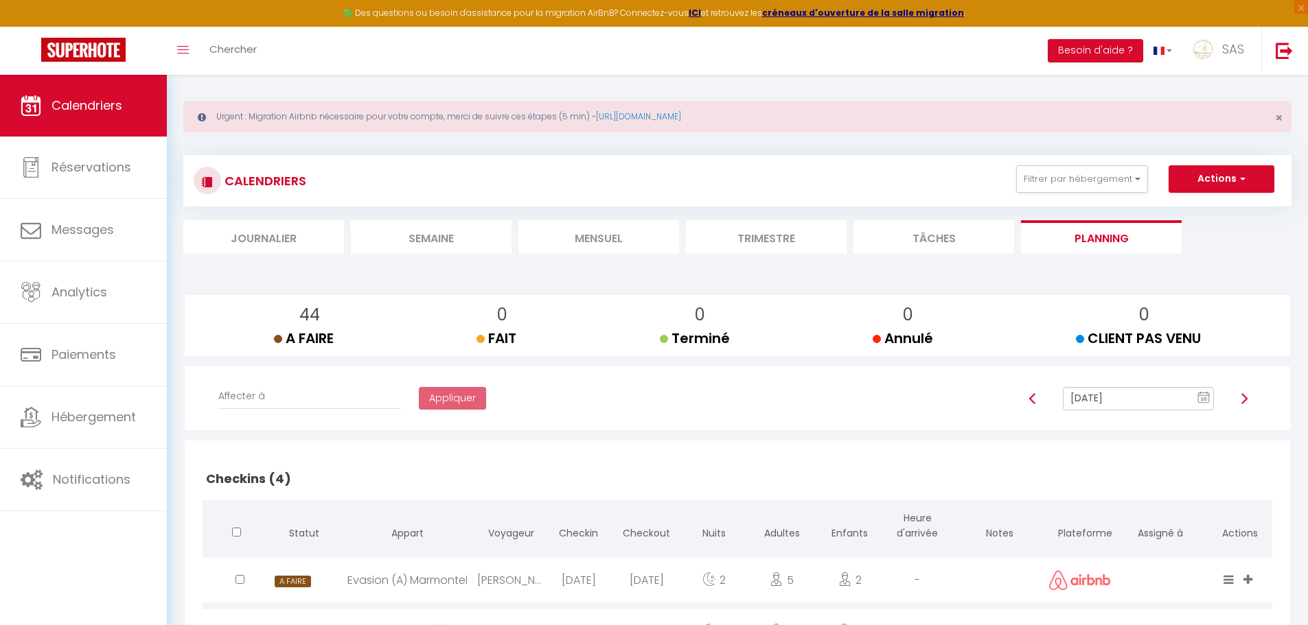
scroll to position [0, 0]
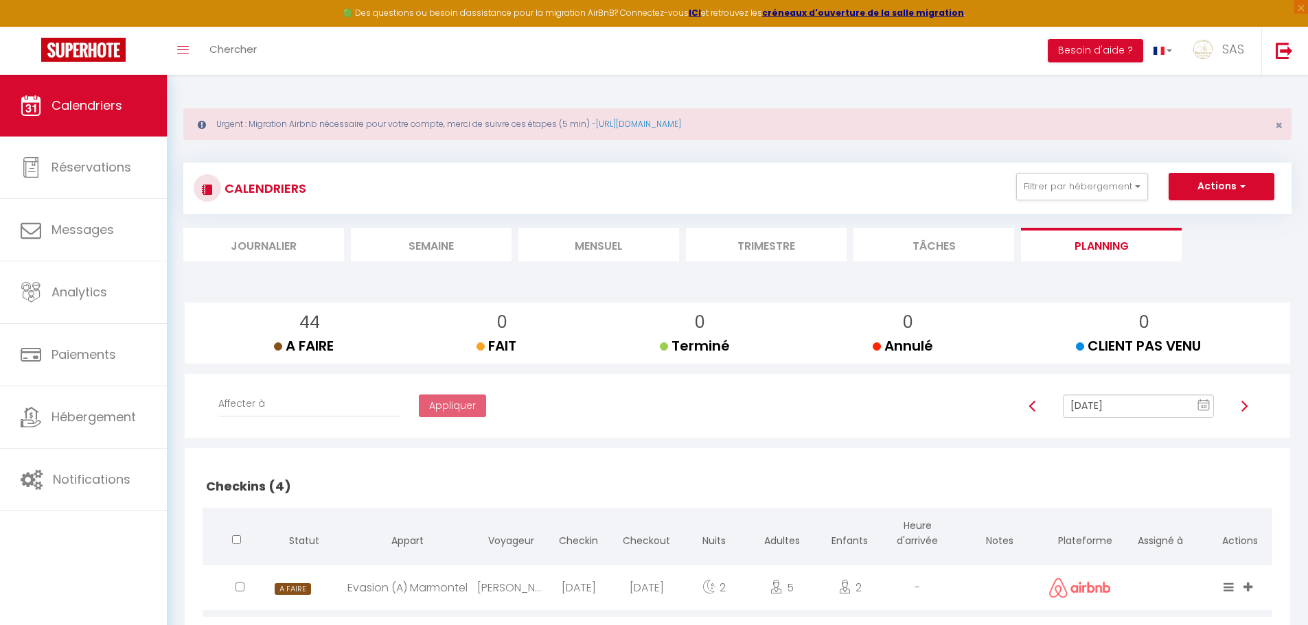
click at [1112, 402] on input "Oct 10, 2025" at bounding box center [1138, 406] width 151 height 23
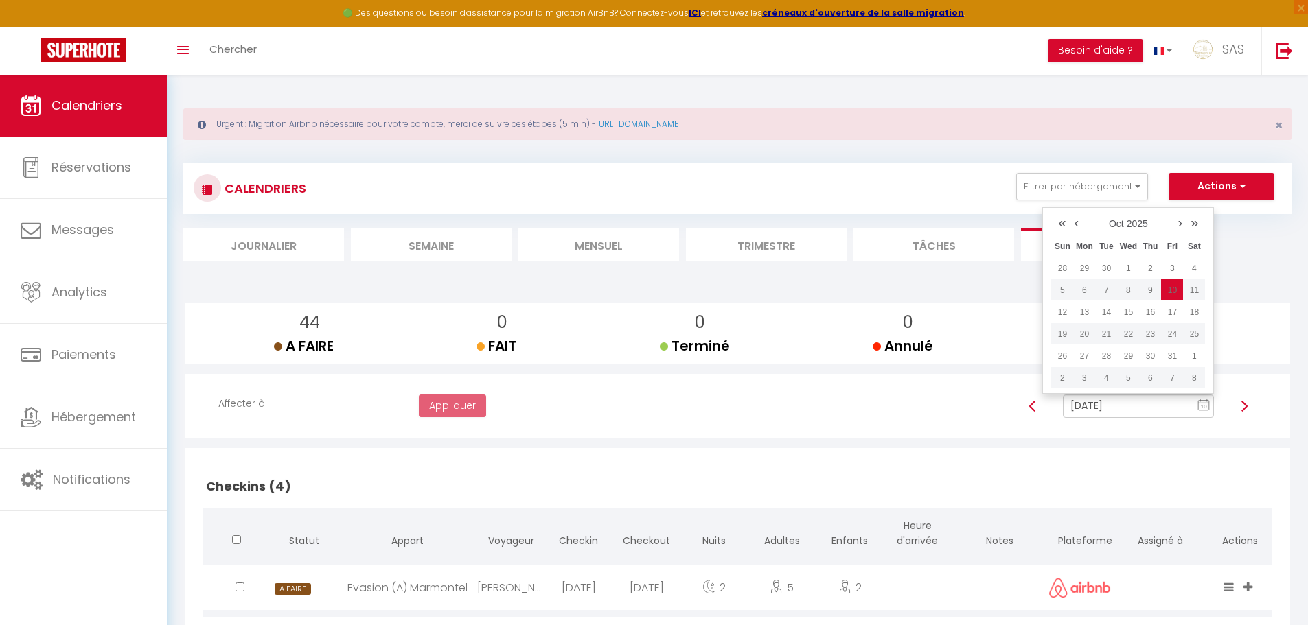
click at [1072, 225] on link "‹" at bounding box center [1076, 222] width 13 height 21
click at [1138, 294] on td "10" at bounding box center [1128, 290] width 22 height 22
type input "[DATE]"
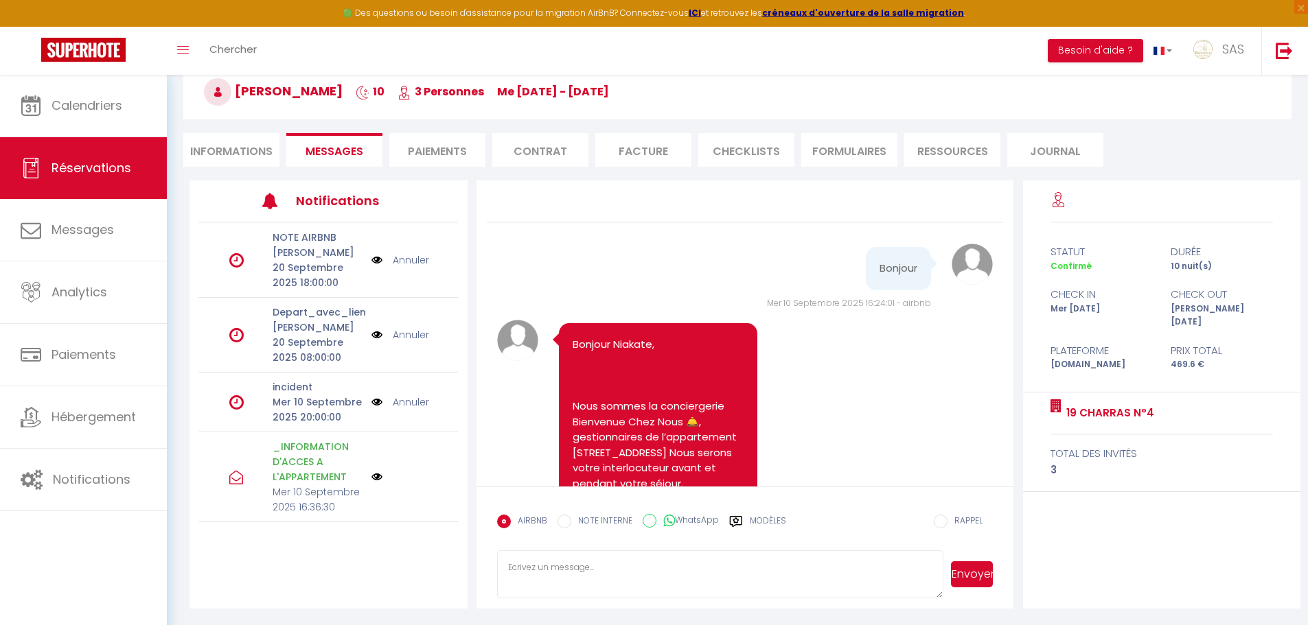
scroll to position [2170, 0]
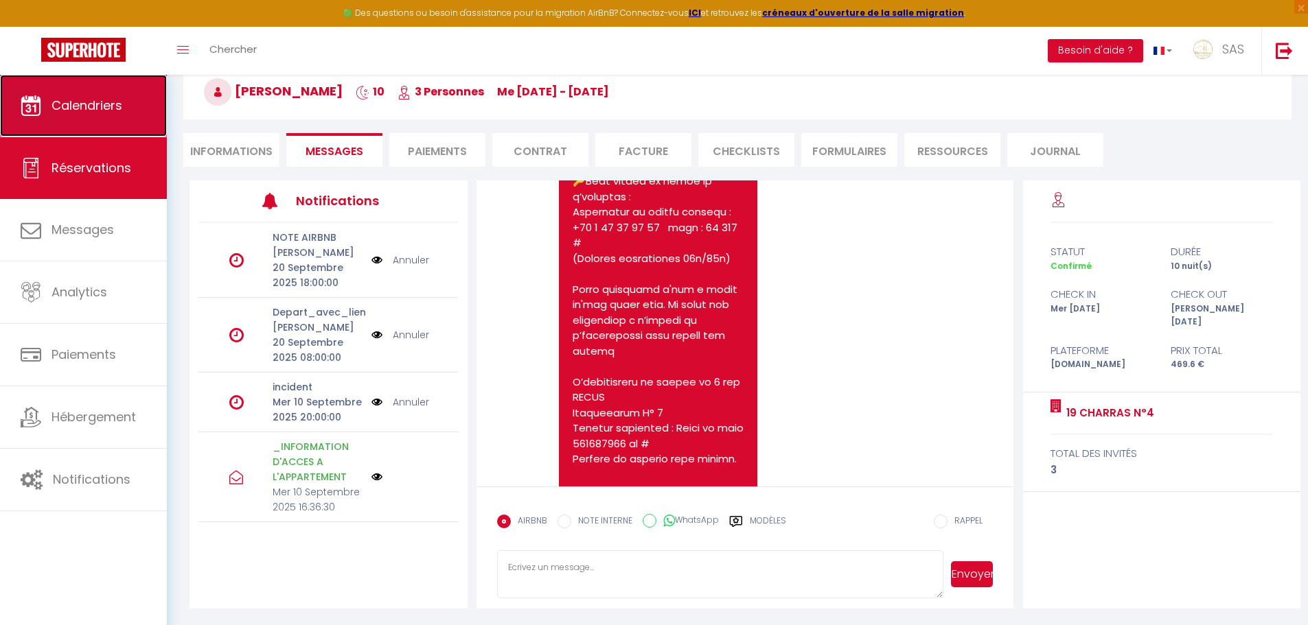
click at [60, 94] on link "Calendriers" at bounding box center [83, 106] width 167 height 62
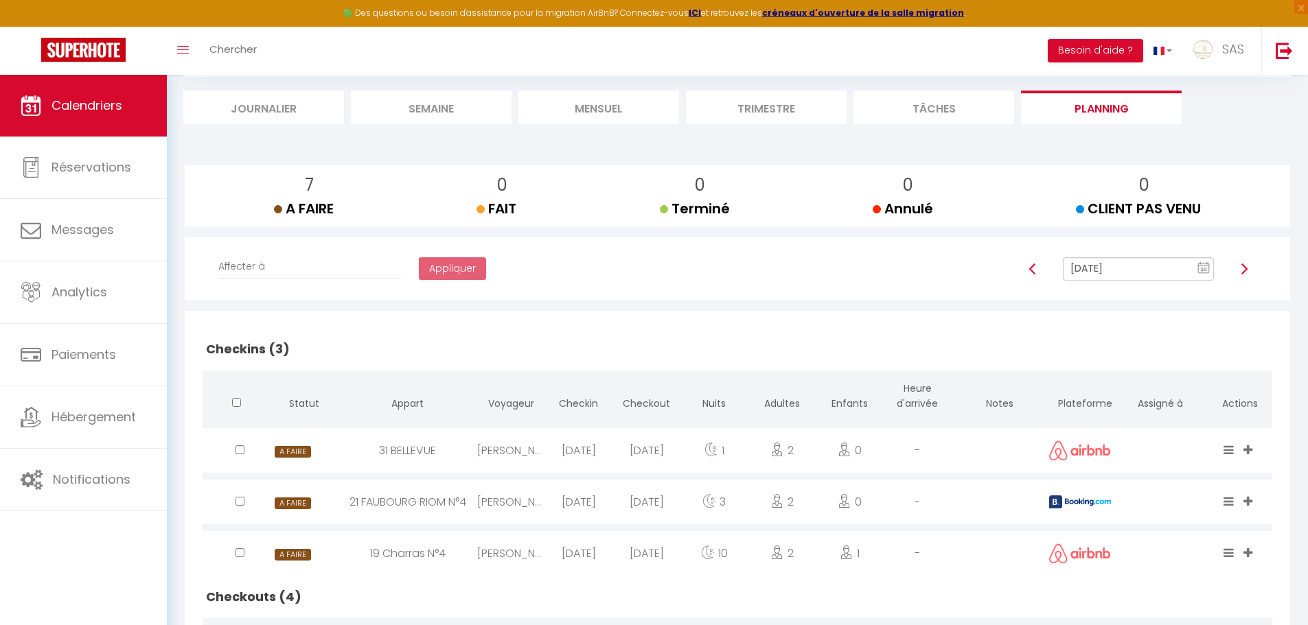
scroll to position [206, 0]
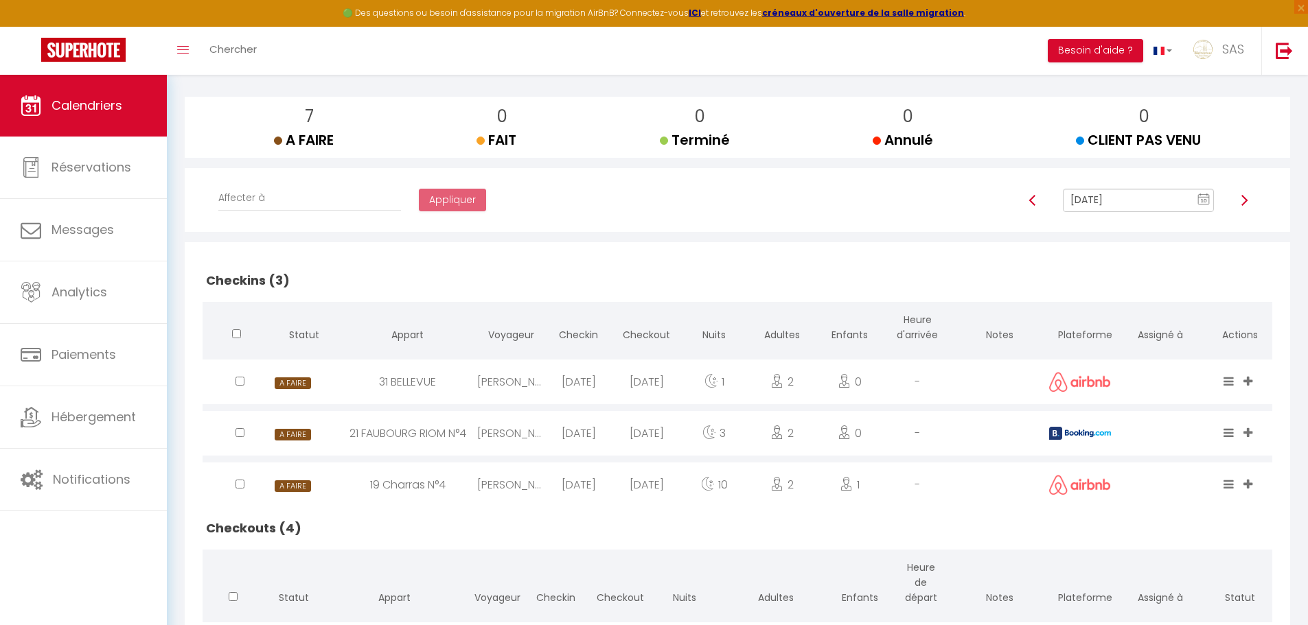
click at [1133, 190] on input "[DATE]" at bounding box center [1138, 200] width 151 height 23
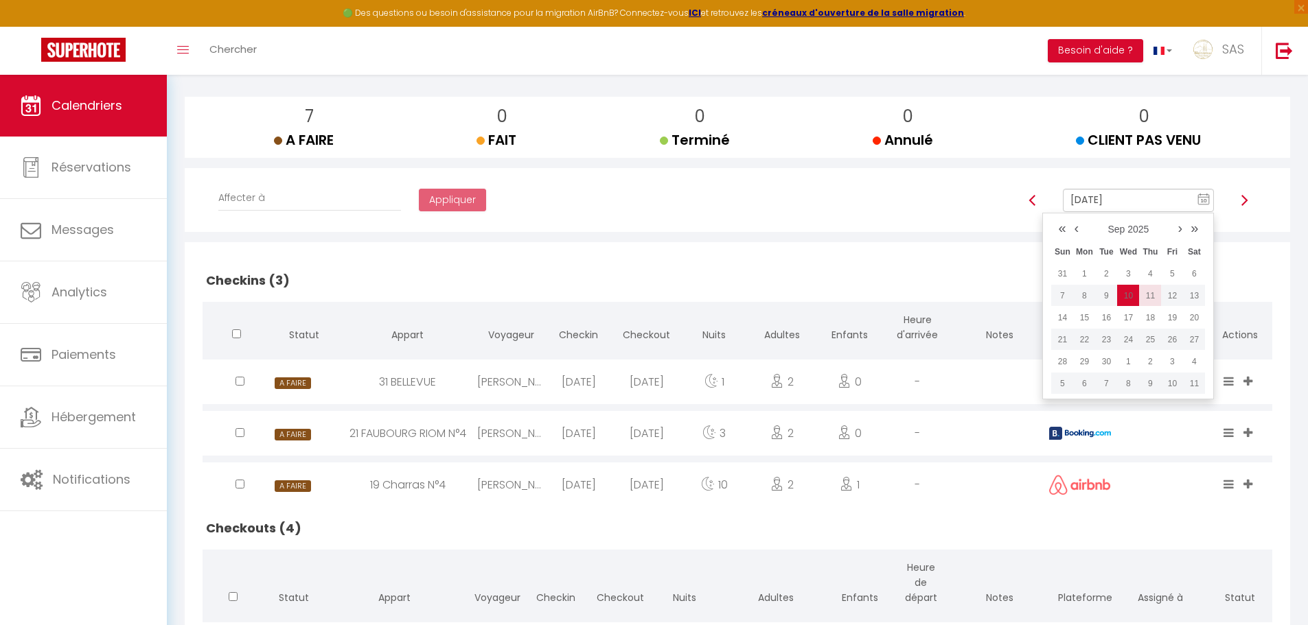
click at [1149, 300] on td "11" at bounding box center [1150, 296] width 22 height 22
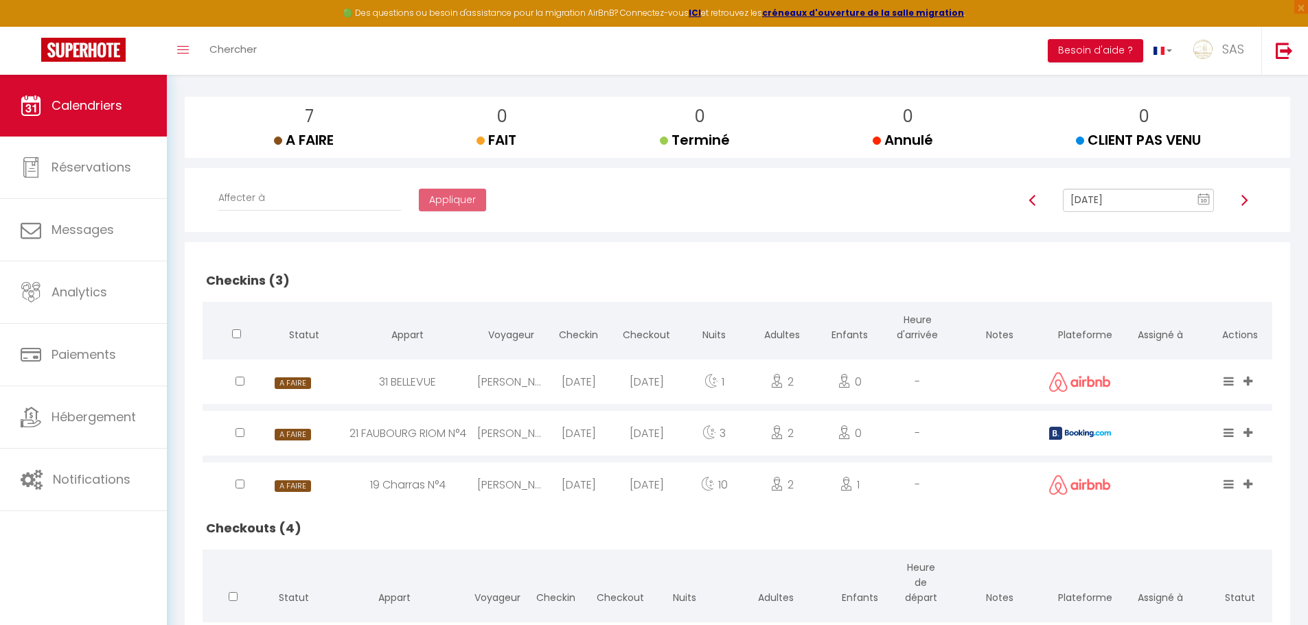
type input "[DATE]"
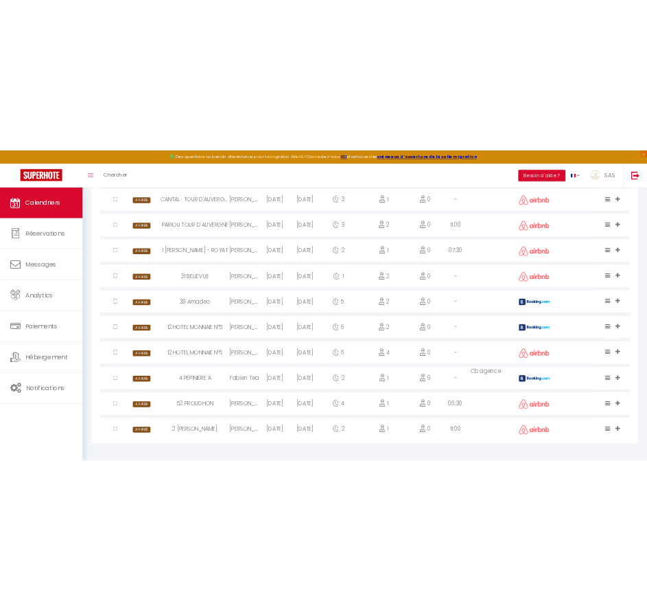
scroll to position [1116, 0]
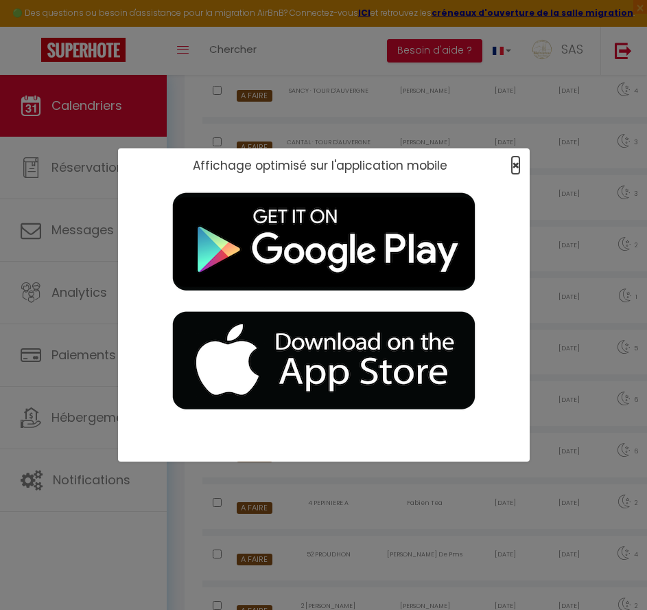
click at [515, 163] on span "×" at bounding box center [516, 165] width 8 height 17
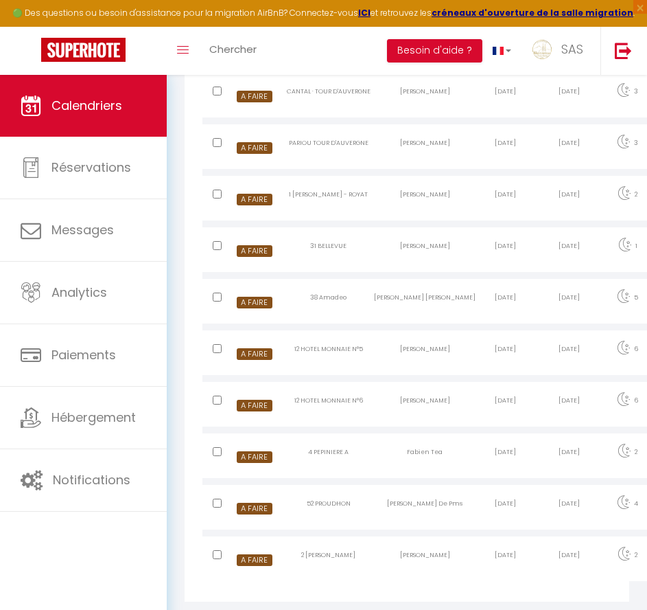
scroll to position [1173, 0]
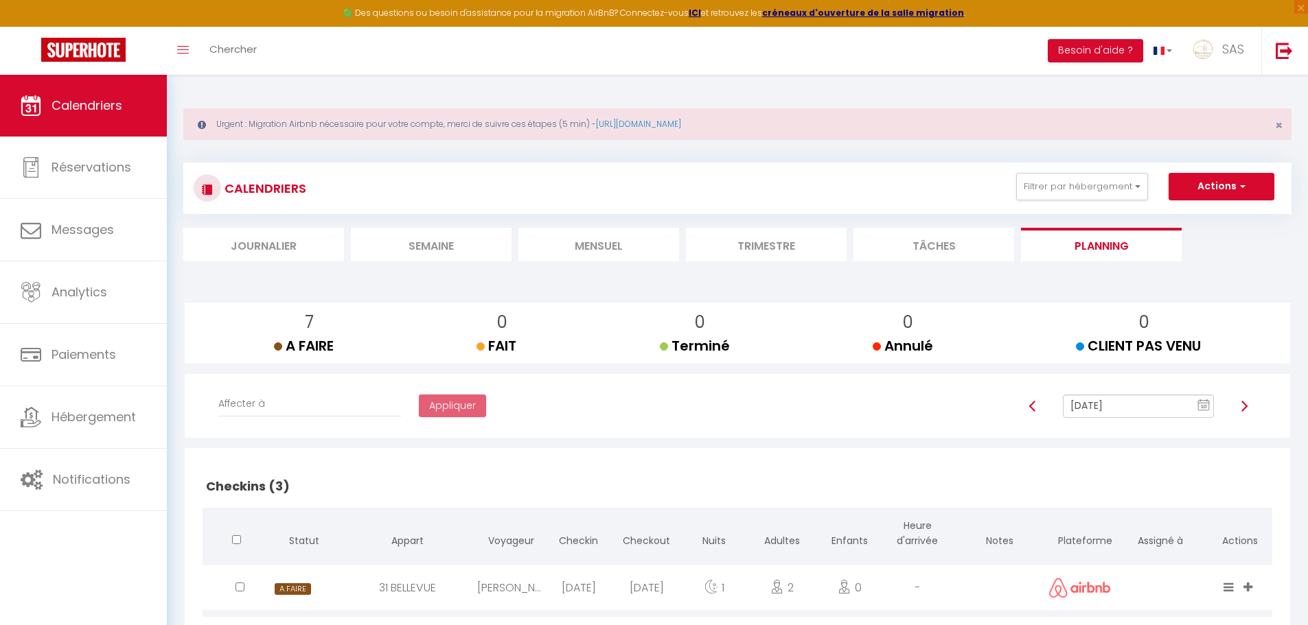
click at [604, 249] on li "Mensuel" at bounding box center [598, 245] width 161 height 34
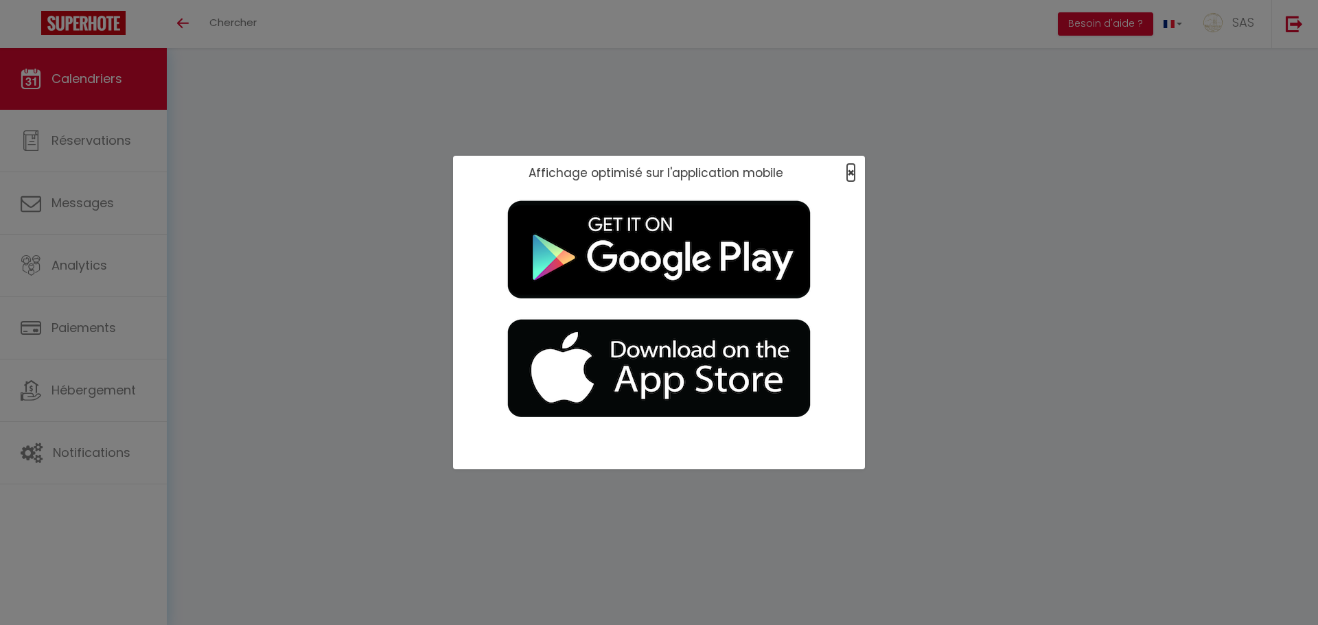
click at [657, 172] on span "×" at bounding box center [851, 172] width 8 height 17
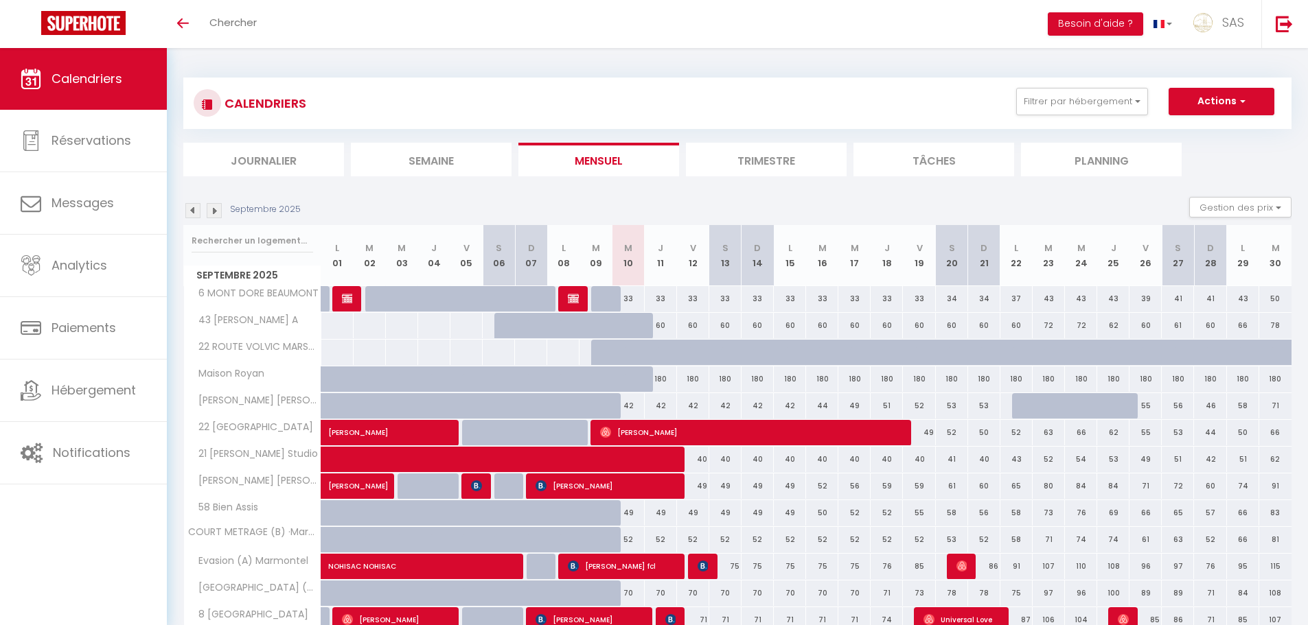
click at [657, 167] on li "Planning" at bounding box center [1101, 160] width 161 height 34
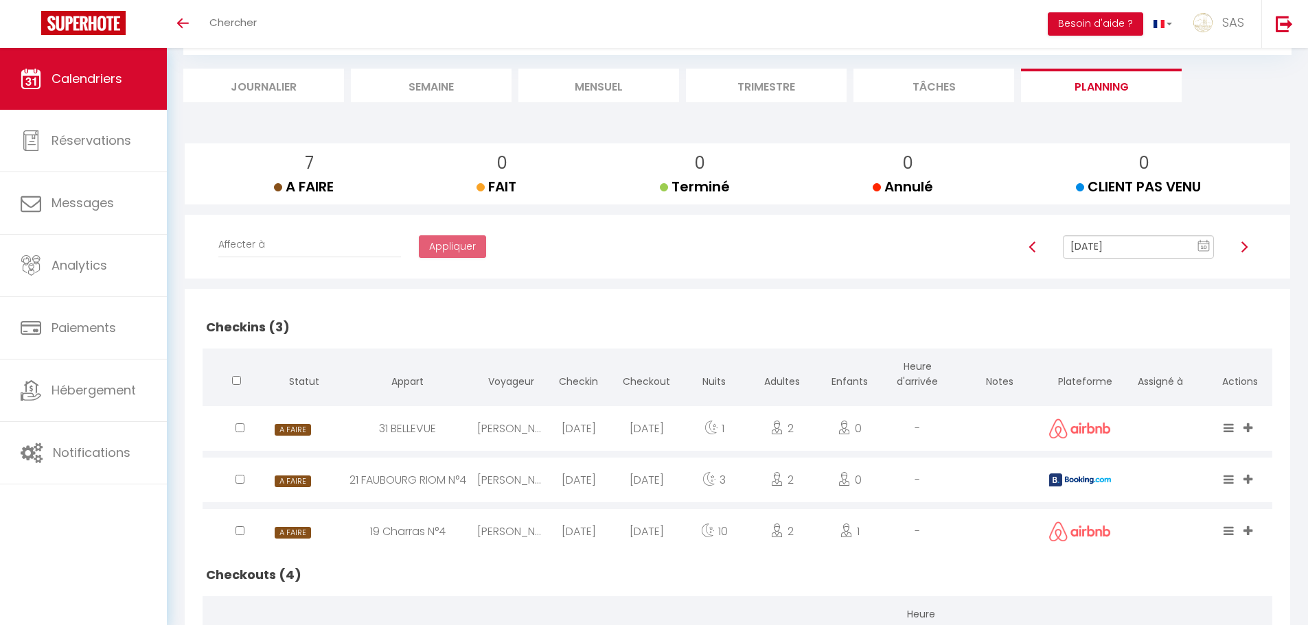
scroll to position [275, 0]
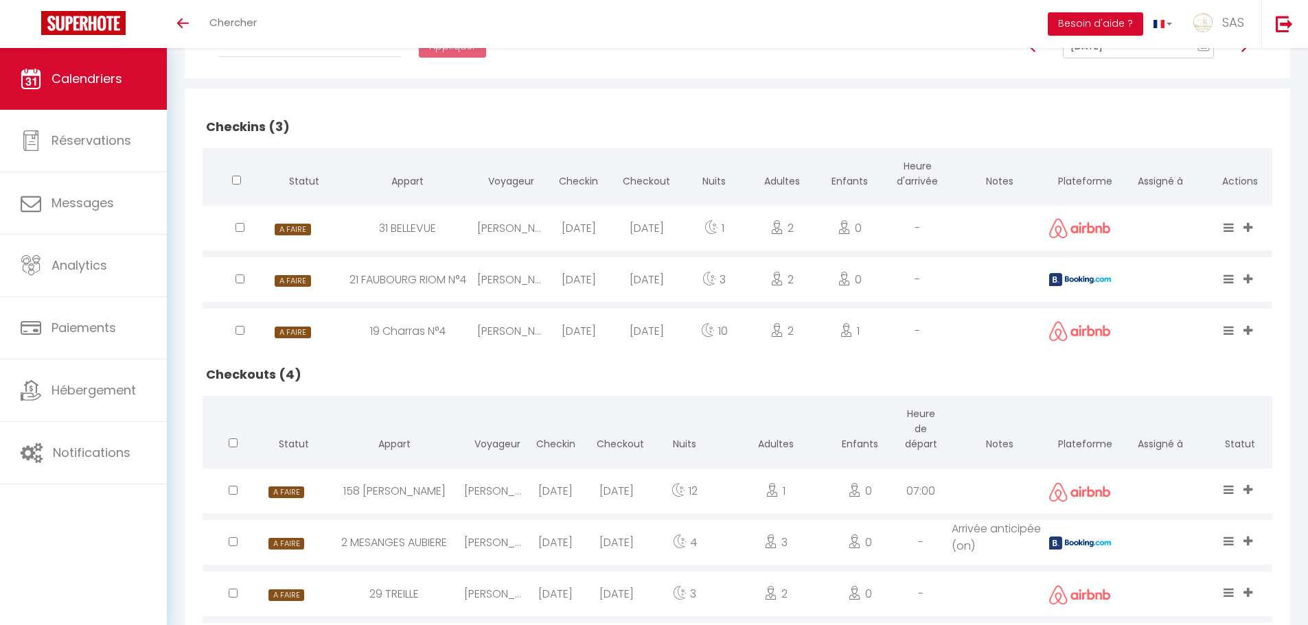
click at [509, 286] on div "[PERSON_NAME]" at bounding box center [511, 279] width 68 height 45
select select "0"
select select "1"
select select
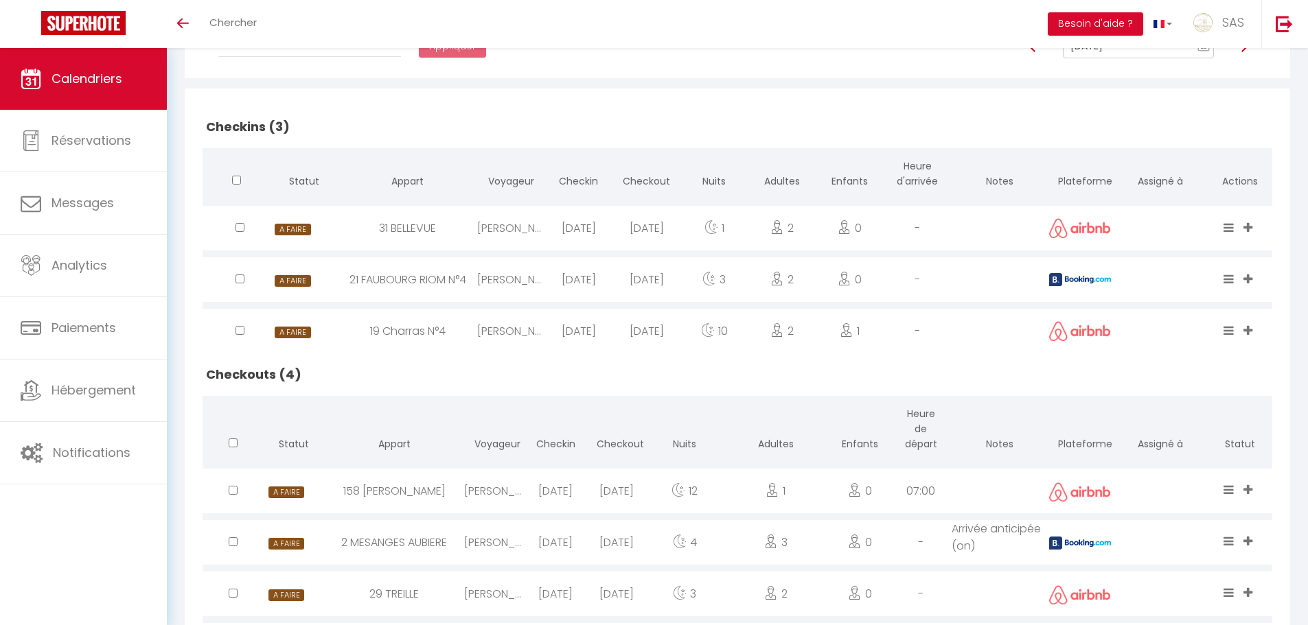
select select
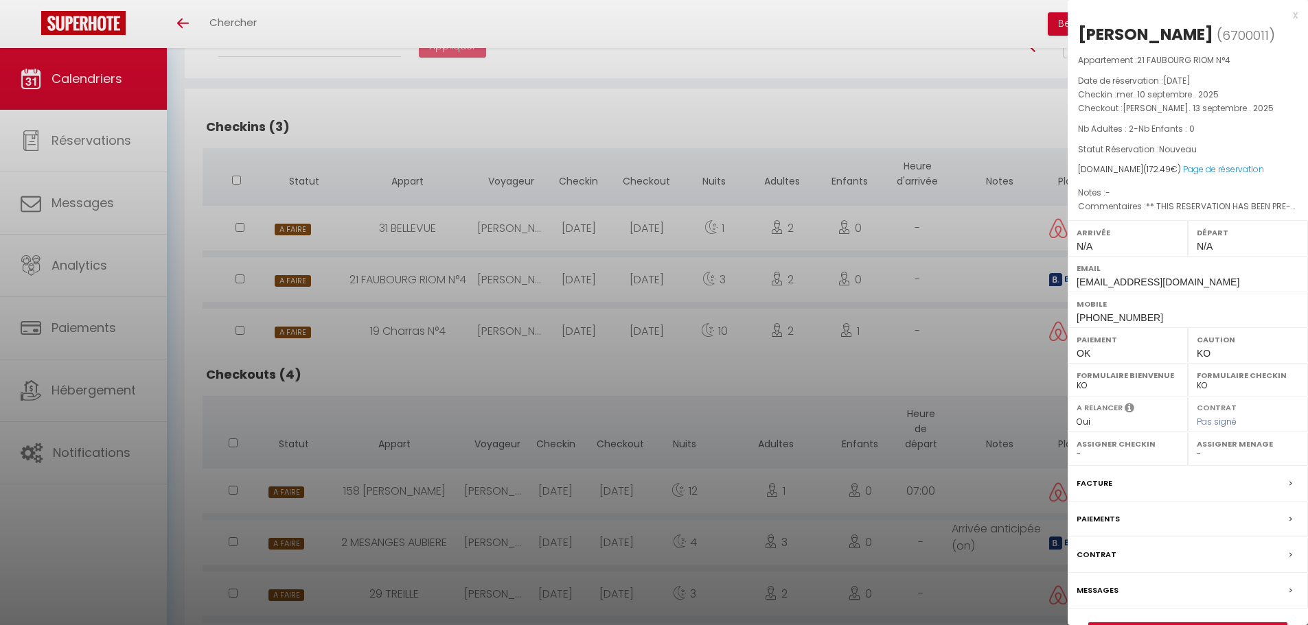
click at [513, 282] on div at bounding box center [654, 312] width 1308 height 625
